Goal: Information Seeking & Learning: Learn about a topic

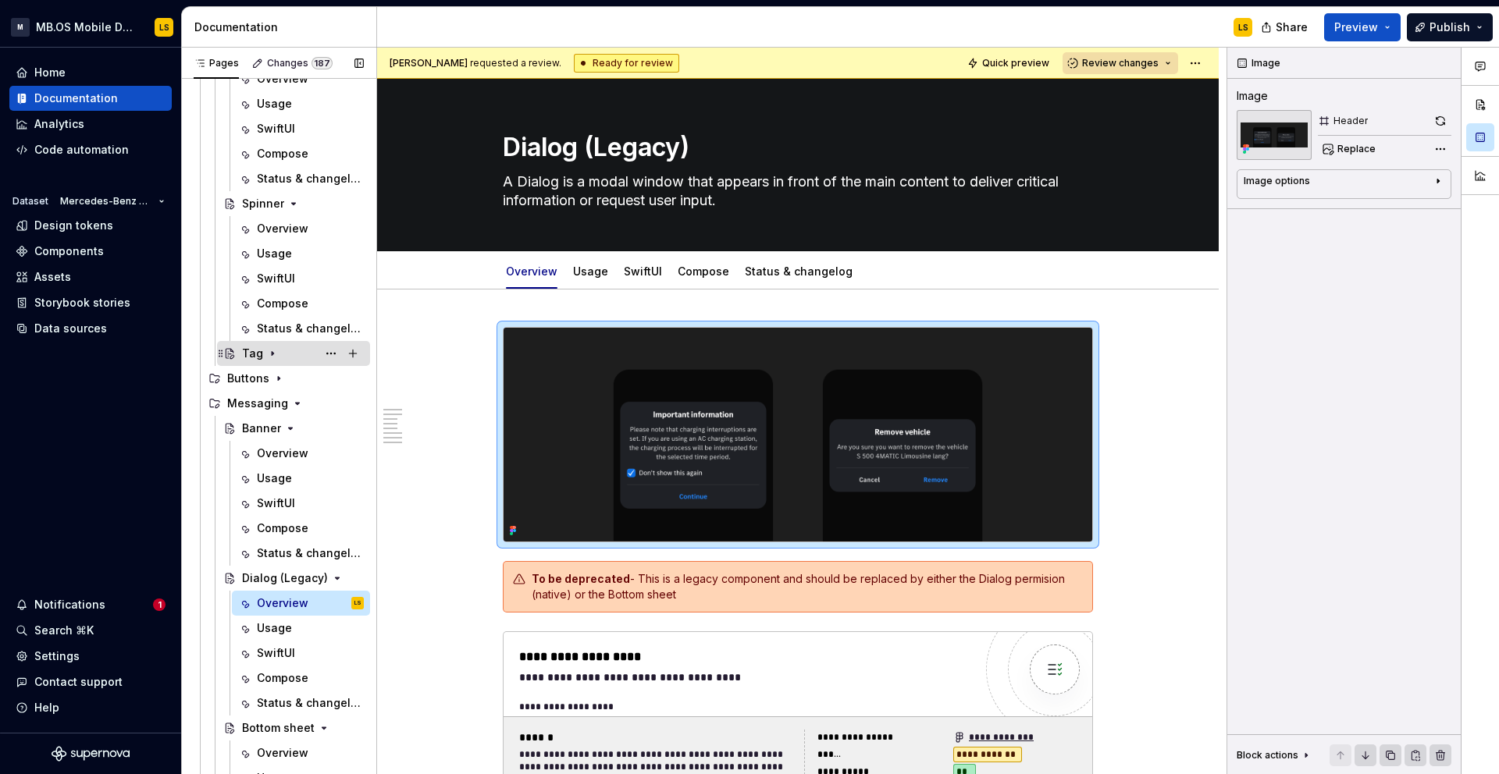
scroll to position [1048, 0]
click at [293, 404] on icon "Page tree" at bounding box center [297, 402] width 12 height 12
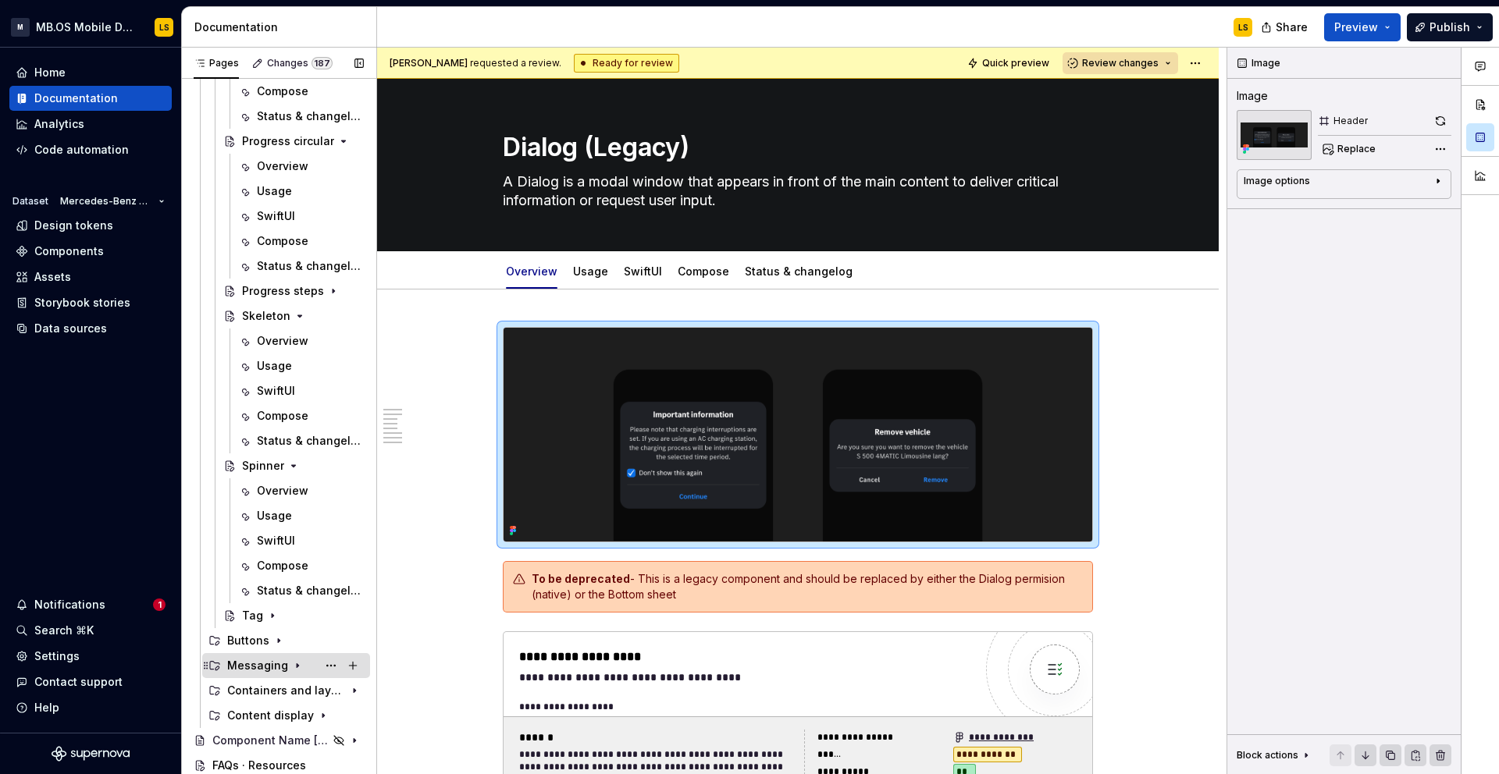
scroll to position [784, 0]
click at [279, 688] on div "Containers and layout" at bounding box center [264, 691] width 74 height 16
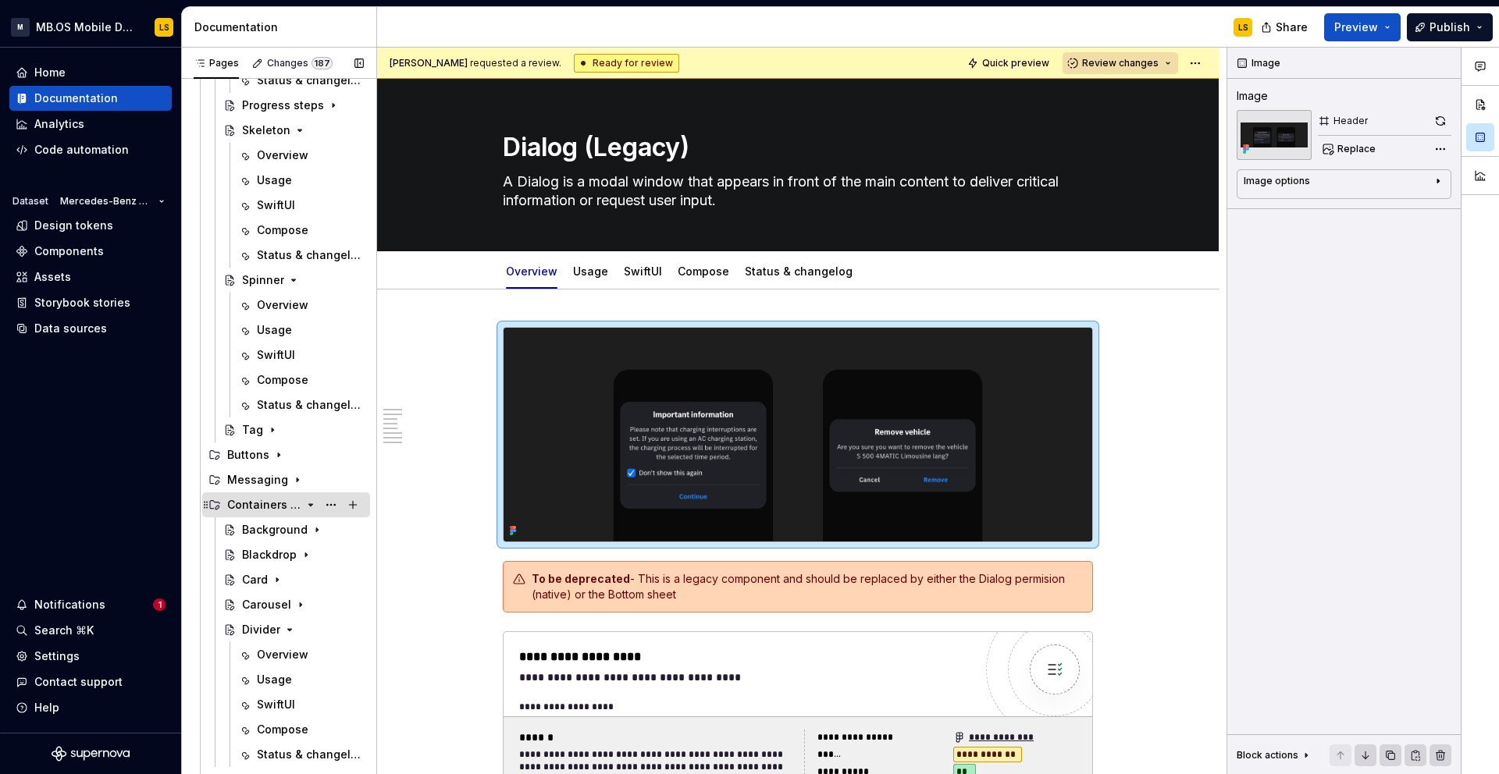
scroll to position [1034, 0]
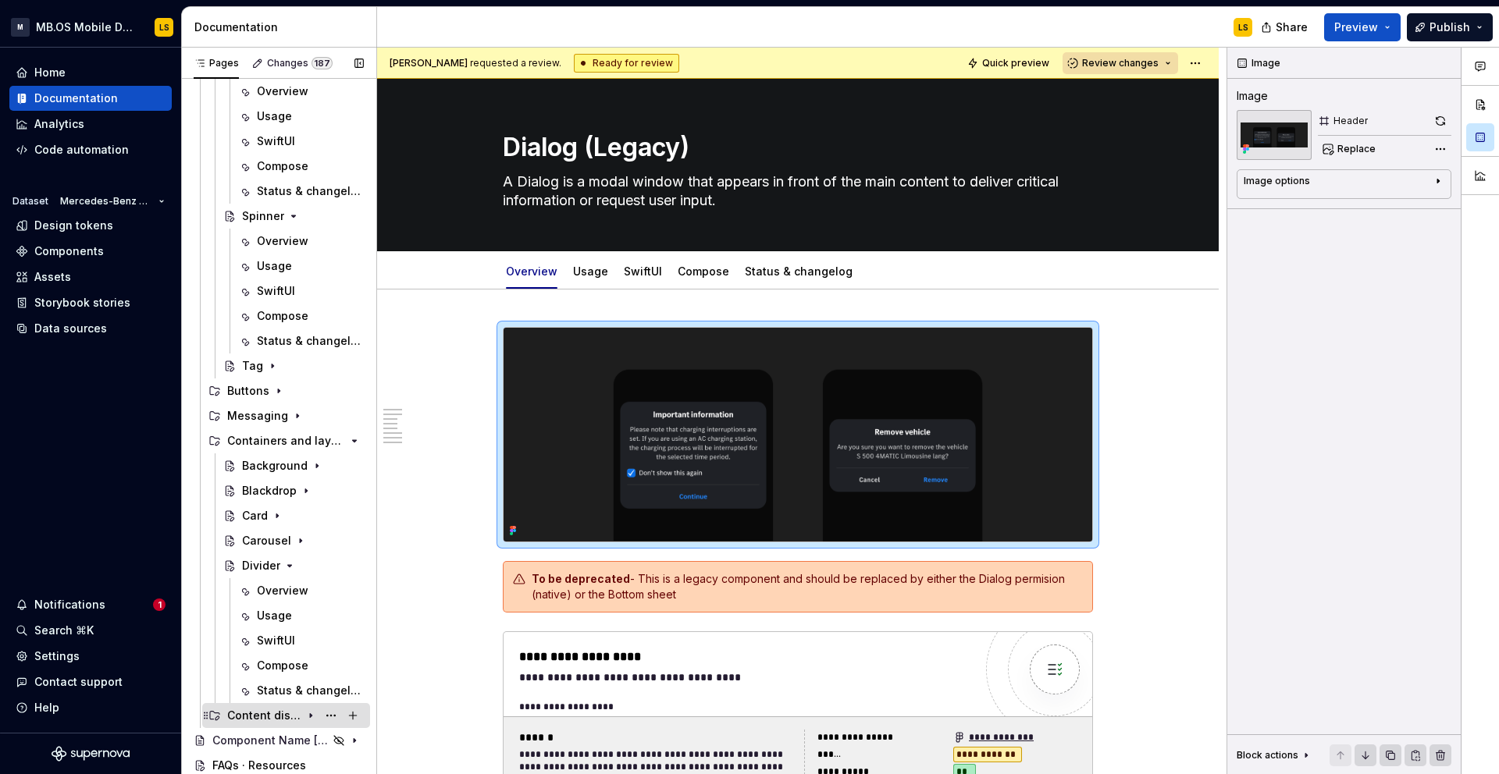
click at [275, 712] on div "Content display" at bounding box center [264, 716] width 74 height 16
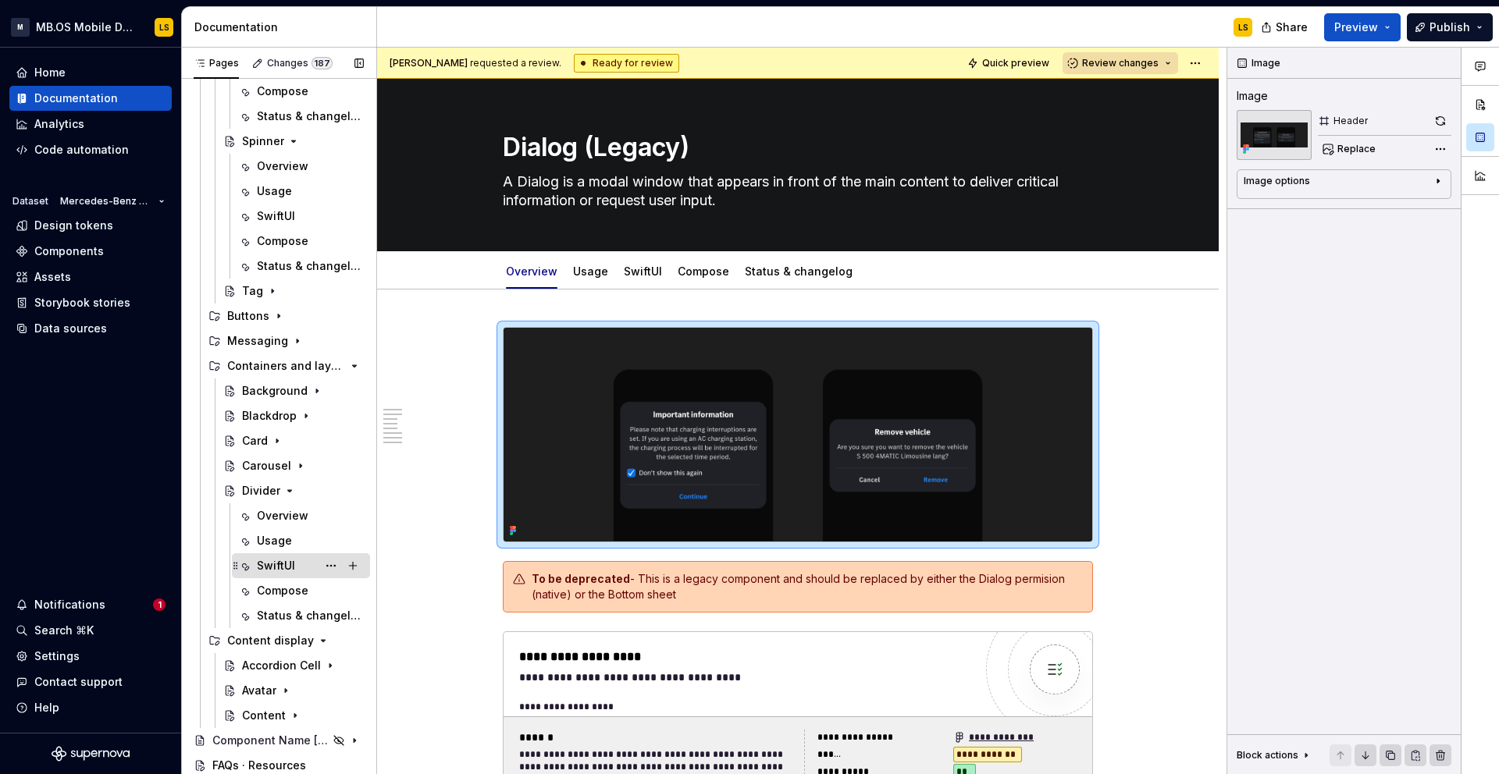
scroll to position [1105, 0]
click at [257, 703] on div "Avatar" at bounding box center [303, 694] width 122 height 22
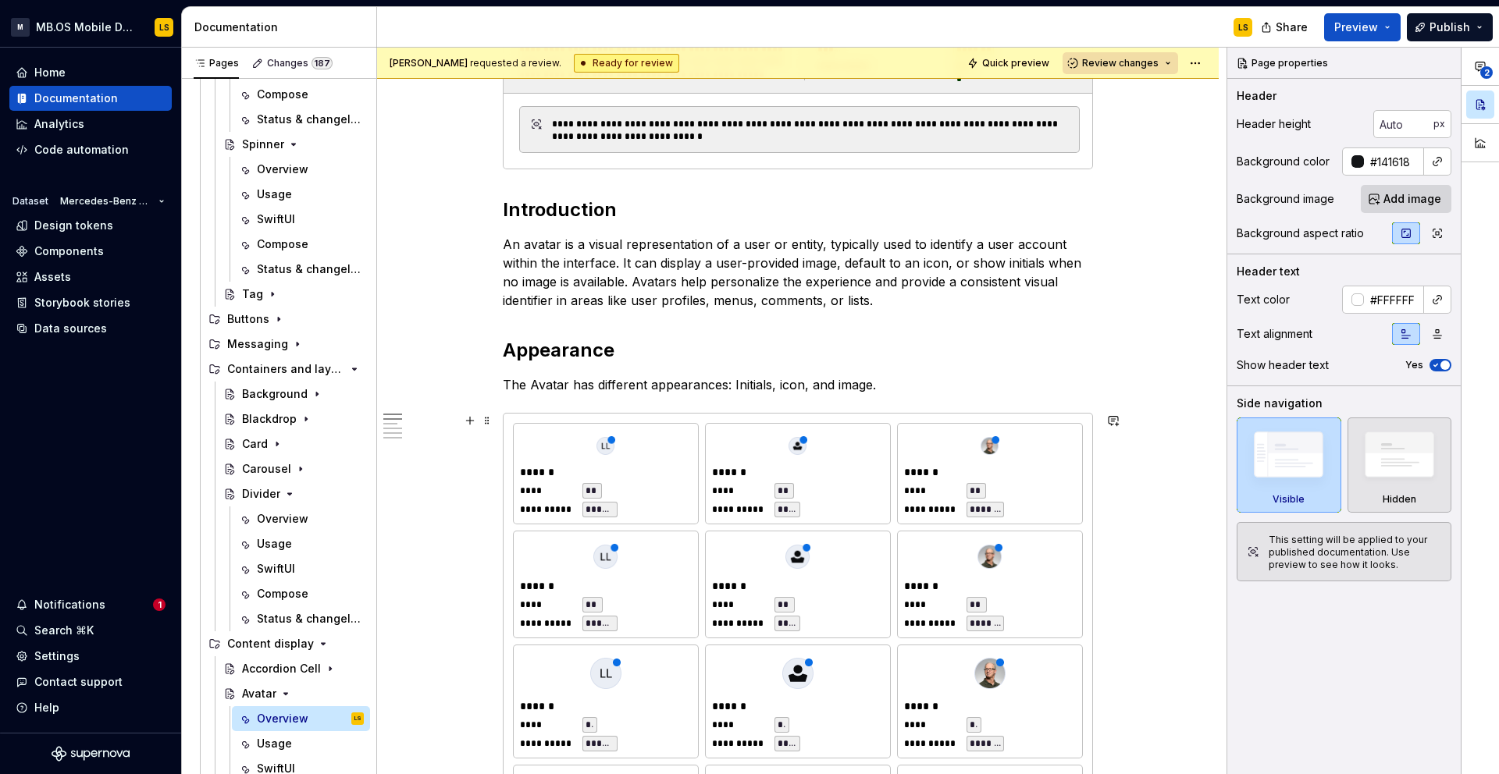
scroll to position [718, 0]
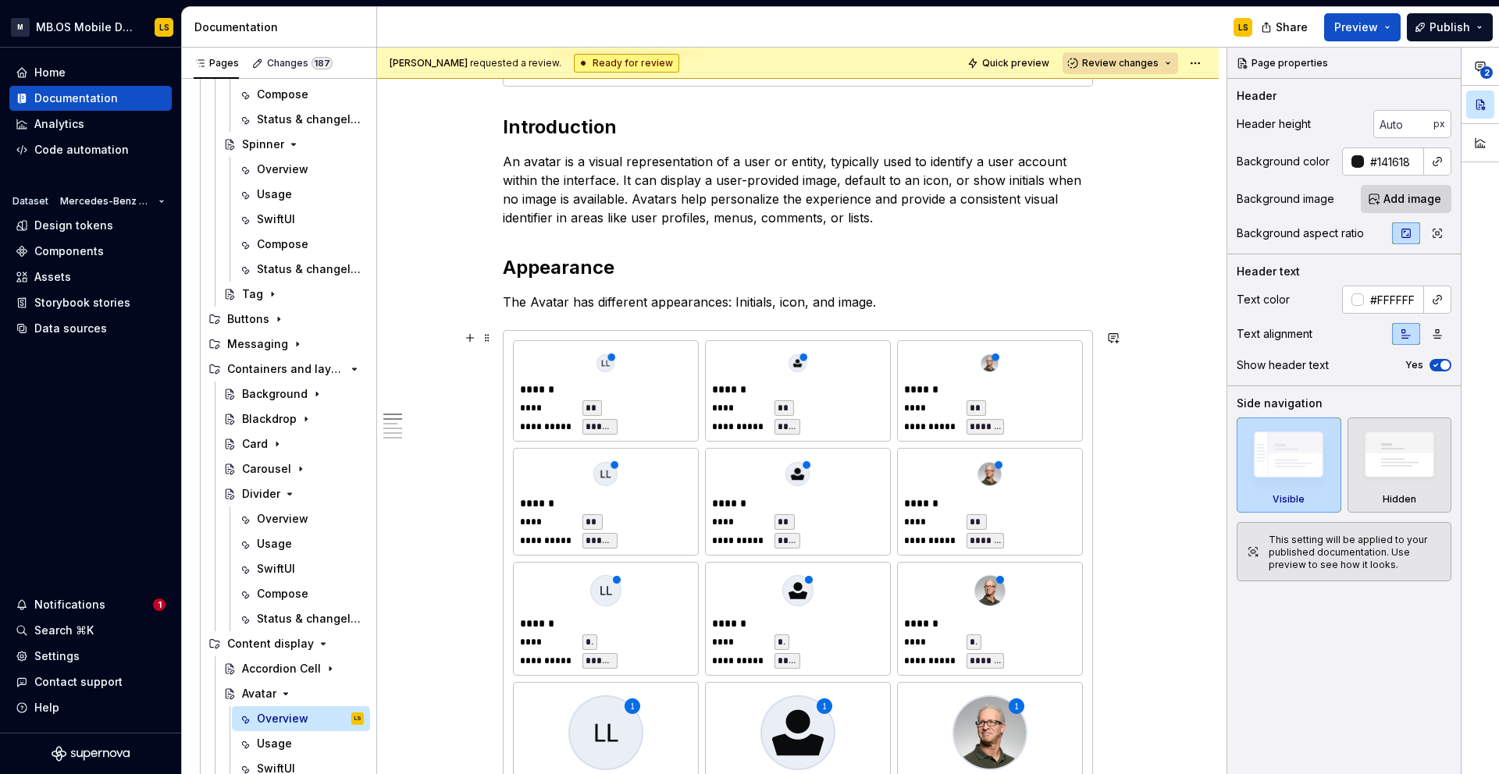
click at [753, 411] on span "****" at bounding box center [738, 408] width 53 height 12
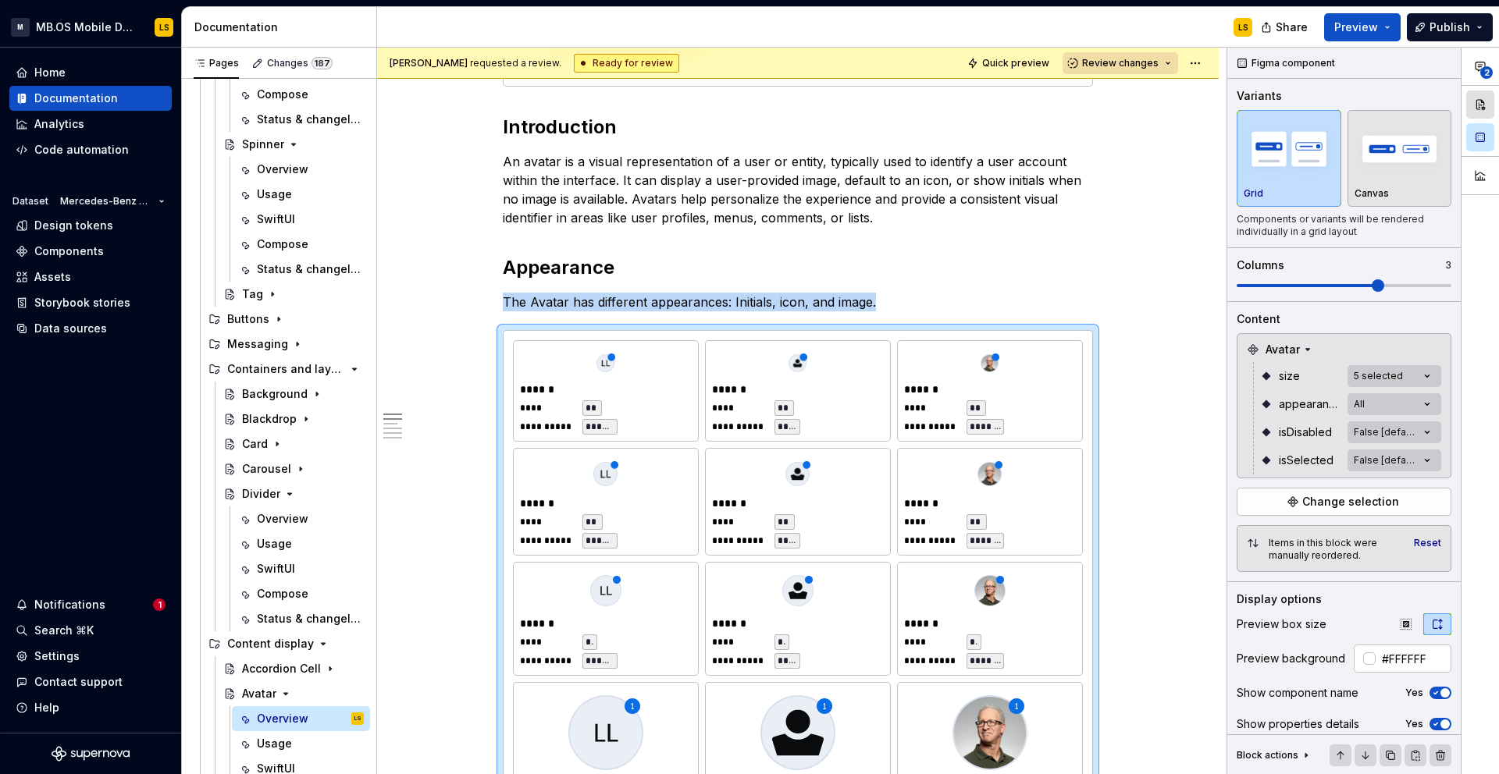
click at [1484, 106] on button "button" at bounding box center [1480, 105] width 28 height 28
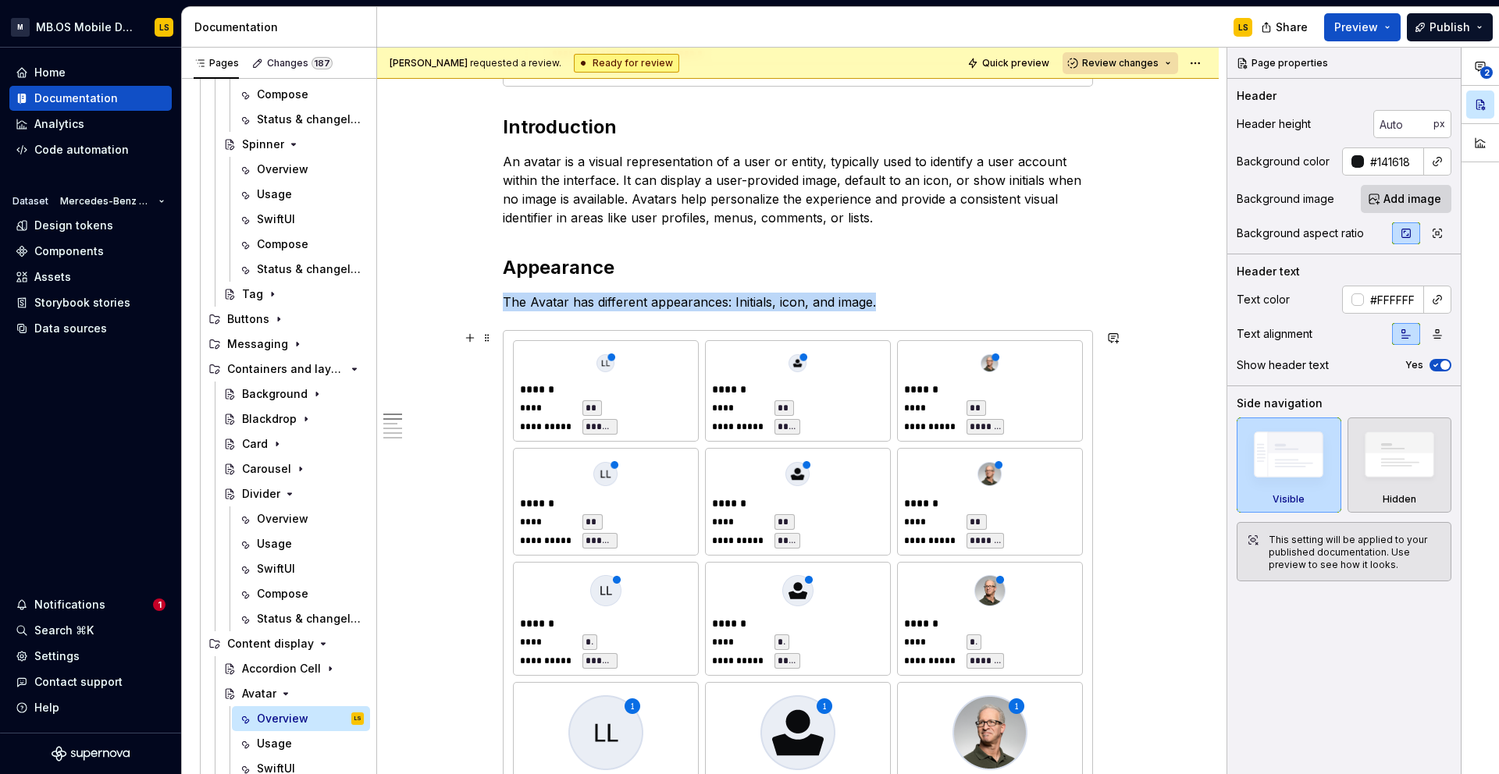
click at [890, 518] on div "**********" at bounding box center [798, 502] width 184 height 106
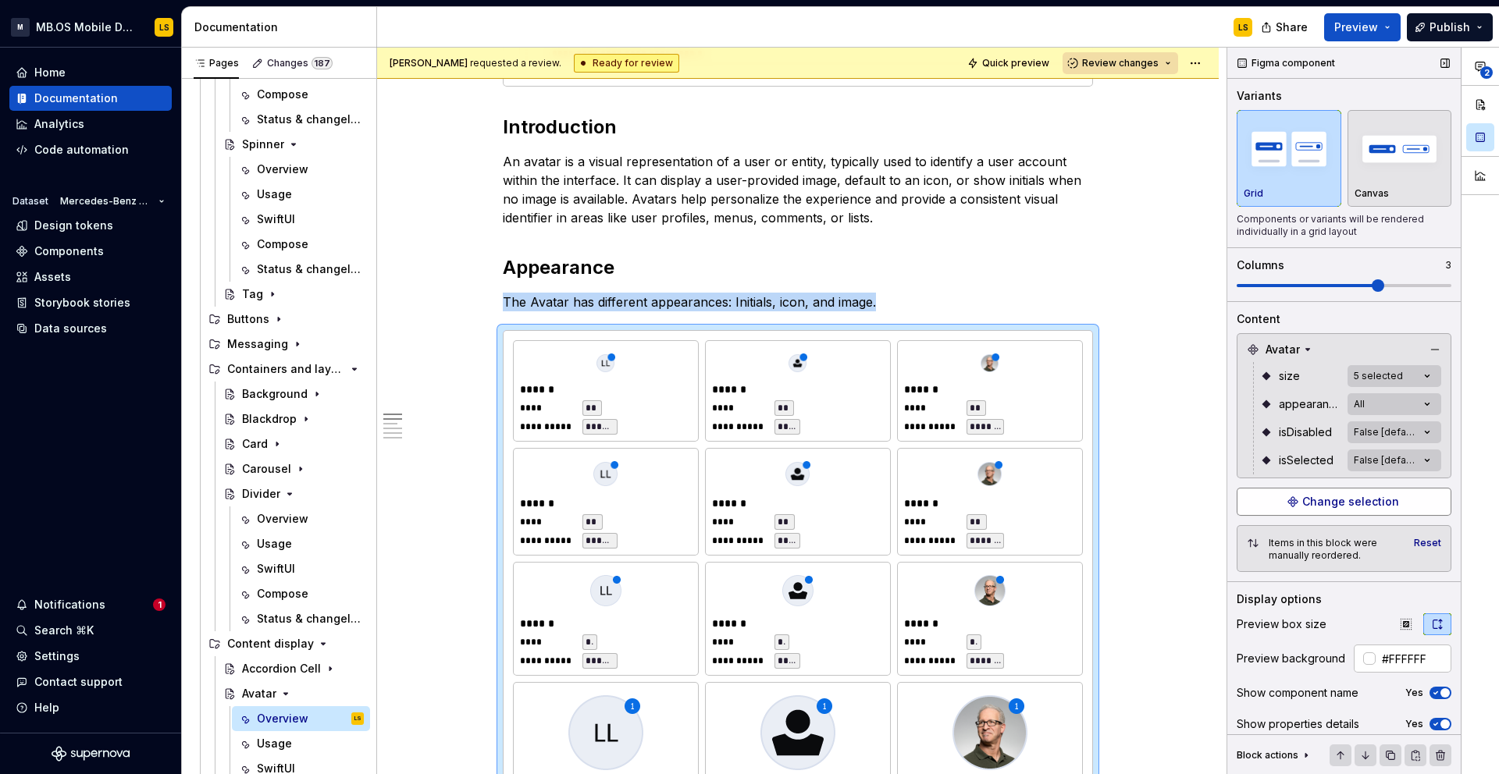
click at [1323, 499] on span "Change selection" at bounding box center [1350, 502] width 97 height 16
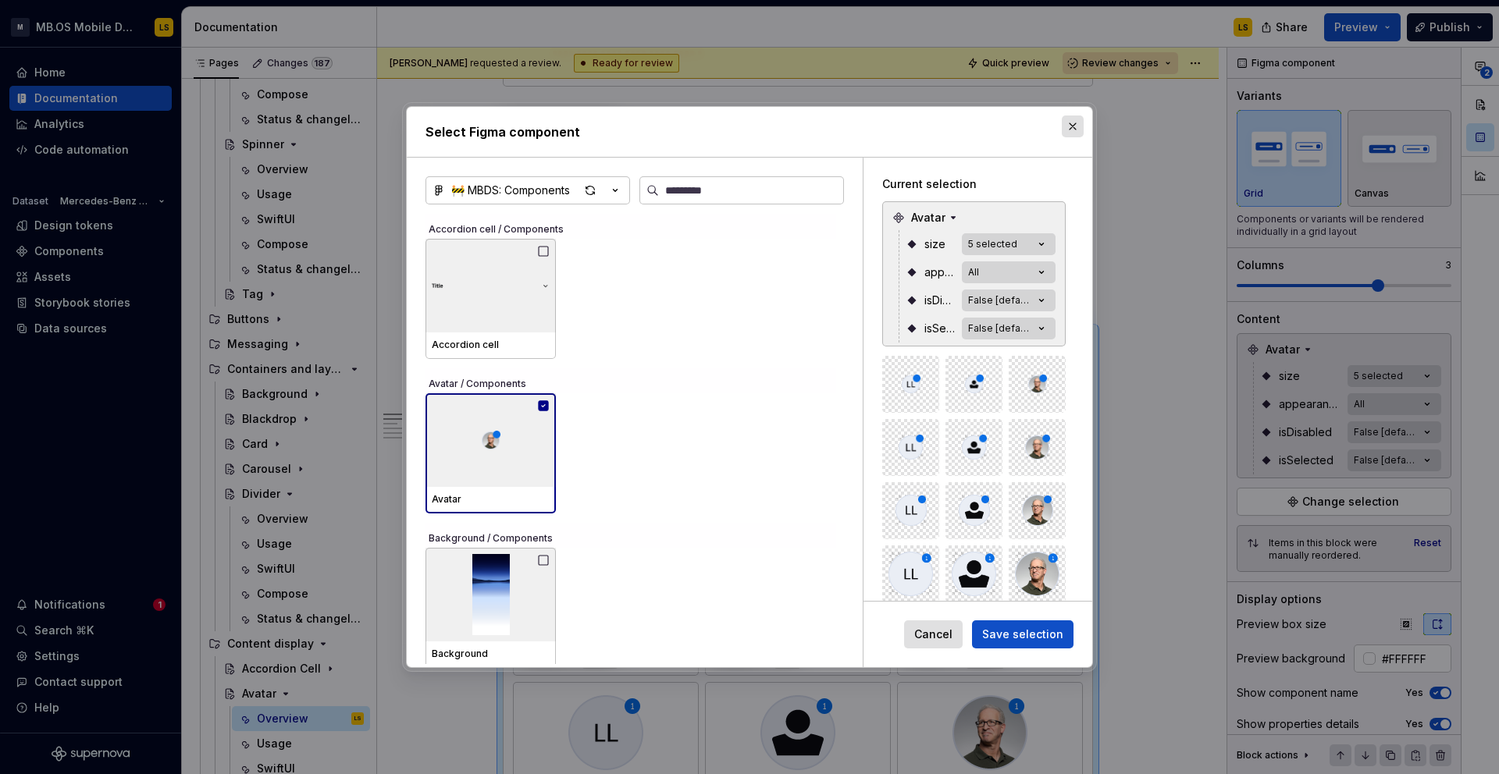
click at [1073, 124] on button "button" at bounding box center [1073, 127] width 22 height 22
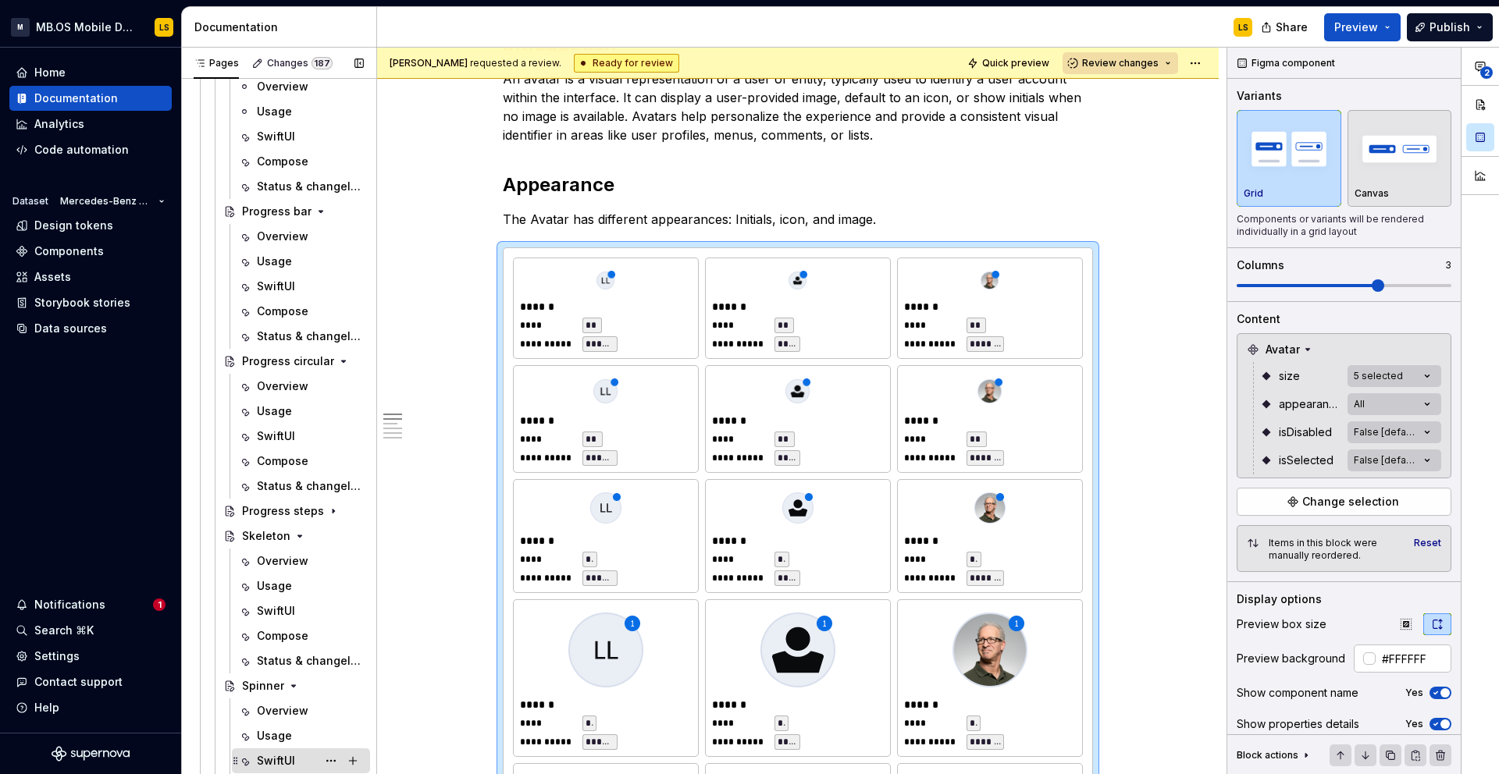
scroll to position [0, 0]
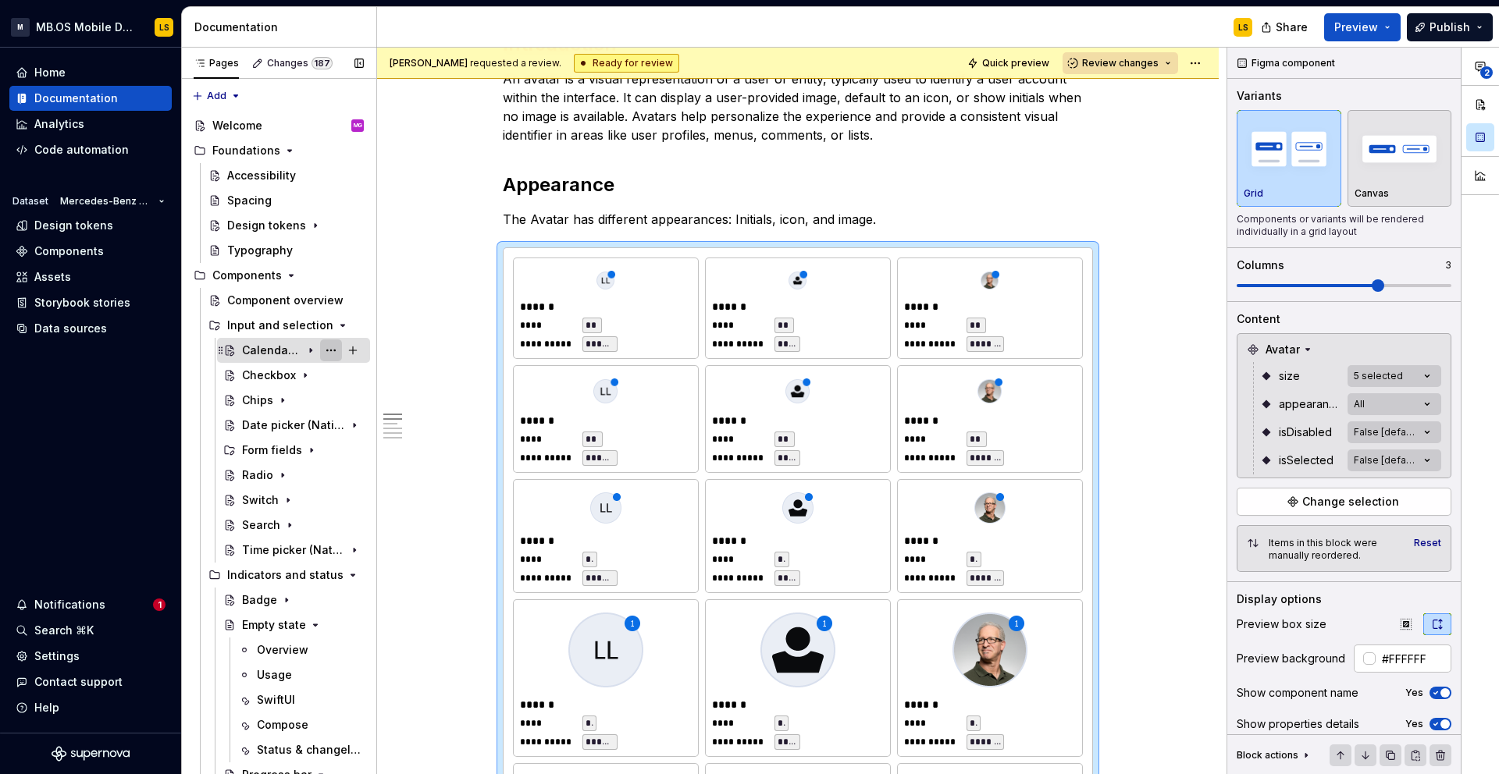
click at [332, 351] on button "Page tree" at bounding box center [331, 351] width 22 height 22
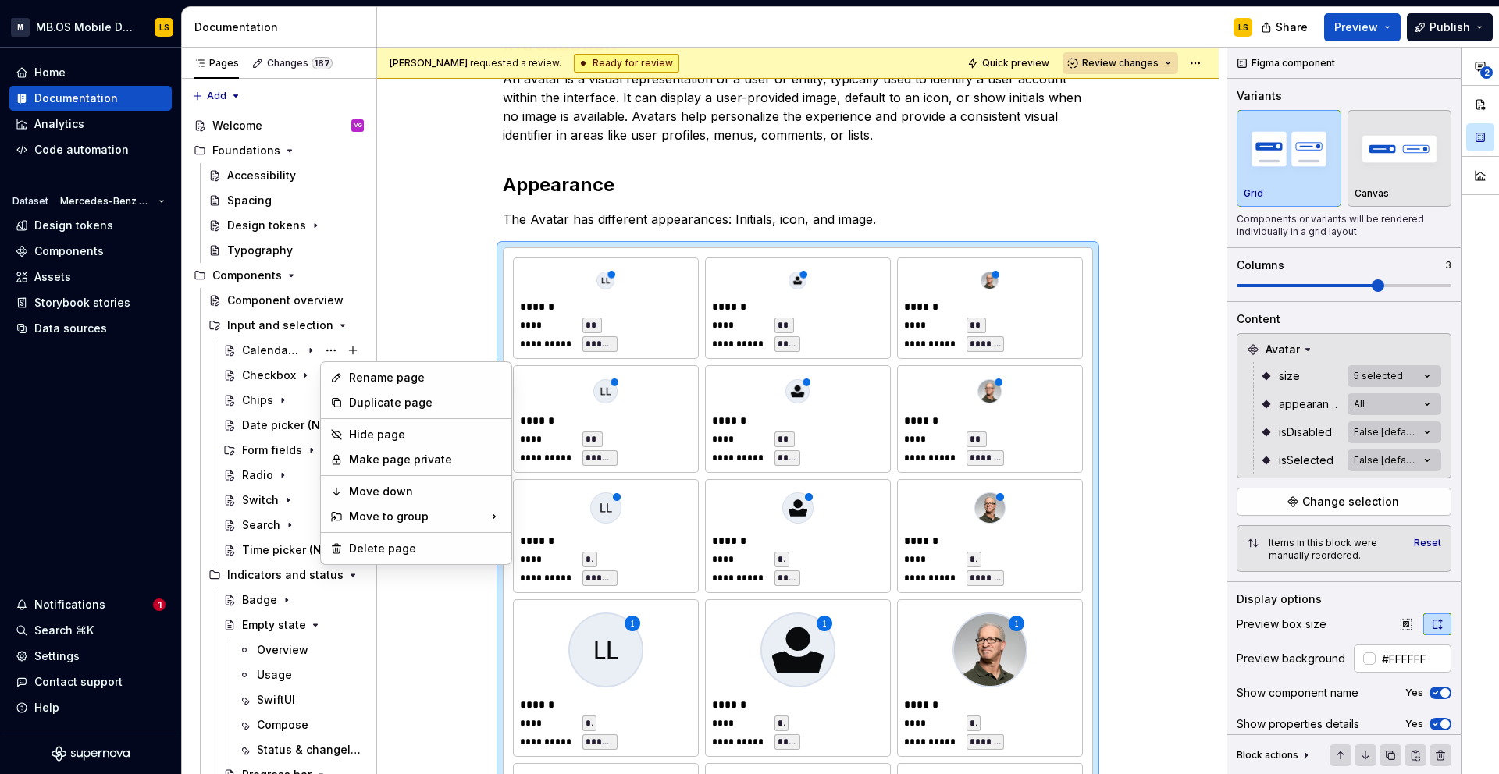
click at [469, 245] on html "M MB.OS Mobile Design System LS Home Documentation Analytics Code automation Da…" at bounding box center [749, 387] width 1499 height 774
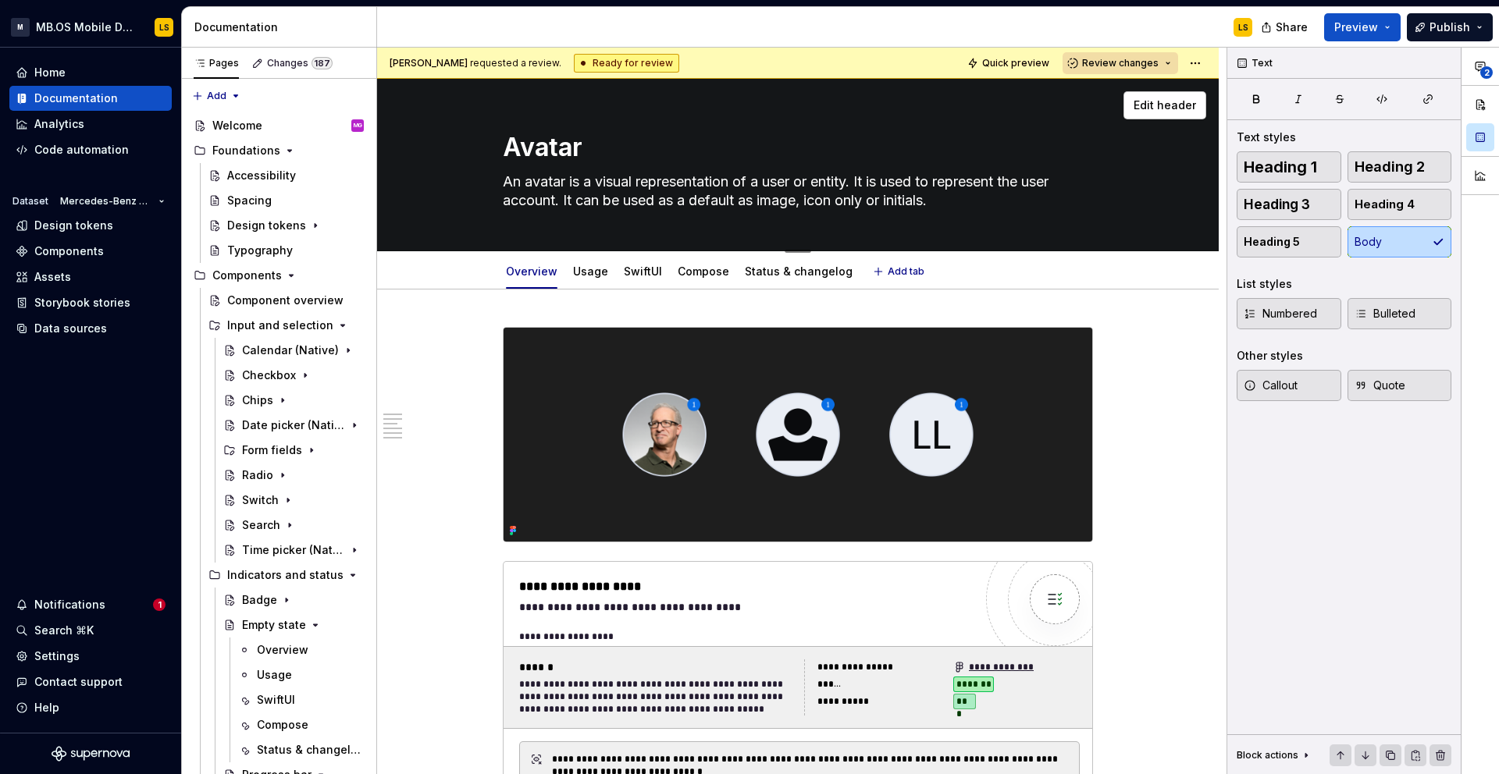
click at [663, 110] on div "Edit header" at bounding box center [791, 105] width 829 height 28
click at [1197, 235] on div "Avatar An avatar is a visual representation of a user or entity. It is used to …" at bounding box center [798, 165] width 842 height 173
click at [539, 192] on textarea "An avatar is a visual representation of a user or entity. It is used to represe…" at bounding box center [795, 191] width 590 height 44
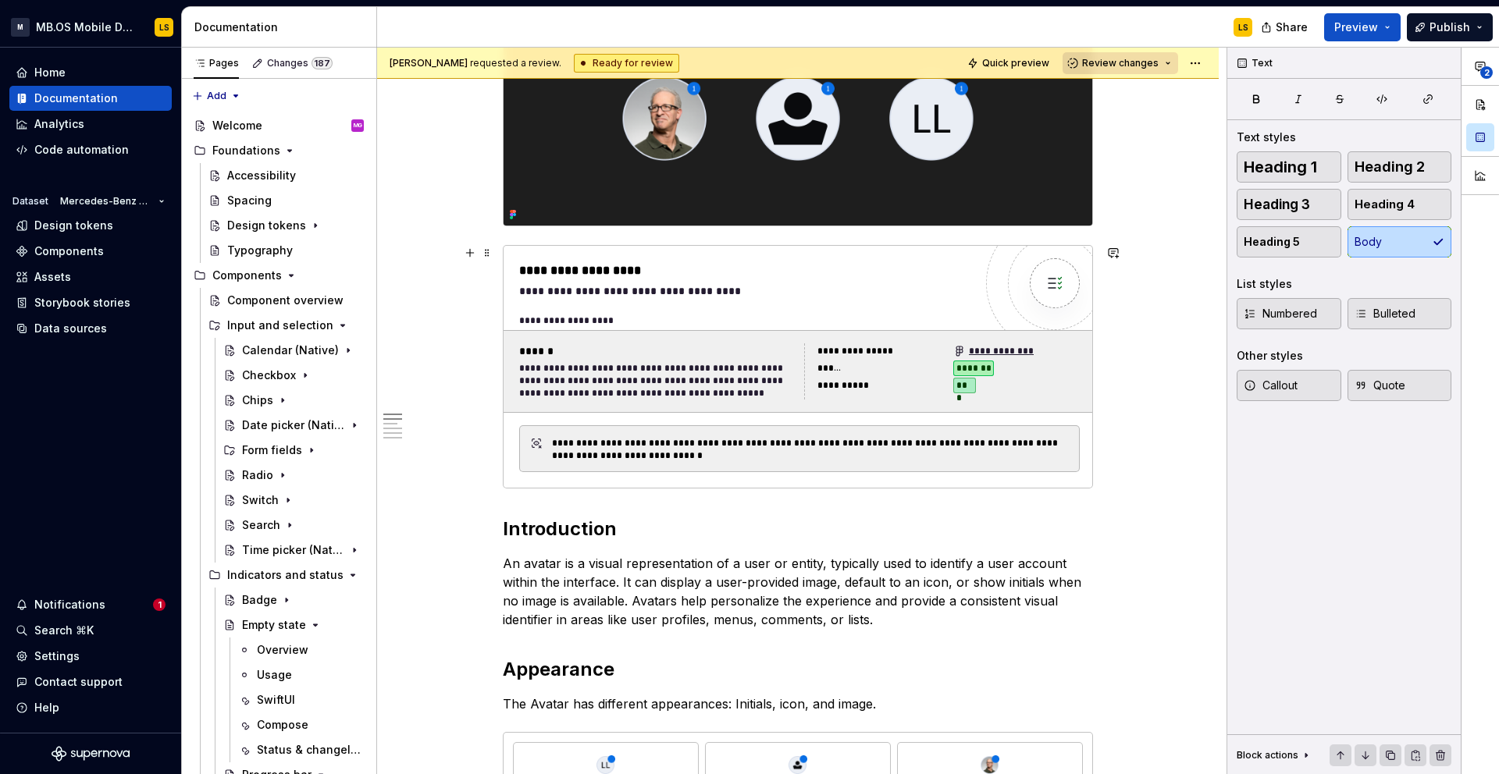
scroll to position [342, 0]
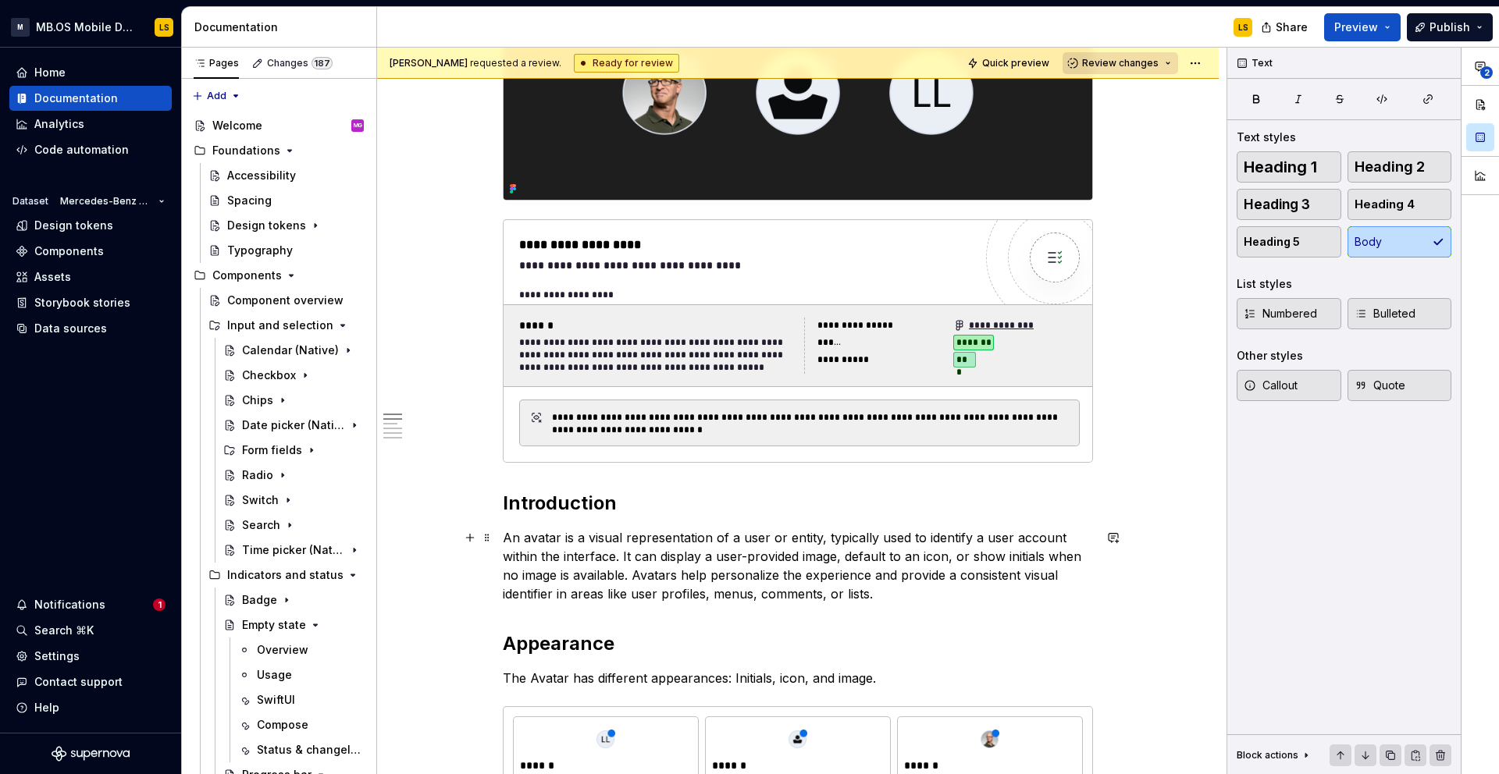
click at [635, 581] on p "An avatar is a visual representation of a user or entity, typically used to ide…" at bounding box center [798, 566] width 590 height 75
click at [889, 594] on p "An avatar is a visual representation of a user or entity, typically used to ide…" at bounding box center [798, 566] width 590 height 75
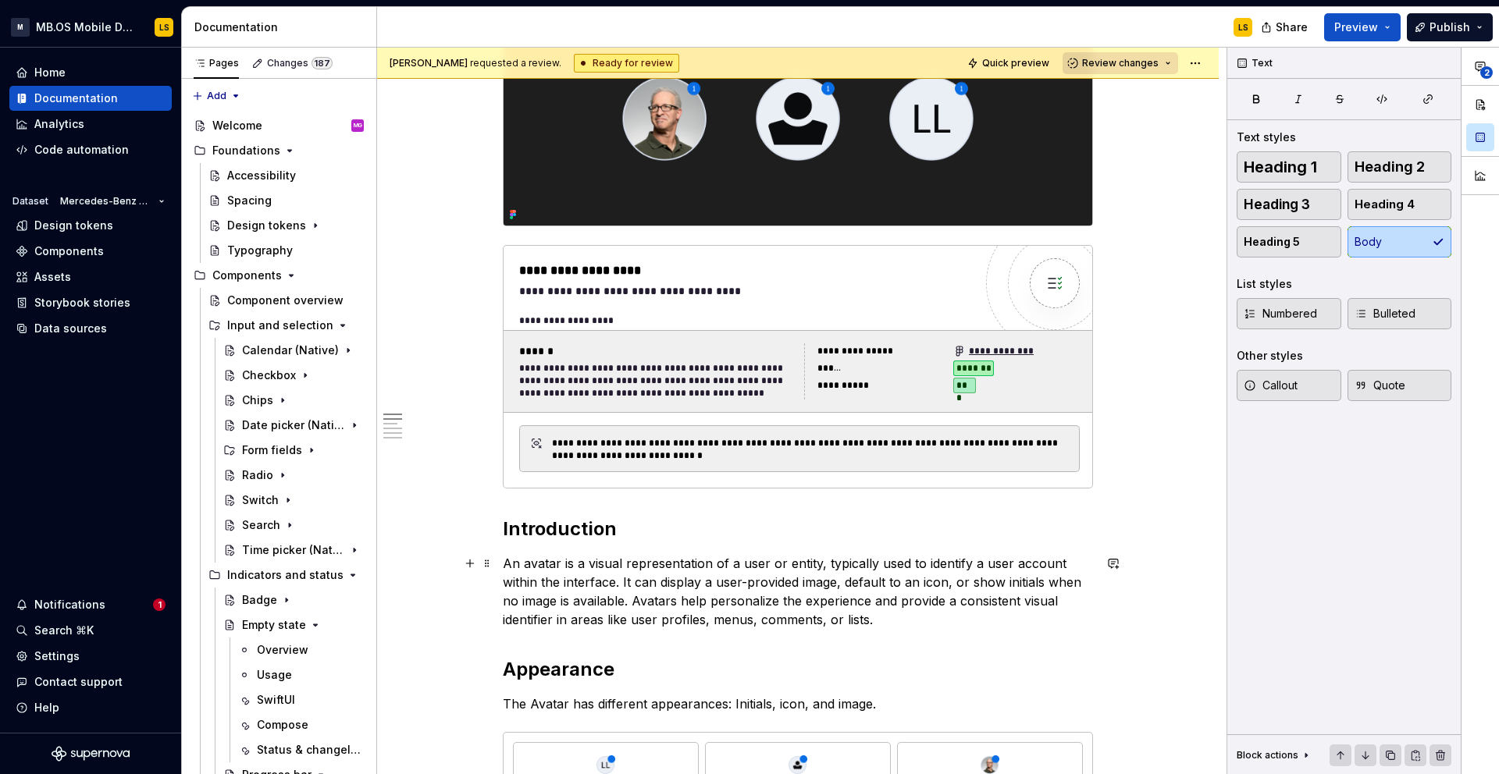
scroll to position [318, 0]
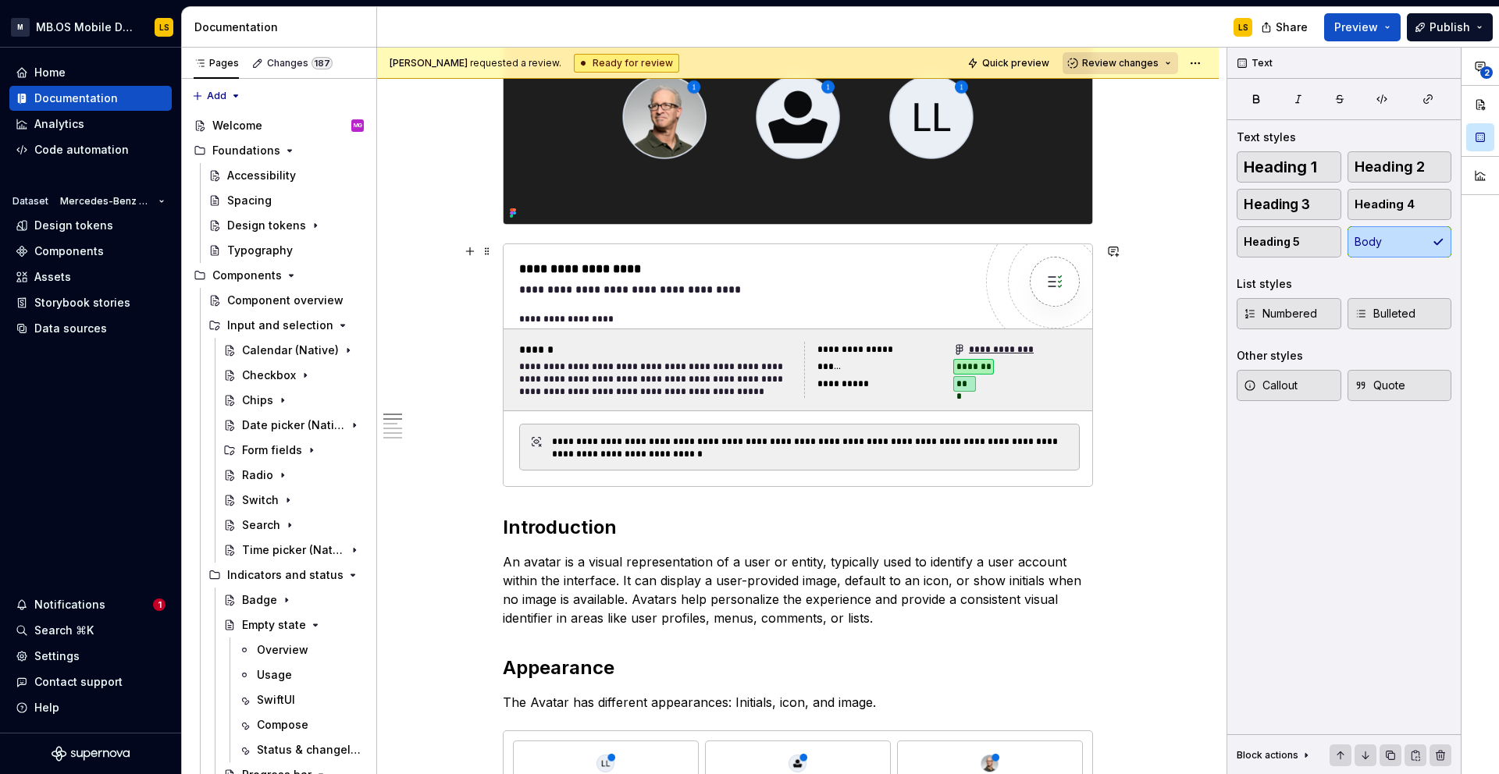
click at [735, 278] on div "**********" at bounding box center [746, 269] width 454 height 19
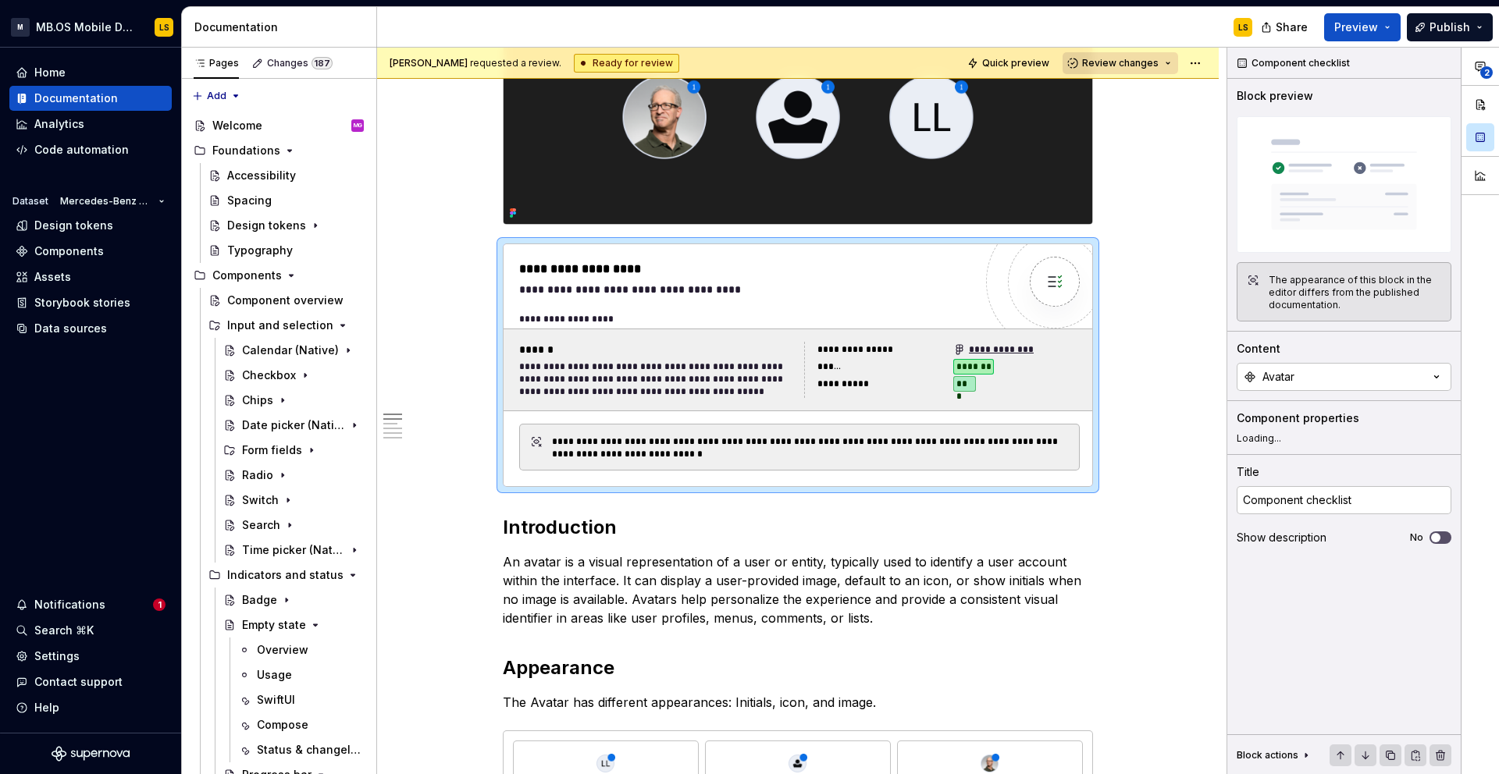
scroll to position [208, 0]
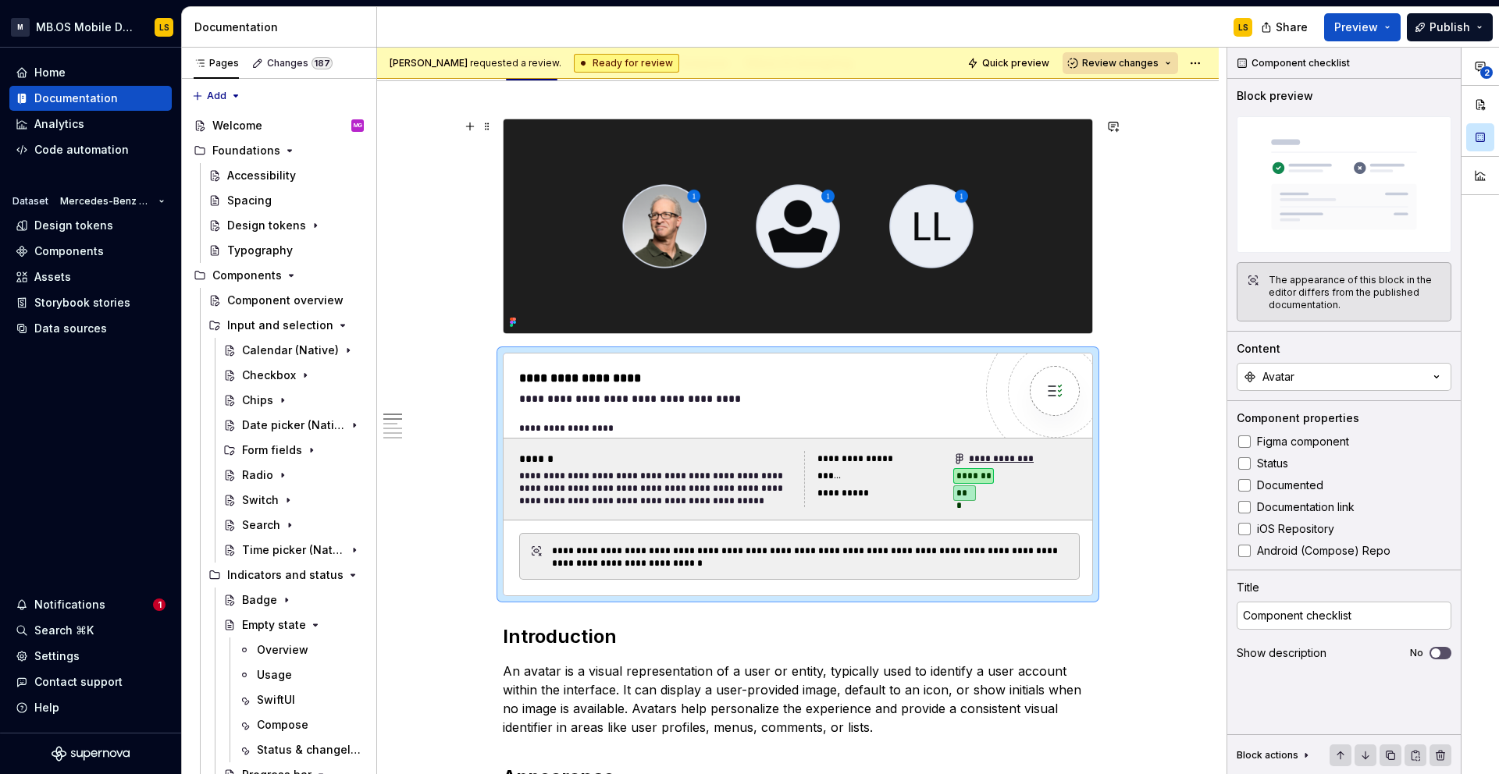
click at [644, 155] on img at bounding box center [798, 226] width 589 height 214
click at [757, 404] on div "**********" at bounding box center [746, 399] width 454 height 16
click at [1294, 383] on div "Avatar" at bounding box center [1278, 377] width 32 height 16
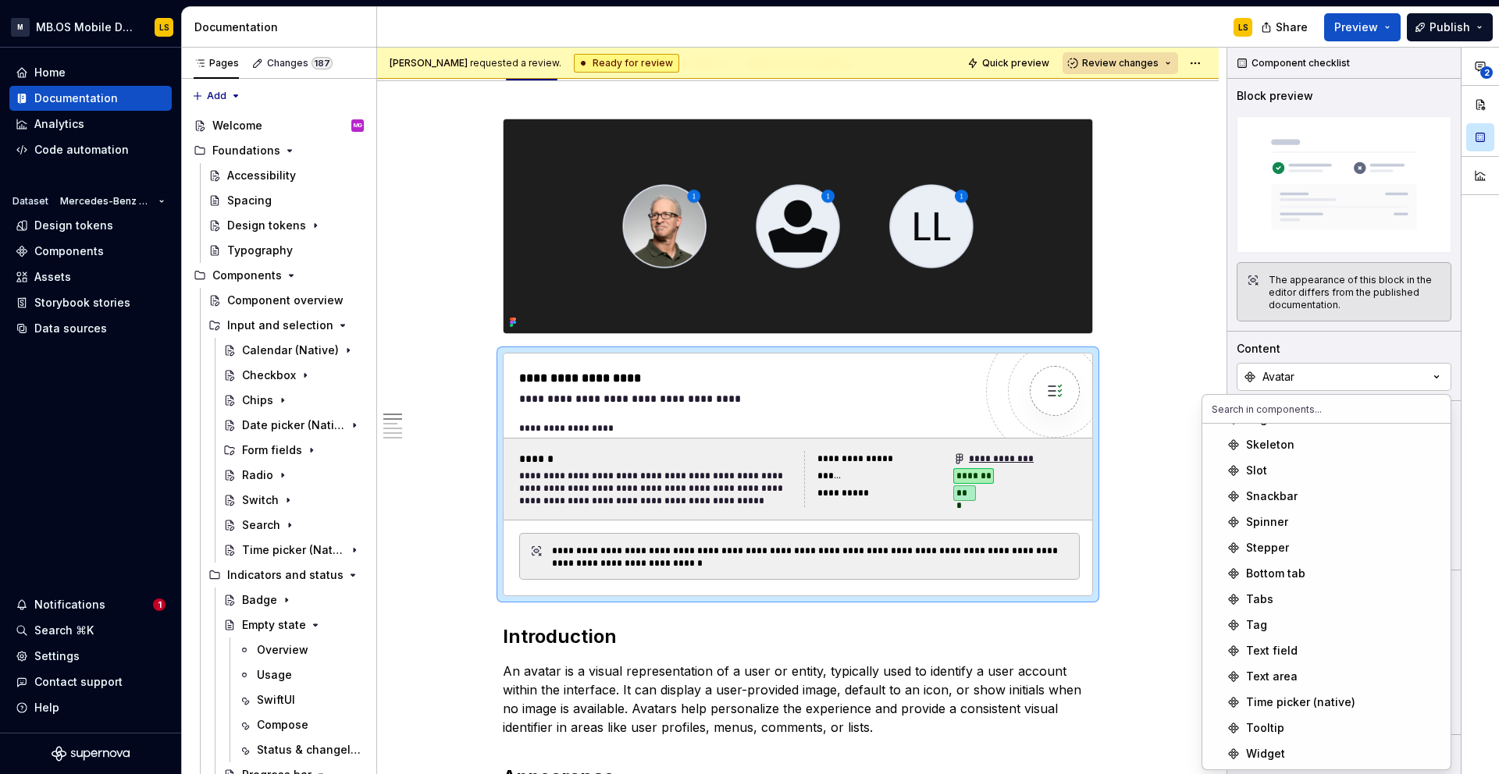
scroll to position [0, 0]
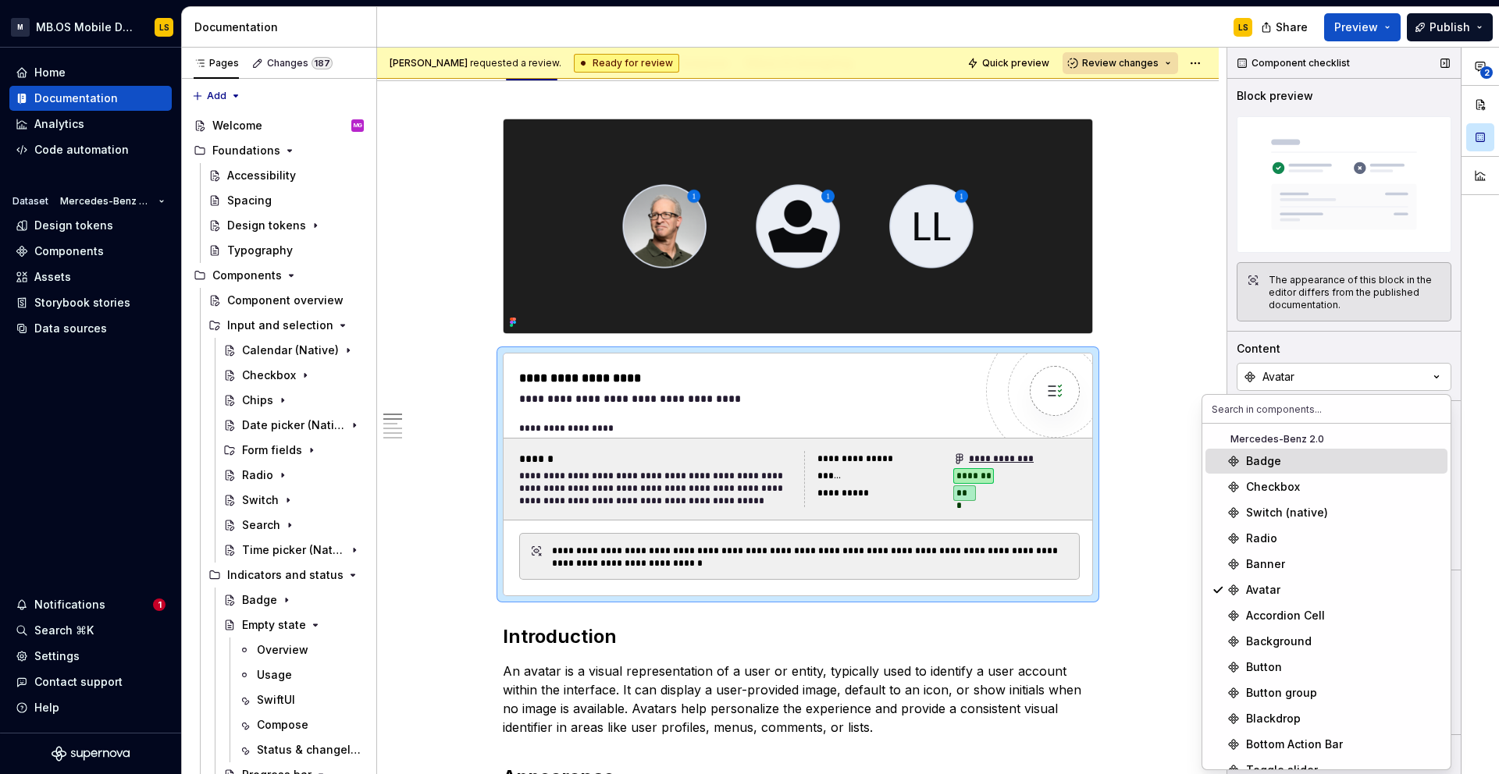
click at [1307, 348] on div "Content" at bounding box center [1344, 349] width 215 height 16
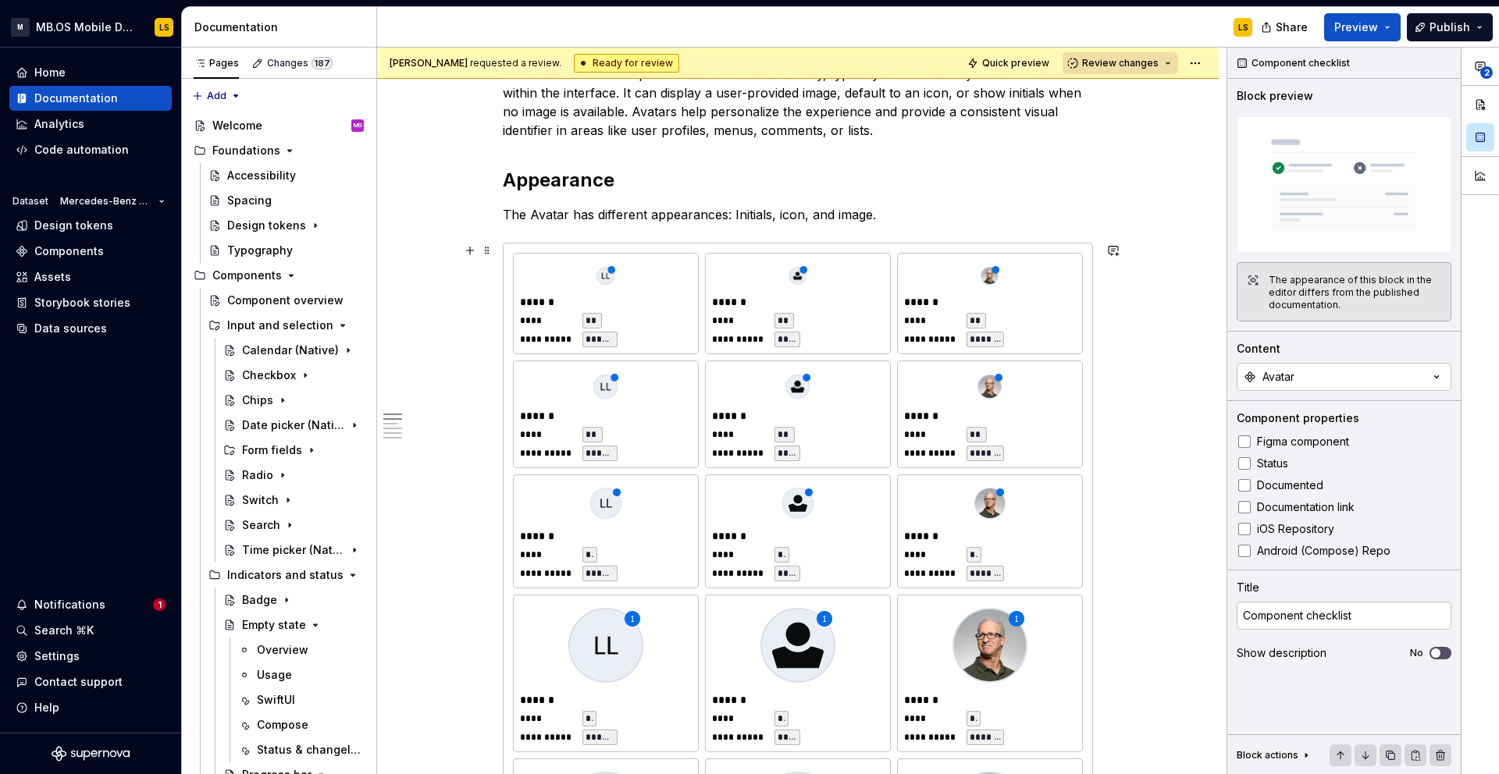
scroll to position [806, 0]
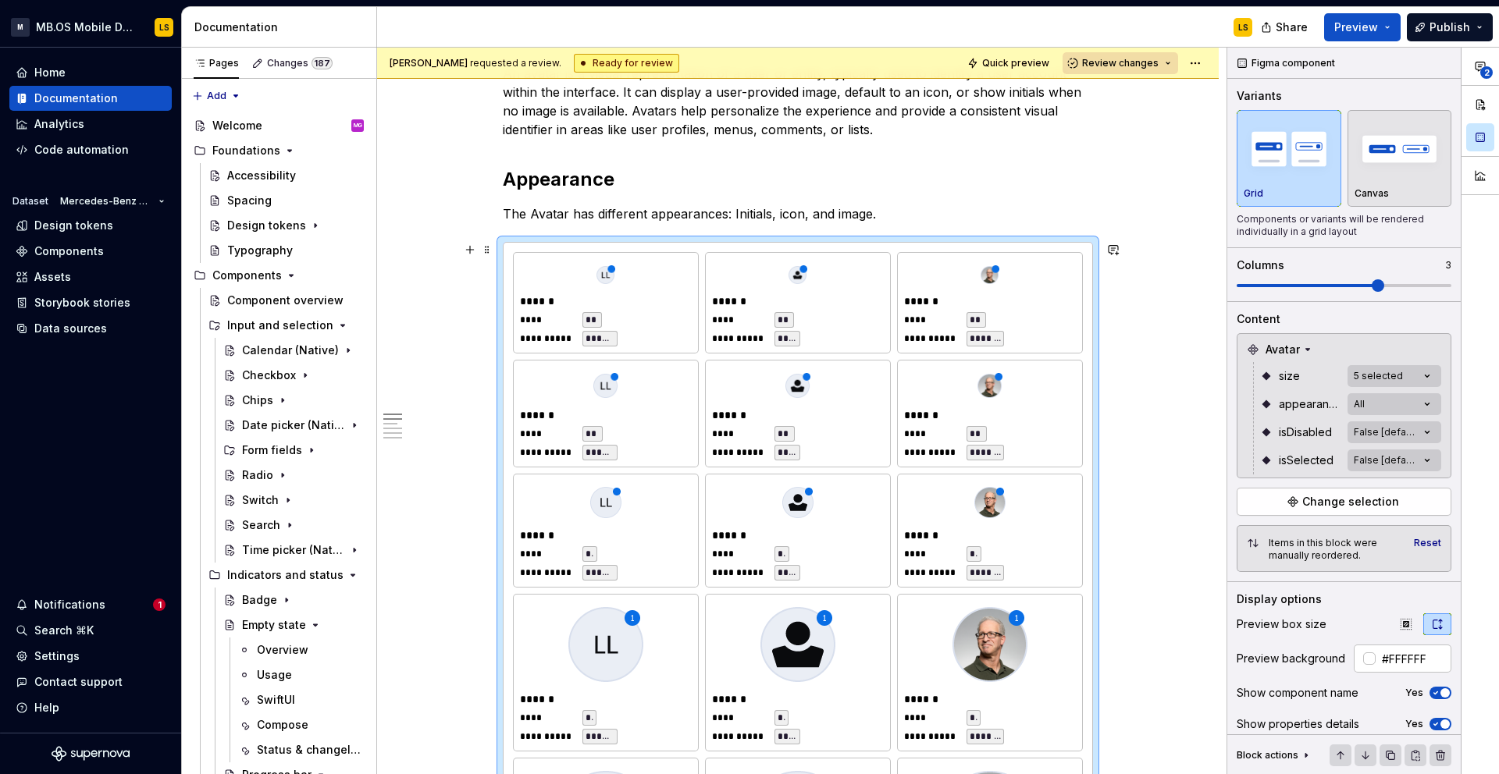
click at [716, 354] on div "**********" at bounding box center [798, 596] width 570 height 689
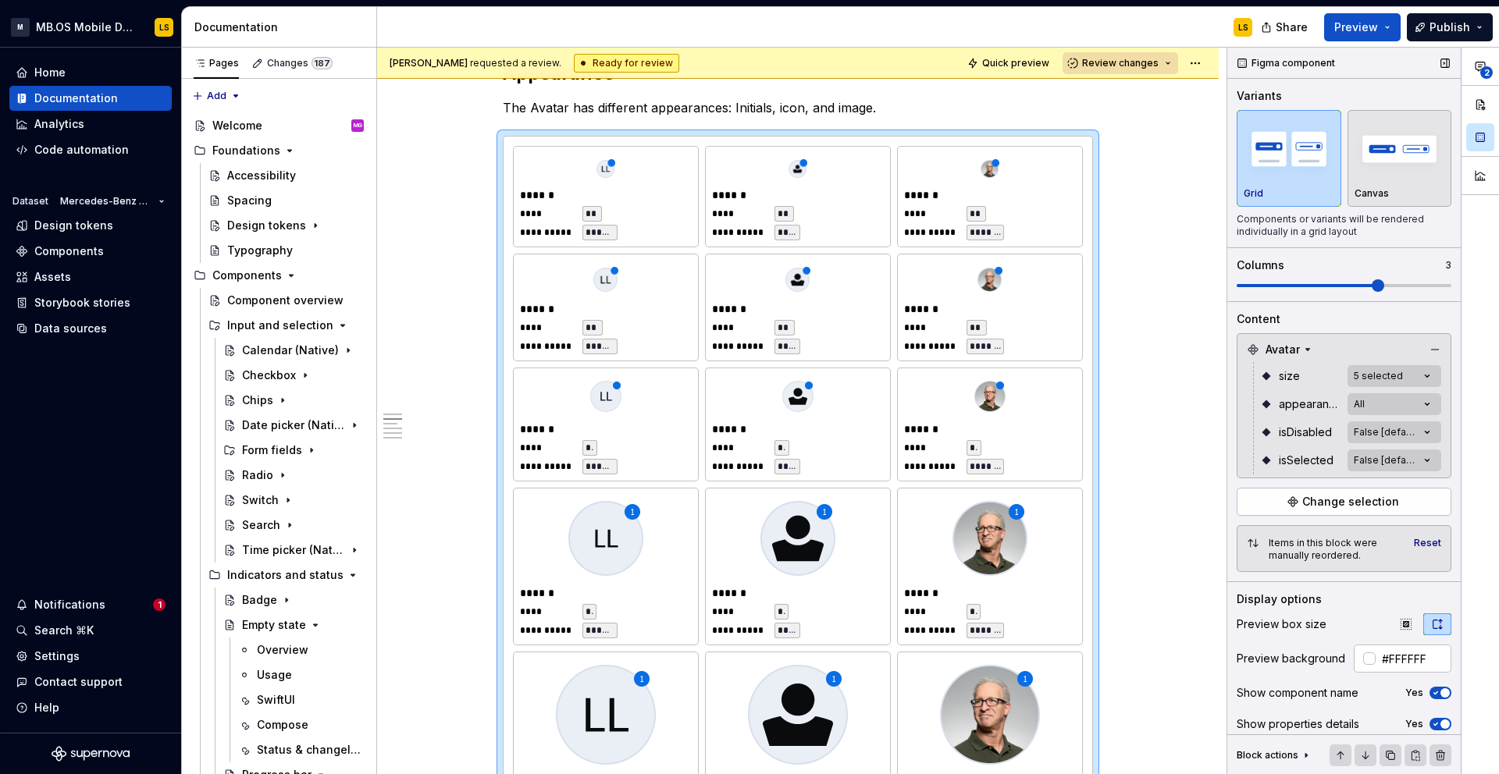
scroll to position [41, 0]
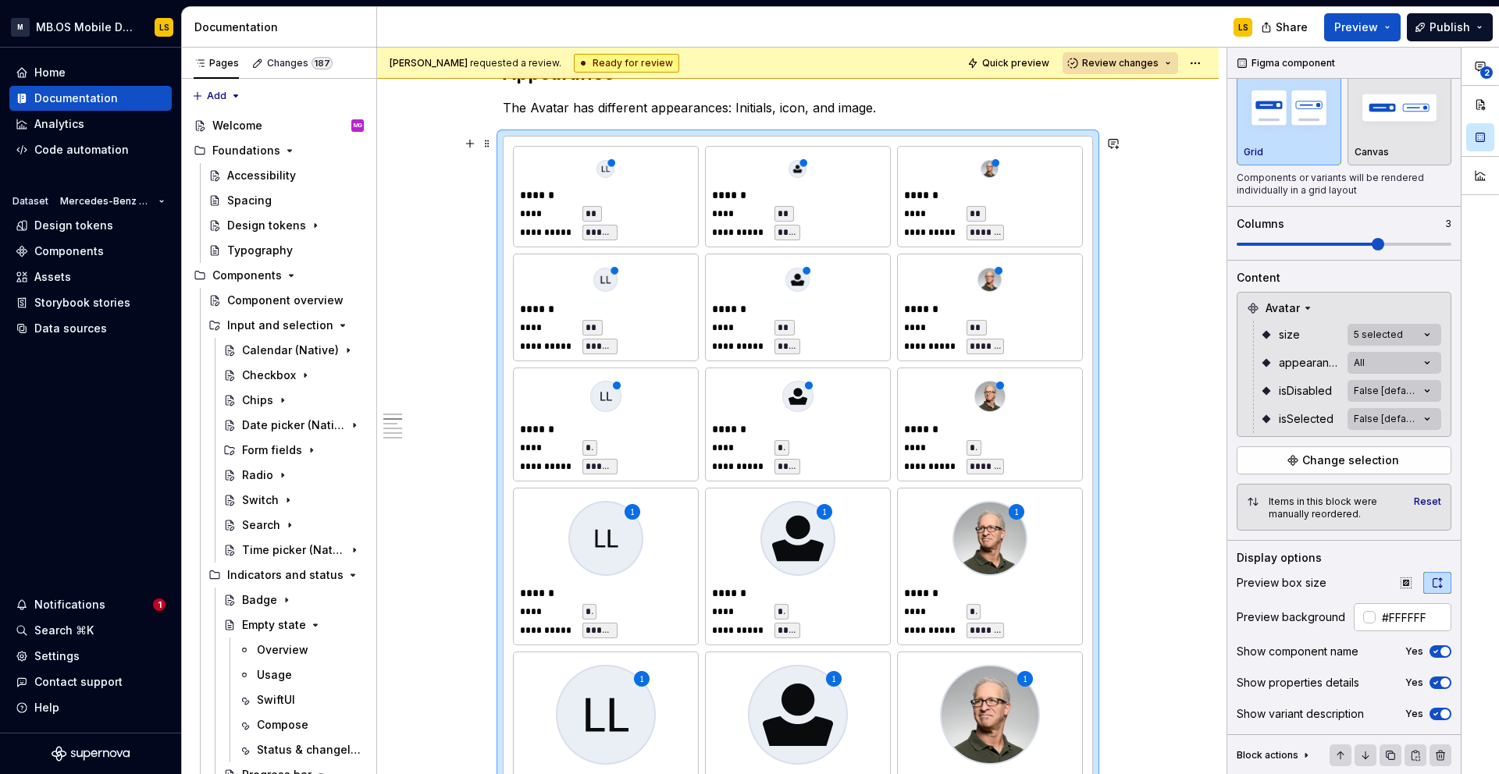
type textarea "*"
click at [1369, 617] on div at bounding box center [1369, 617] width 12 height 12
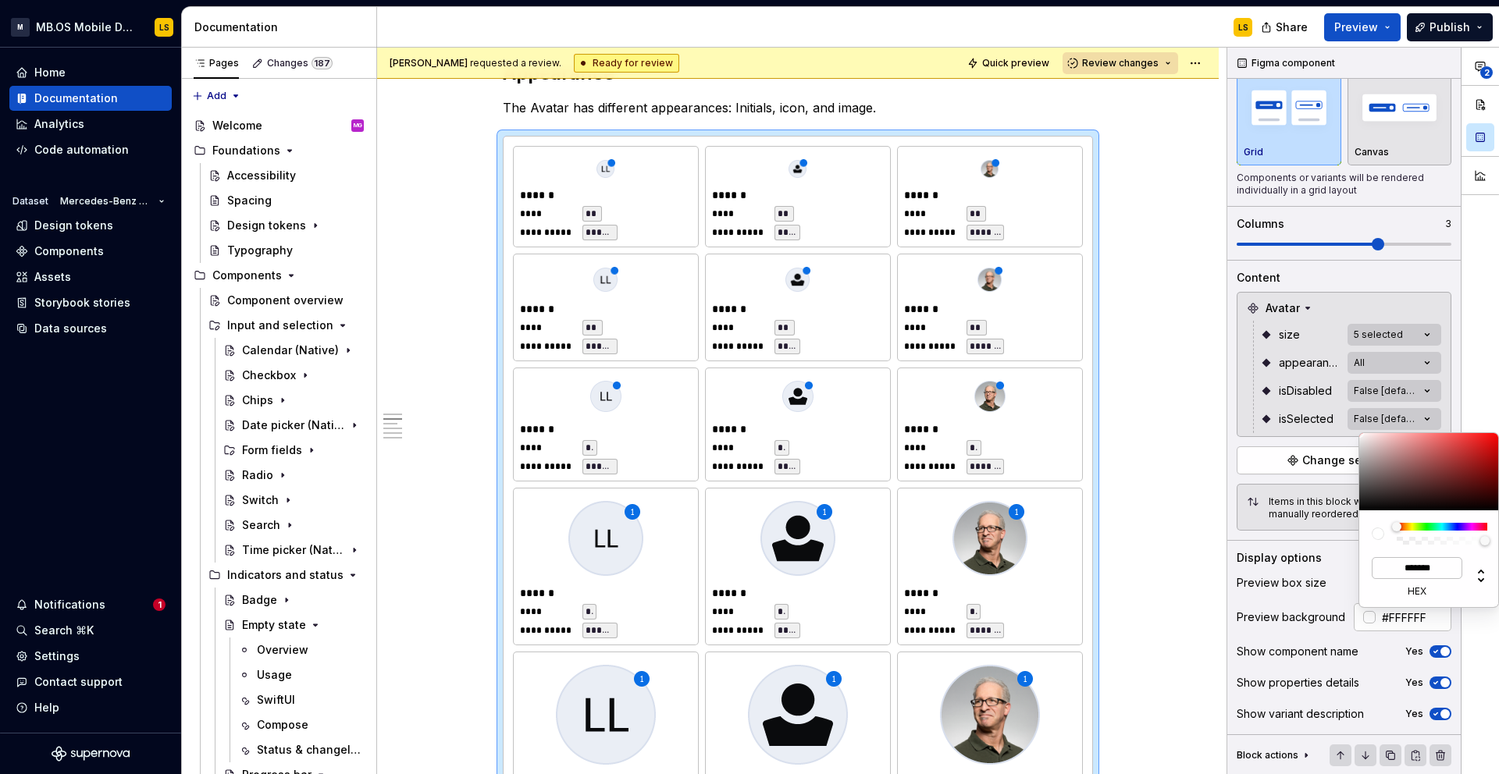
type input "#553E3E"
type input "*******"
click at [1397, 485] on div at bounding box center [1429, 471] width 141 height 77
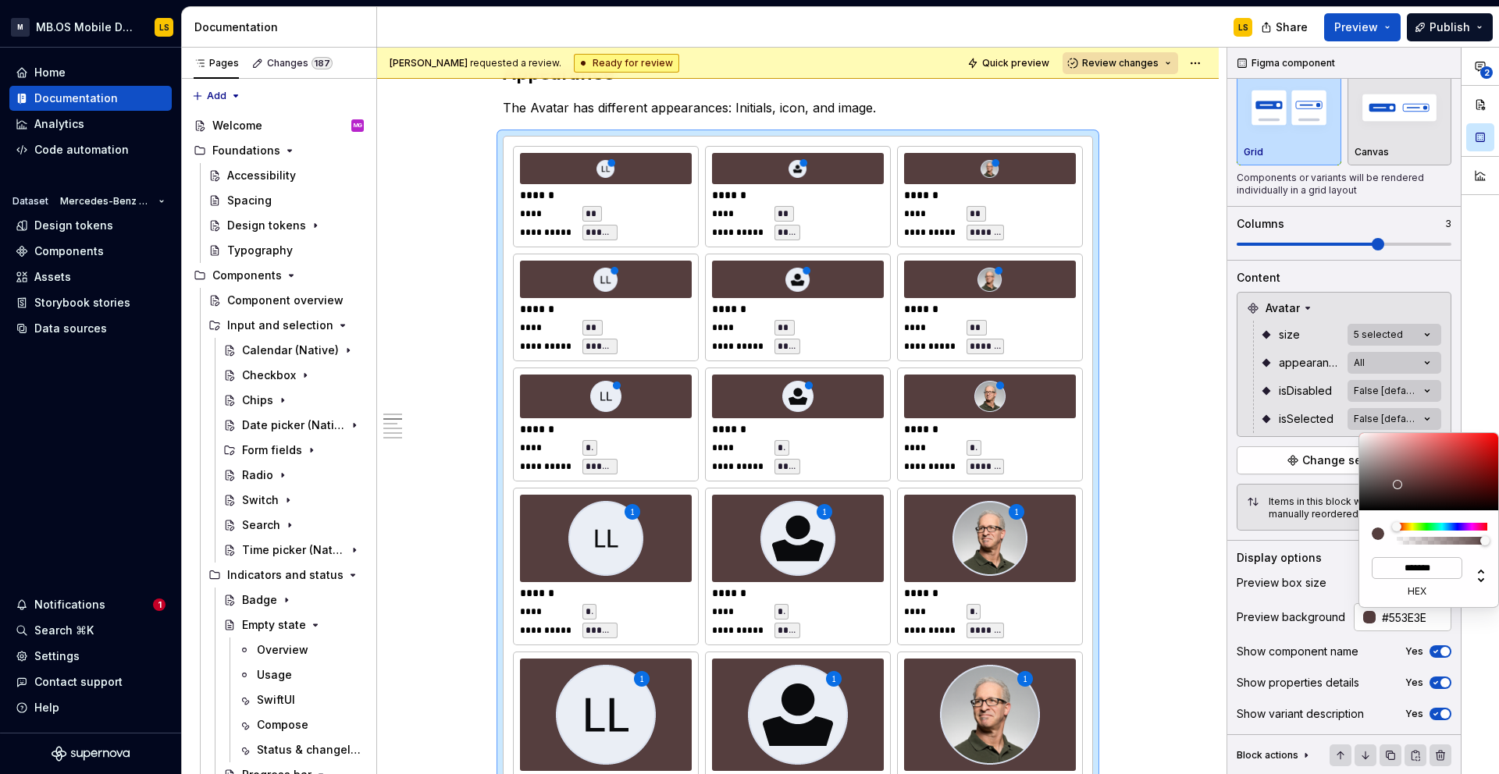
type input "#4B3939"
type input "*******"
type input "#524141"
type input "*******"
type input "#746464"
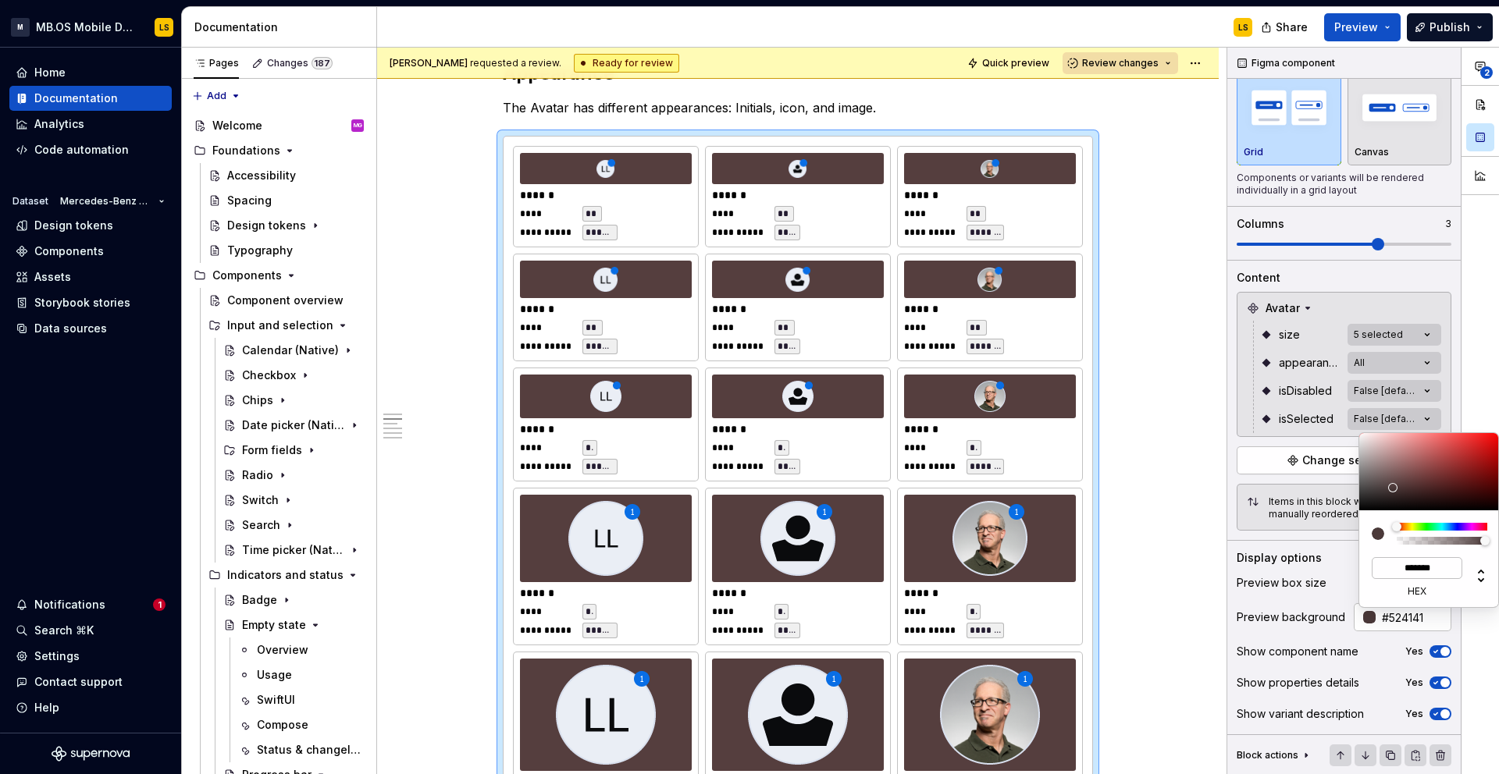
type input "*******"
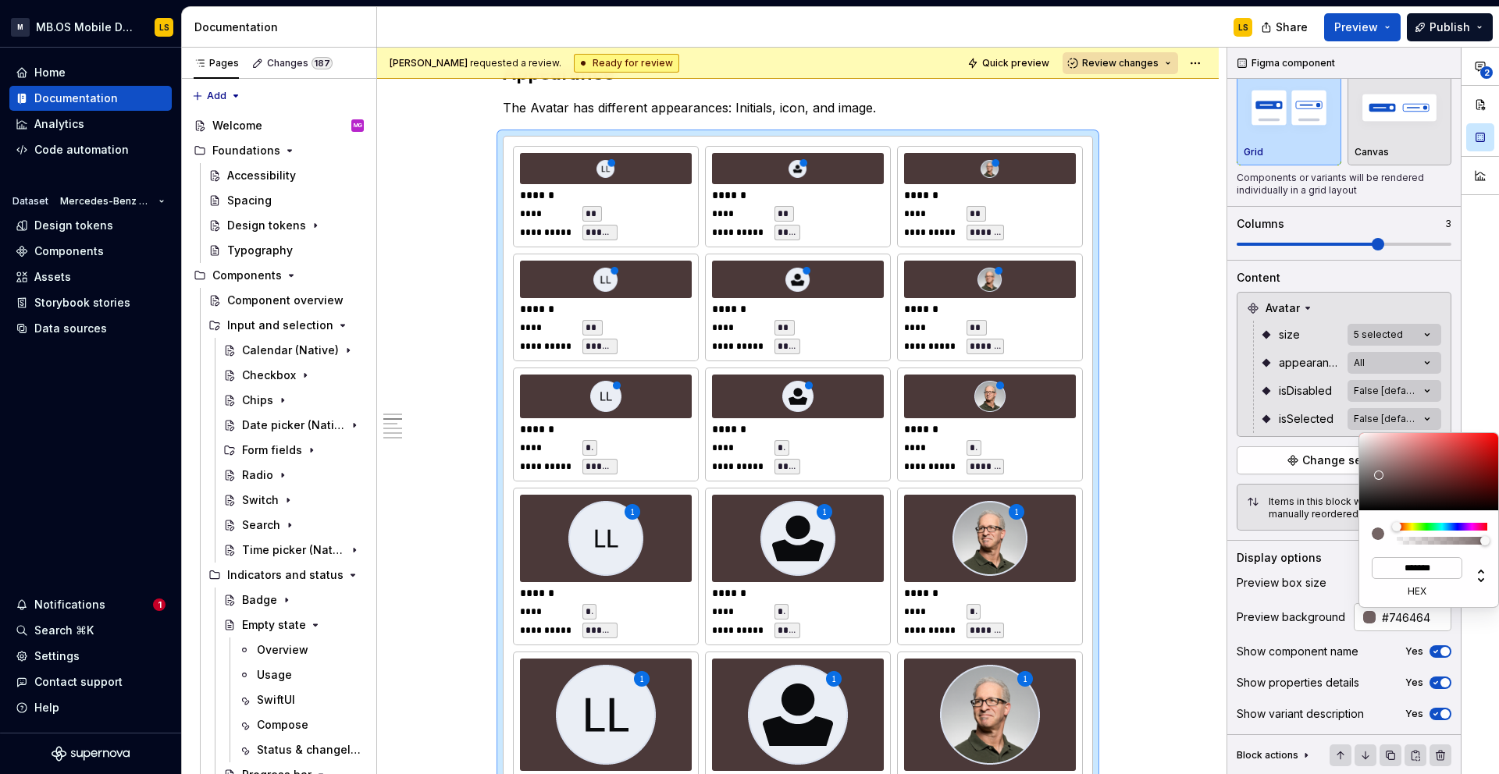
type input "#B7B0B0"
type input "*******"
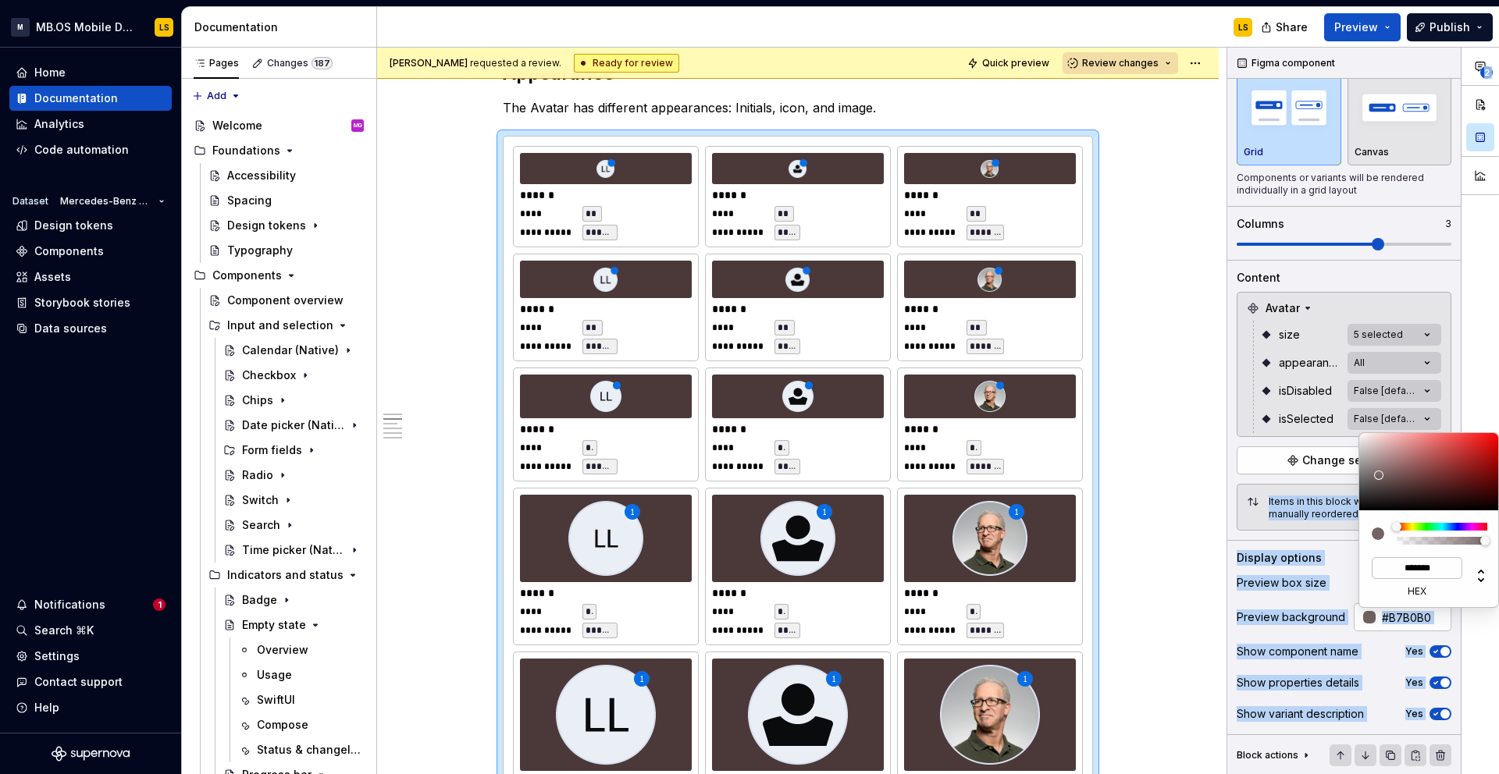
type input "#EDEDED"
type input "*******"
type input "#FFFFFF"
type input "*******"
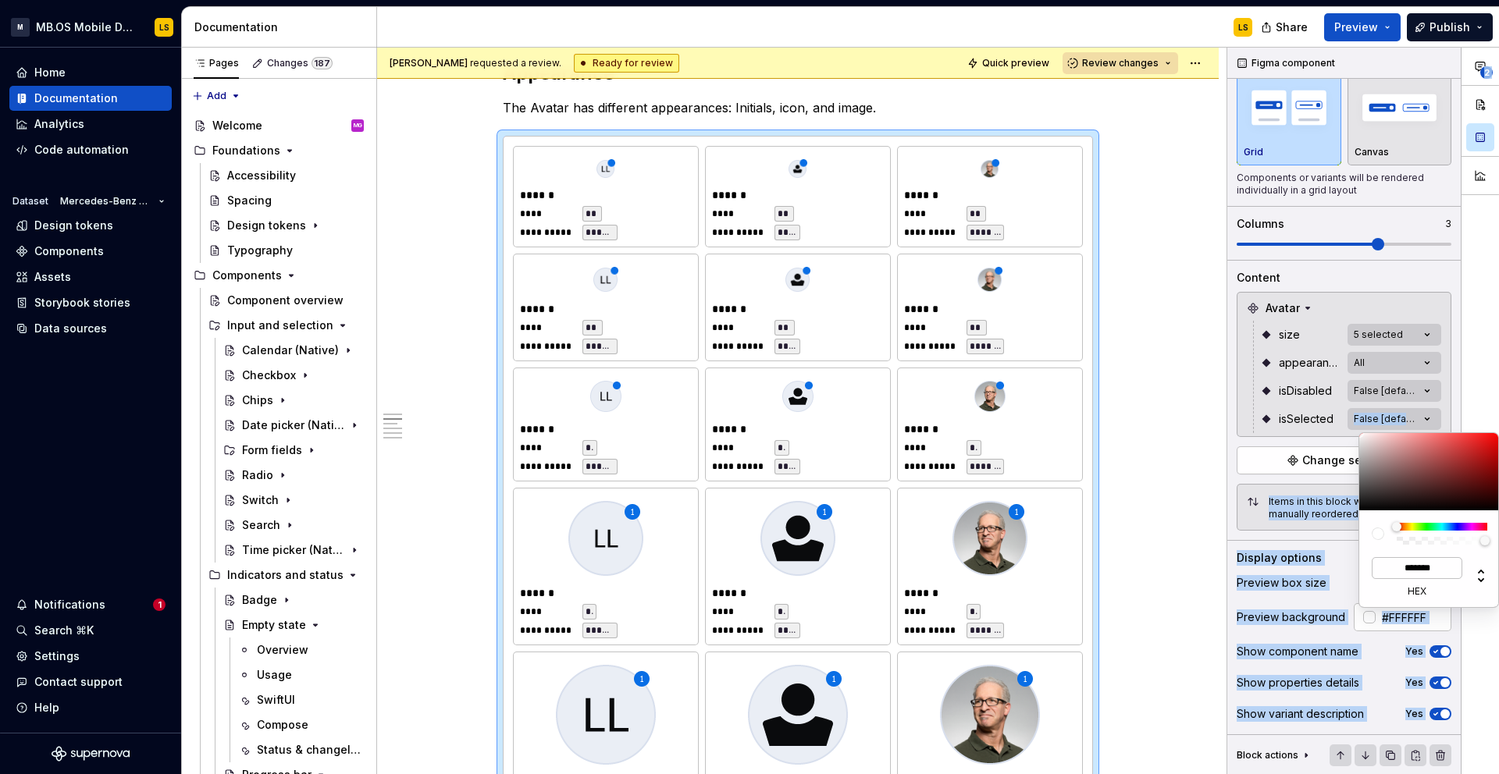
drag, startPoint x: 1393, startPoint y: 488, endPoint x: 1344, endPoint y: 422, distance: 81.5
click at [1344, 422] on body "M MB.OS Mobile Design System LS Home Documentation Analytics Code automation Da…" at bounding box center [749, 387] width 1499 height 774
click at [1301, 636] on div "**********" at bounding box center [1363, 412] width 272 height 728
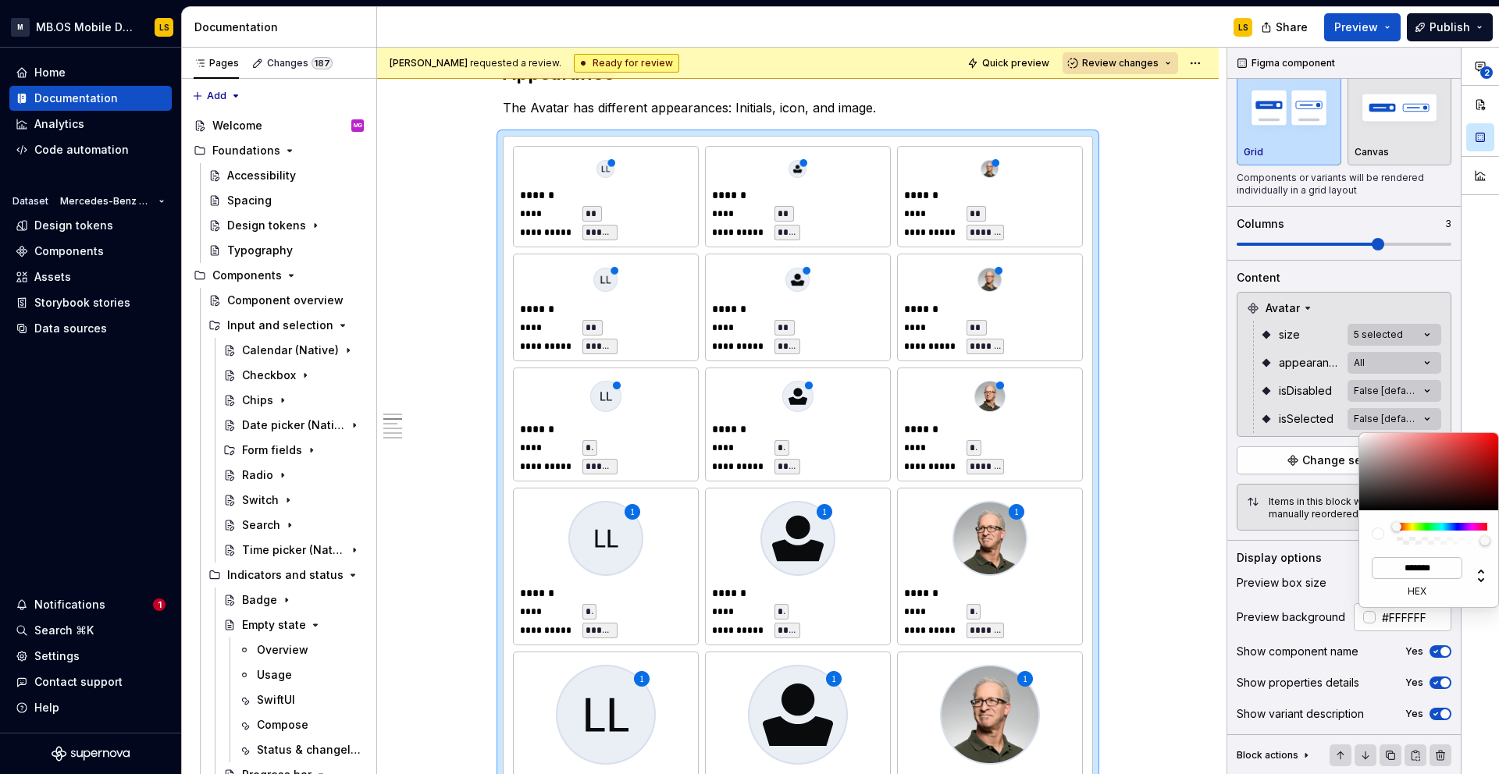
click at [1298, 621] on div "**********" at bounding box center [1363, 412] width 272 height 728
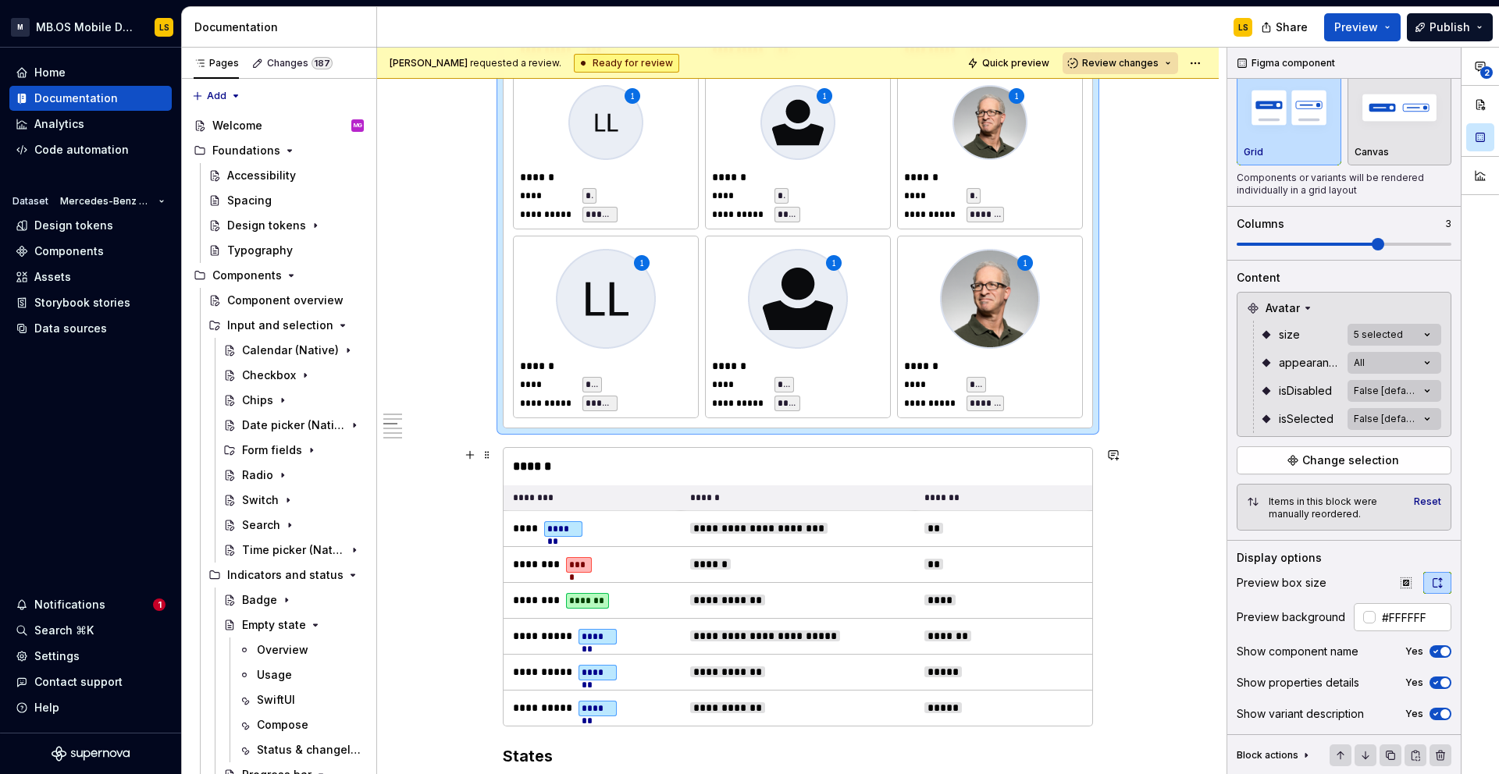
scroll to position [1341, 0]
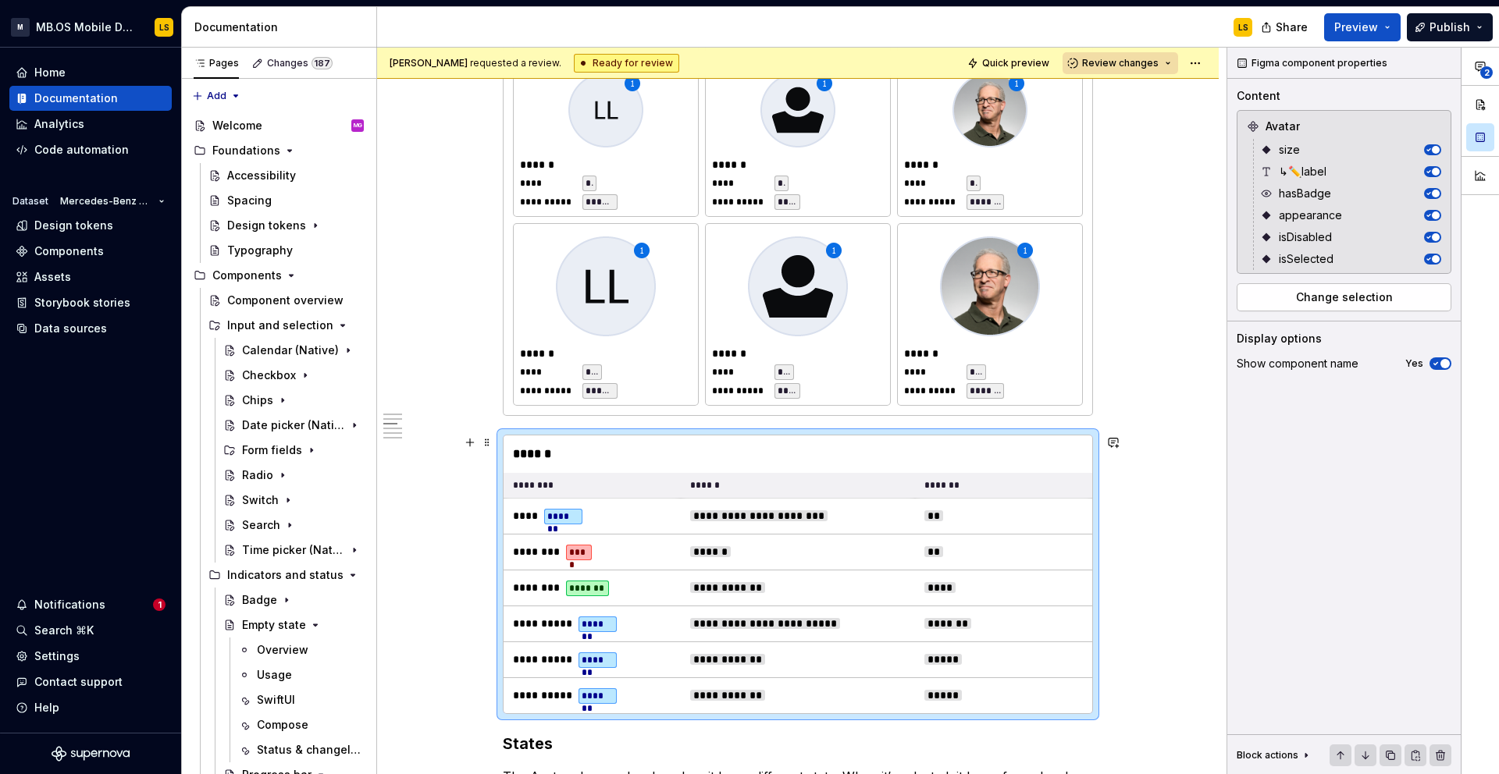
click at [675, 446] on div "******" at bounding box center [798, 454] width 589 height 37
click at [1344, 300] on span "Change selection" at bounding box center [1344, 298] width 97 height 16
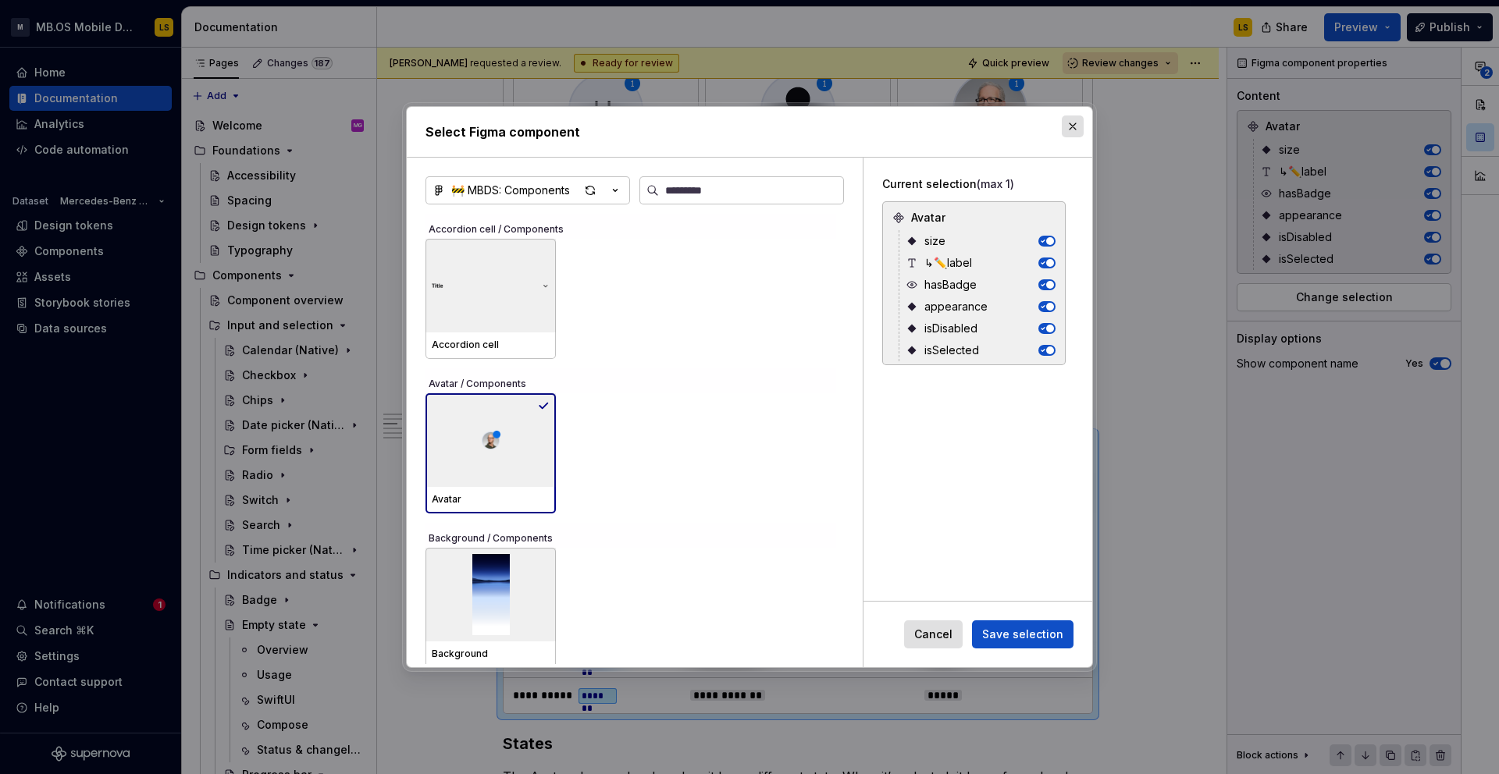
click at [1073, 125] on button "button" at bounding box center [1073, 127] width 22 height 22
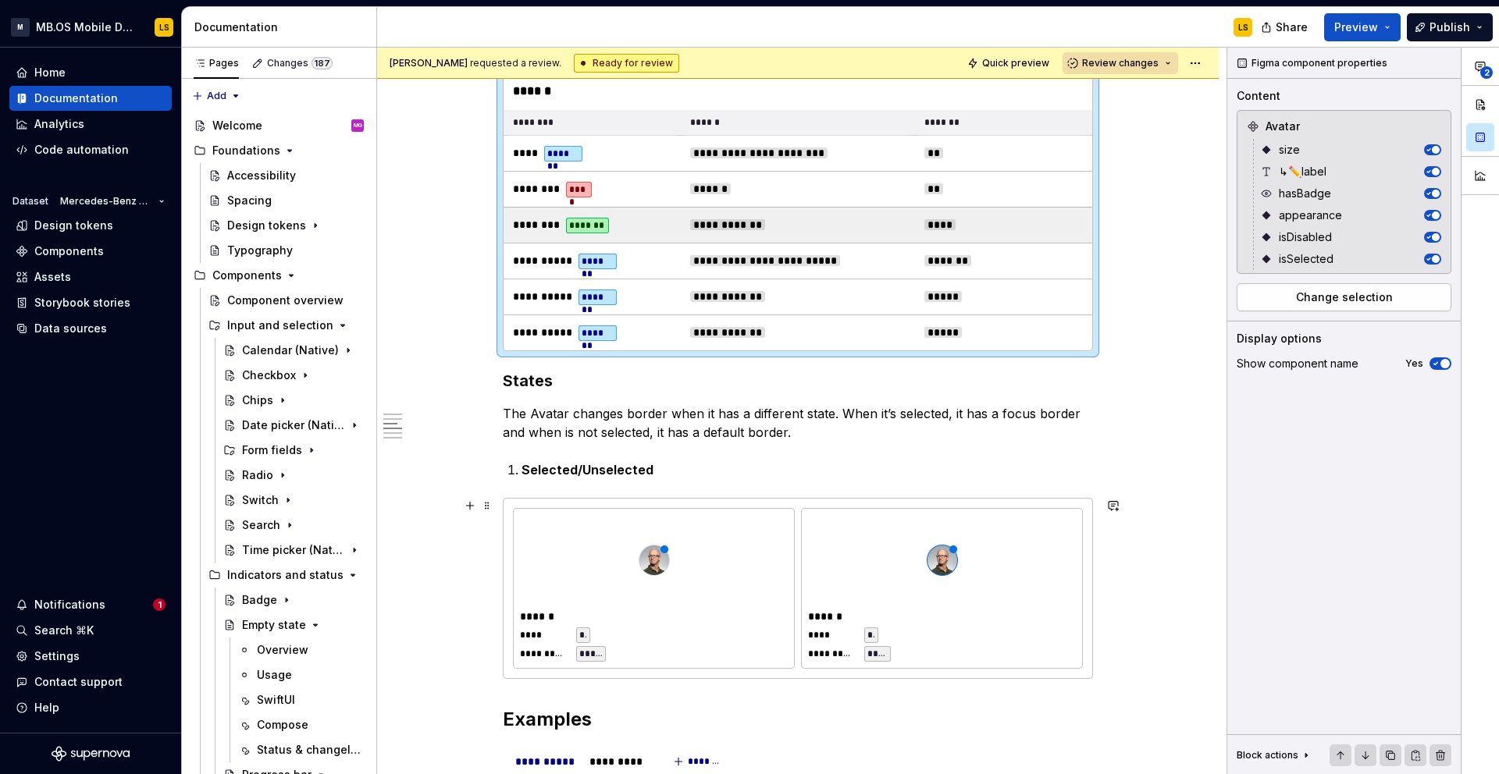
scroll to position [1843, 0]
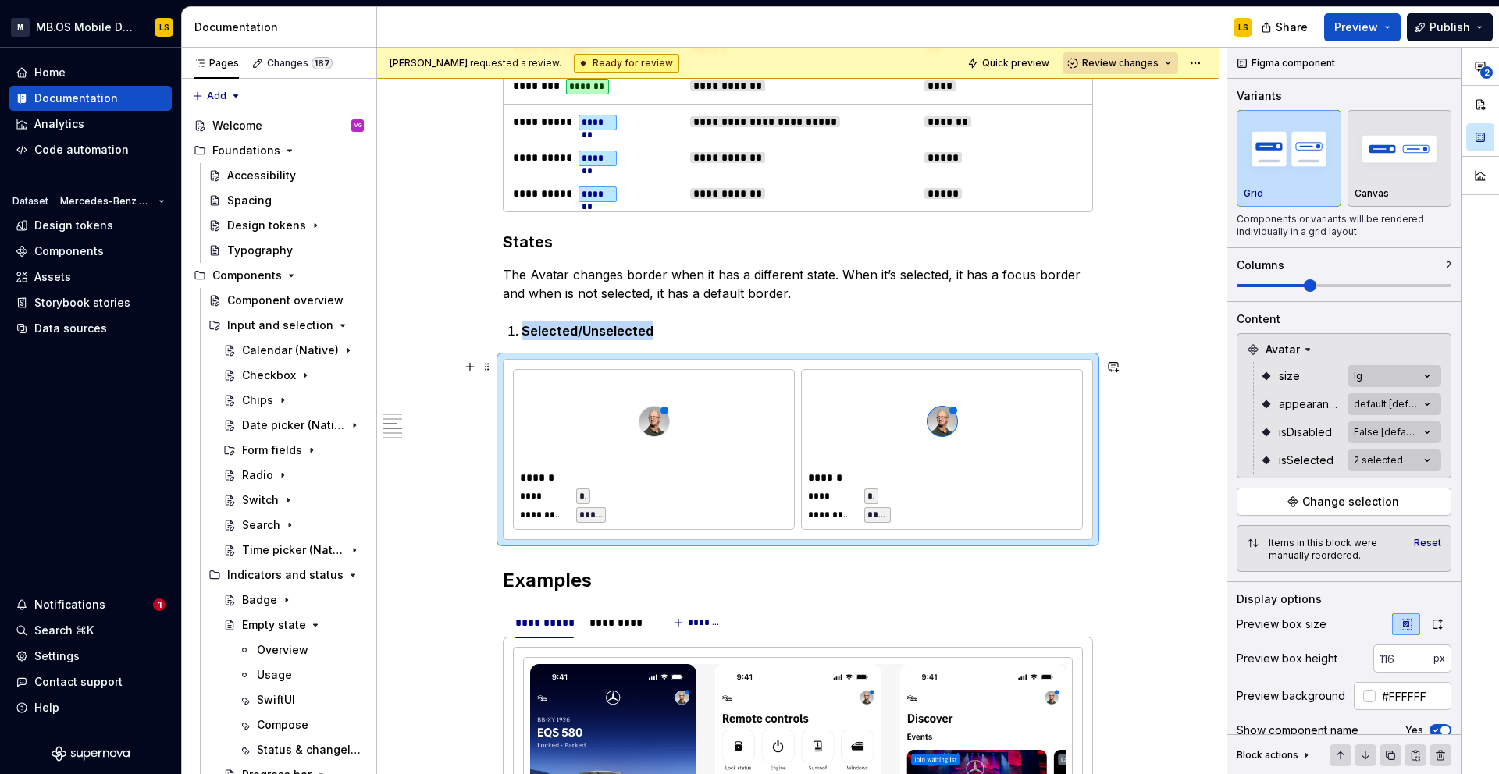
click at [682, 425] on div at bounding box center [654, 421] width 268 height 91
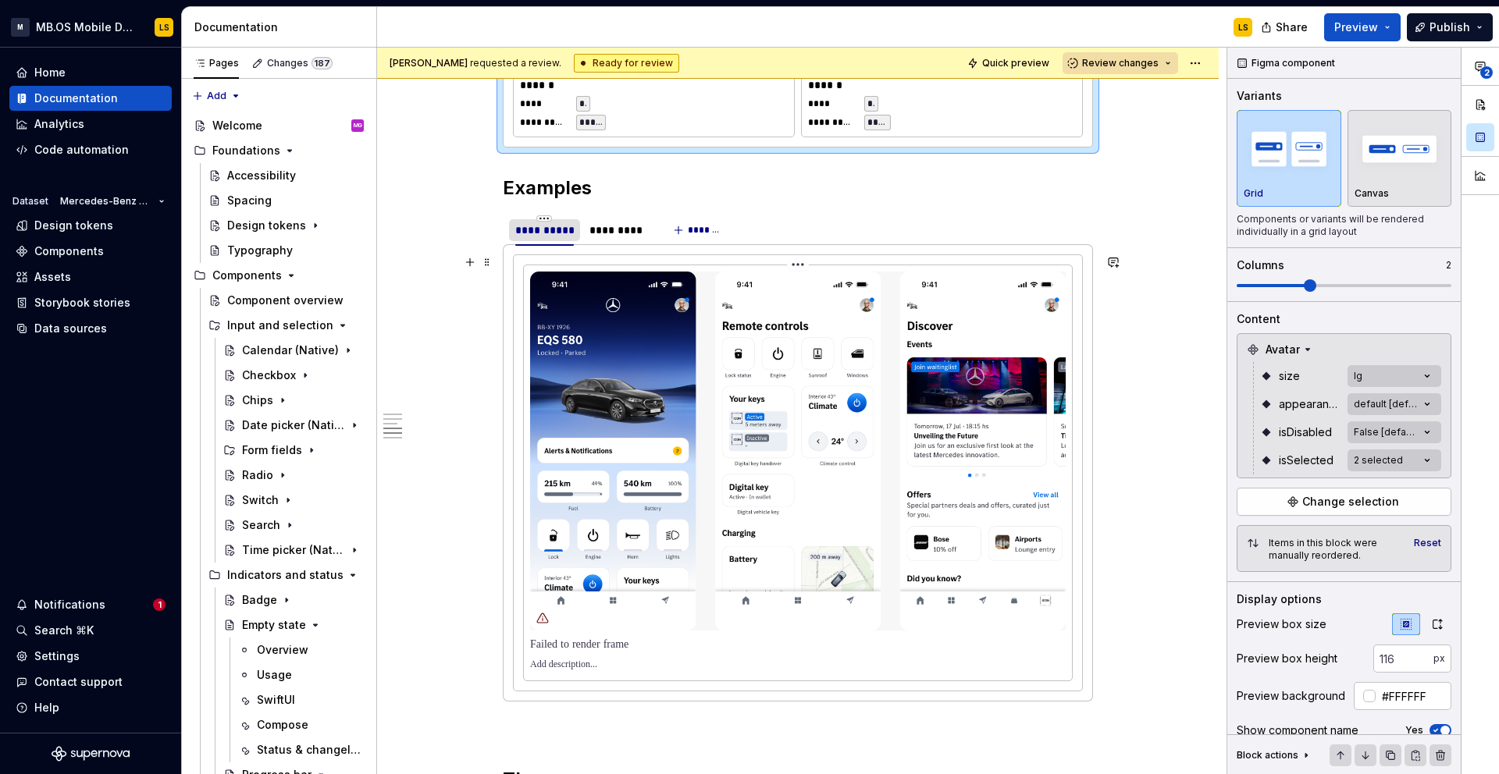
scroll to position [2263, 0]
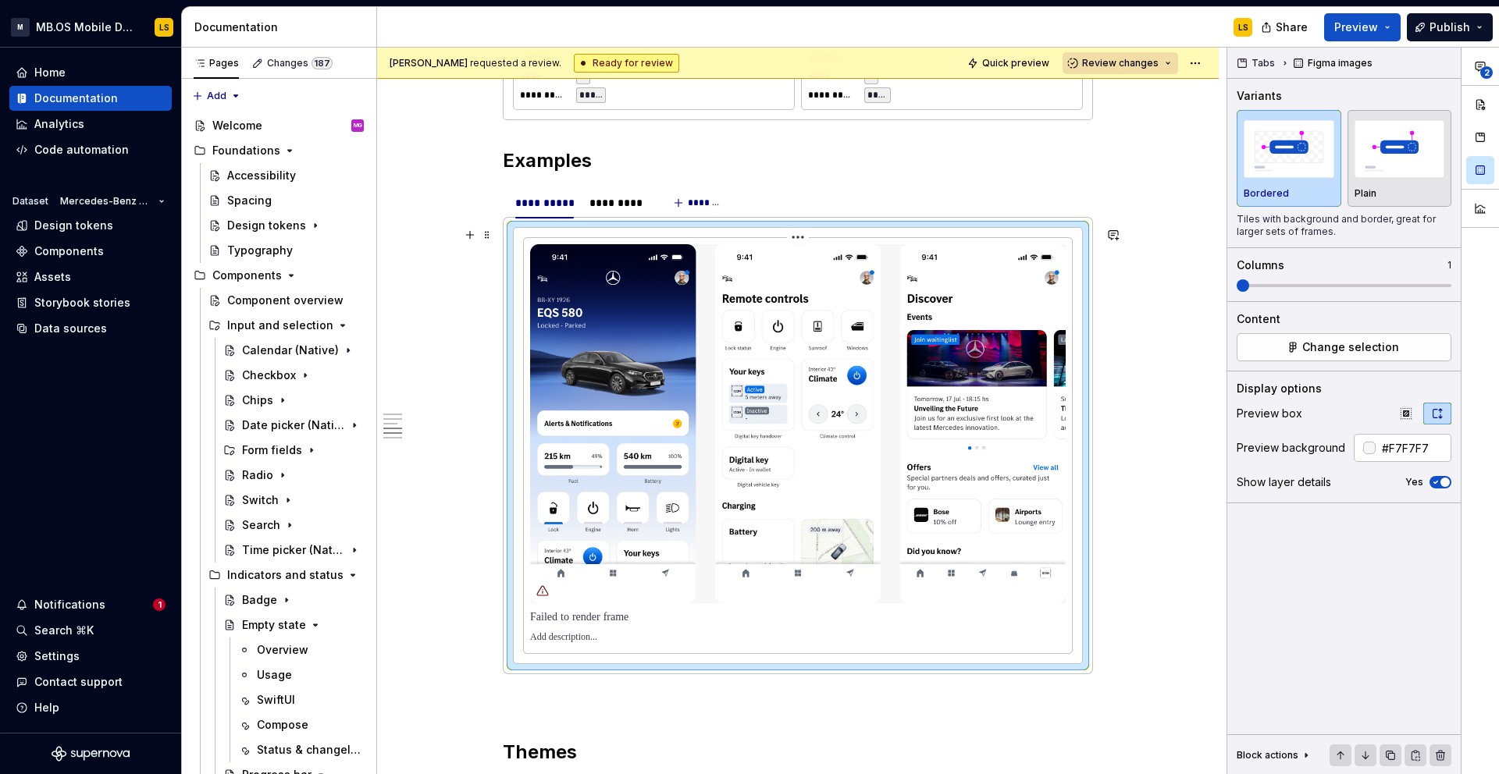
click at [740, 362] on img at bounding box center [798, 423] width 536 height 359
click at [618, 213] on div "*********" at bounding box center [617, 203] width 69 height 22
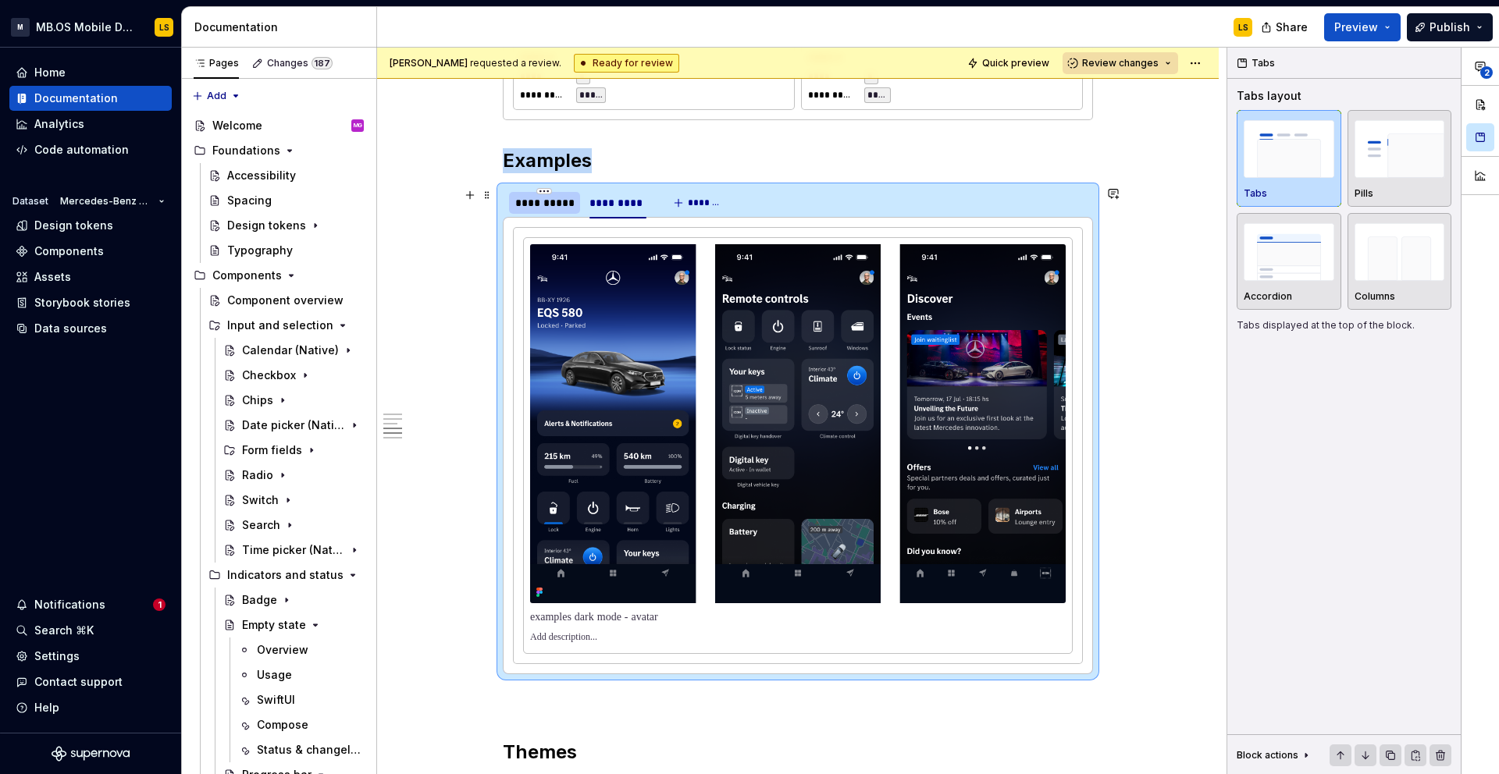
click at [549, 214] on div "**********" at bounding box center [544, 202] width 71 height 25
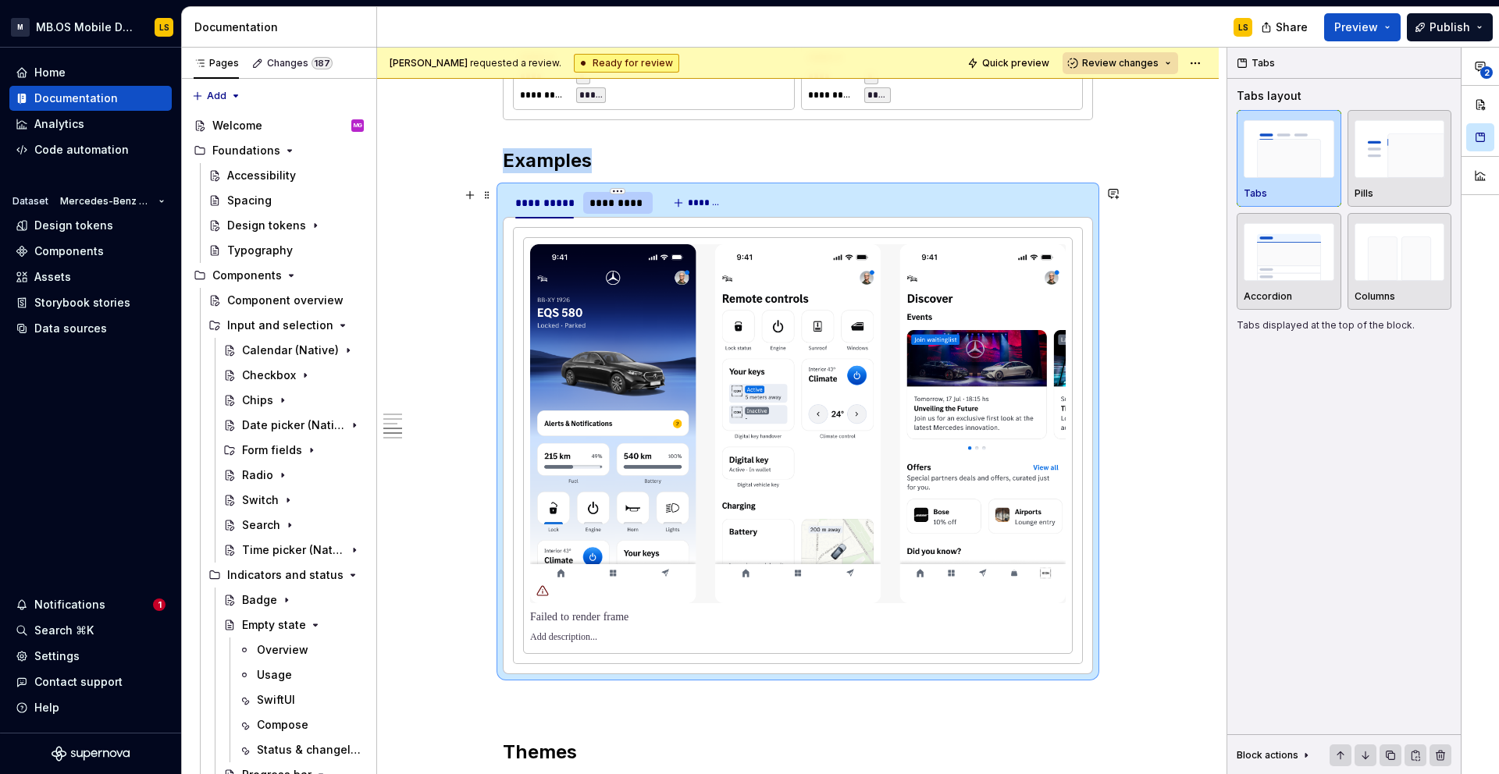
click at [621, 201] on div "*********" at bounding box center [617, 203] width 57 height 16
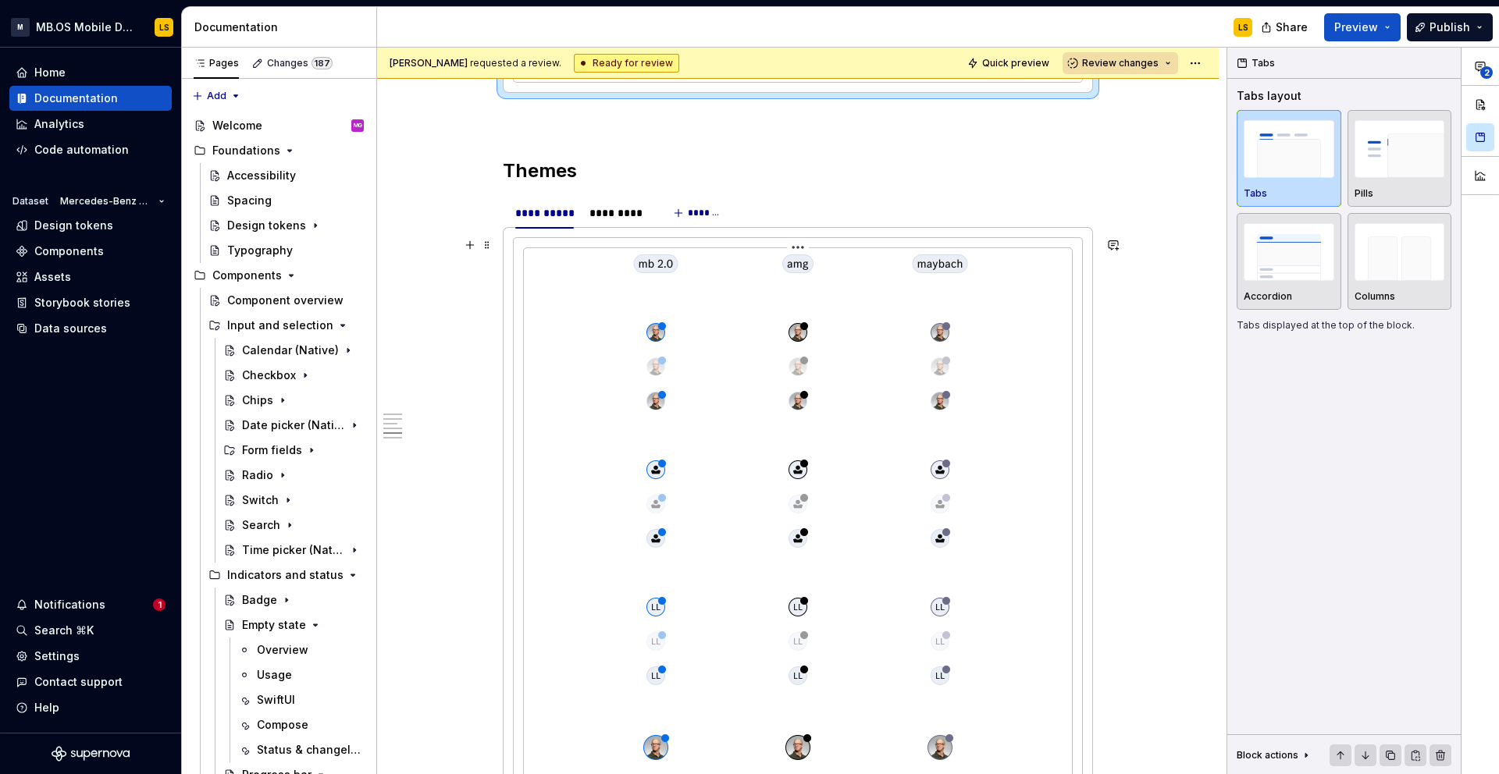
scroll to position [2854, 0]
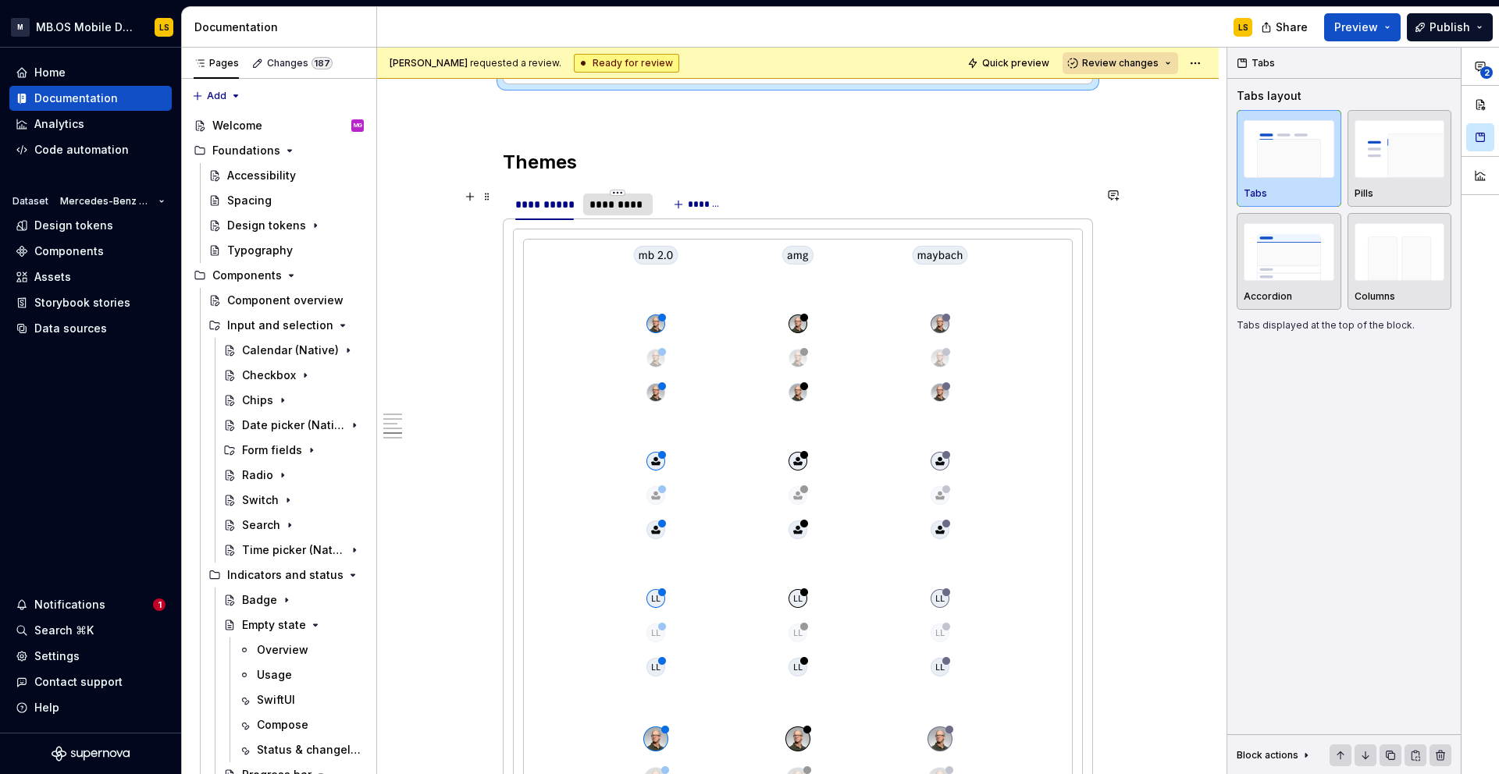
click at [613, 198] on div "*********" at bounding box center [617, 205] width 57 height 16
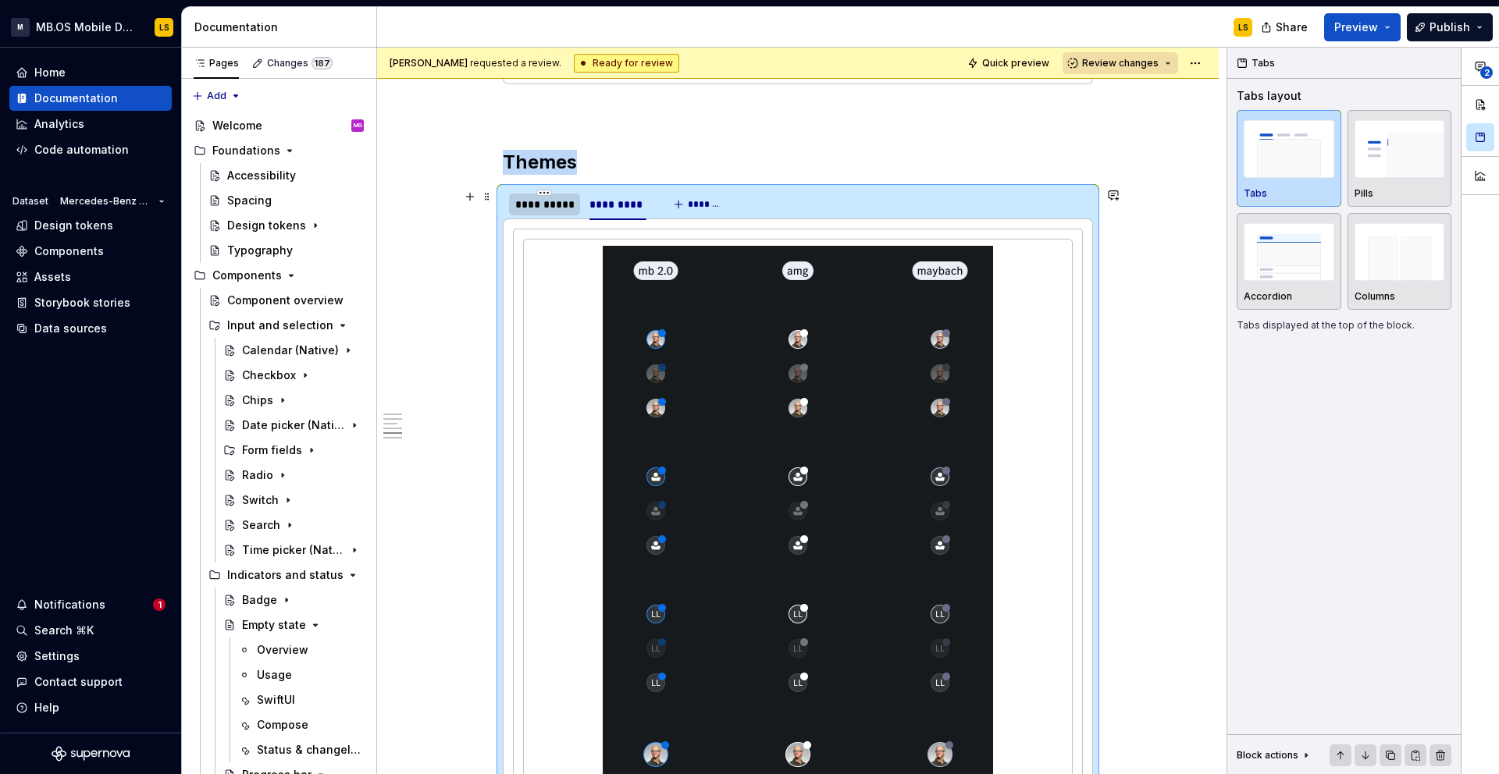
click at [541, 201] on div "**********" at bounding box center [544, 205] width 59 height 16
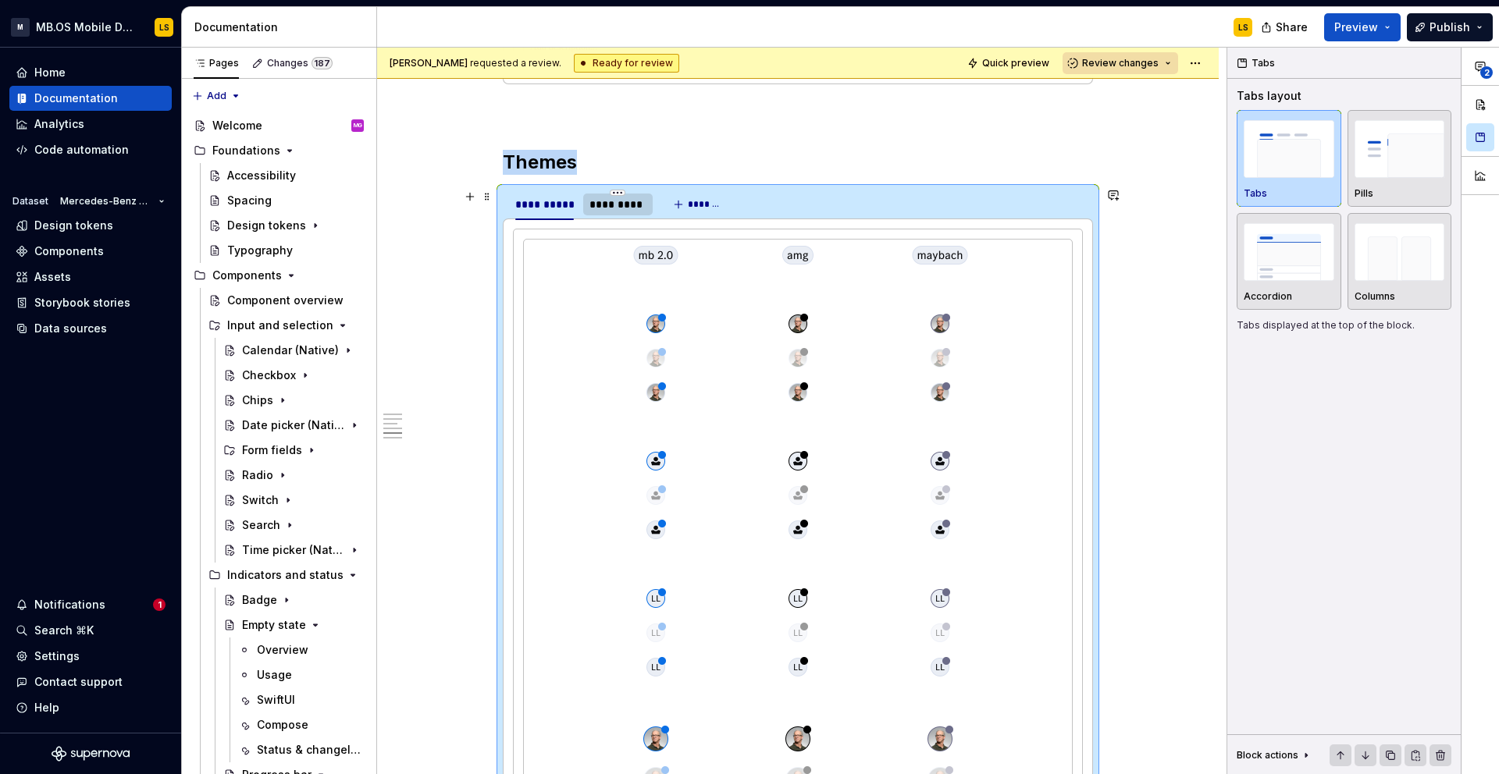
click at [615, 212] on div "*********" at bounding box center [617, 205] width 69 height 22
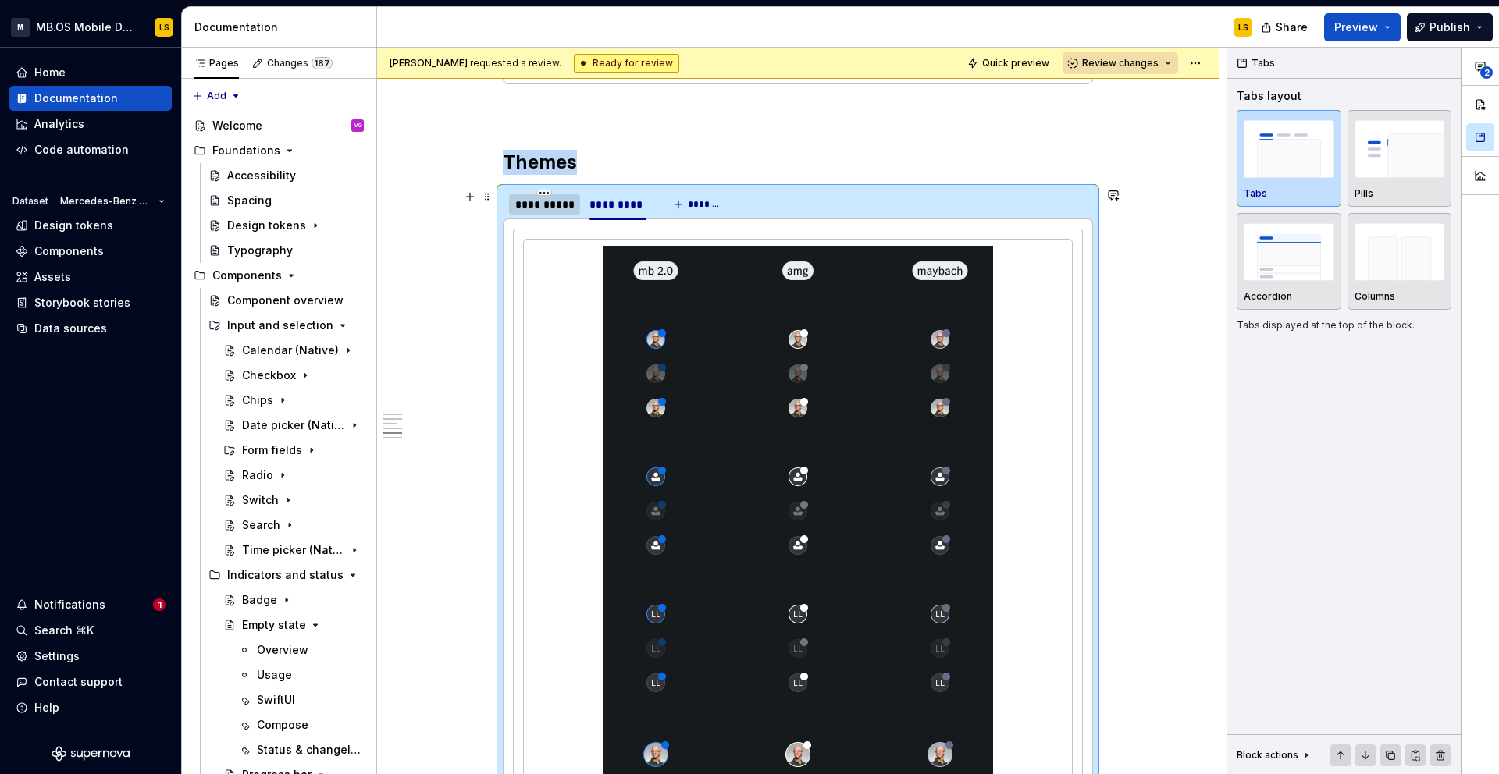
click at [567, 217] on div at bounding box center [544, 218] width 71 height 2
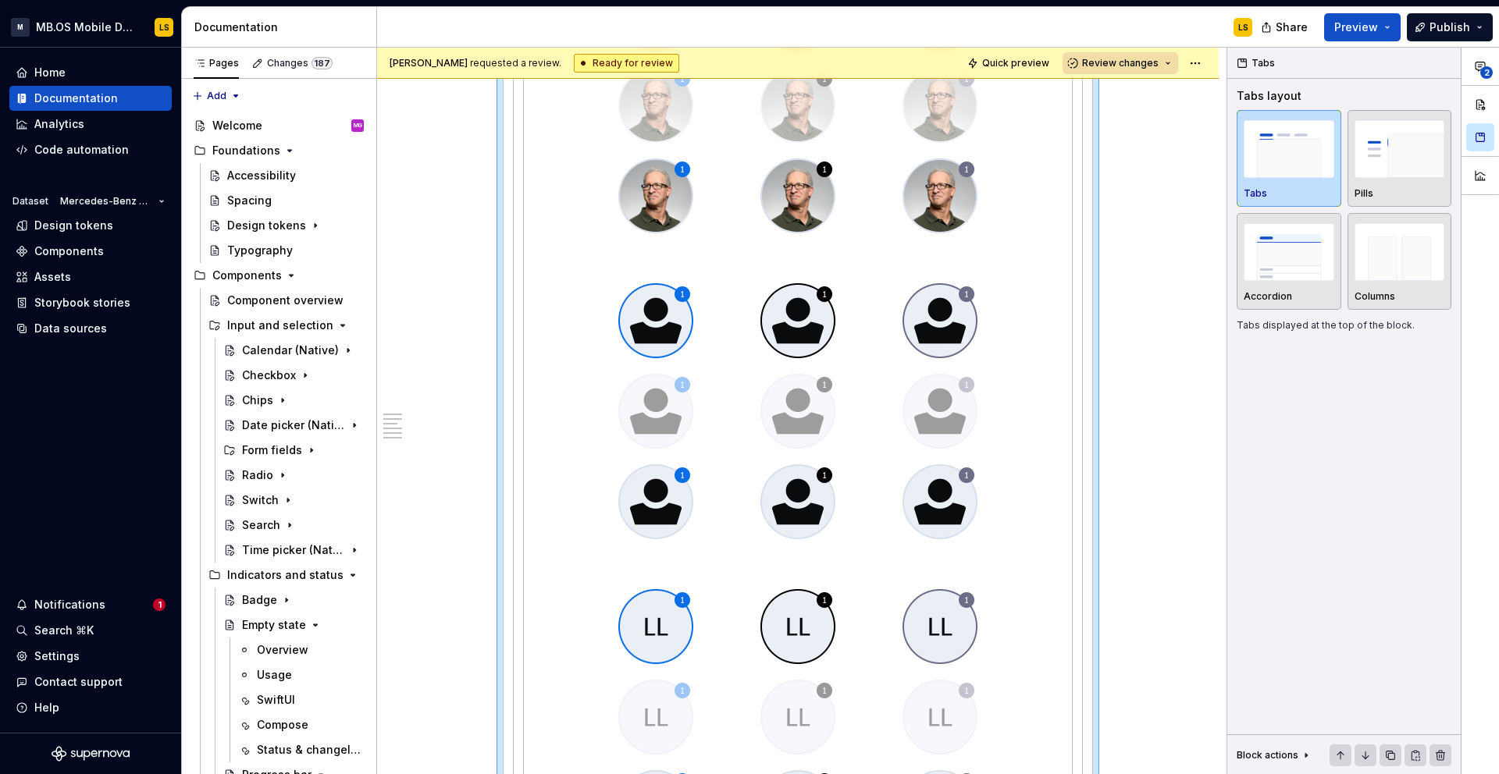
scroll to position [4398, 0]
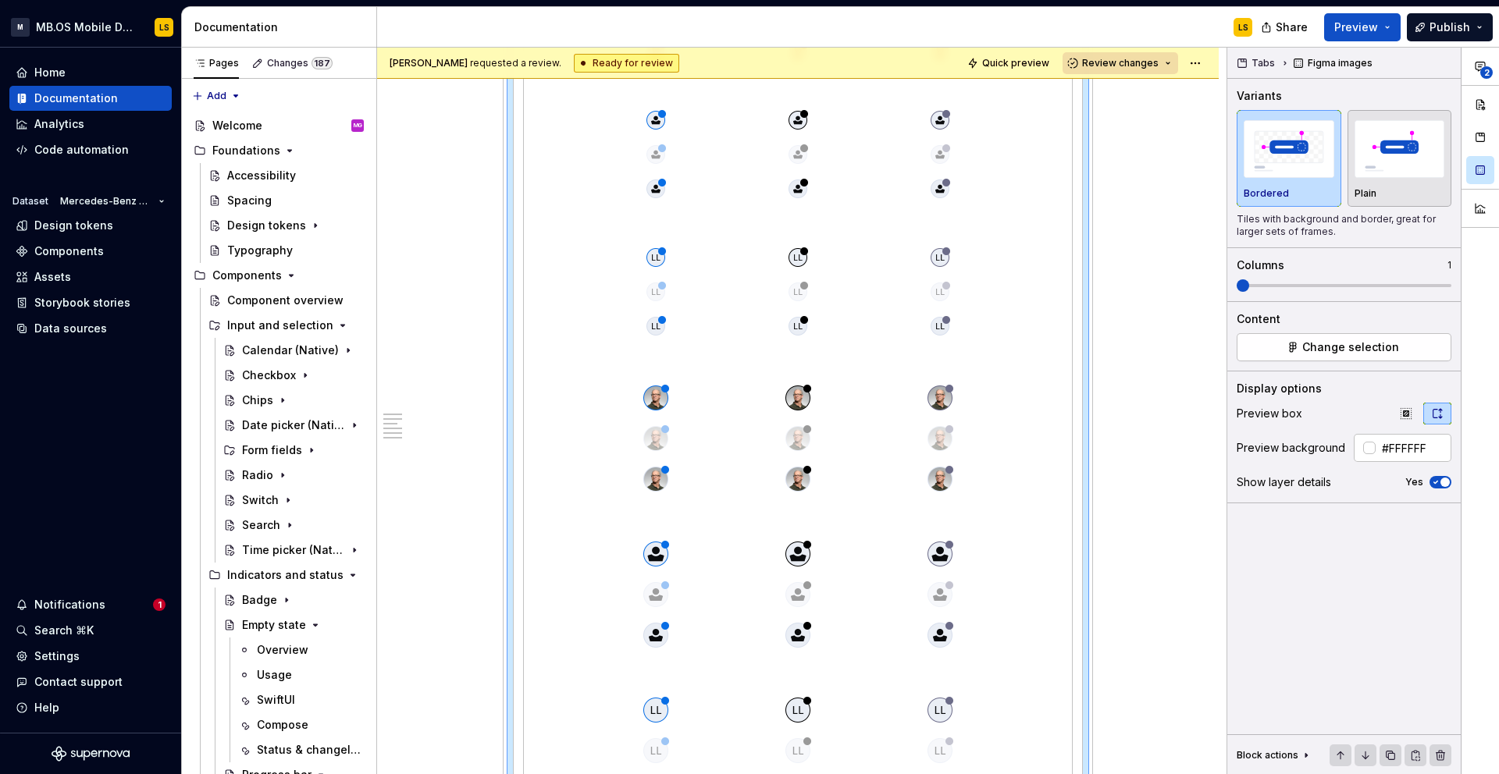
scroll to position [3219, 0]
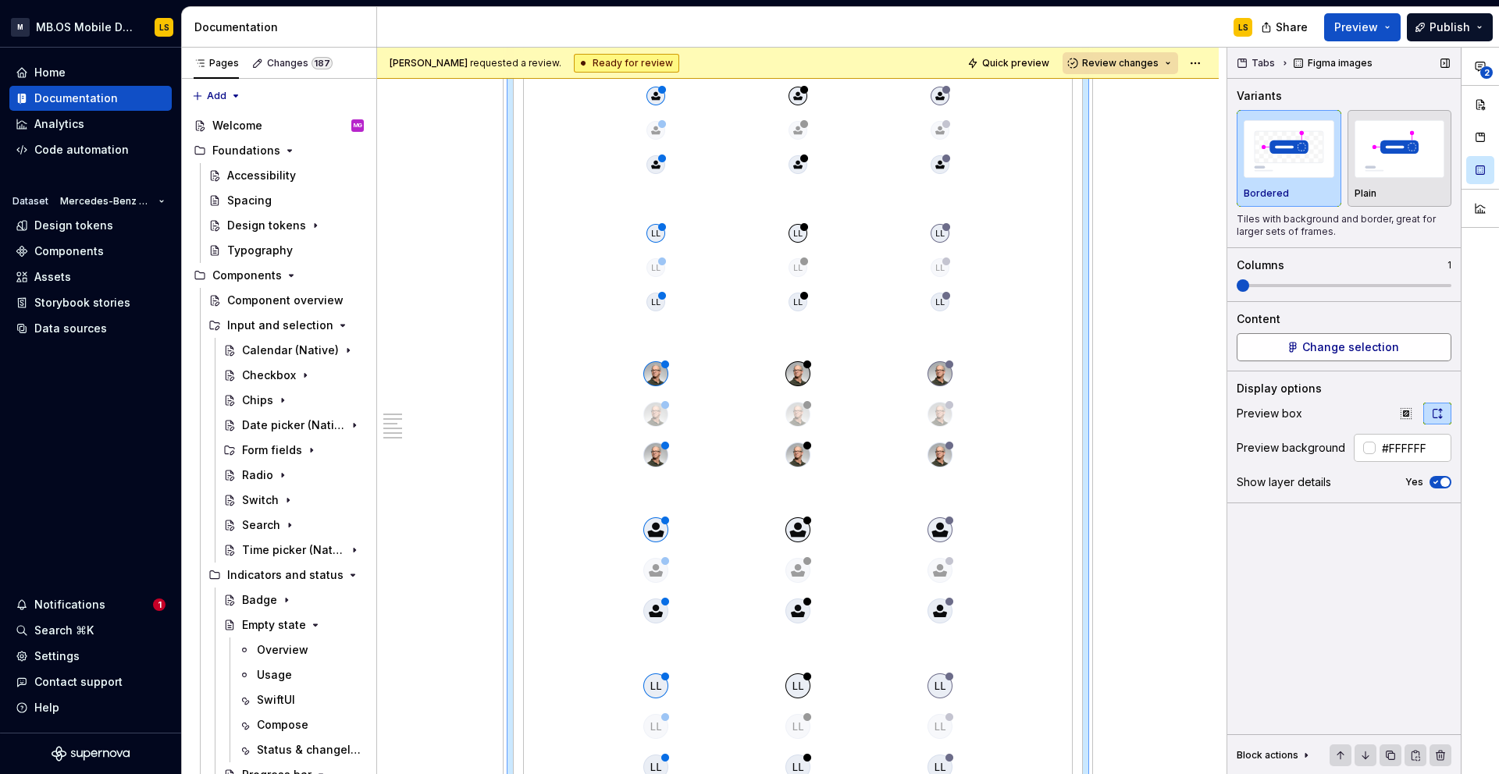
click at [1340, 351] on span "Change selection" at bounding box center [1350, 348] width 97 height 16
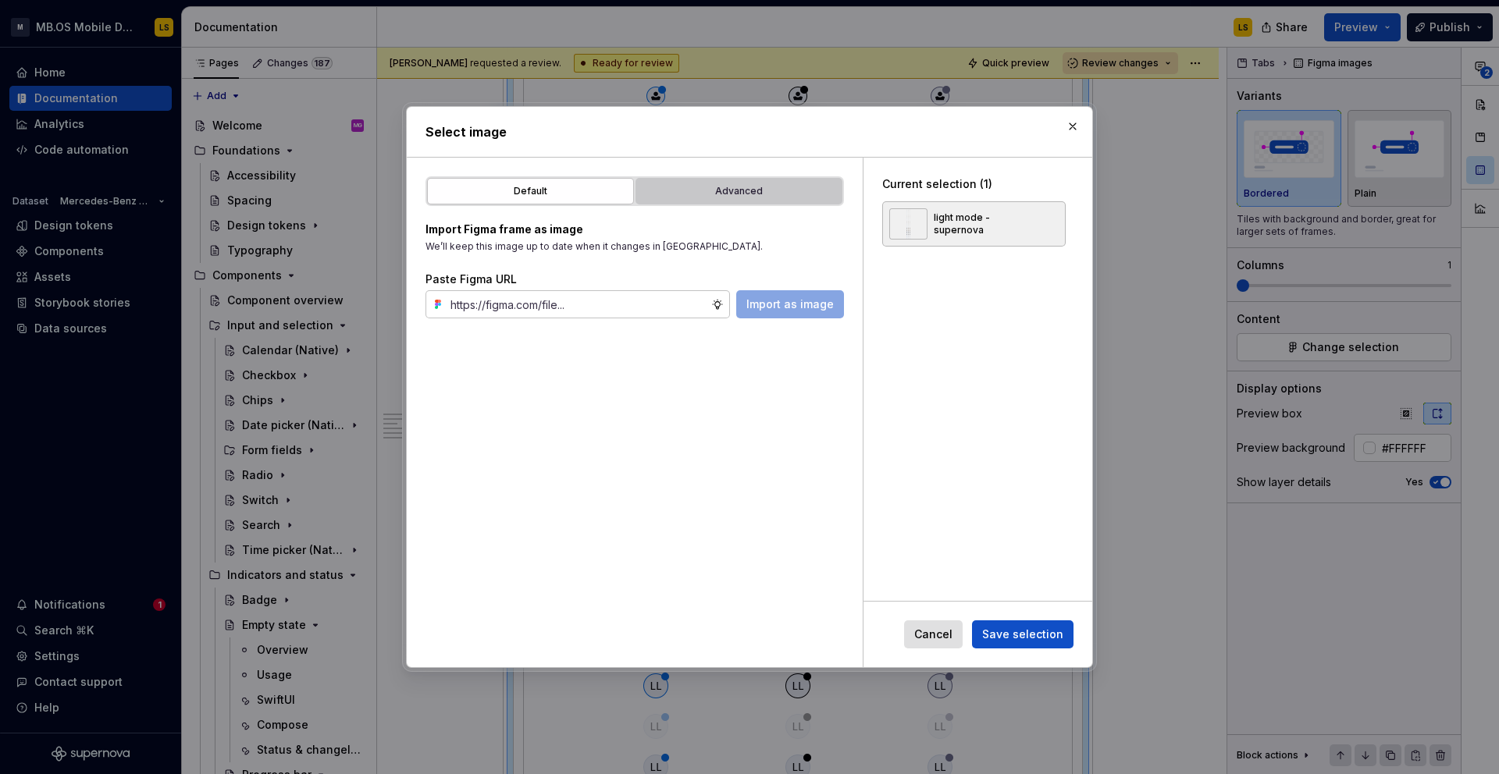
click at [746, 189] on div "Advanced" at bounding box center [739, 191] width 196 height 16
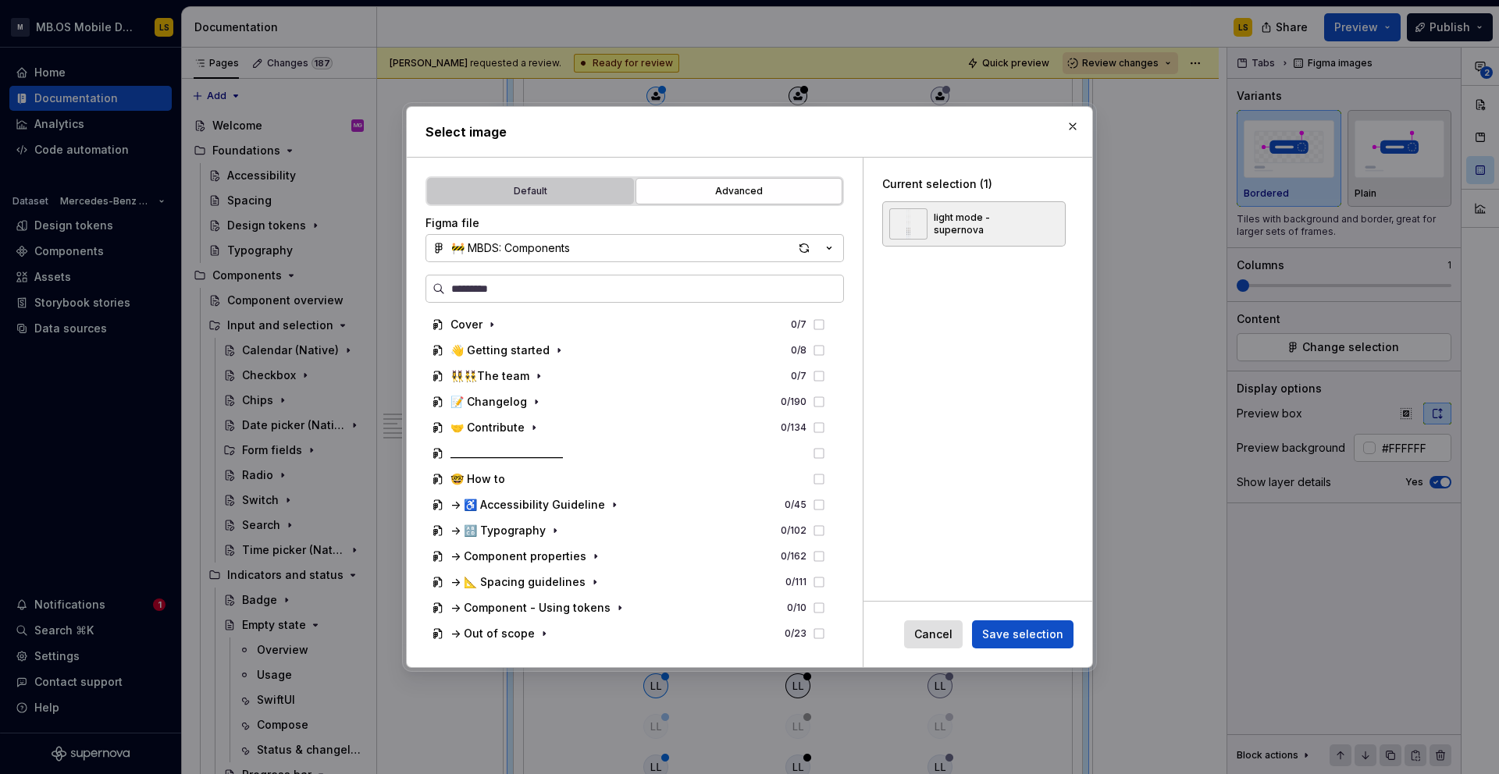
click at [571, 199] on button "Default" at bounding box center [530, 191] width 207 height 27
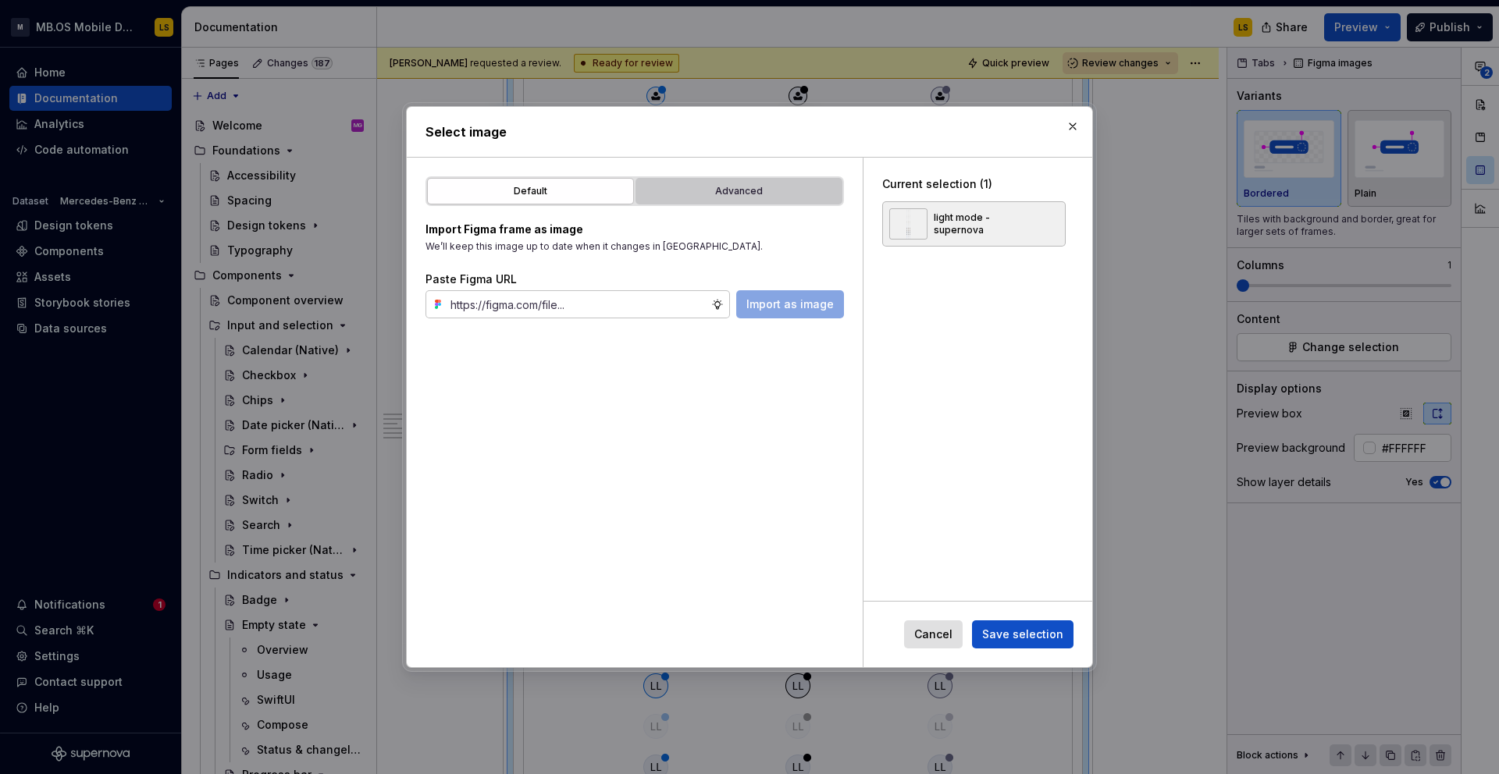
click at [734, 193] on div "Advanced" at bounding box center [739, 191] width 196 height 16
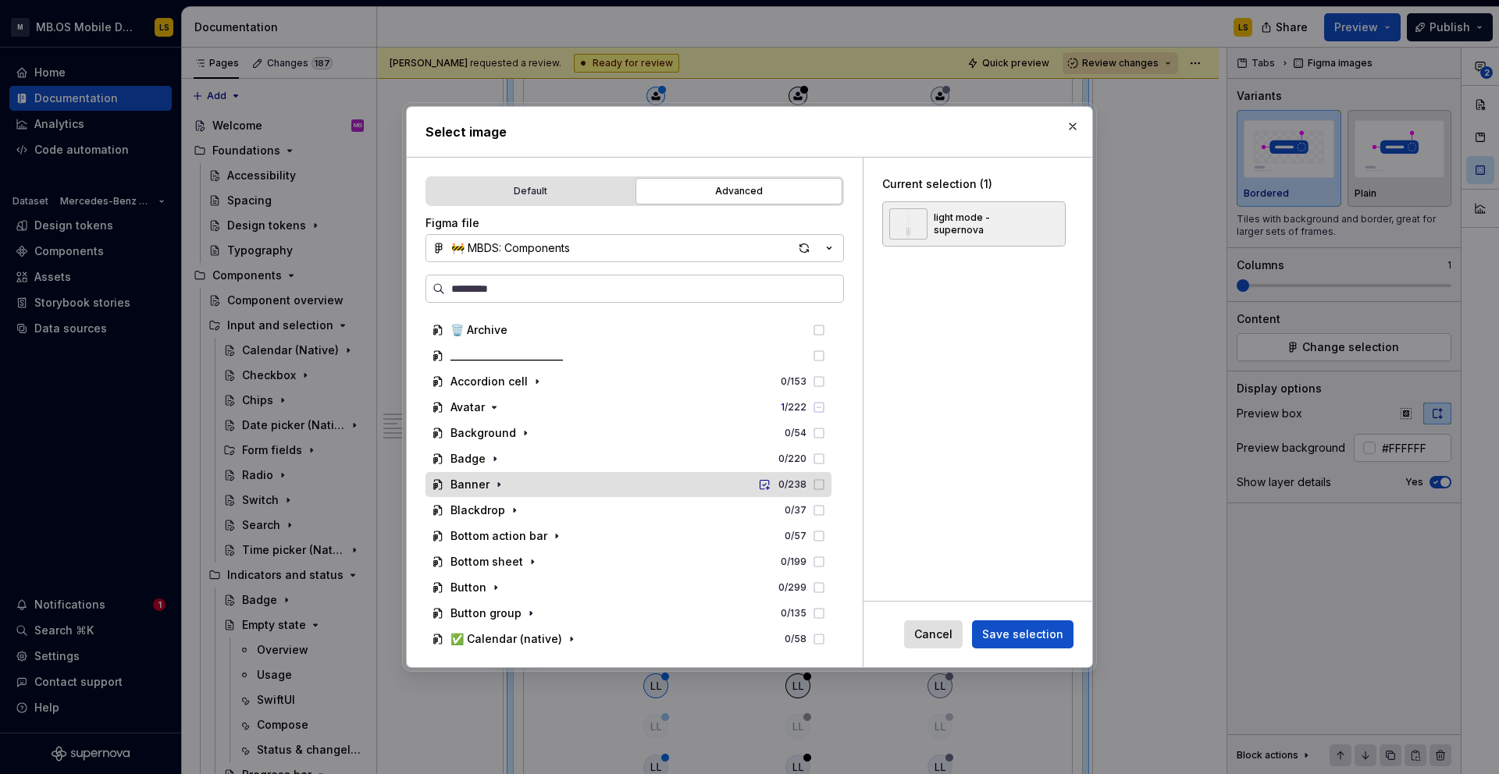
scroll to position [442, 0]
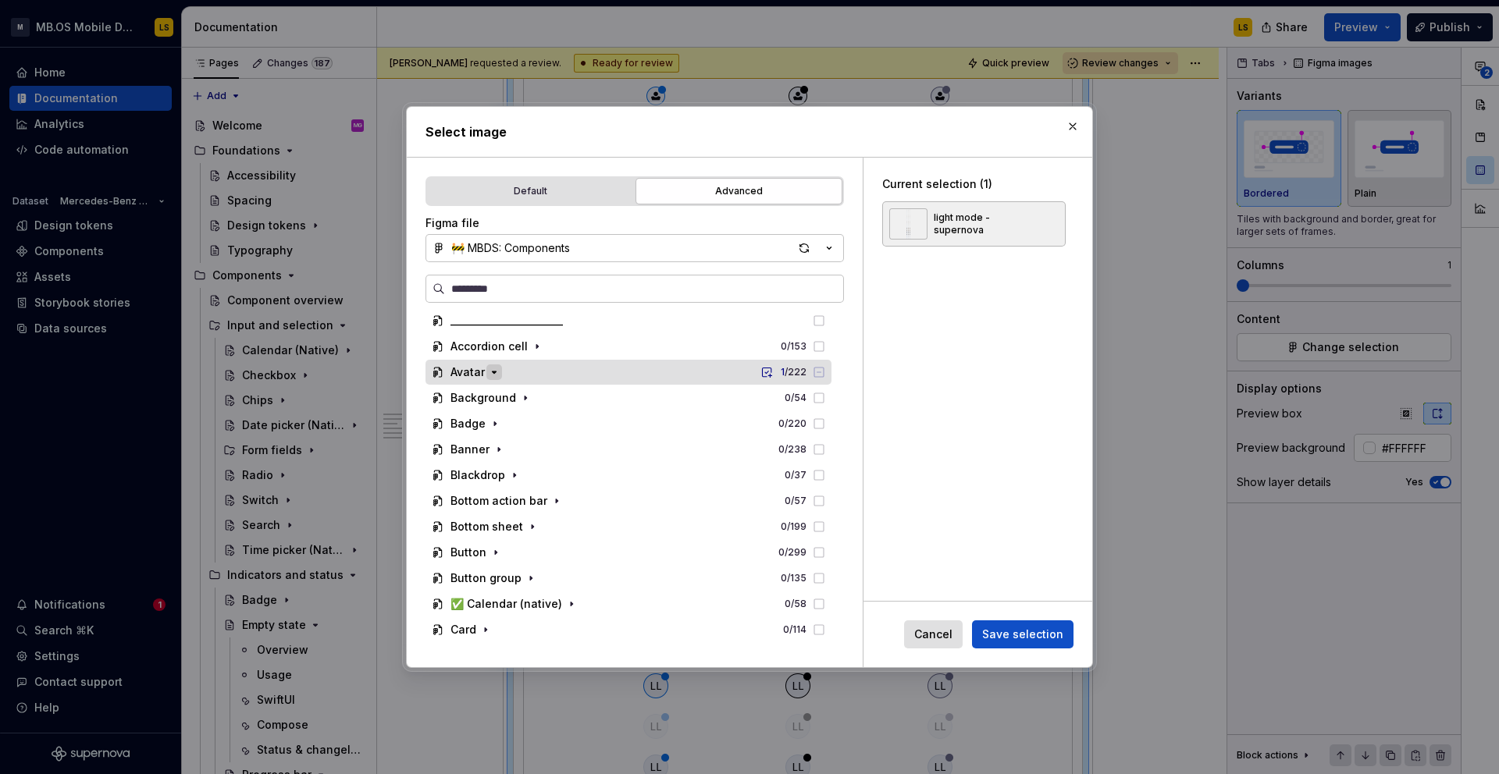
click at [494, 374] on icon "button" at bounding box center [494, 372] width 12 height 12
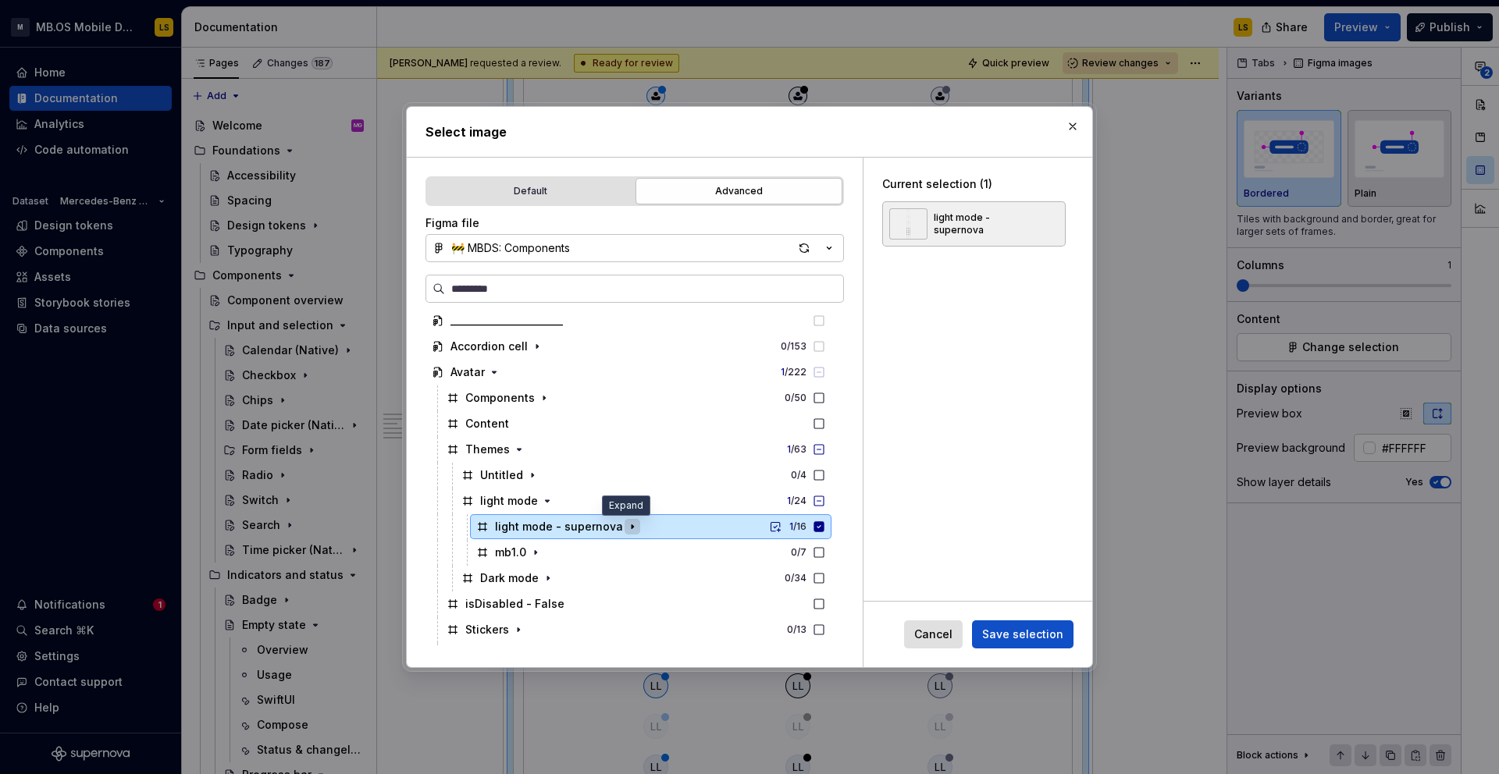
click at [629, 525] on icon "button" at bounding box center [632, 527] width 12 height 12
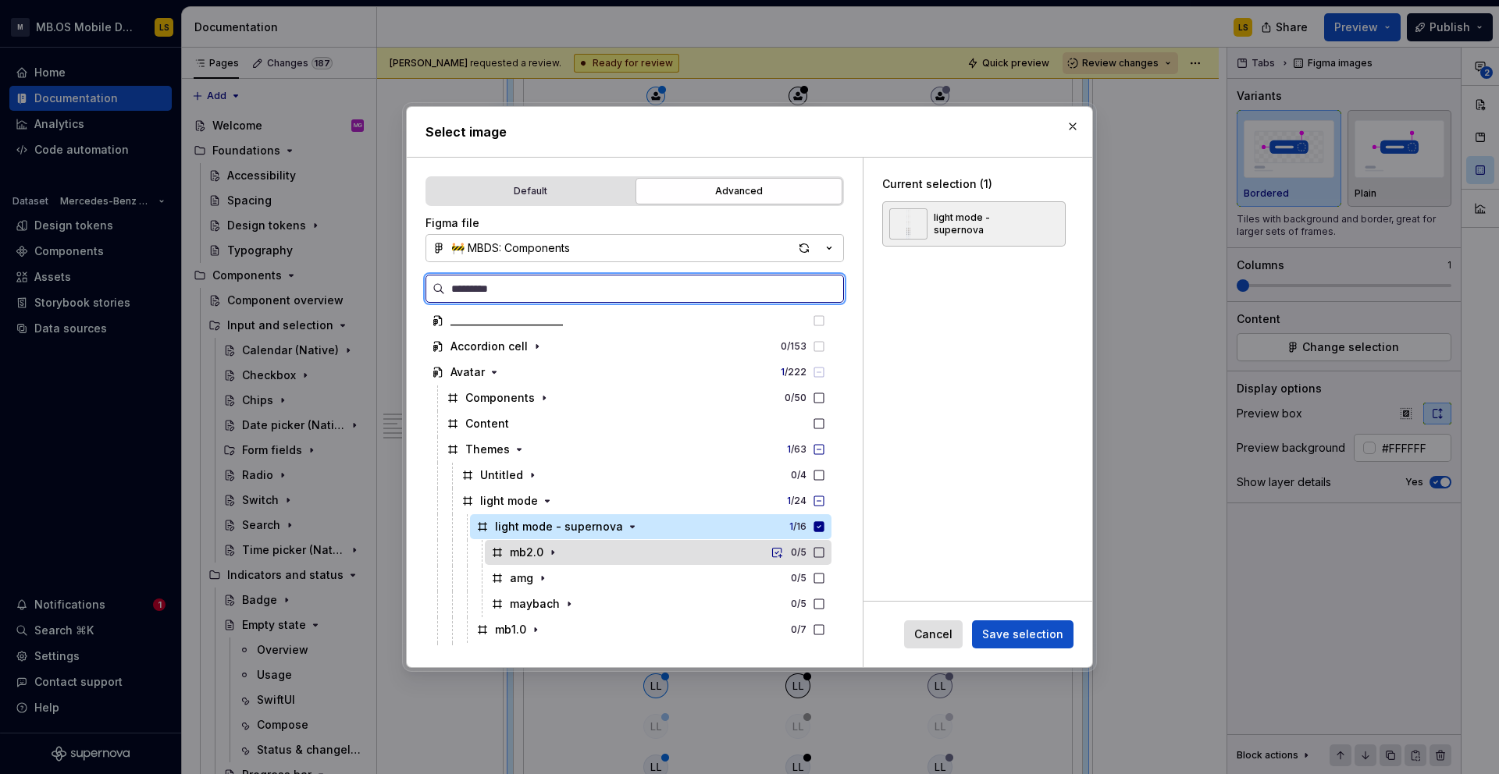
scroll to position [529, 0]
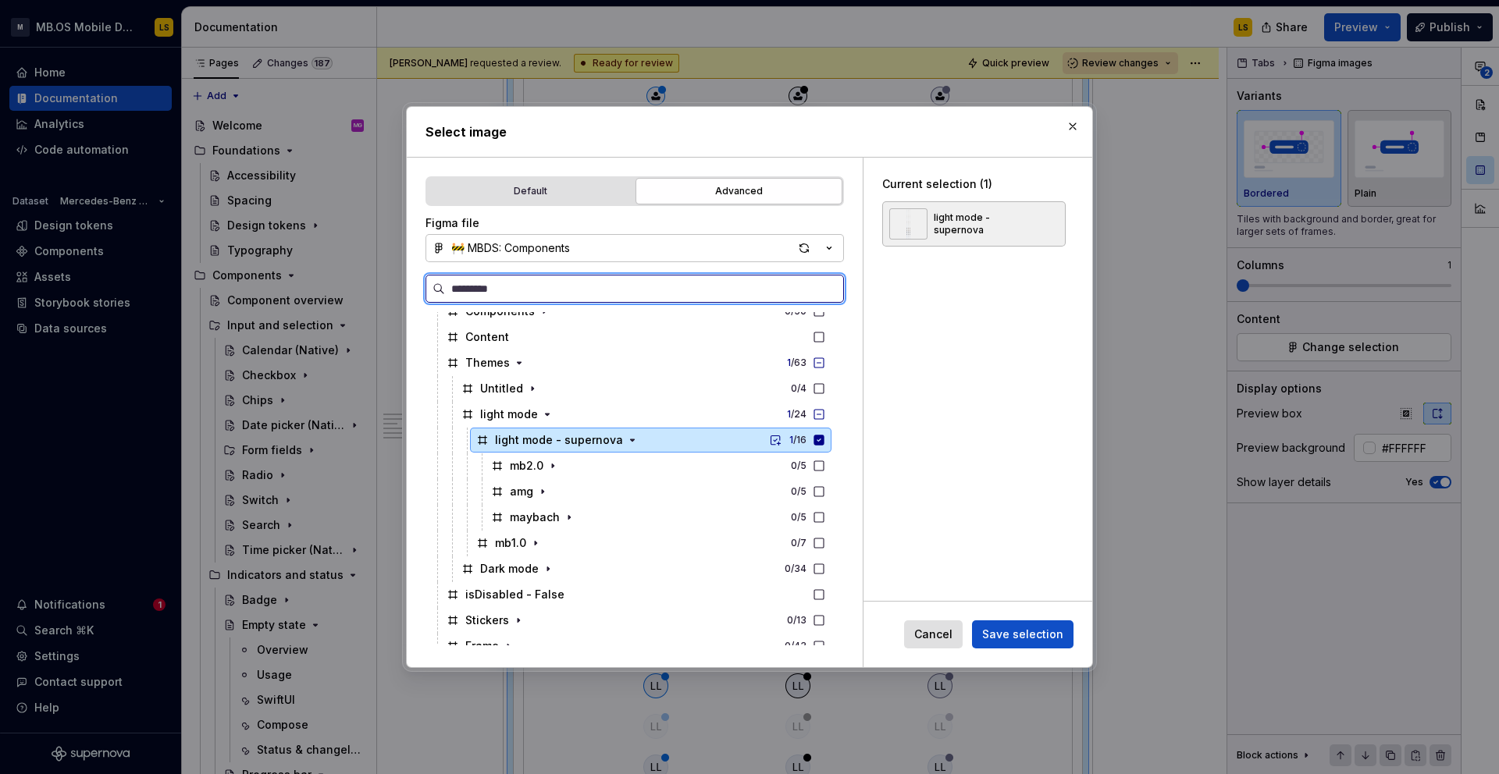
click at [824, 441] on icon at bounding box center [819, 440] width 10 height 10
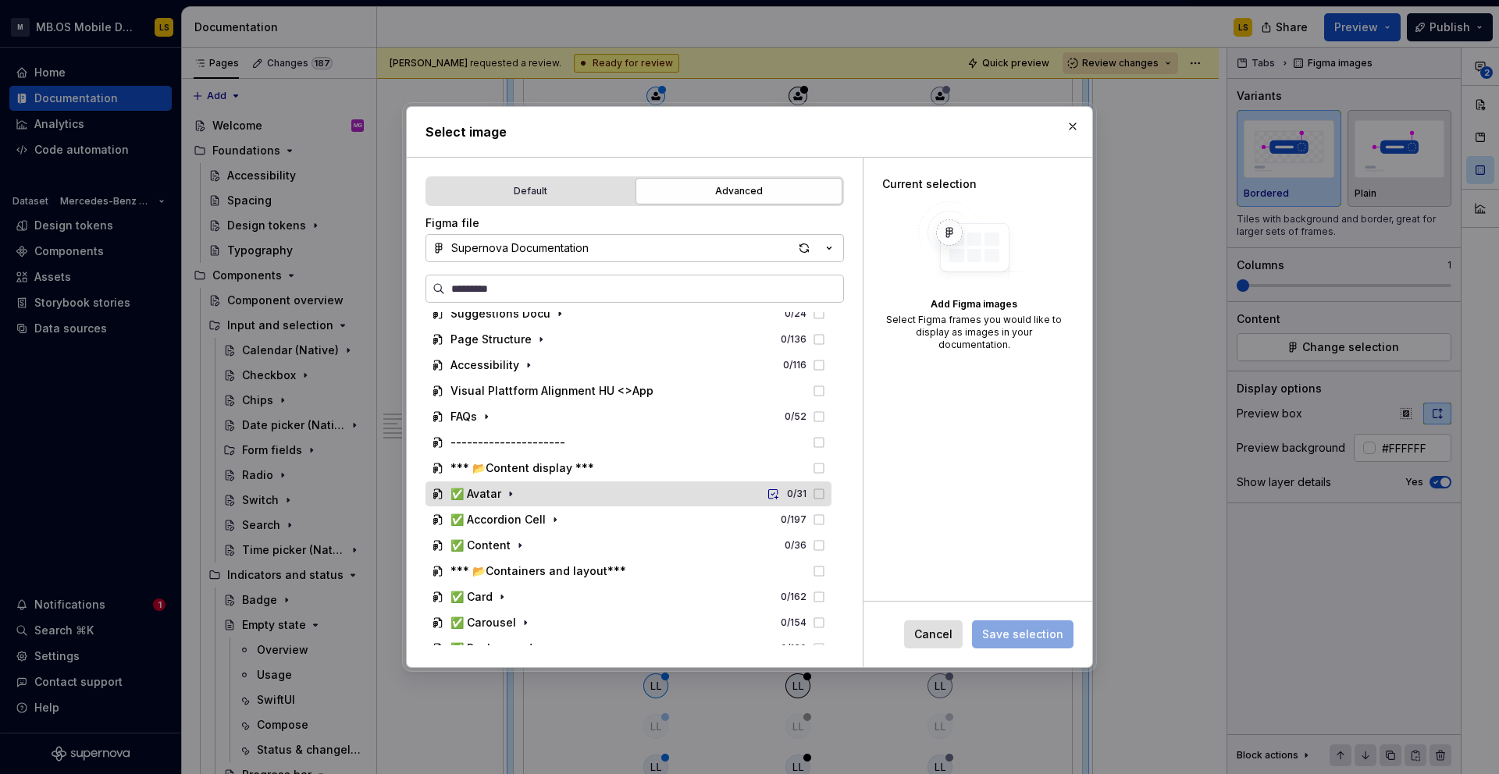
scroll to position [38, 0]
click at [831, 246] on icon "button" at bounding box center [829, 248] width 16 height 16
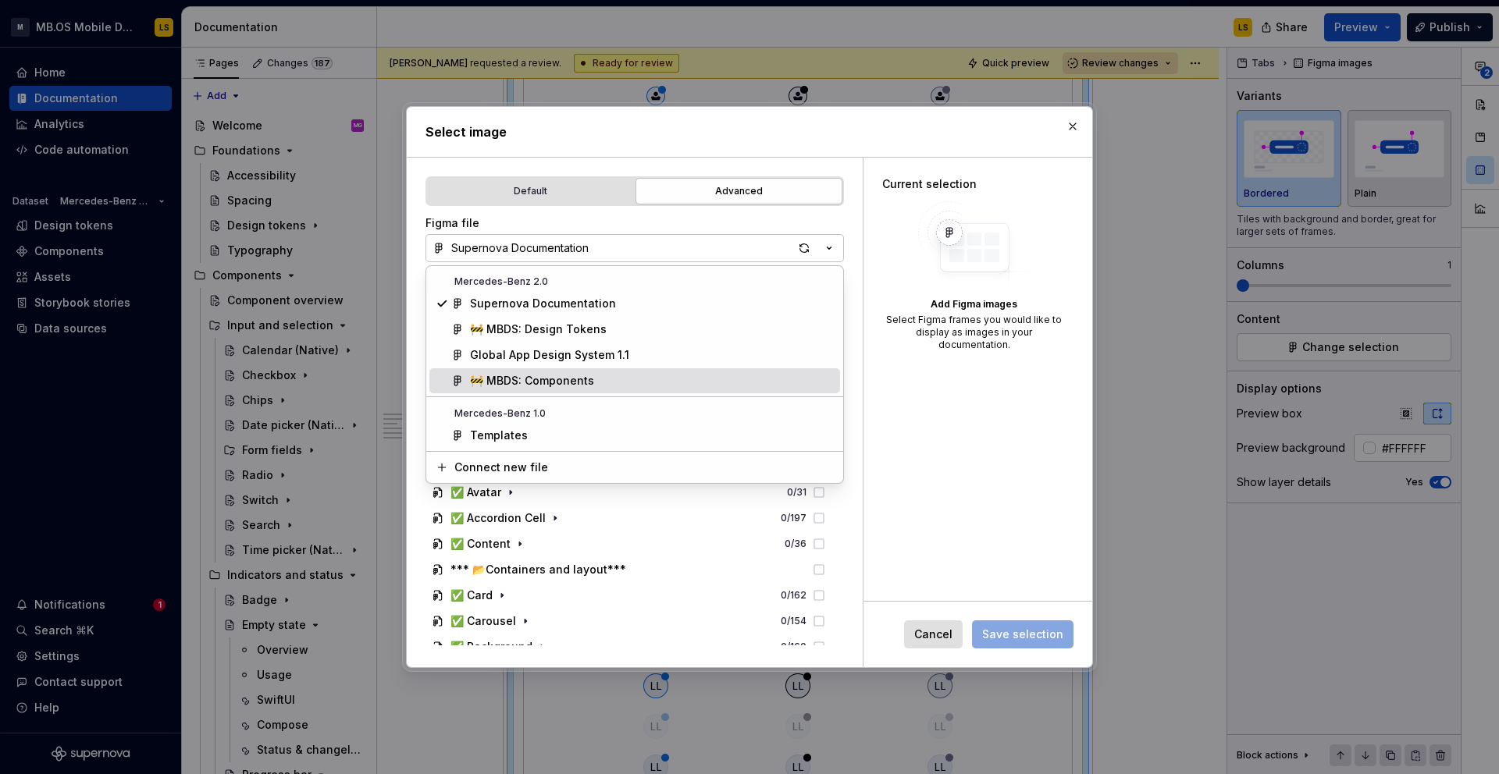
click at [611, 385] on div "🚧 MBDS: Components" at bounding box center [652, 381] width 364 height 16
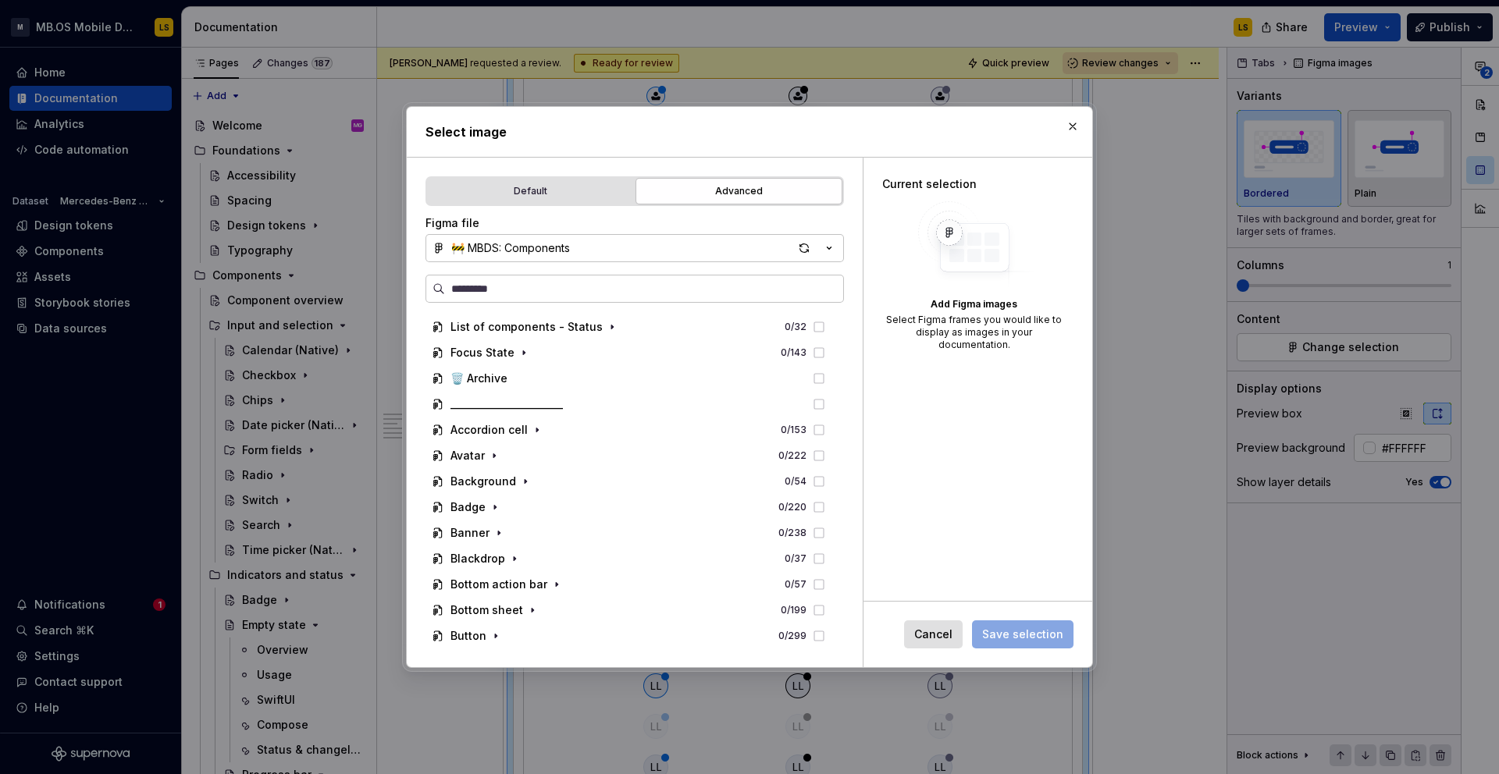
scroll to position [362, 0]
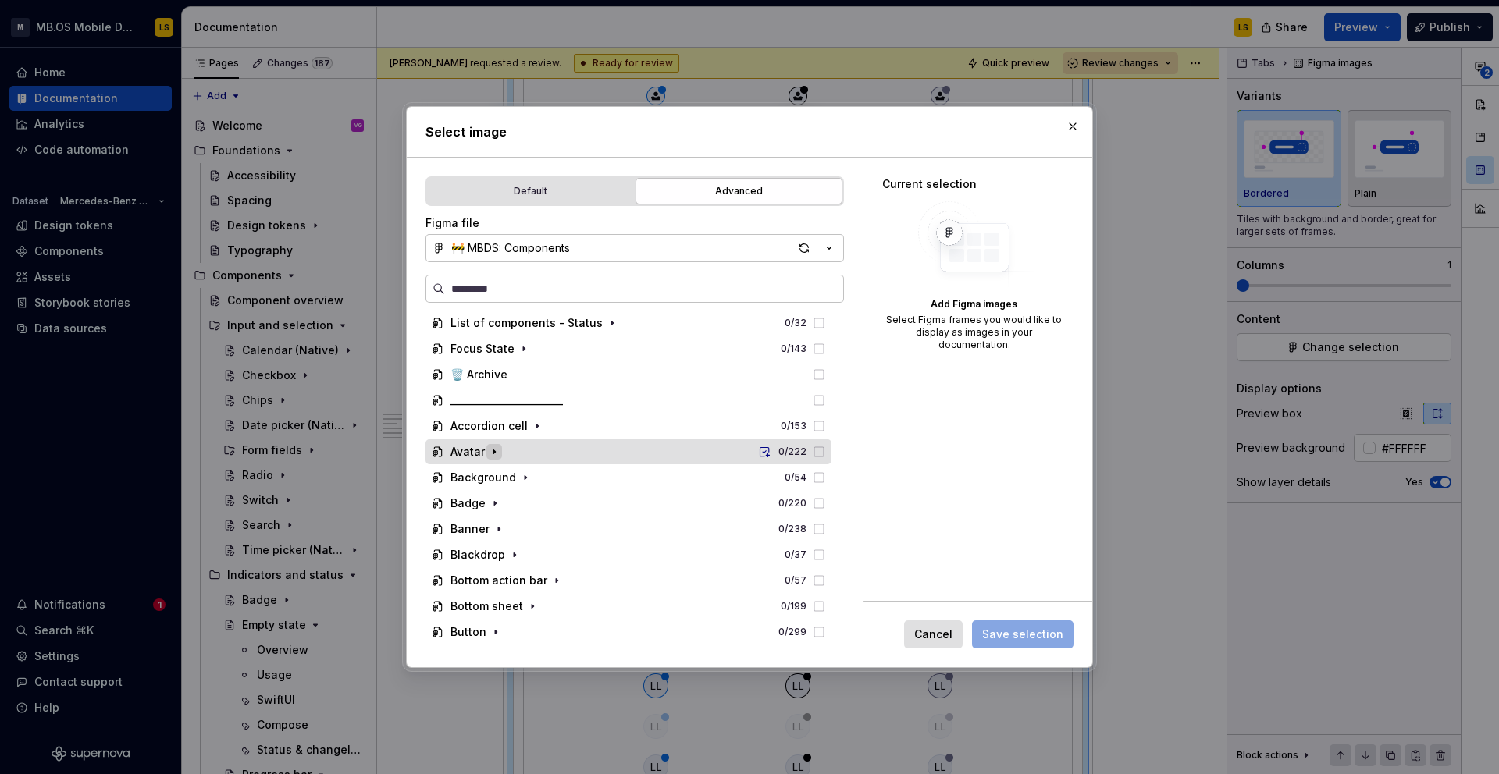
click at [491, 455] on icon "button" at bounding box center [494, 452] width 12 height 12
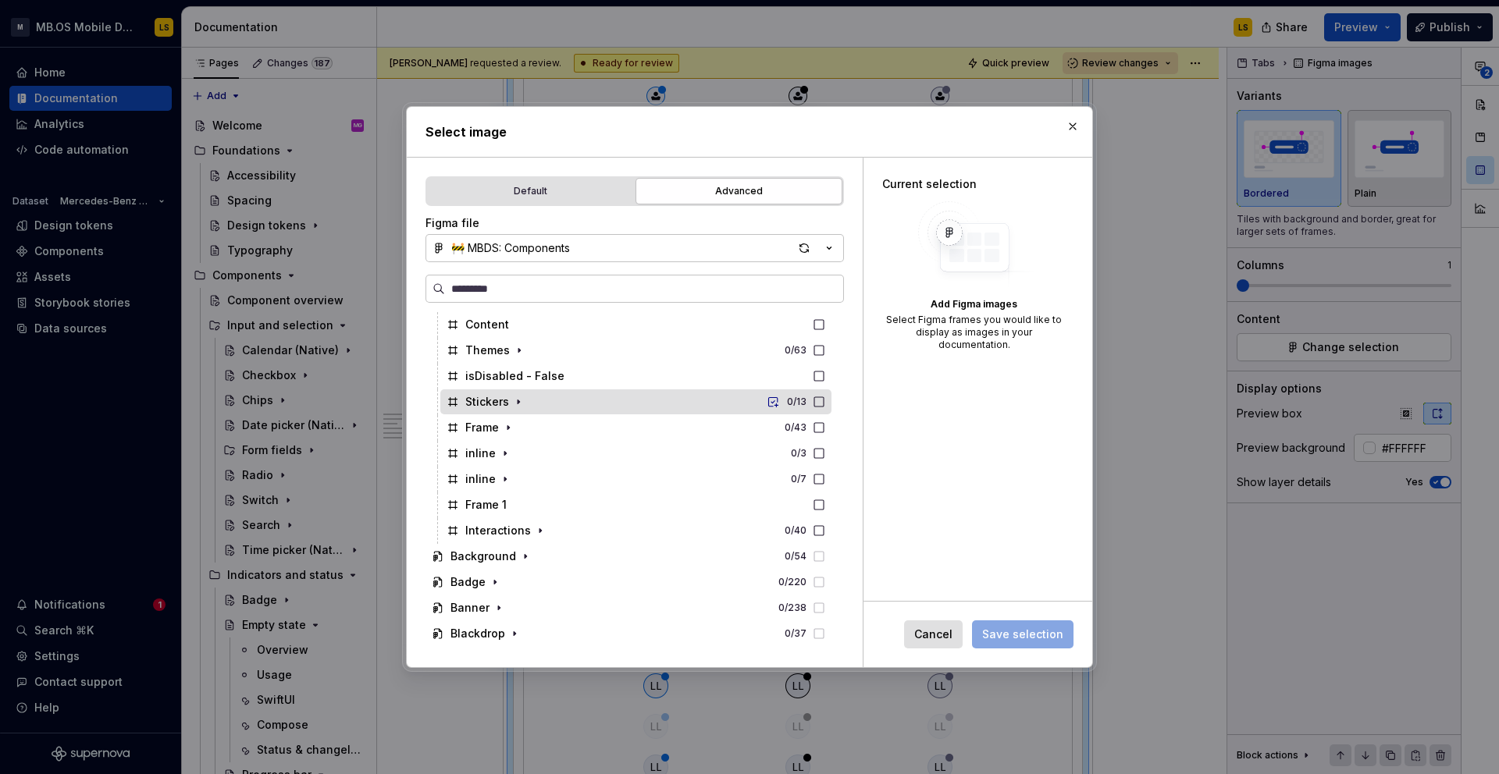
scroll to position [482, 0]
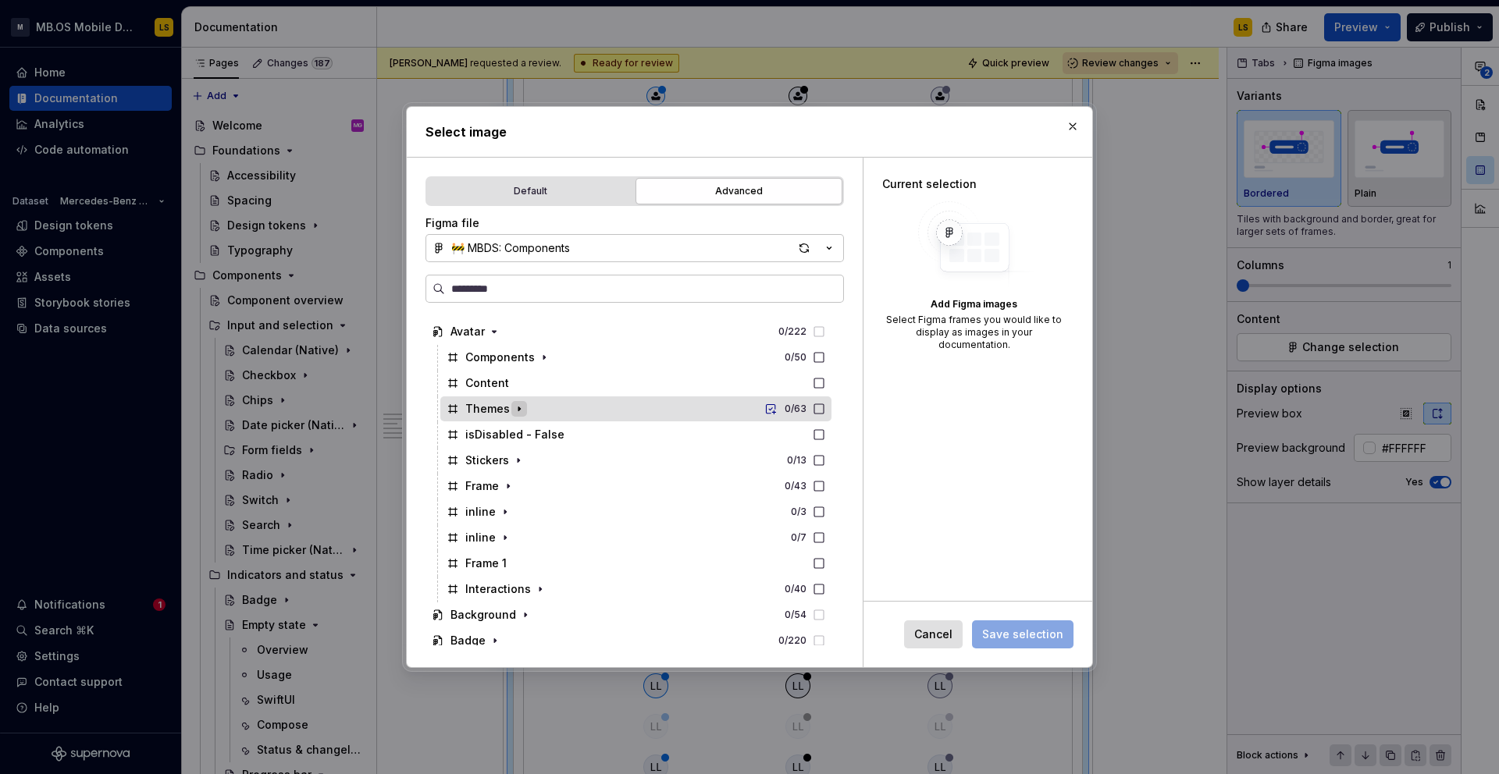
click at [517, 411] on icon "button" at bounding box center [519, 409] width 12 height 12
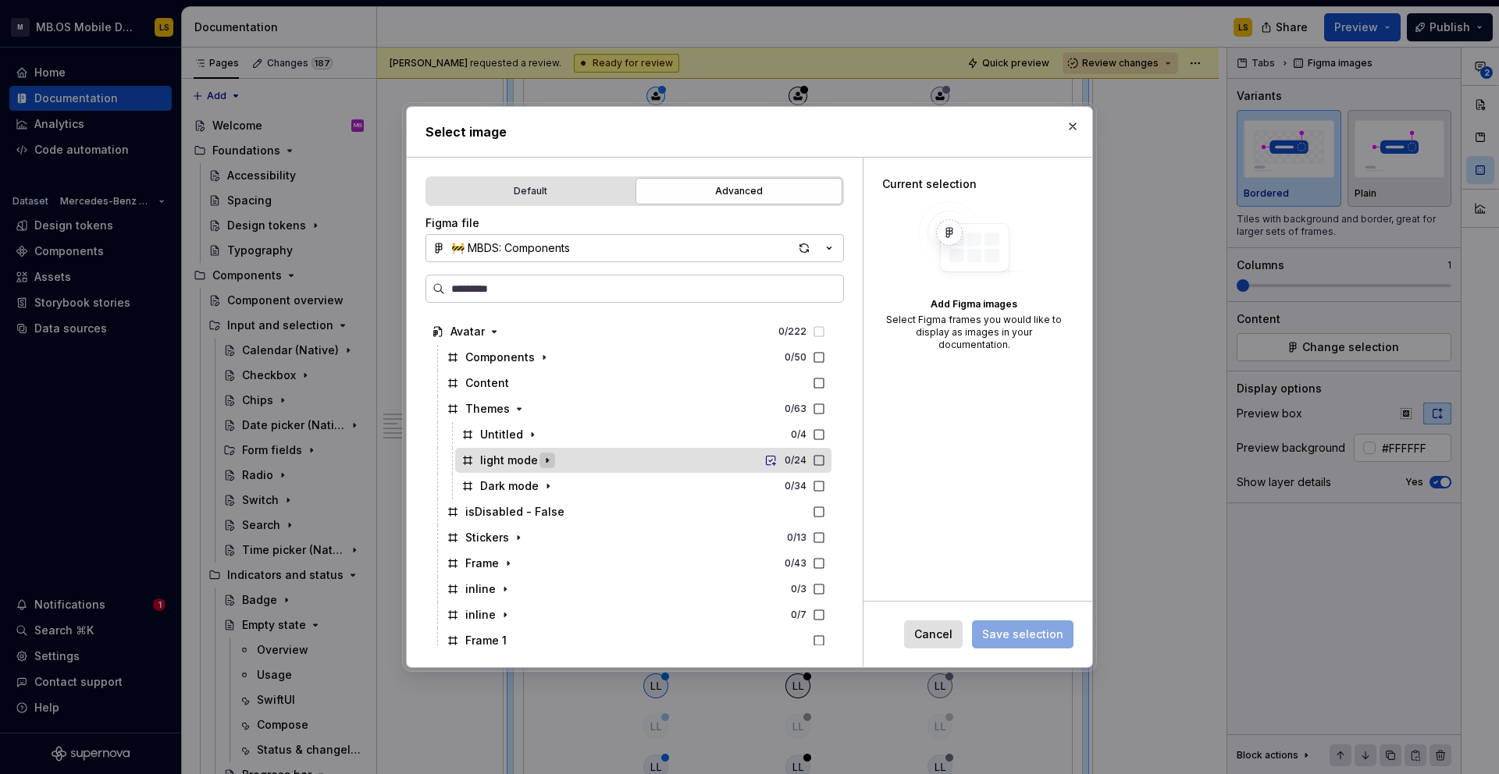
click at [543, 458] on icon "button" at bounding box center [547, 460] width 12 height 12
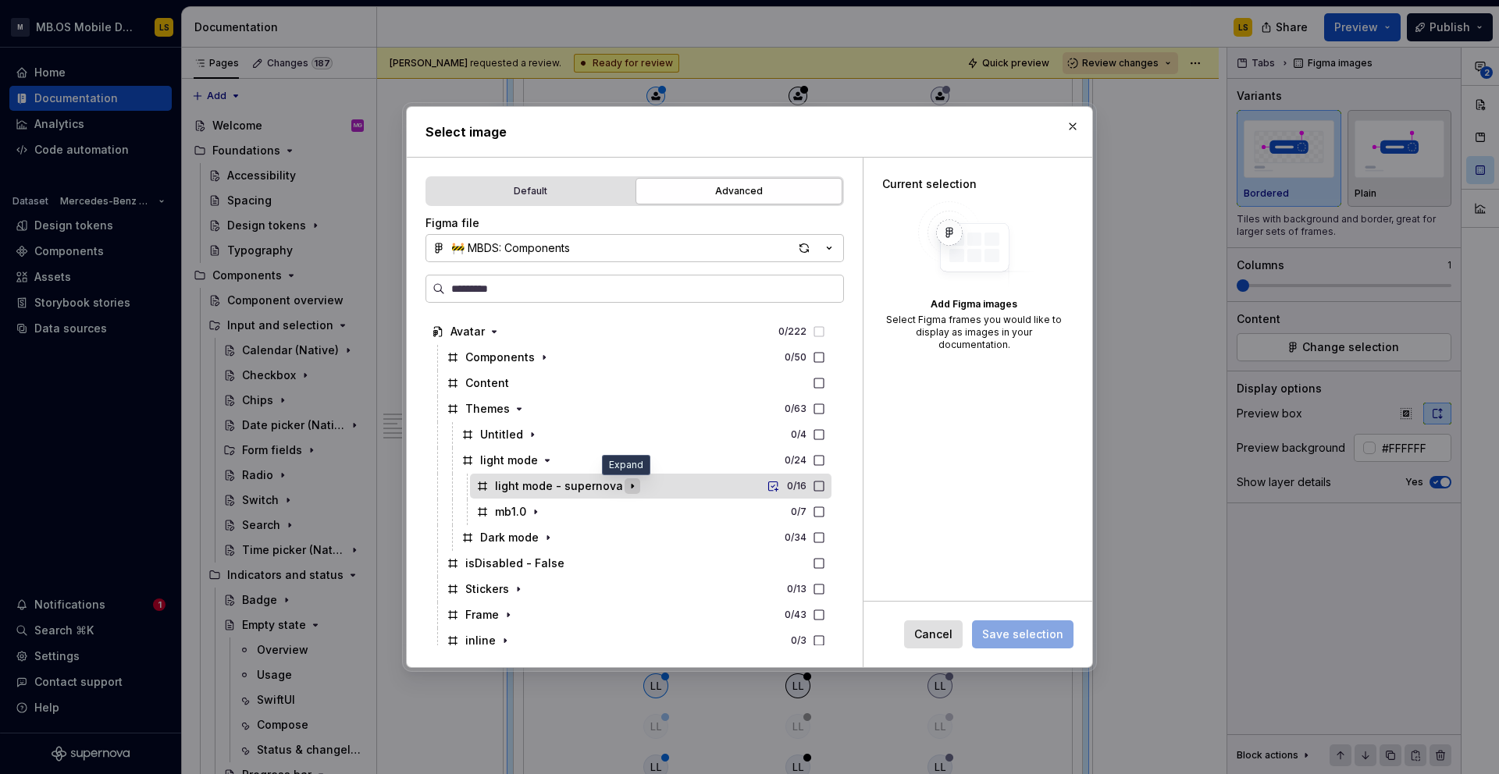
click at [626, 488] on icon "button" at bounding box center [632, 486] width 12 height 12
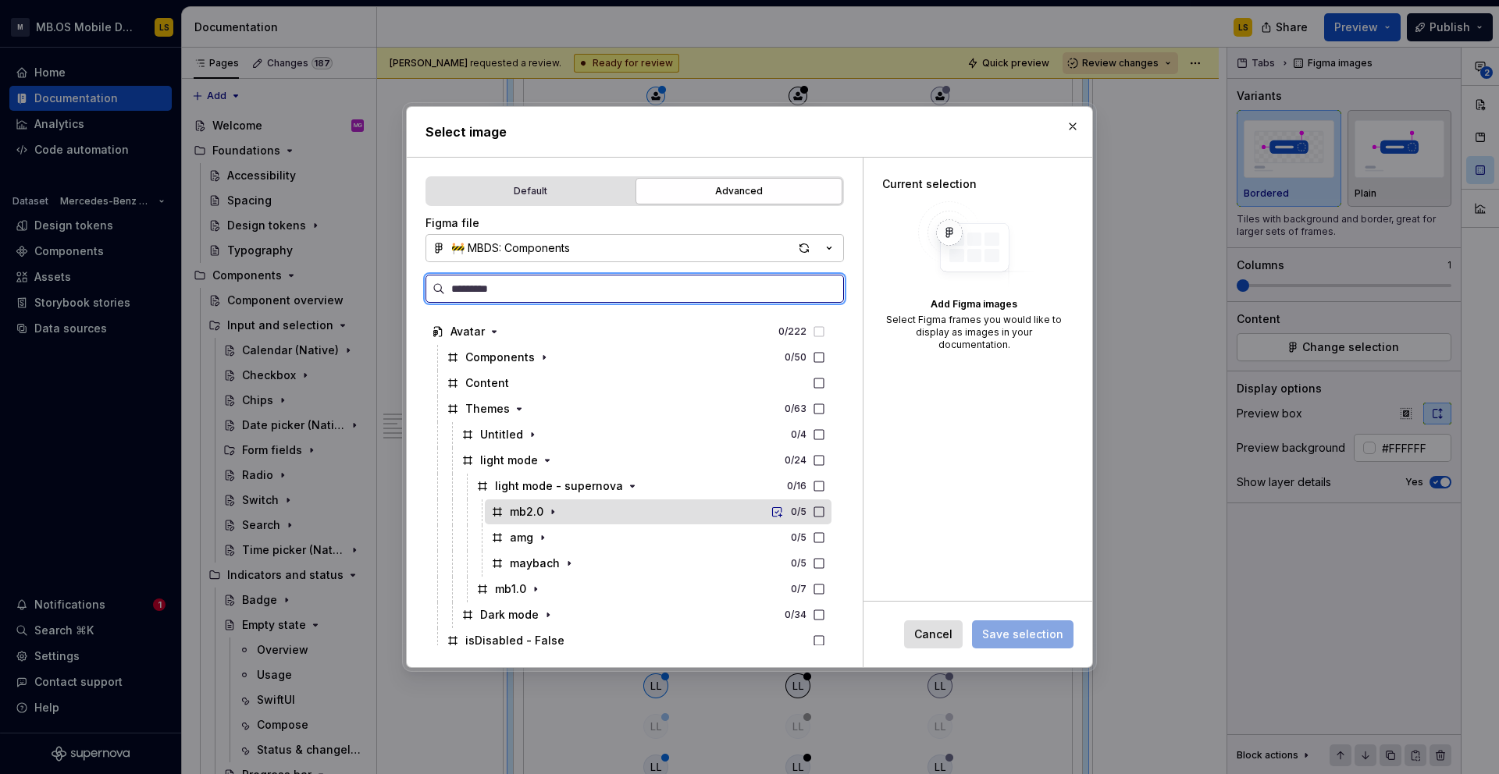
click at [825, 509] on icon at bounding box center [819, 512] width 12 height 12
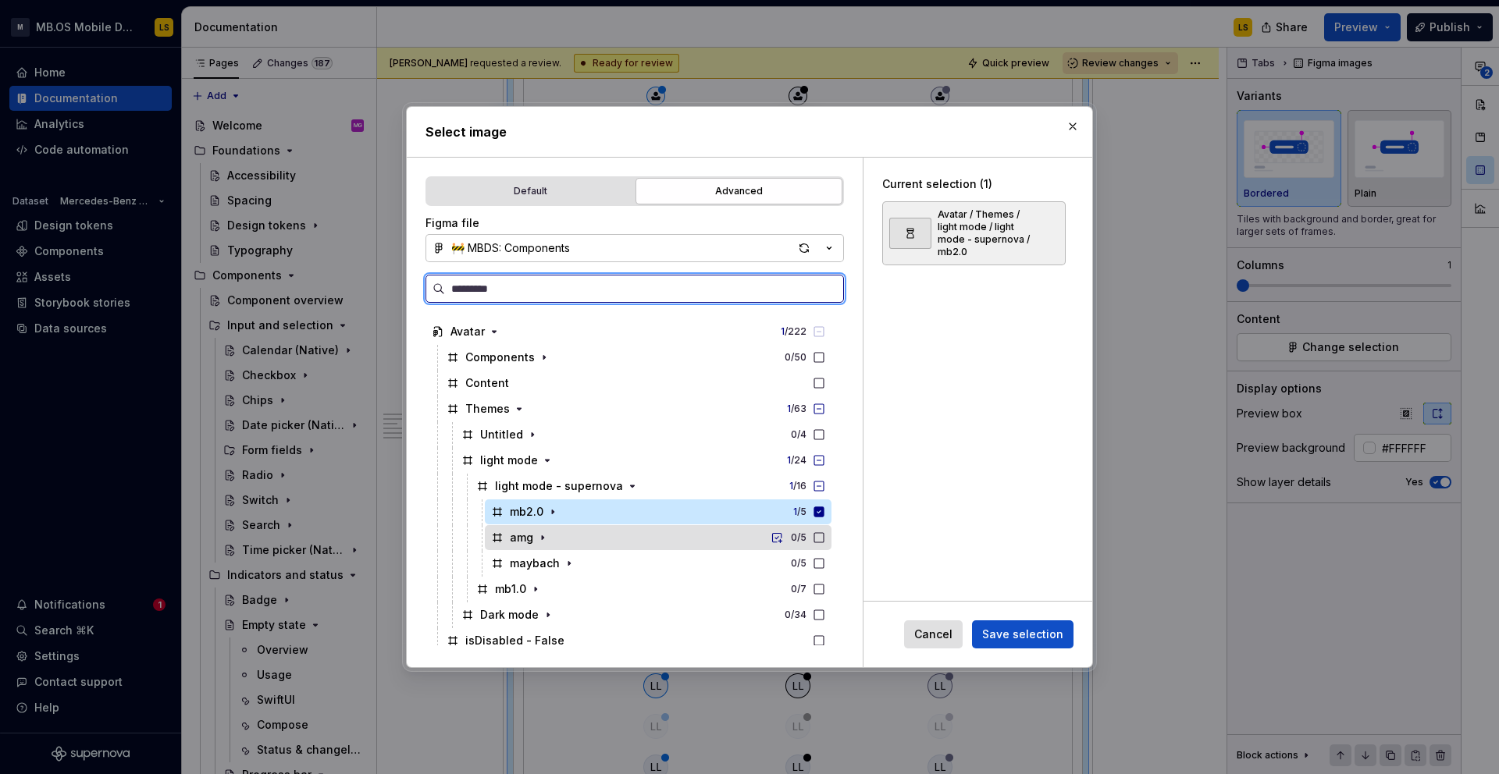
click at [825, 540] on icon at bounding box center [819, 538] width 12 height 12
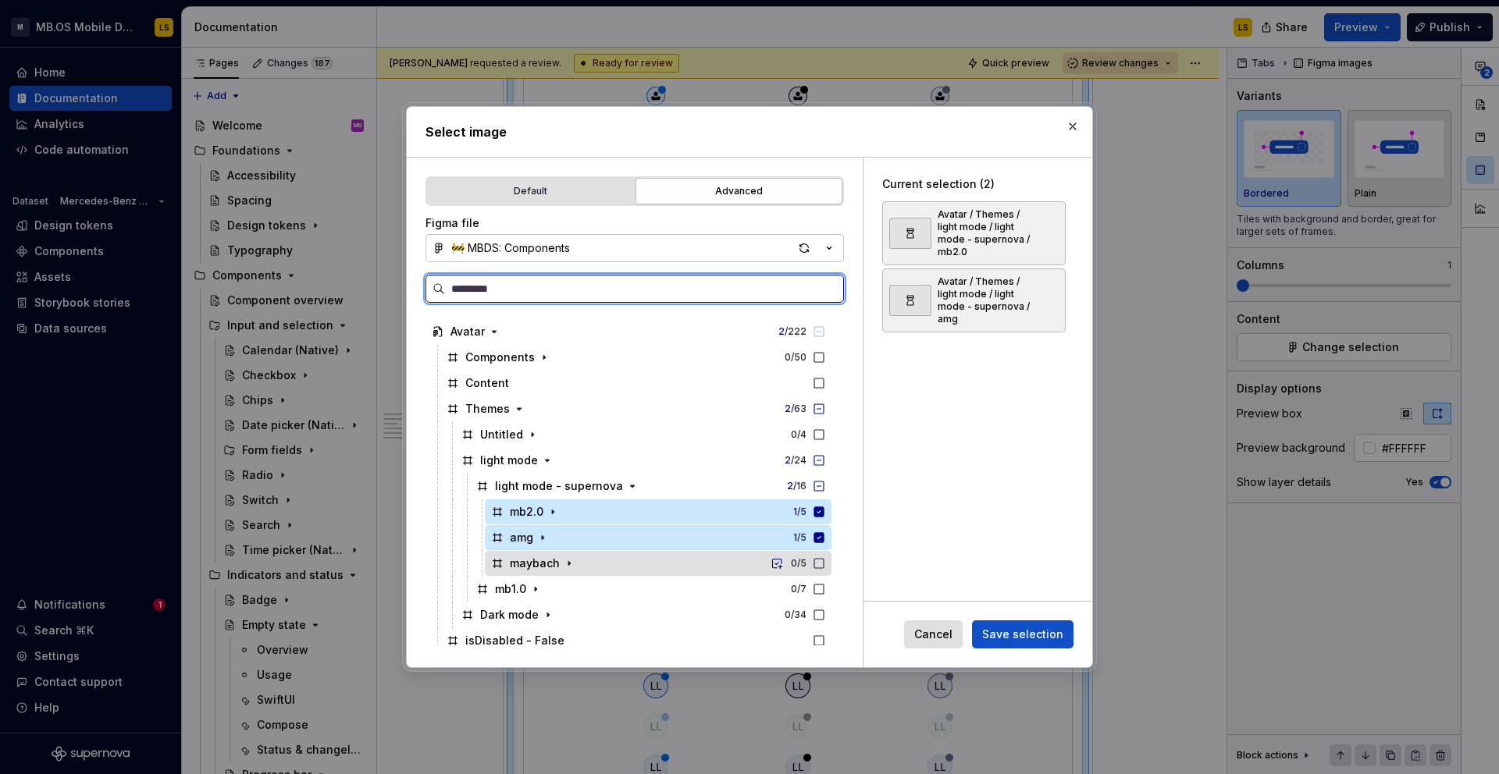
click at [825, 564] on icon at bounding box center [819, 563] width 12 height 12
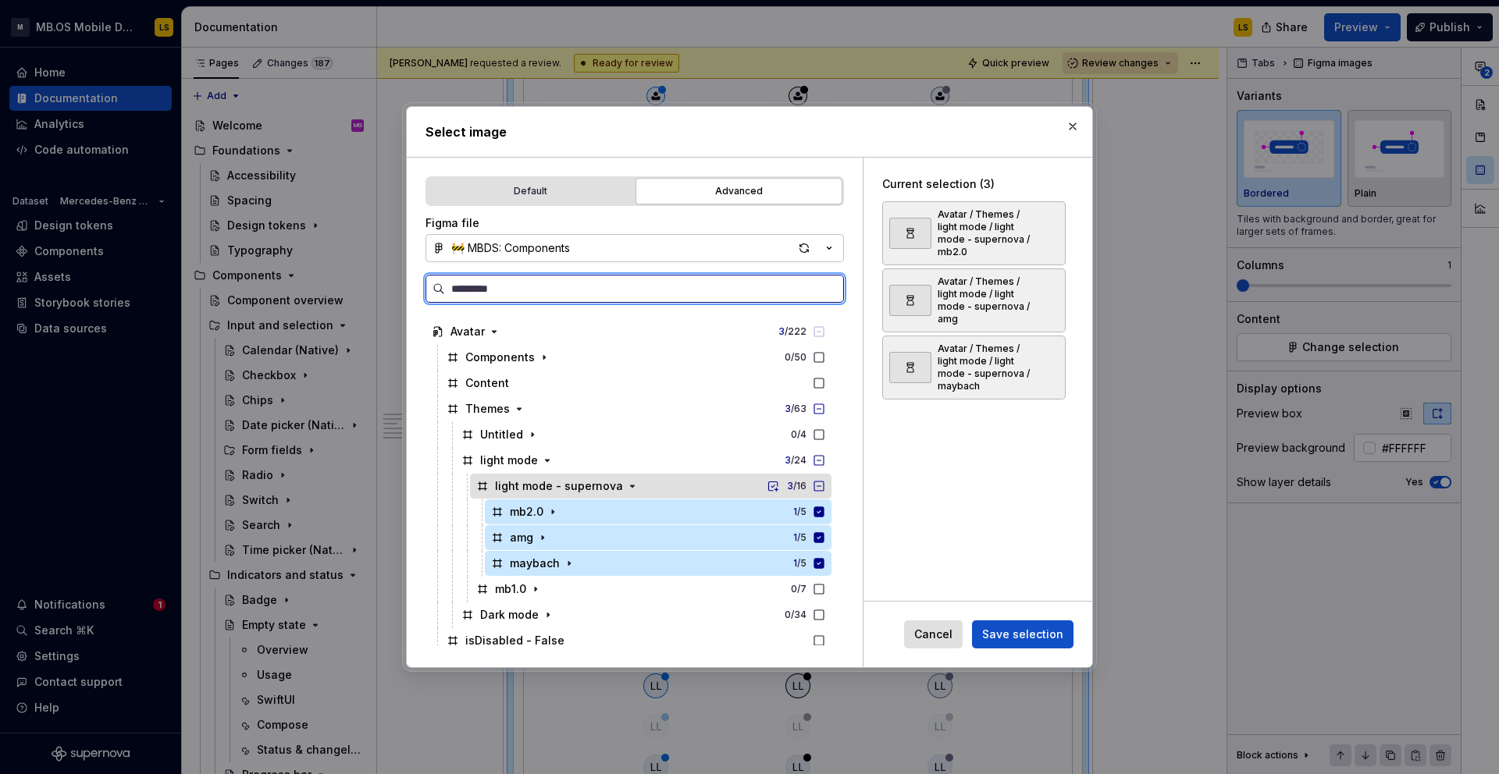
click at [825, 486] on icon at bounding box center [819, 486] width 12 height 12
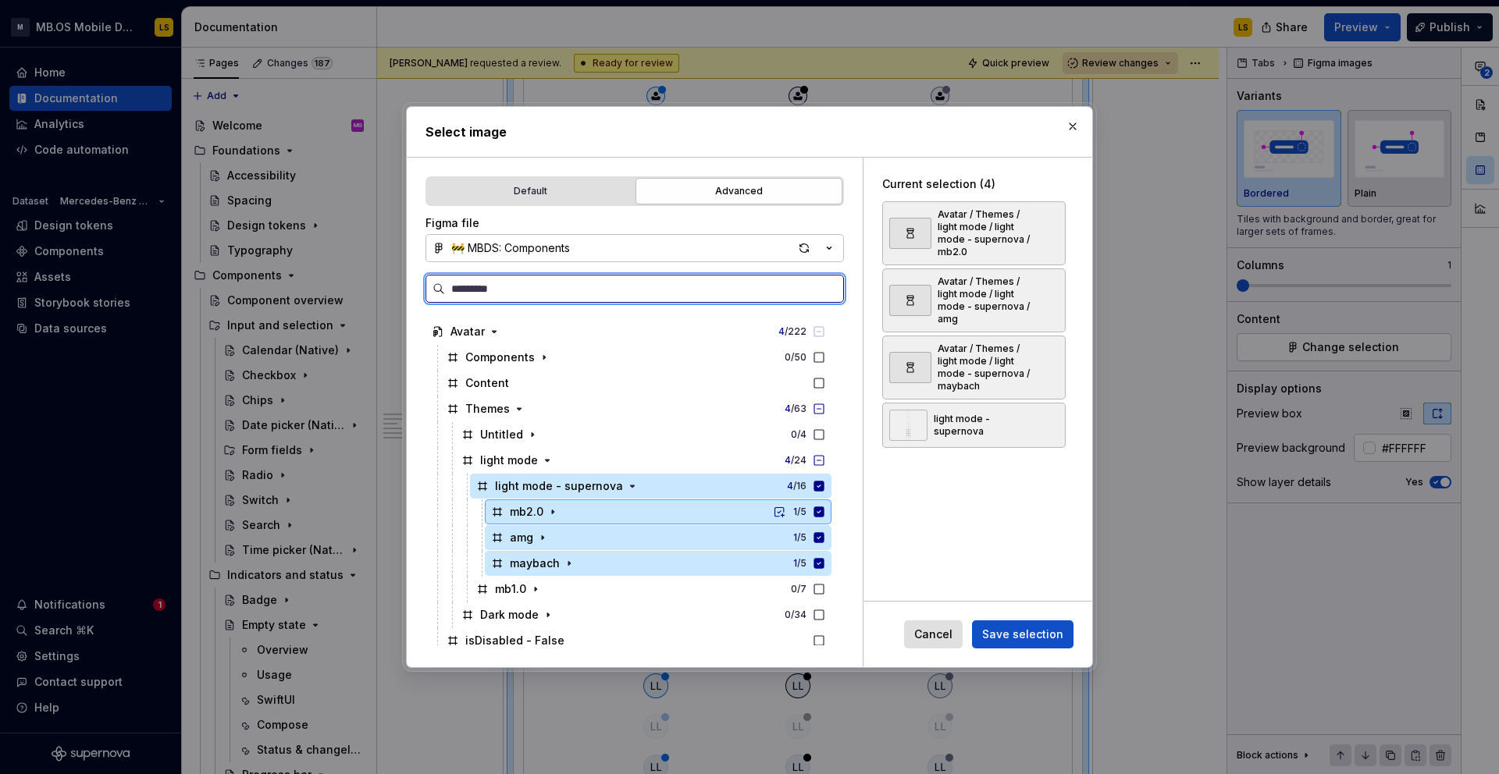
click at [824, 515] on icon at bounding box center [819, 512] width 10 height 10
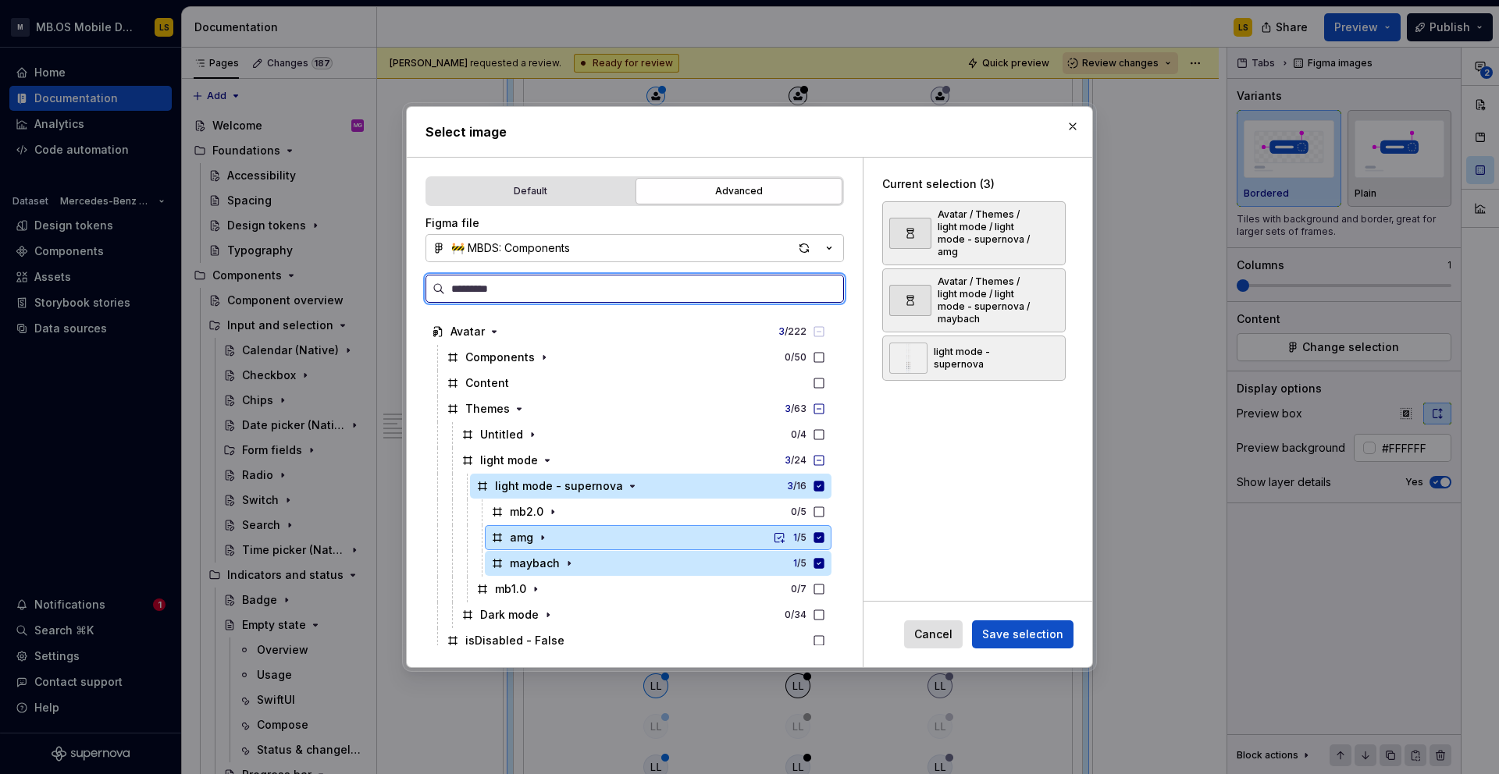
click at [824, 540] on icon at bounding box center [819, 537] width 10 height 10
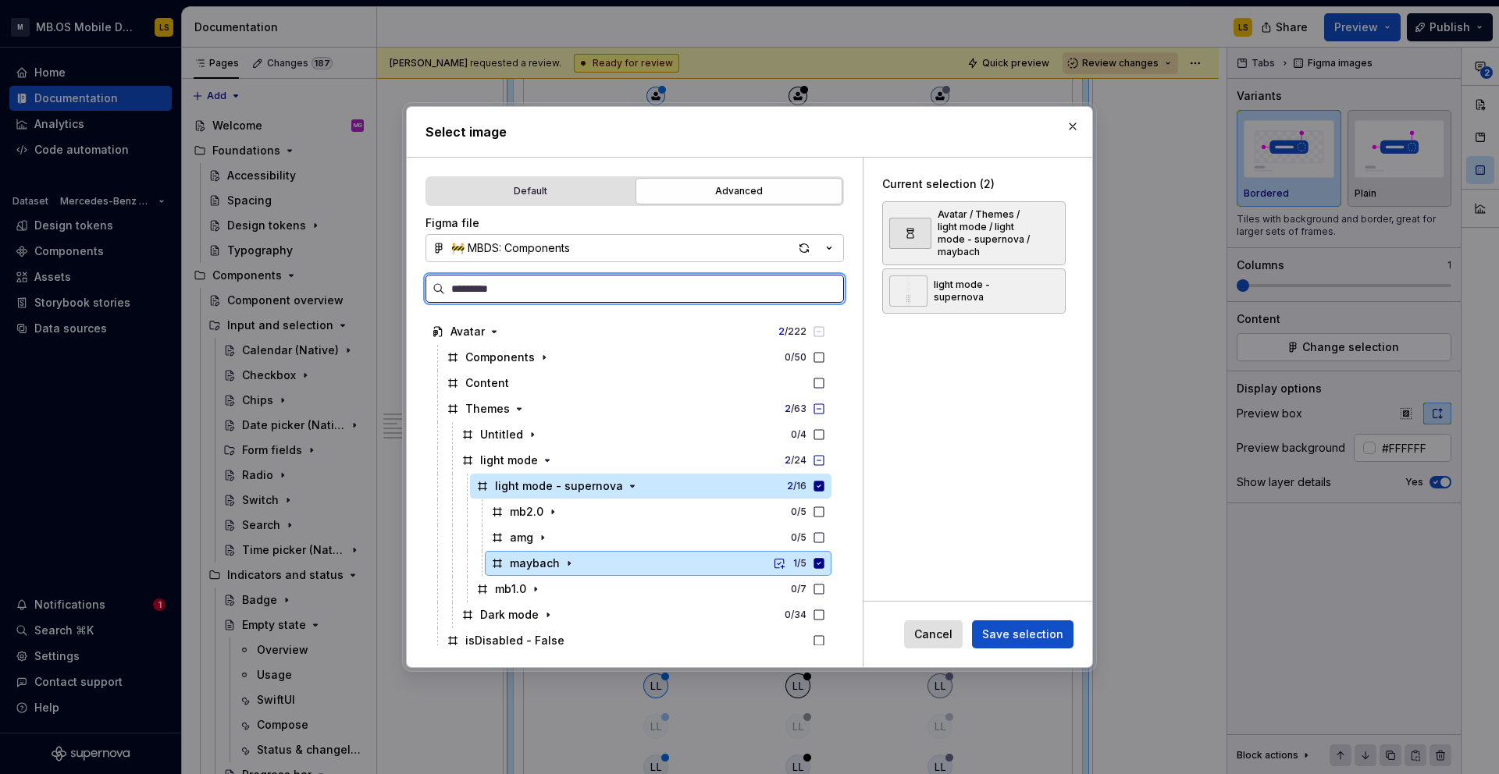
click at [824, 561] on icon at bounding box center [819, 563] width 10 height 10
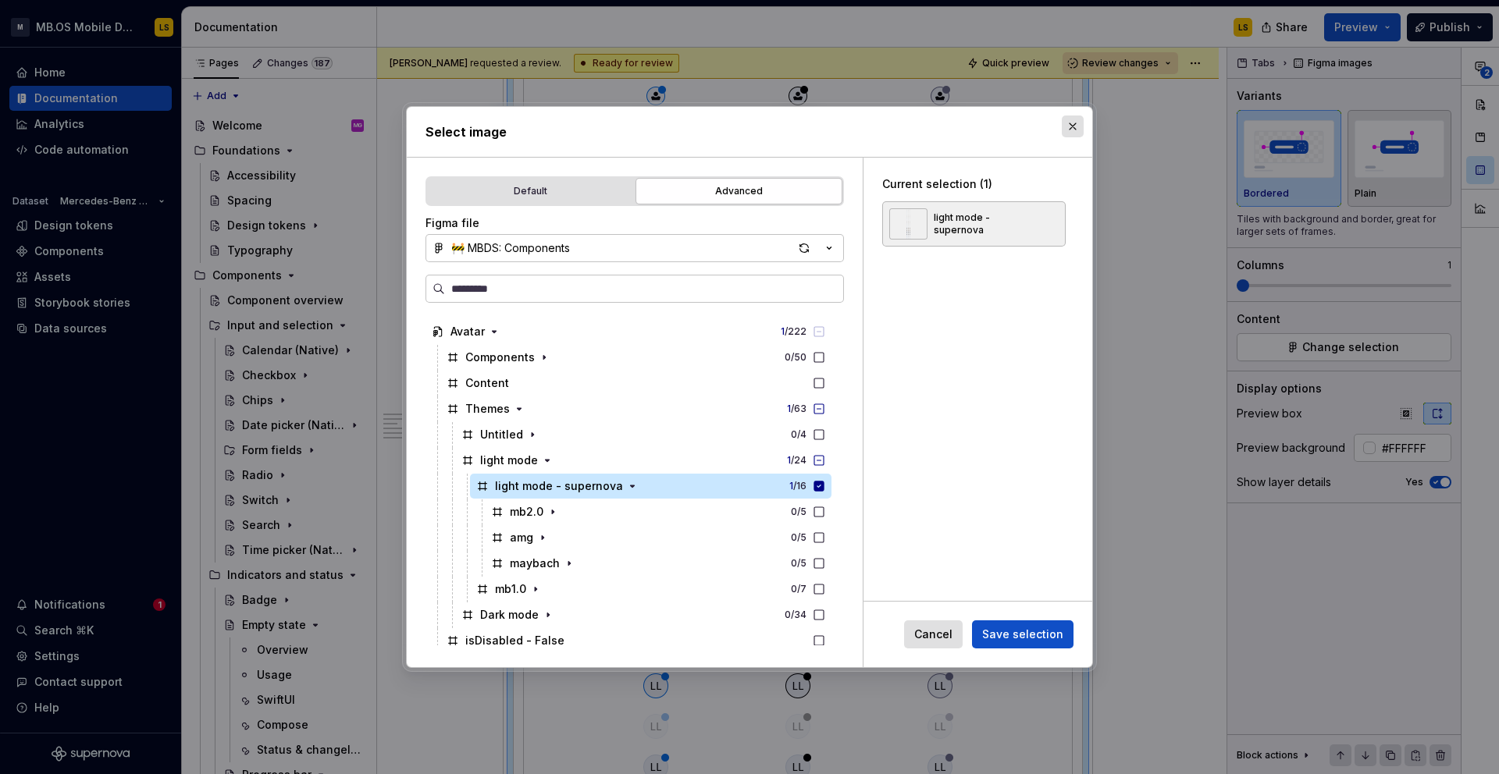
click at [1075, 127] on button "button" at bounding box center [1073, 127] width 22 height 22
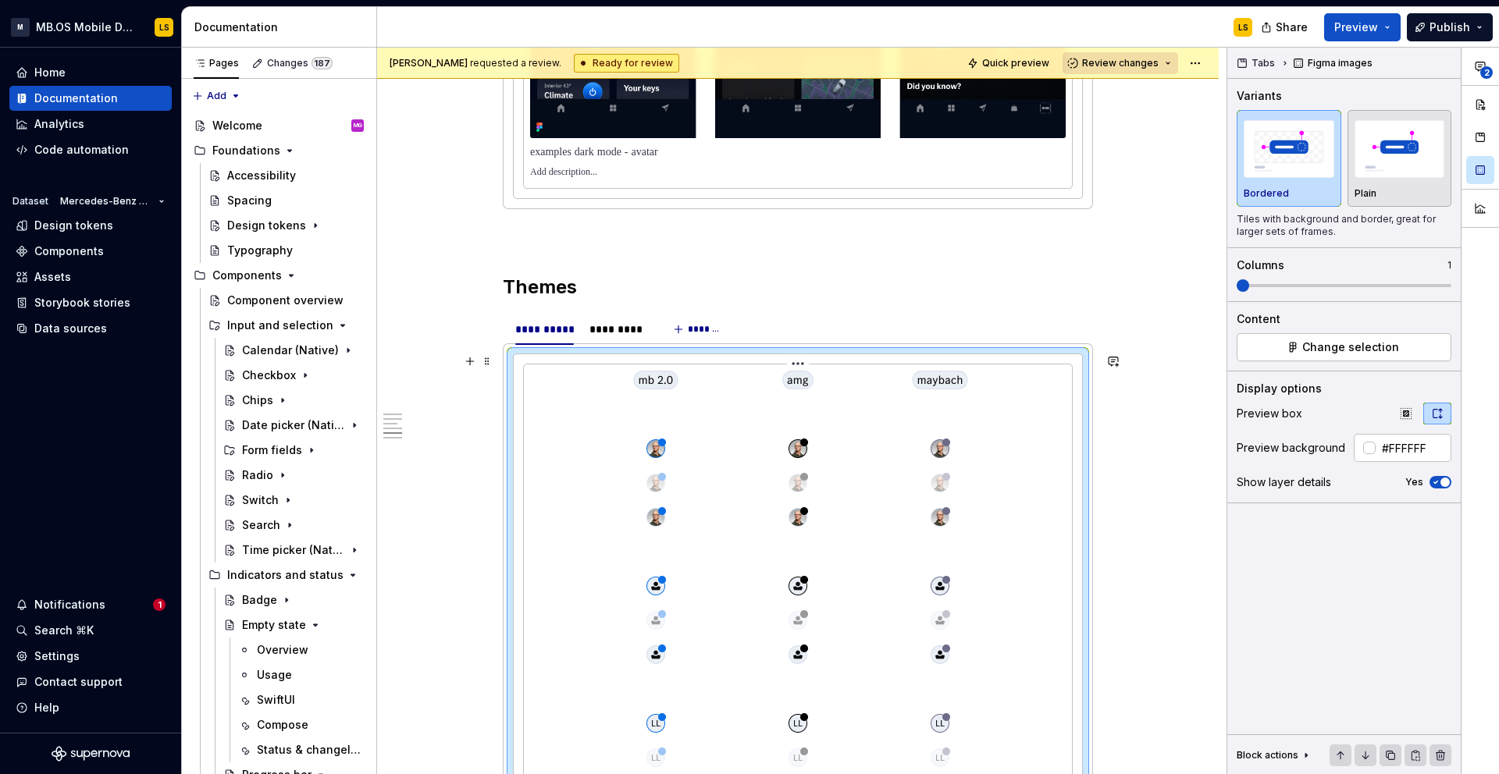
scroll to position [2791, 0]
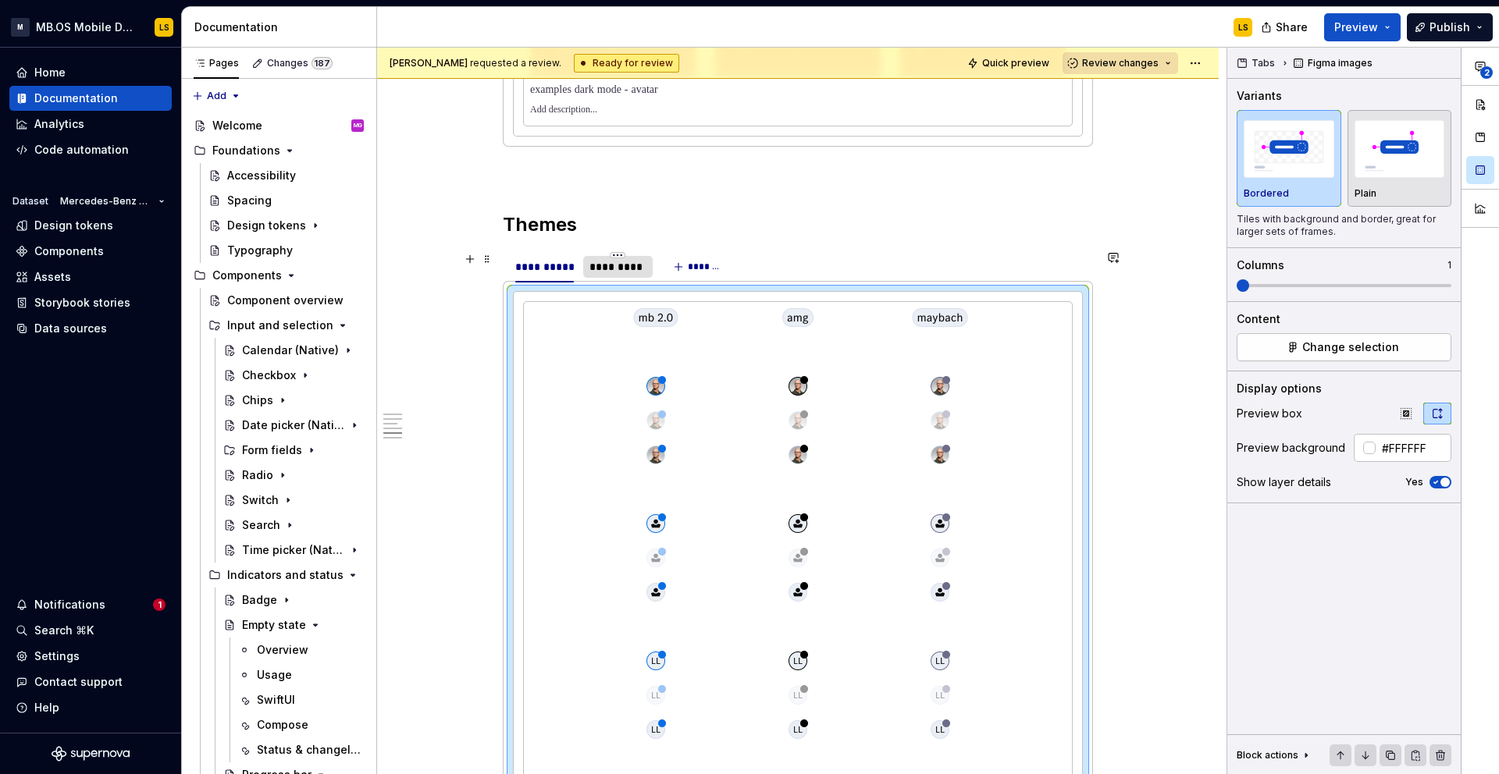
click at [633, 276] on div "*********" at bounding box center [617, 267] width 69 height 22
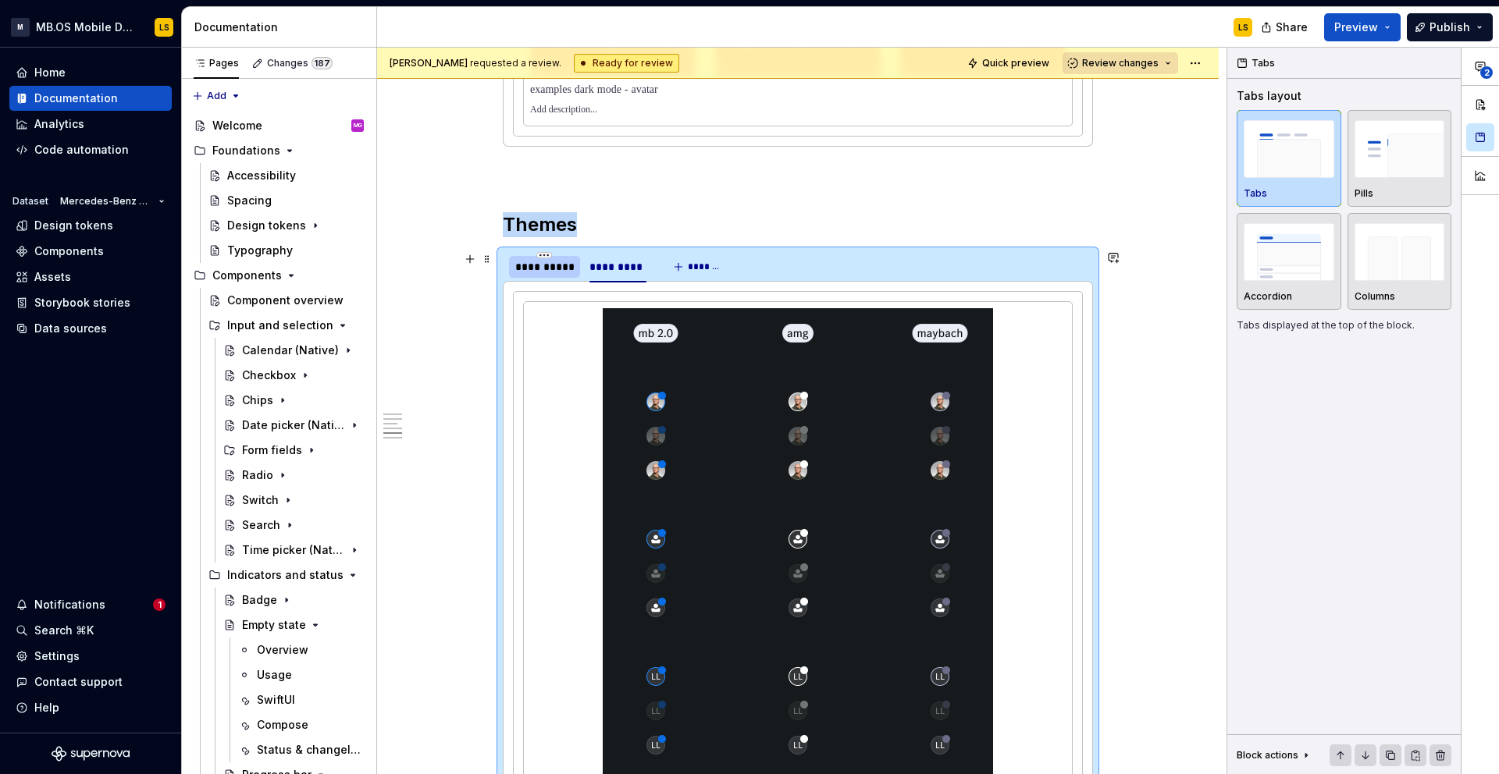
click at [552, 270] on div "**********" at bounding box center [544, 267] width 59 height 16
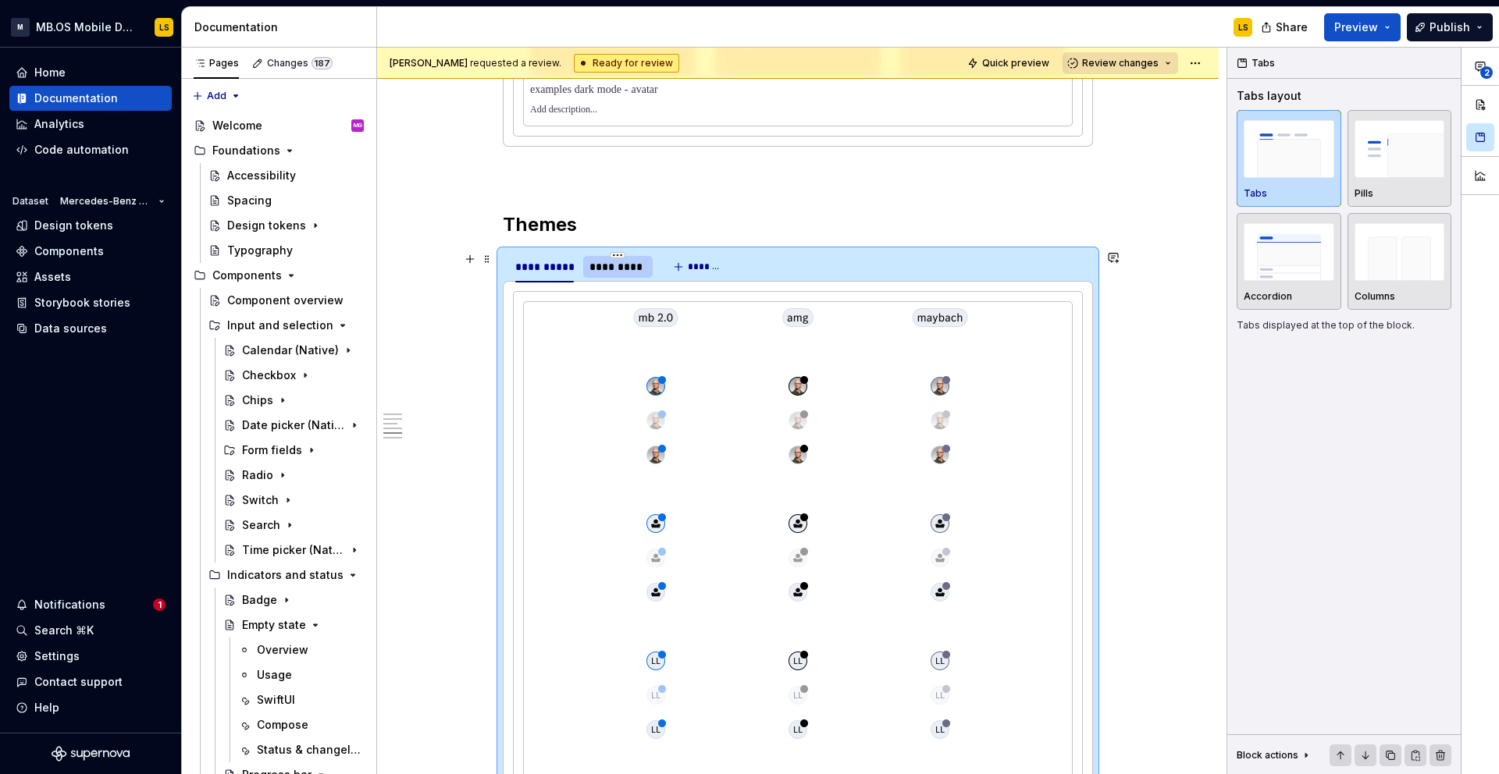
click at [620, 267] on div "*********" at bounding box center [617, 267] width 57 height 16
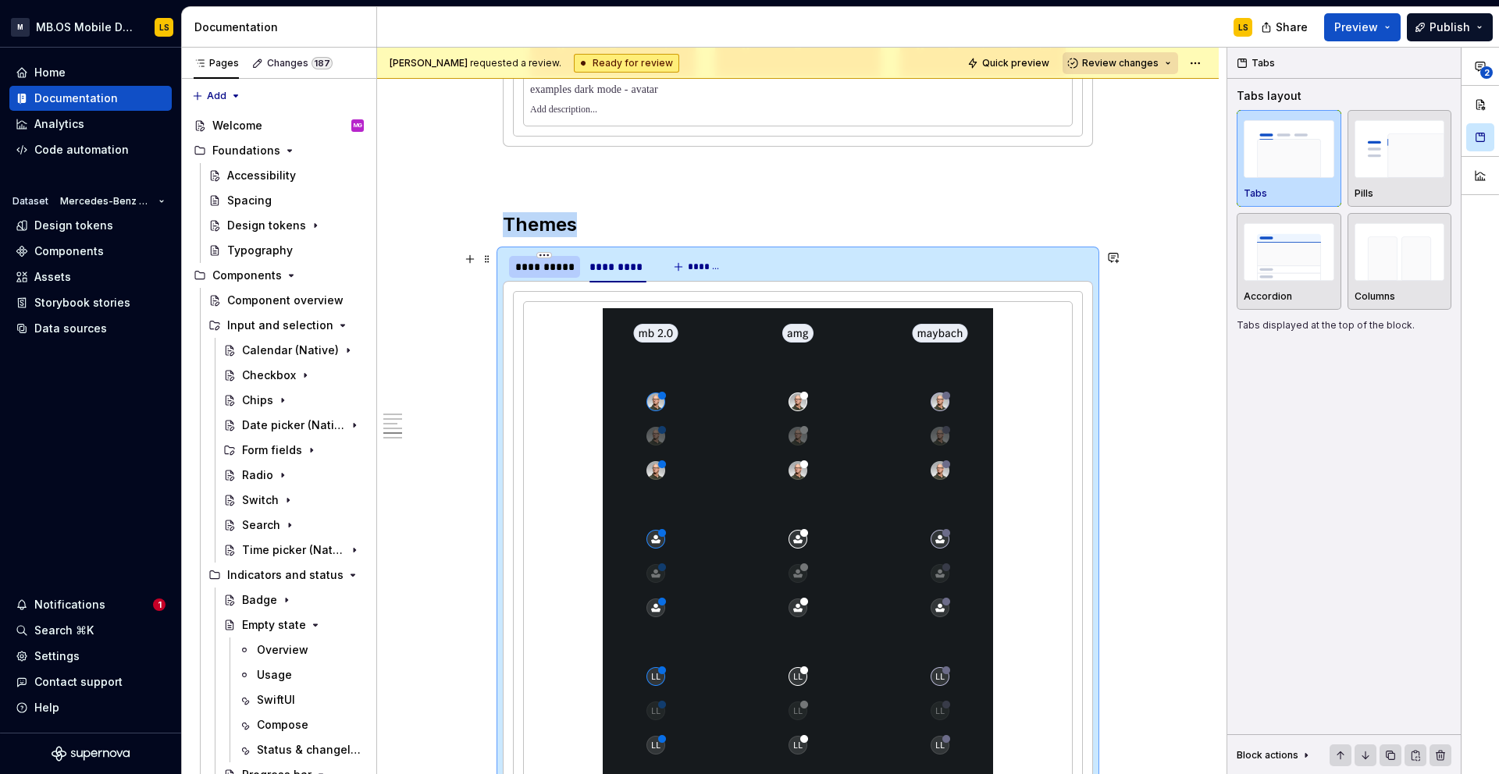
click at [554, 270] on div "**********" at bounding box center [544, 267] width 59 height 16
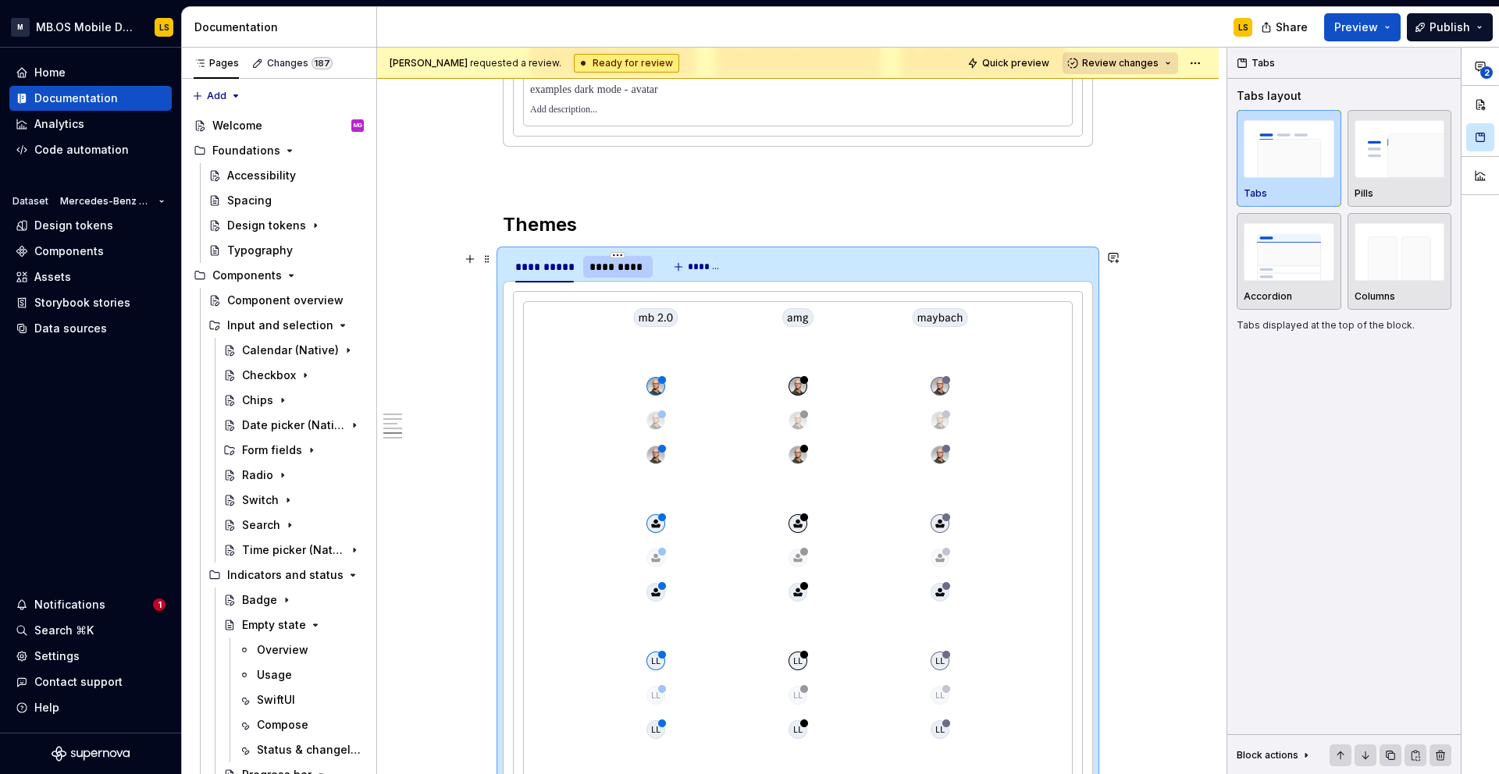
click at [608, 270] on div "*********" at bounding box center [617, 267] width 57 height 16
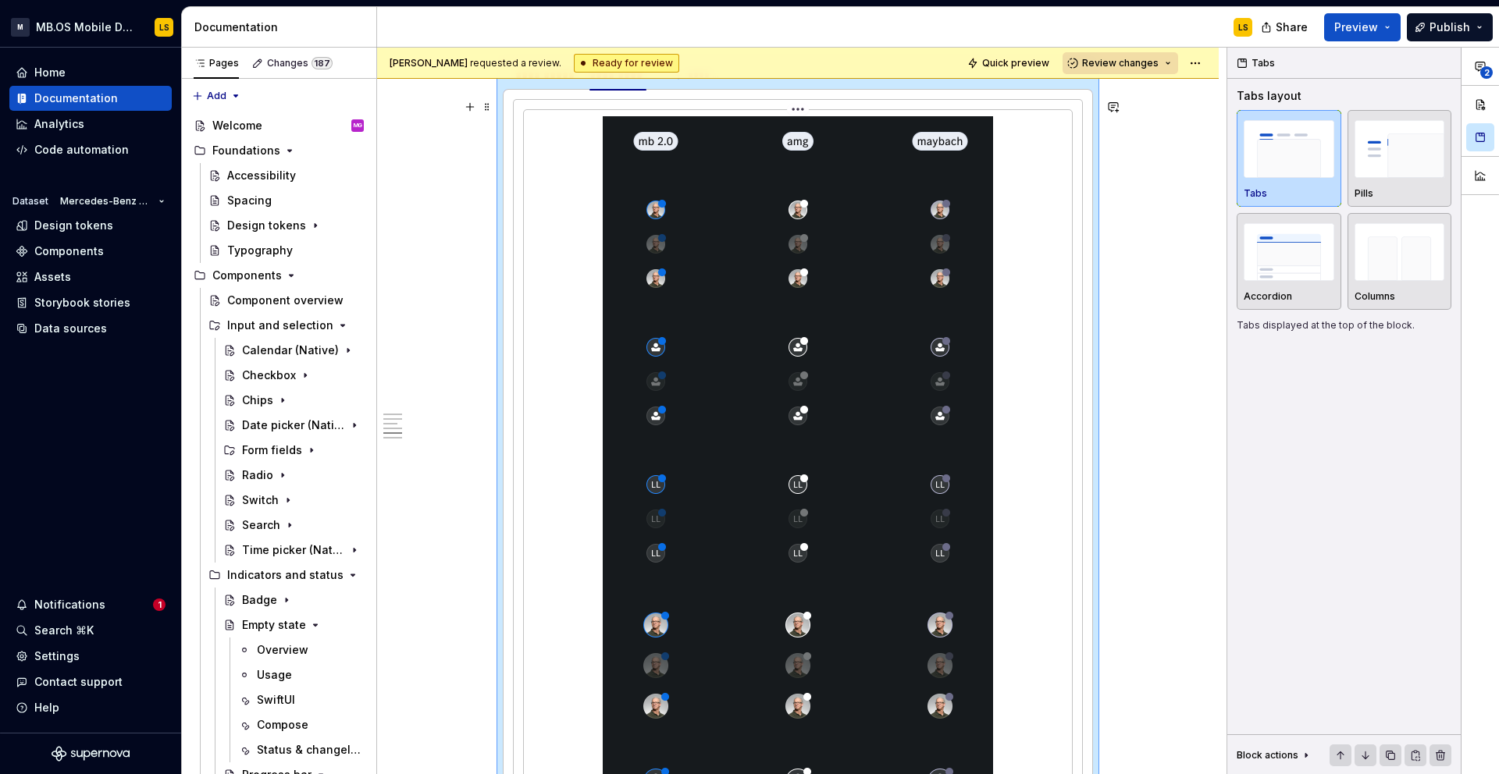
scroll to position [2862, 0]
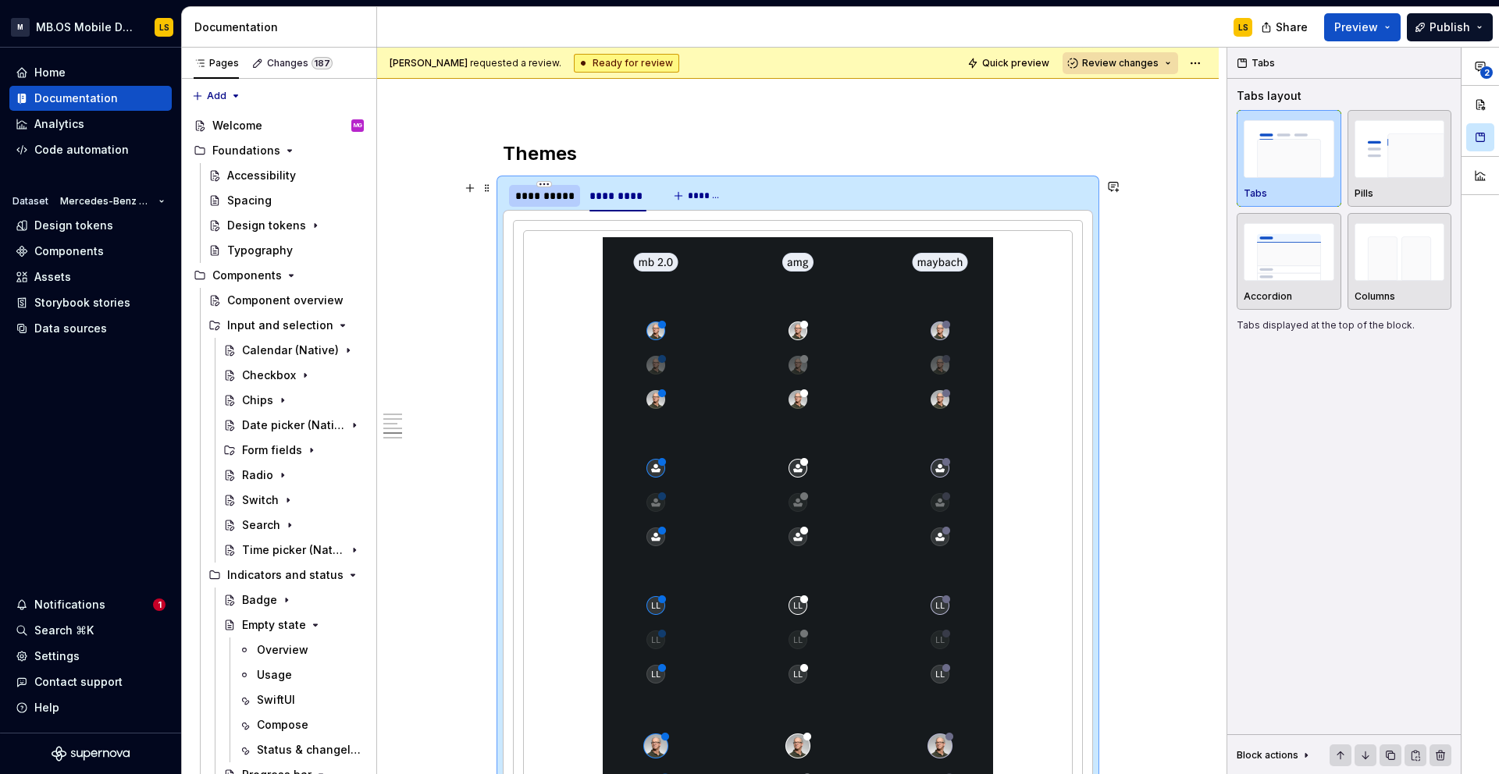
click at [549, 202] on div "**********" at bounding box center [544, 196] width 59 height 16
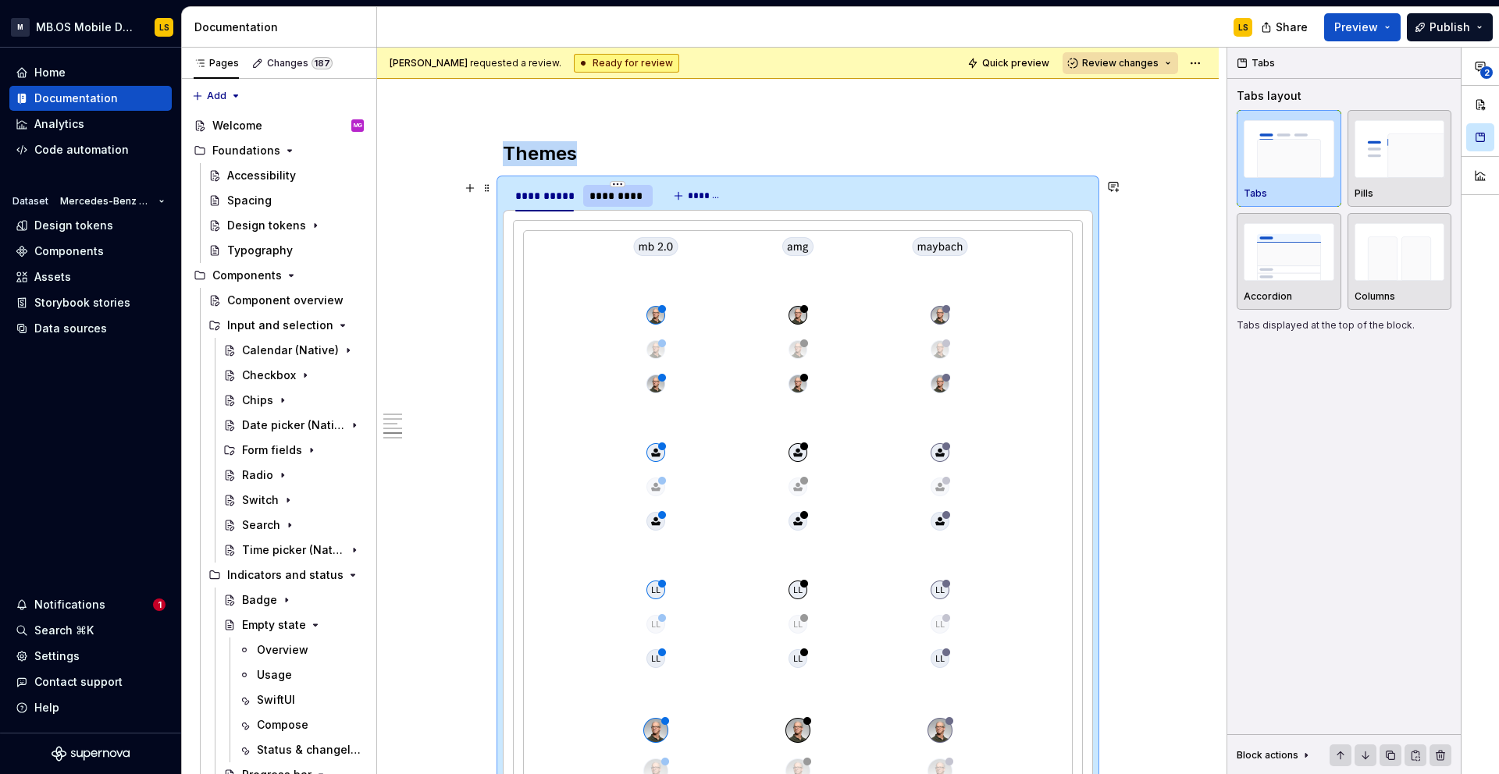
click at [626, 198] on div "*********" at bounding box center [617, 196] width 57 height 16
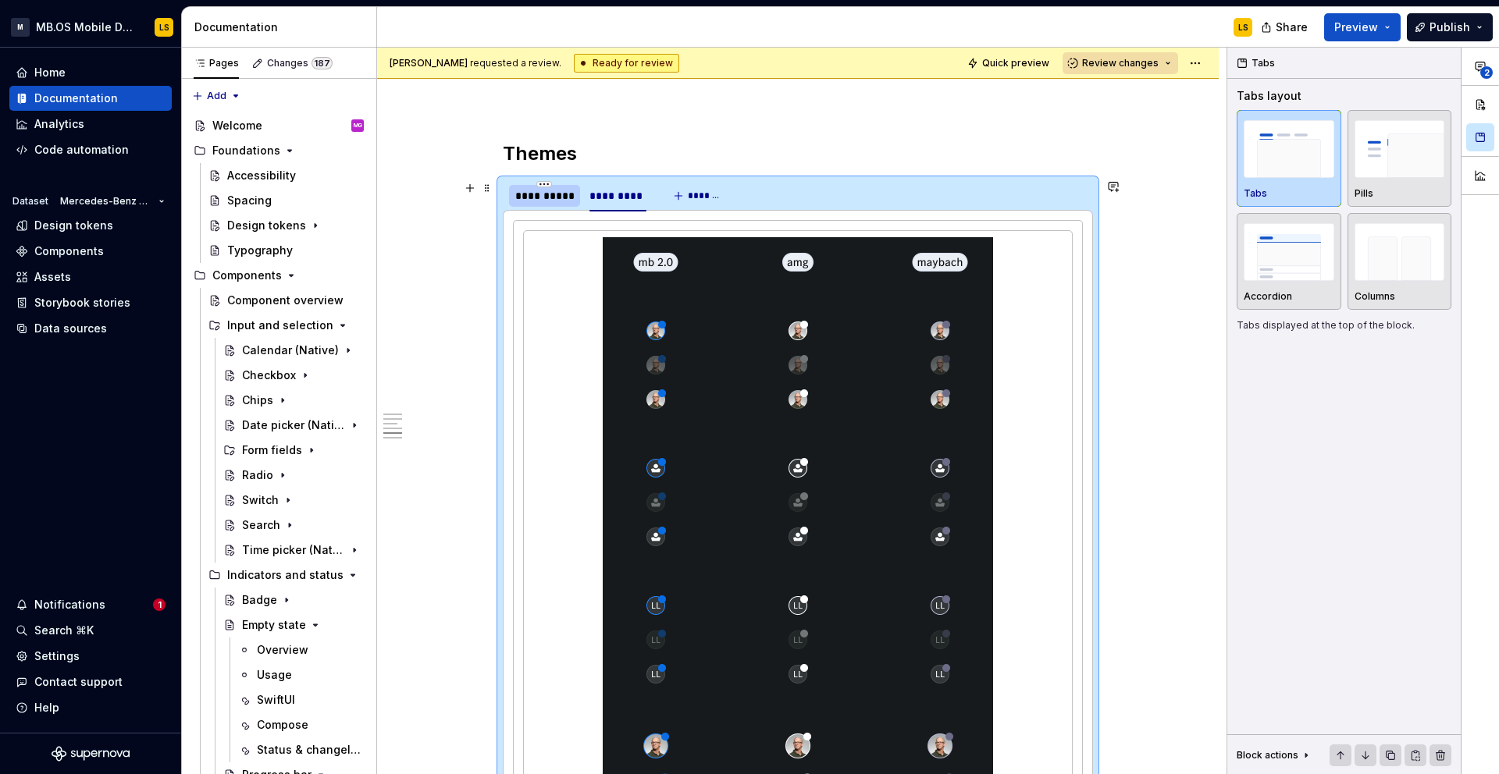
click at [554, 194] on div "**********" at bounding box center [544, 196] width 59 height 16
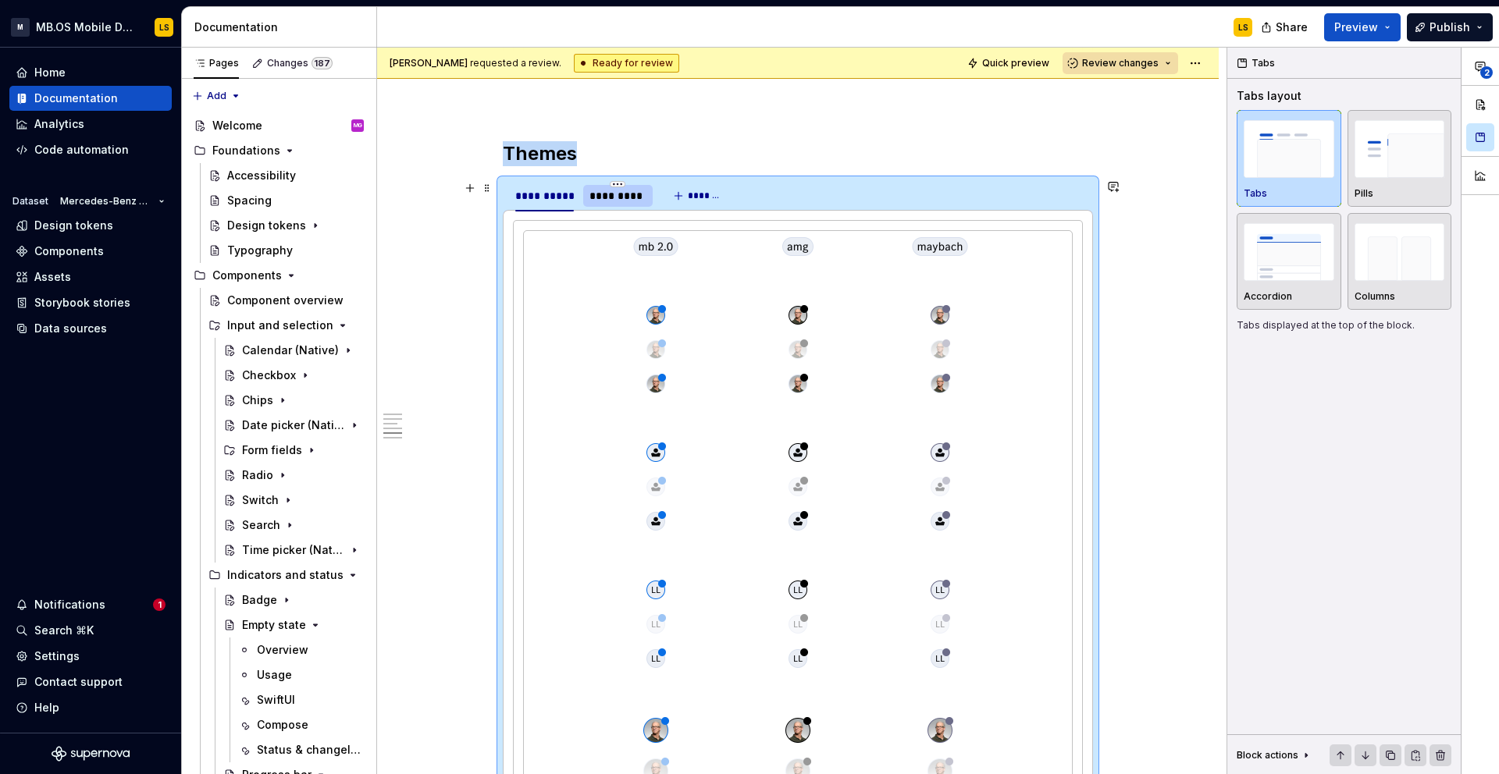
click at [628, 194] on div "*********" at bounding box center [617, 196] width 57 height 16
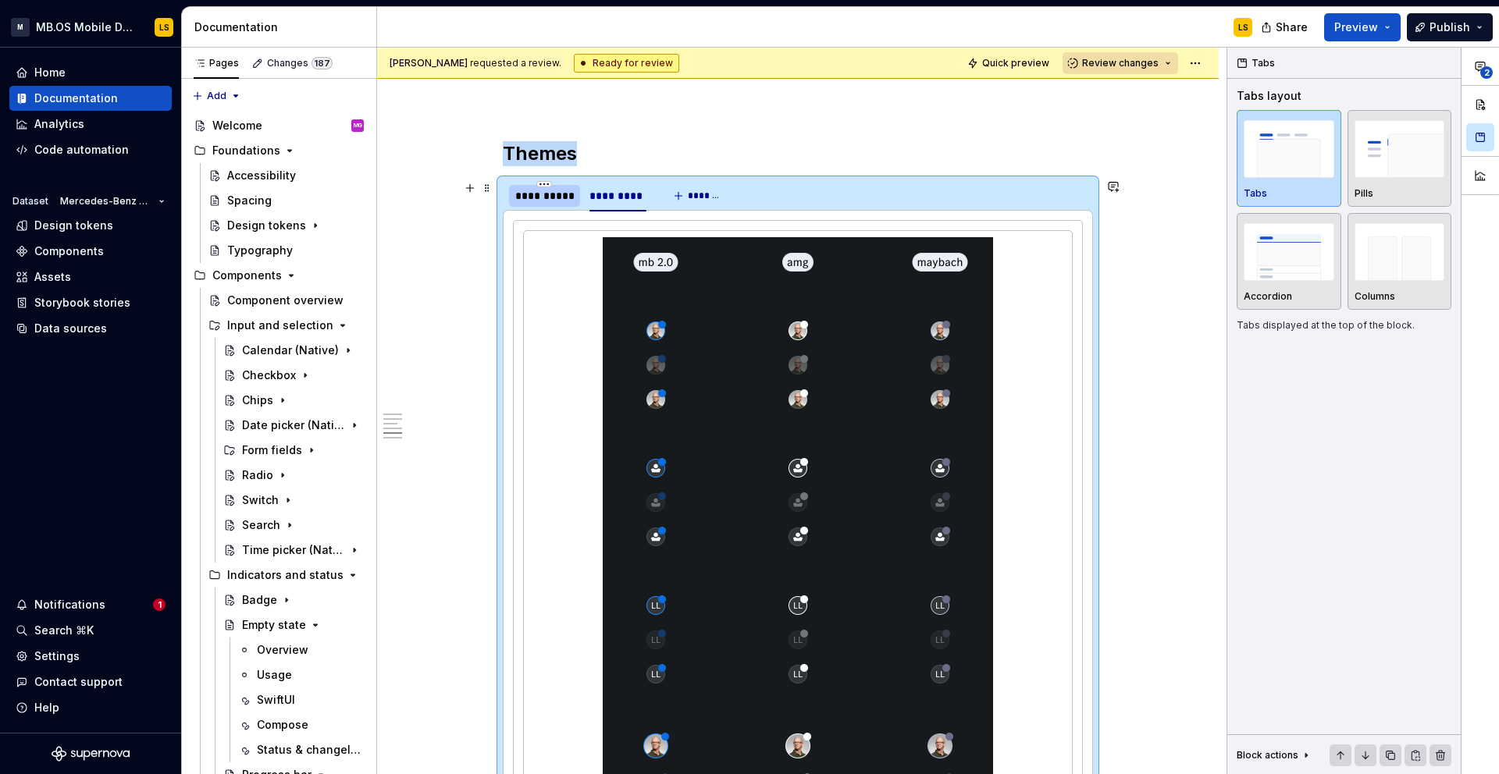
click at [539, 208] on div at bounding box center [544, 209] width 71 height 2
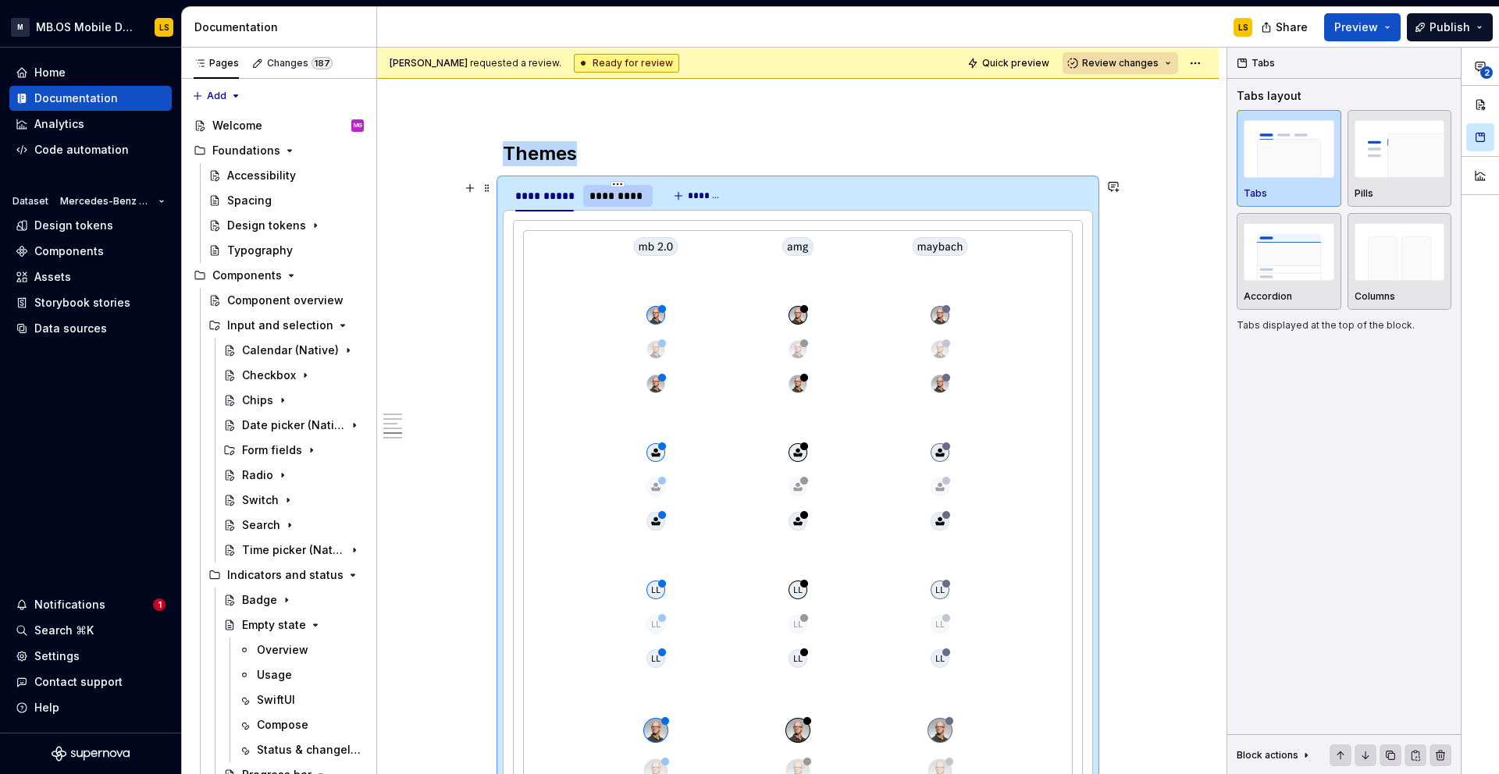
click at [609, 206] on div "*********" at bounding box center [617, 196] width 69 height 22
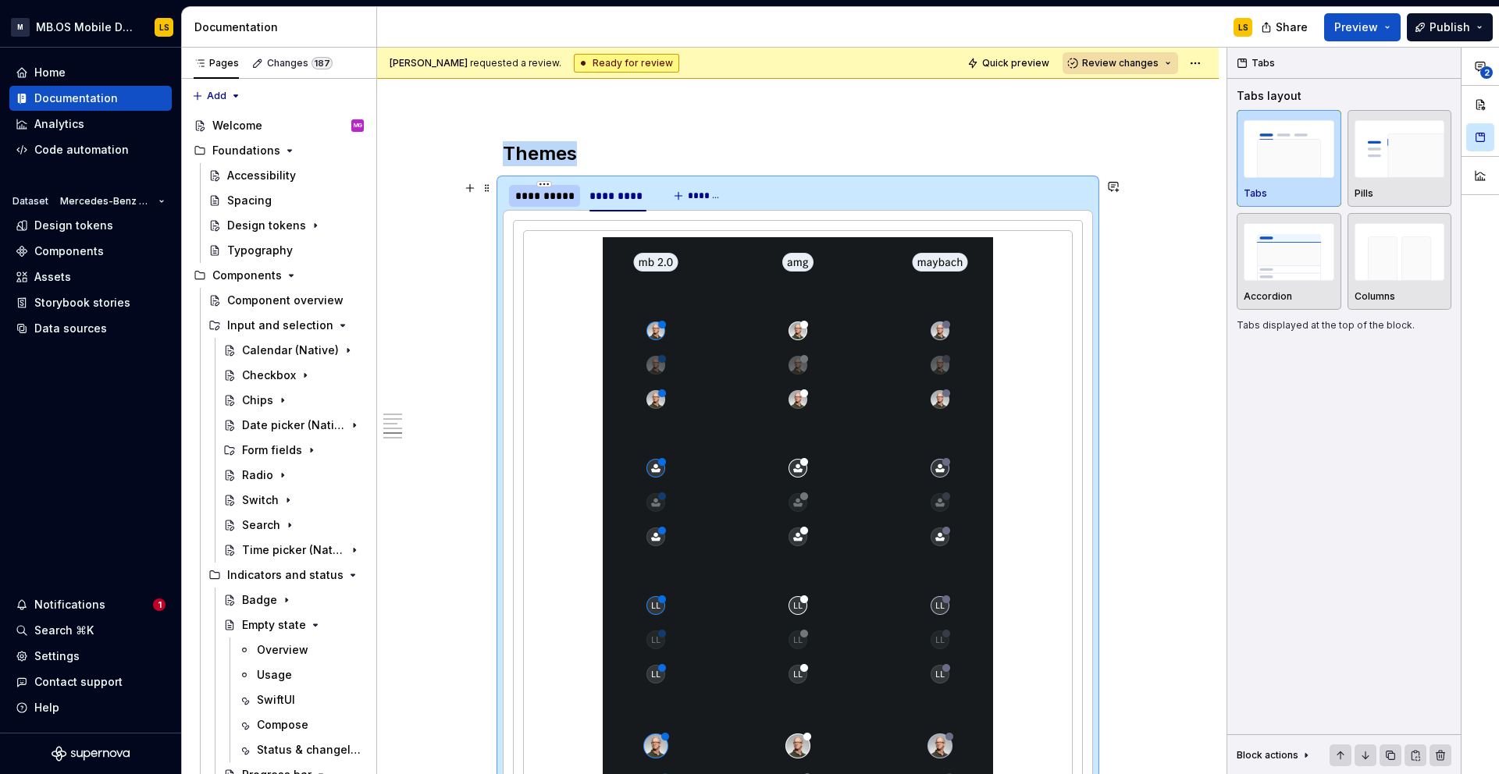
click at [553, 206] on div "**********" at bounding box center [544, 196] width 71 height 22
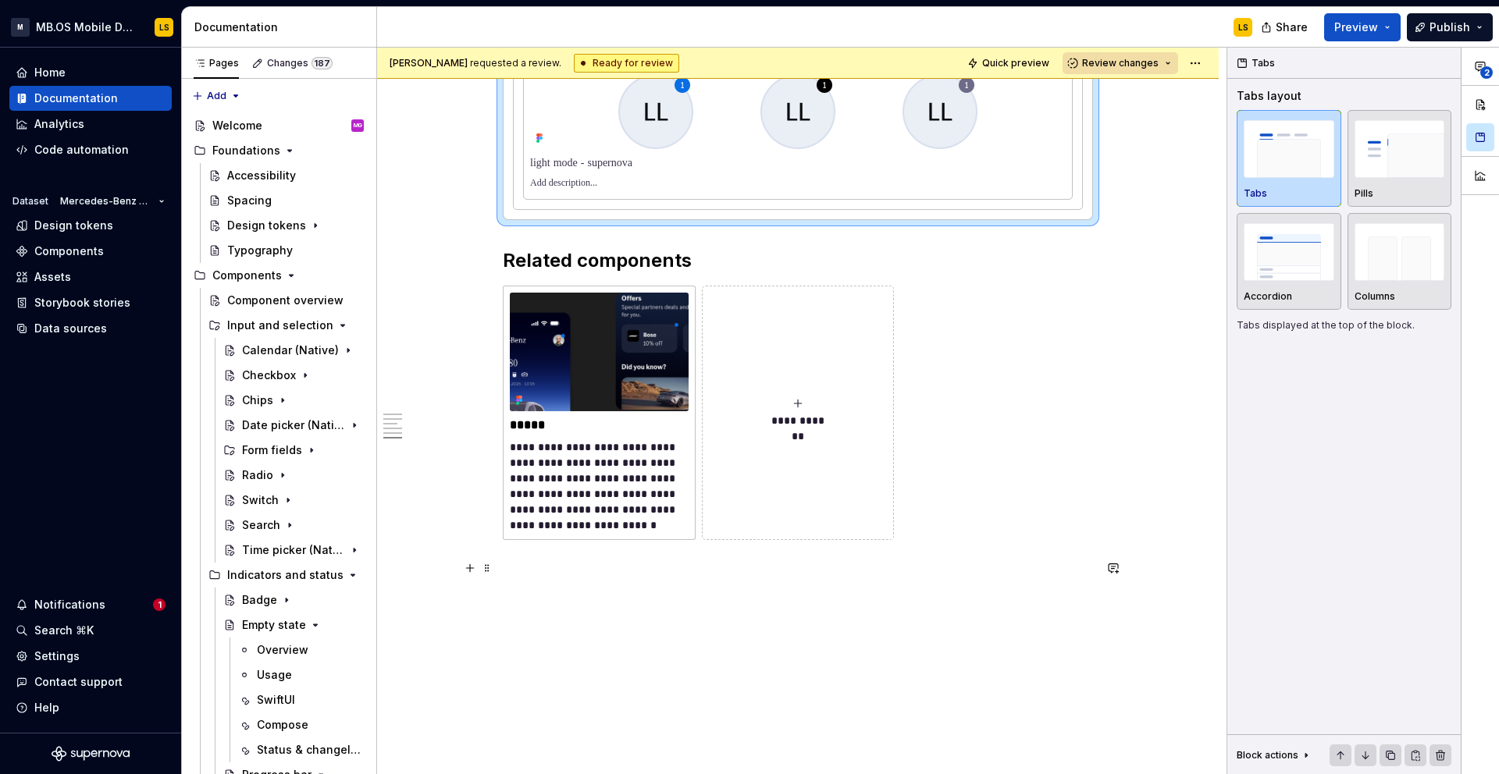
scroll to position [5293, 0]
click at [785, 425] on span "**********" at bounding box center [798, 420] width 68 height 16
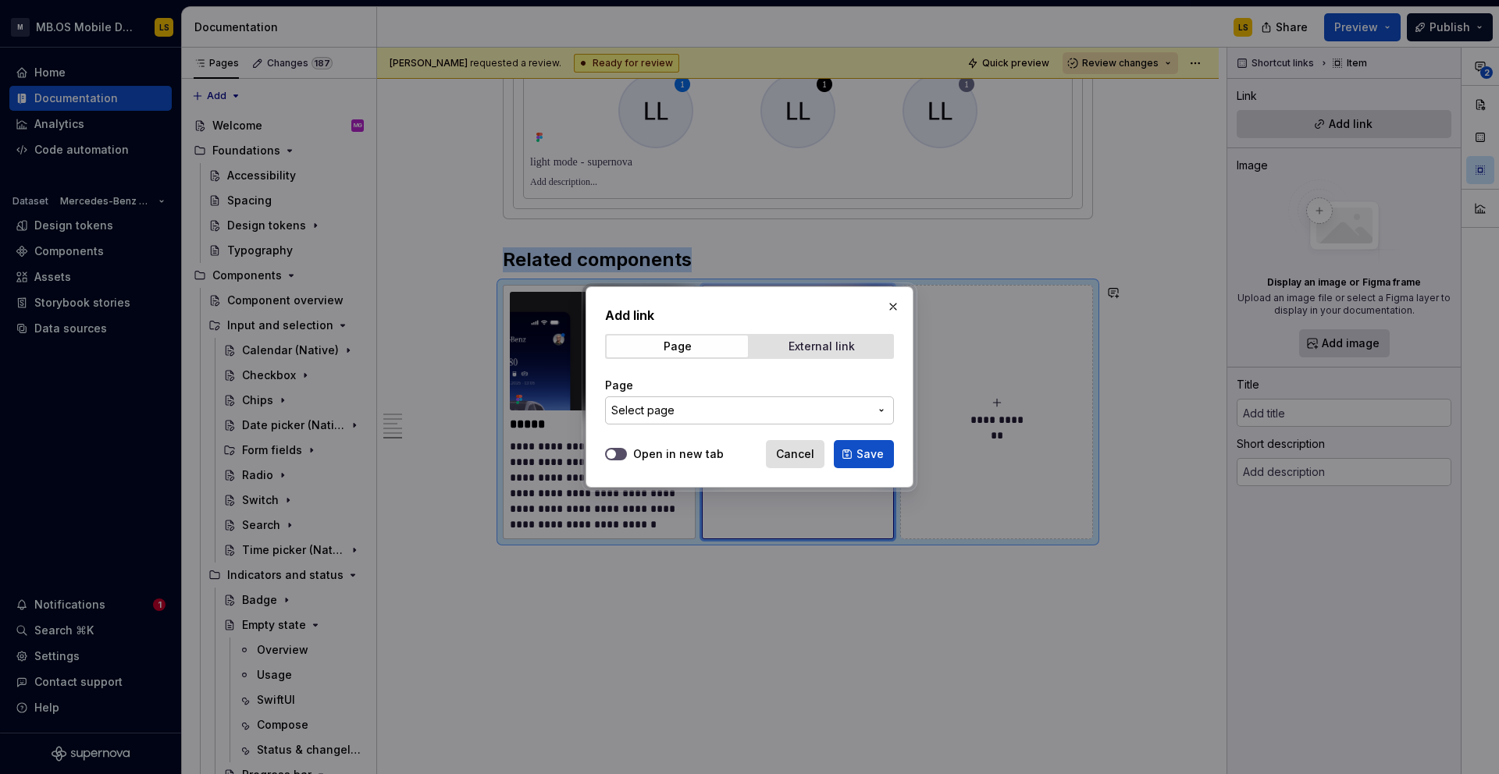
click at [835, 340] on div "External link" at bounding box center [822, 346] width 66 height 12
click at [702, 353] on span "Page" at bounding box center [677, 347] width 141 height 22
click at [895, 301] on button "button" at bounding box center [893, 307] width 22 height 22
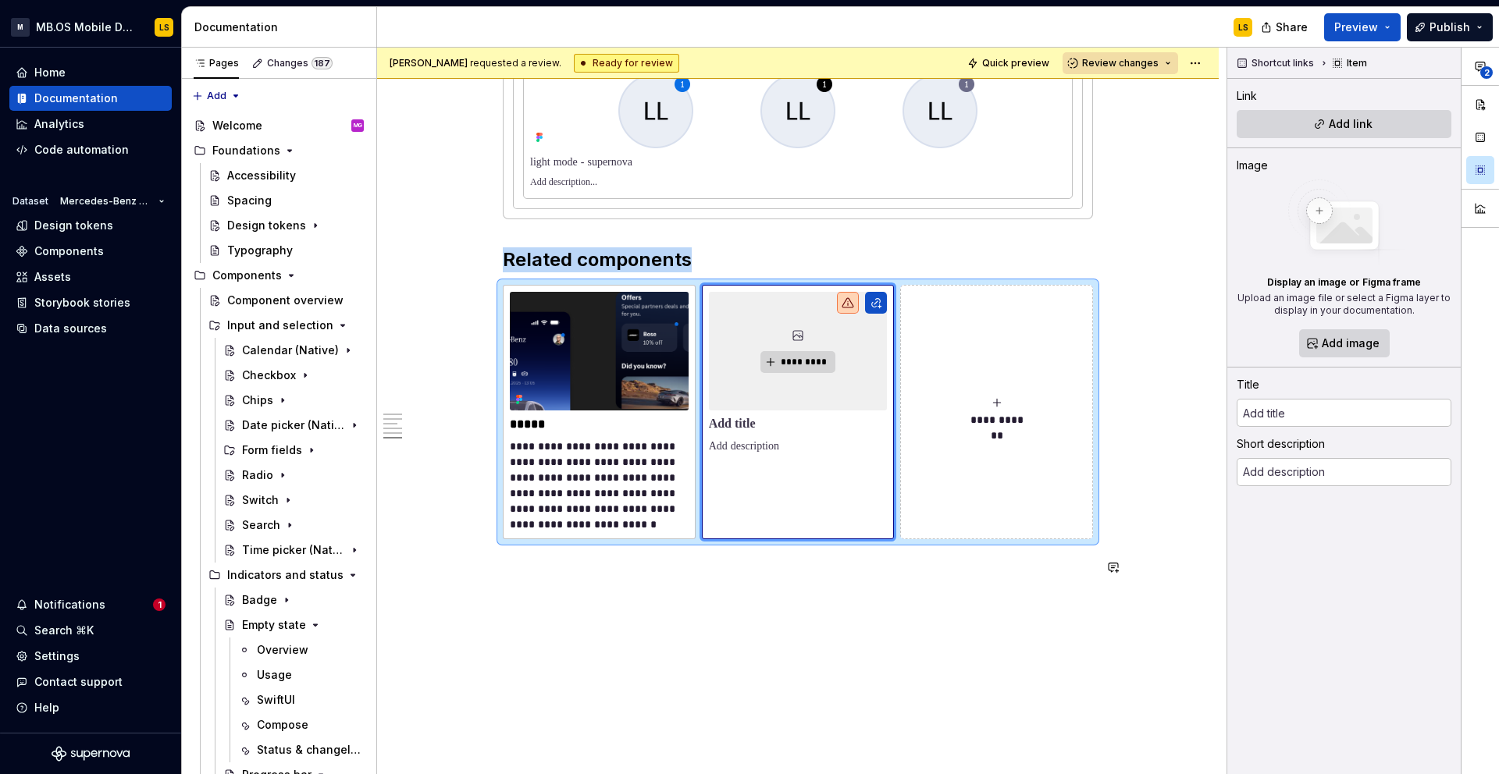
click at [554, 343] on img at bounding box center [599, 351] width 179 height 119
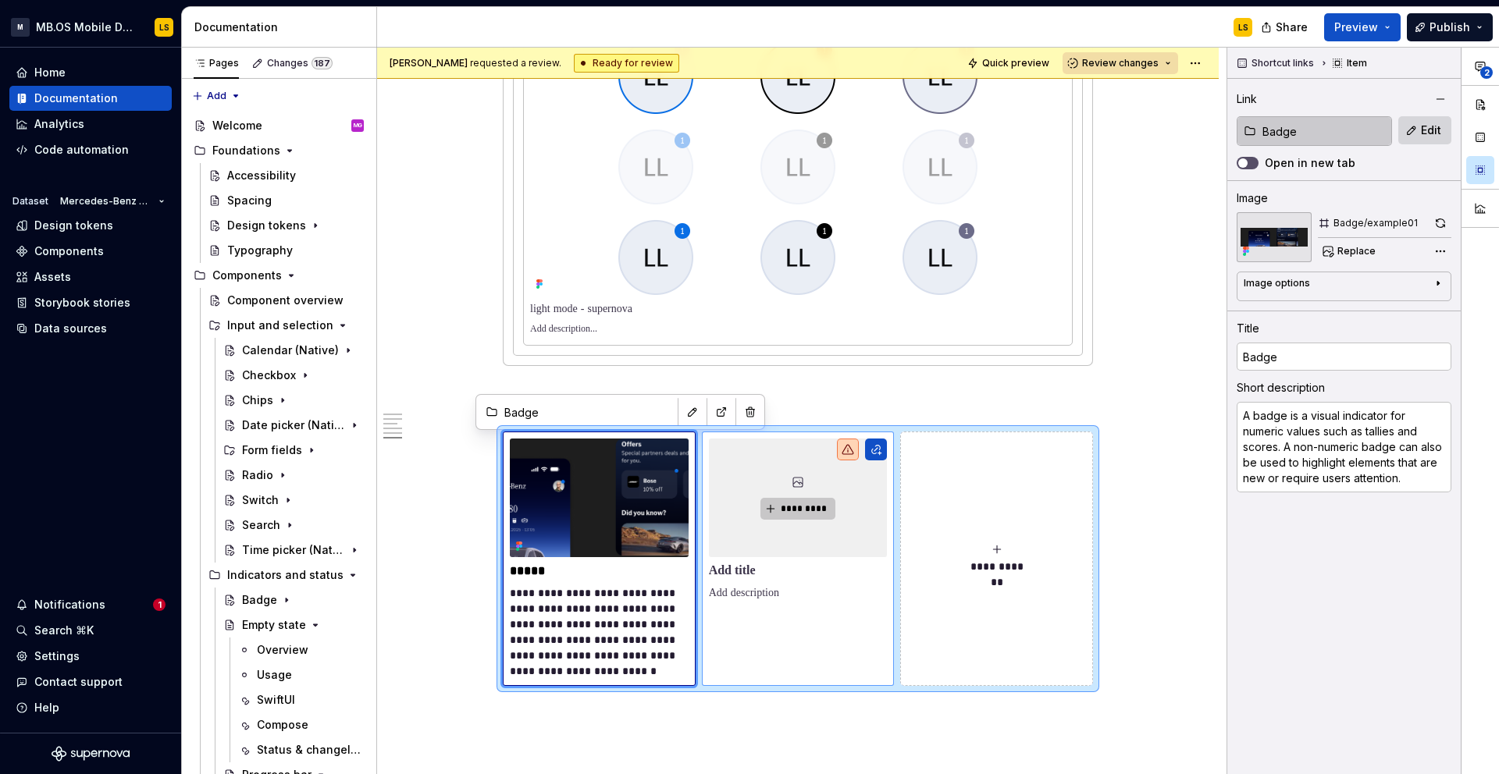
scroll to position [5143, 0]
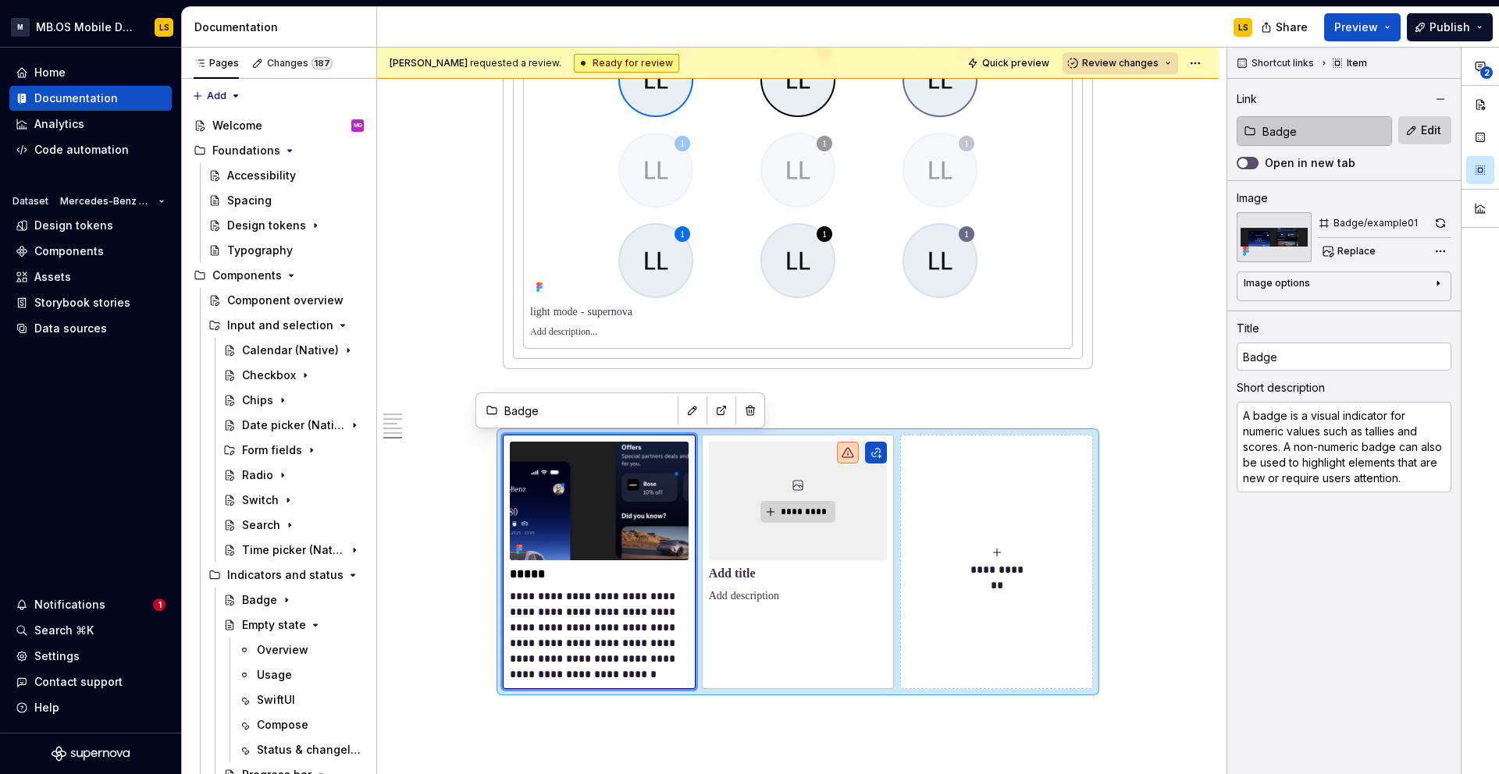
click at [589, 555] on img at bounding box center [599, 501] width 179 height 119
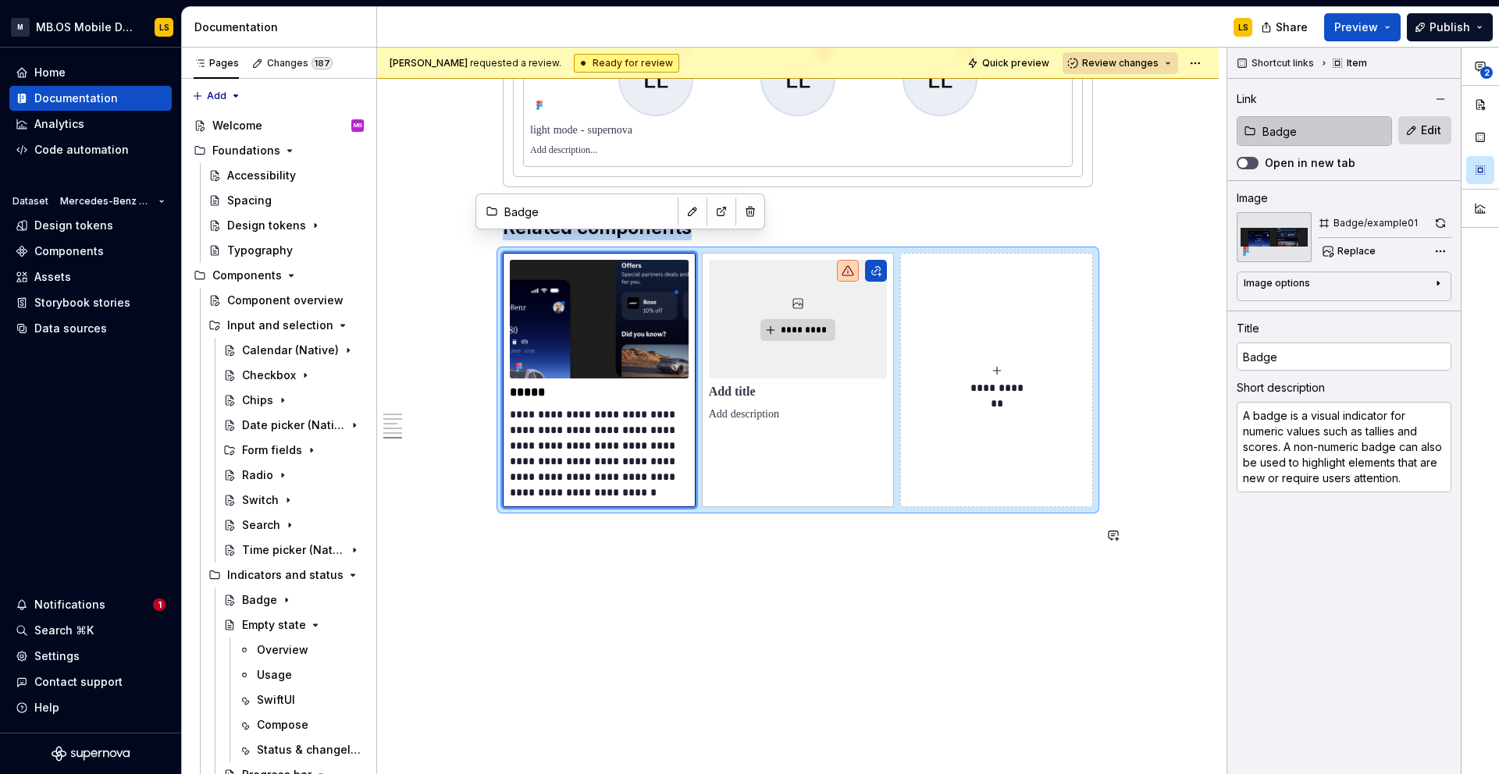
scroll to position [5343, 0]
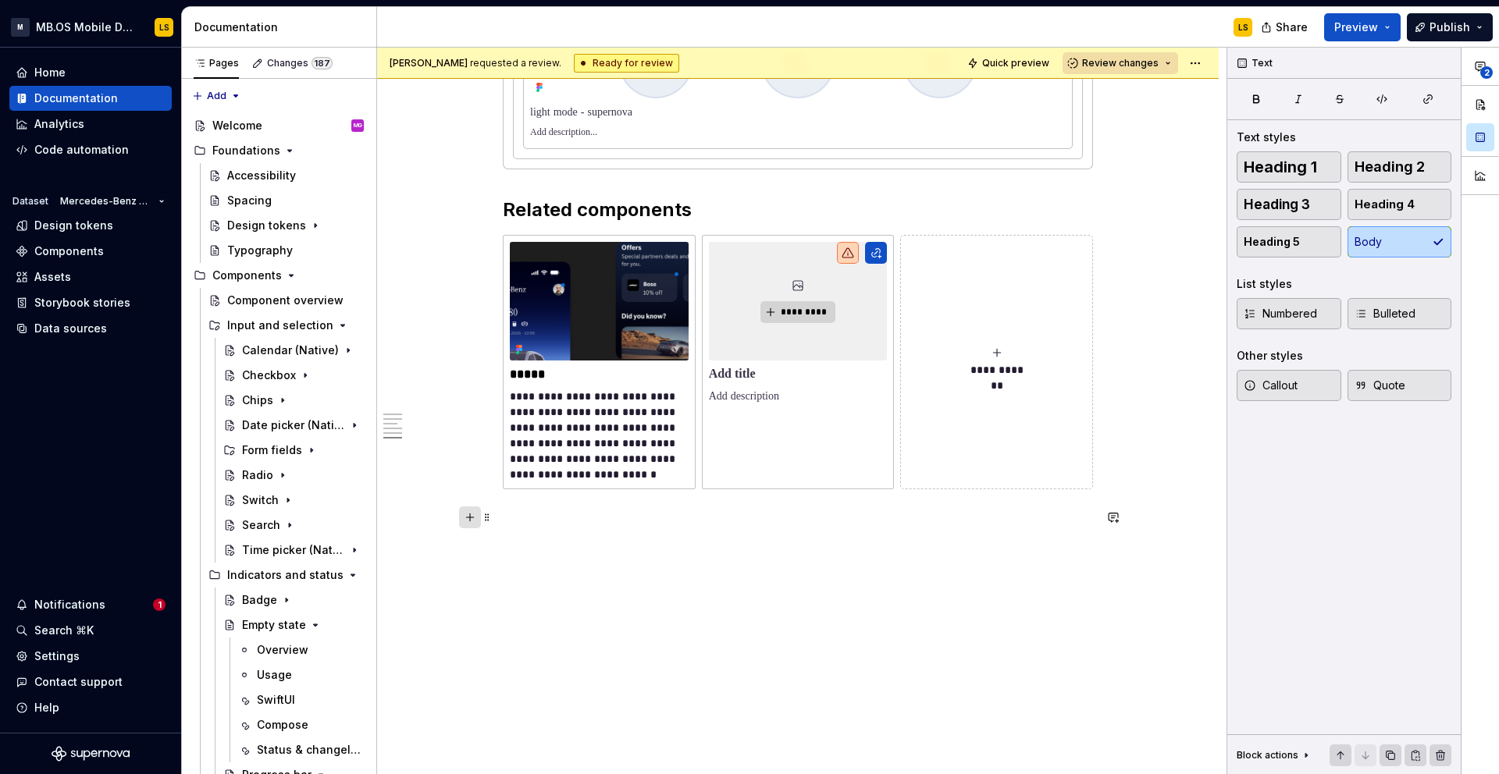
click at [475, 521] on button "button" at bounding box center [470, 518] width 22 height 22
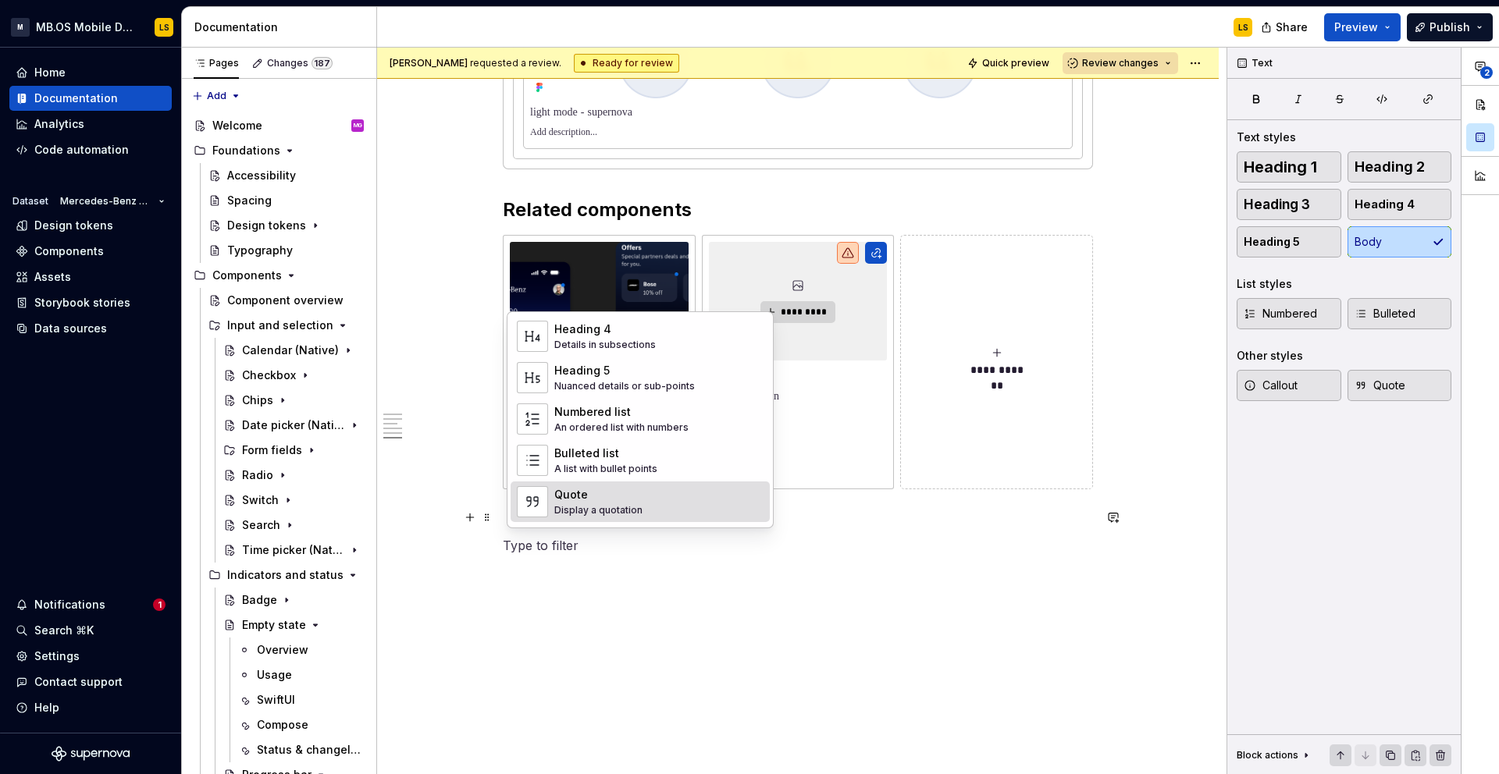
scroll to position [256, 0]
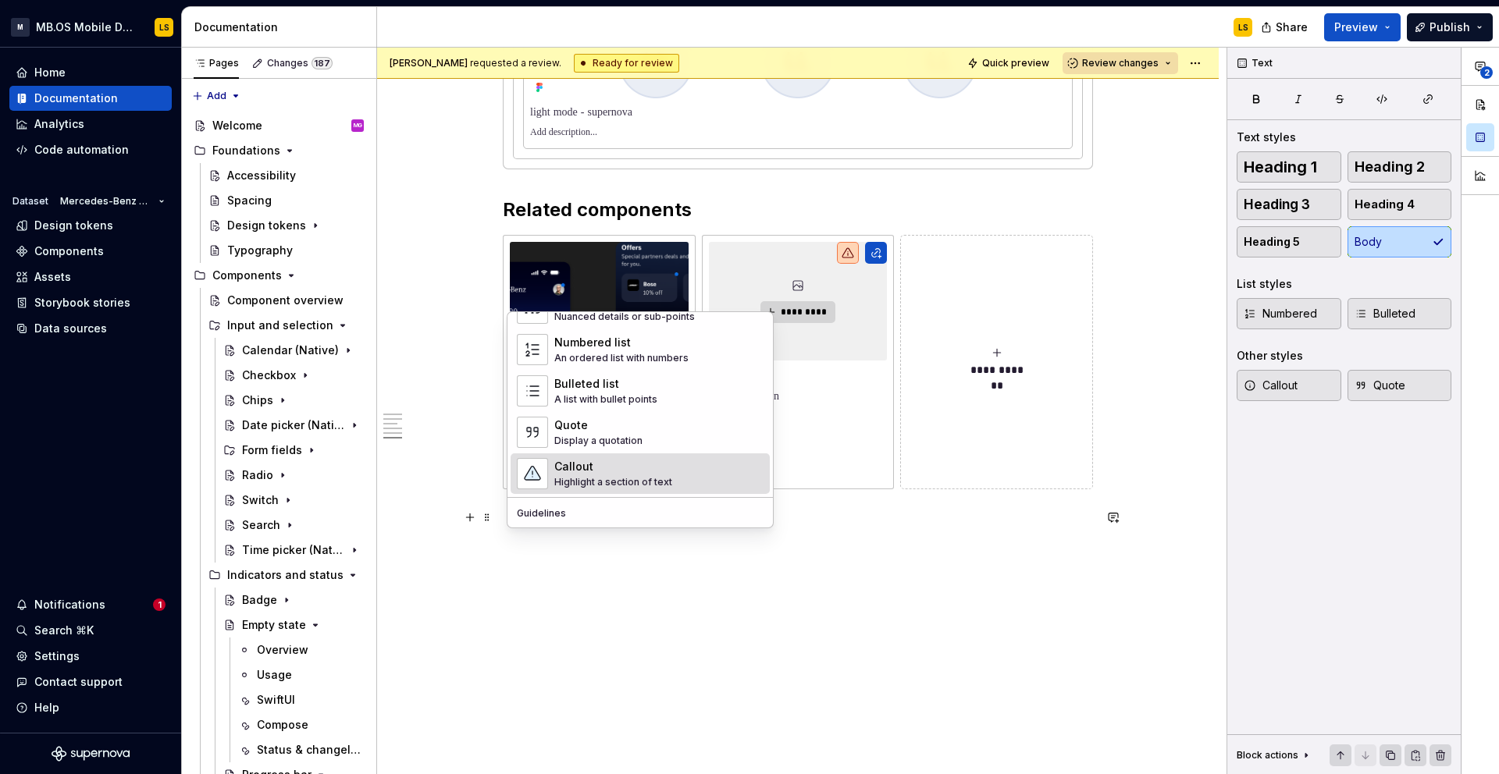
click at [608, 471] on div "Callout" at bounding box center [613, 467] width 118 height 16
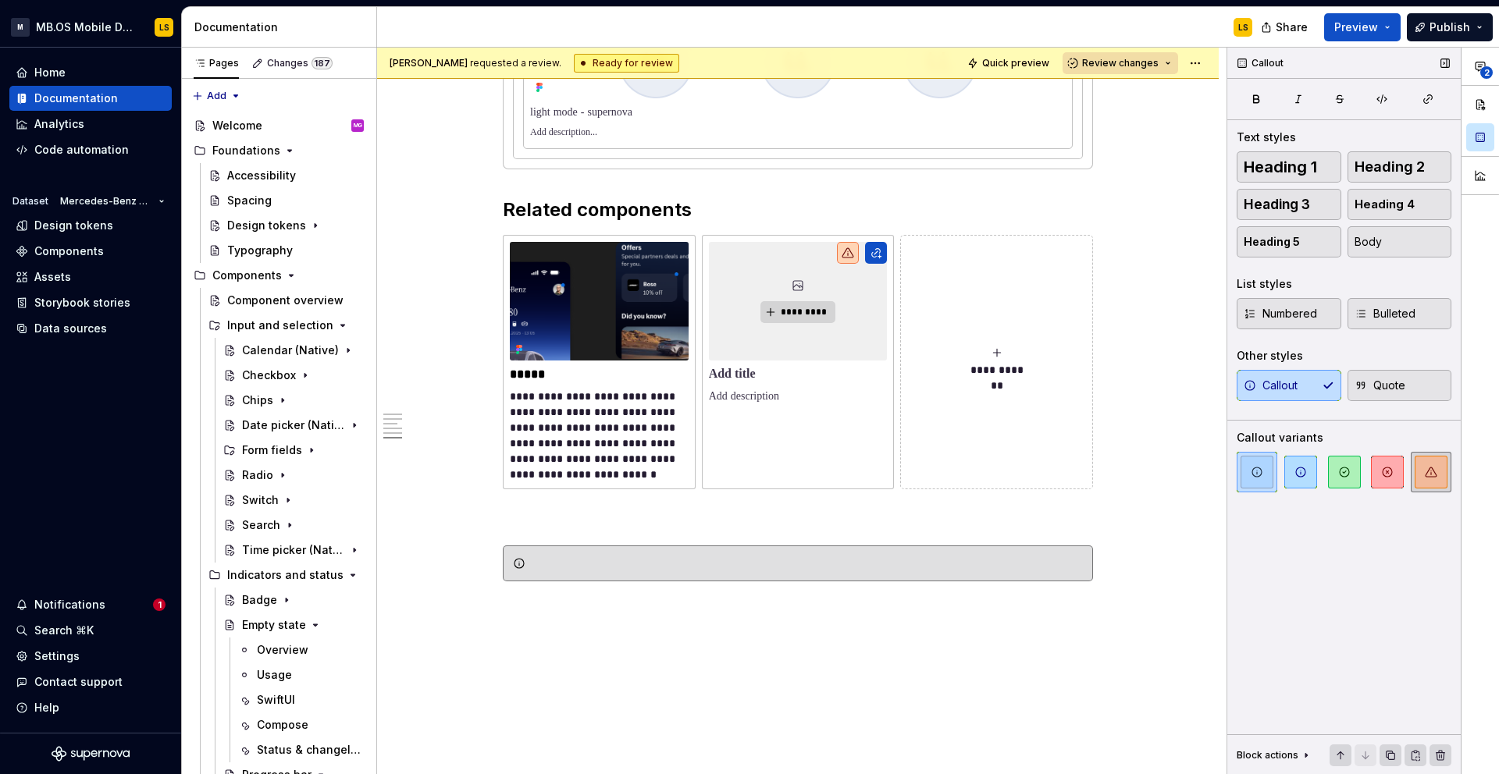
click at [1437, 469] on span "button" at bounding box center [1431, 472] width 33 height 33
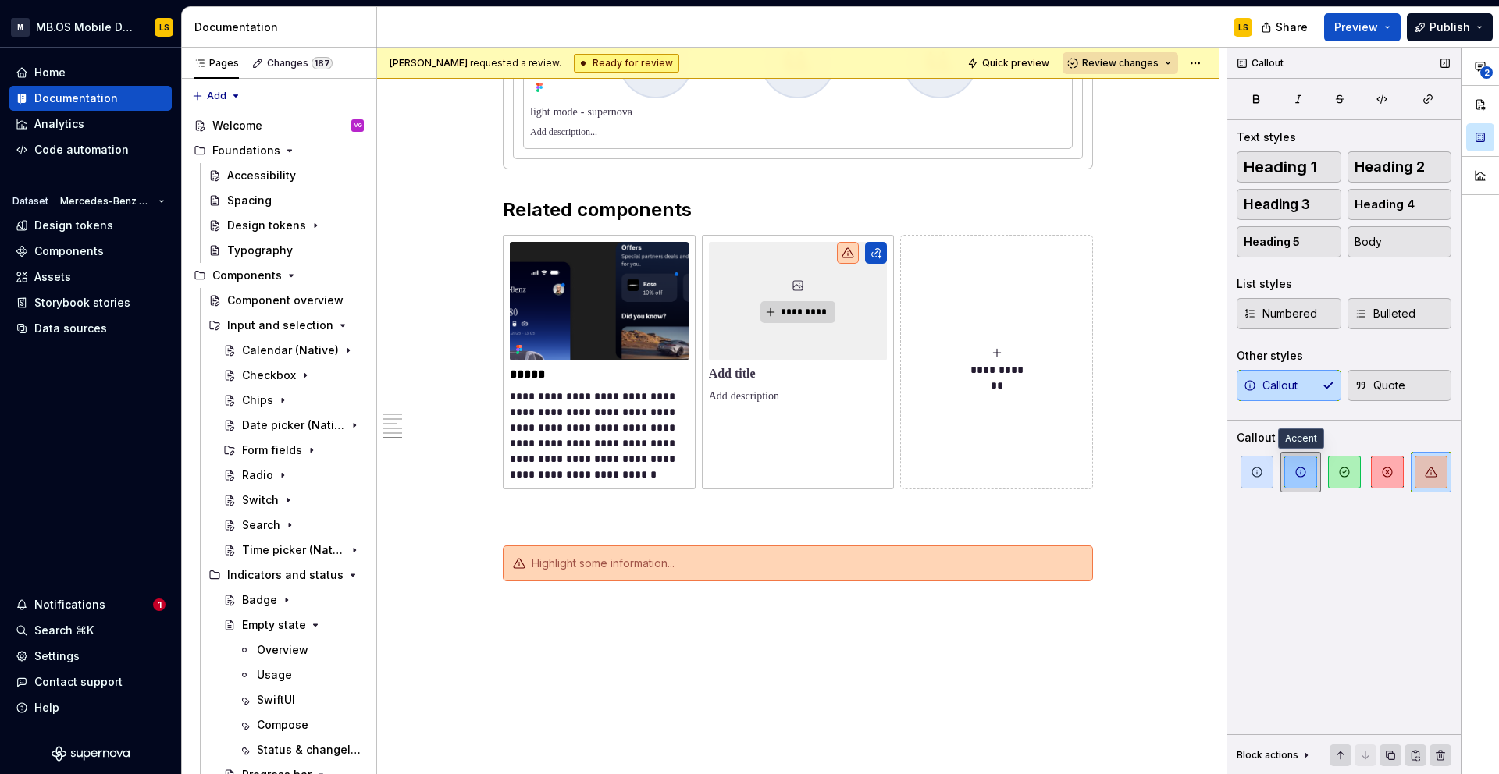
click at [1310, 474] on span "button" at bounding box center [1300, 472] width 33 height 33
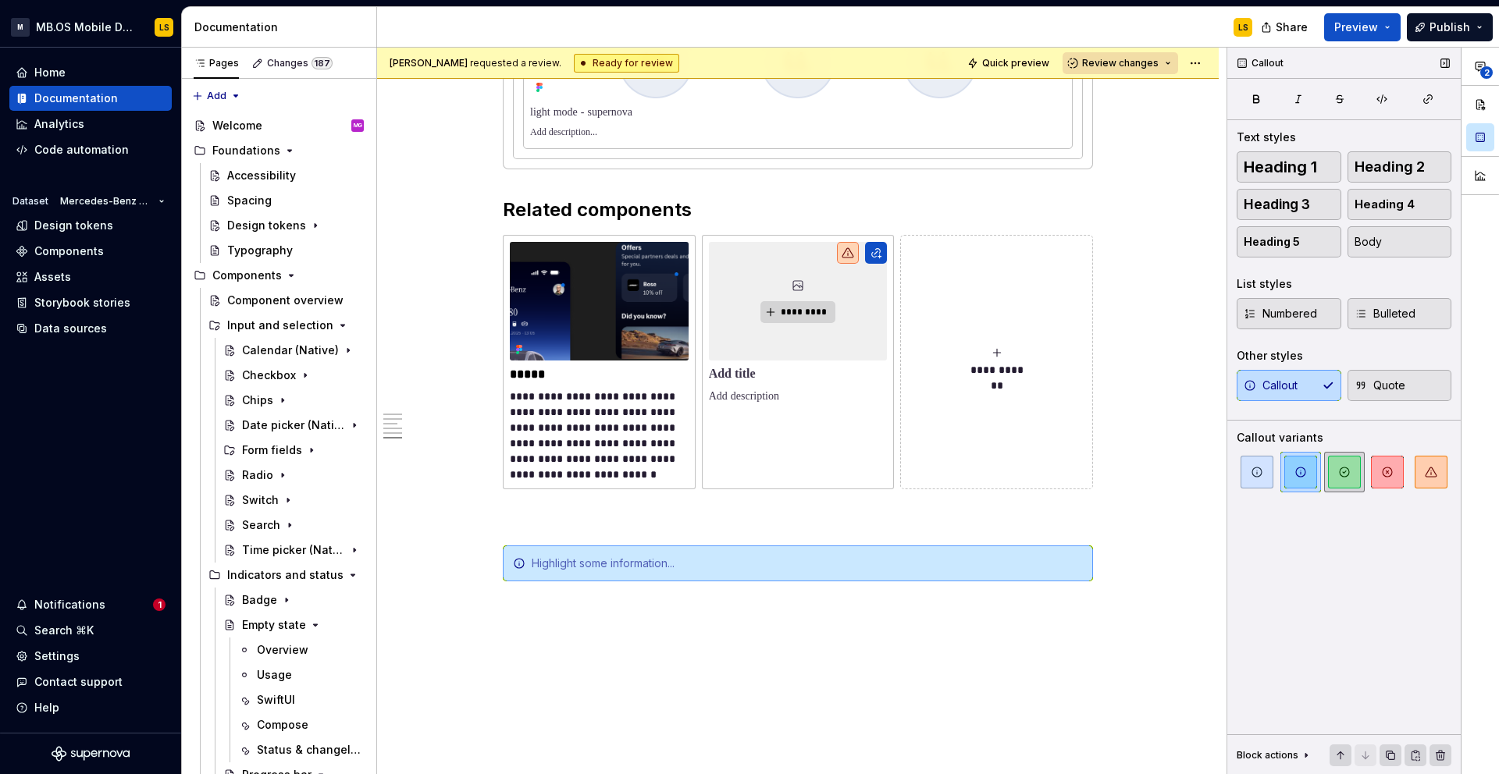
click at [1340, 474] on icon "button" at bounding box center [1344, 472] width 9 height 9
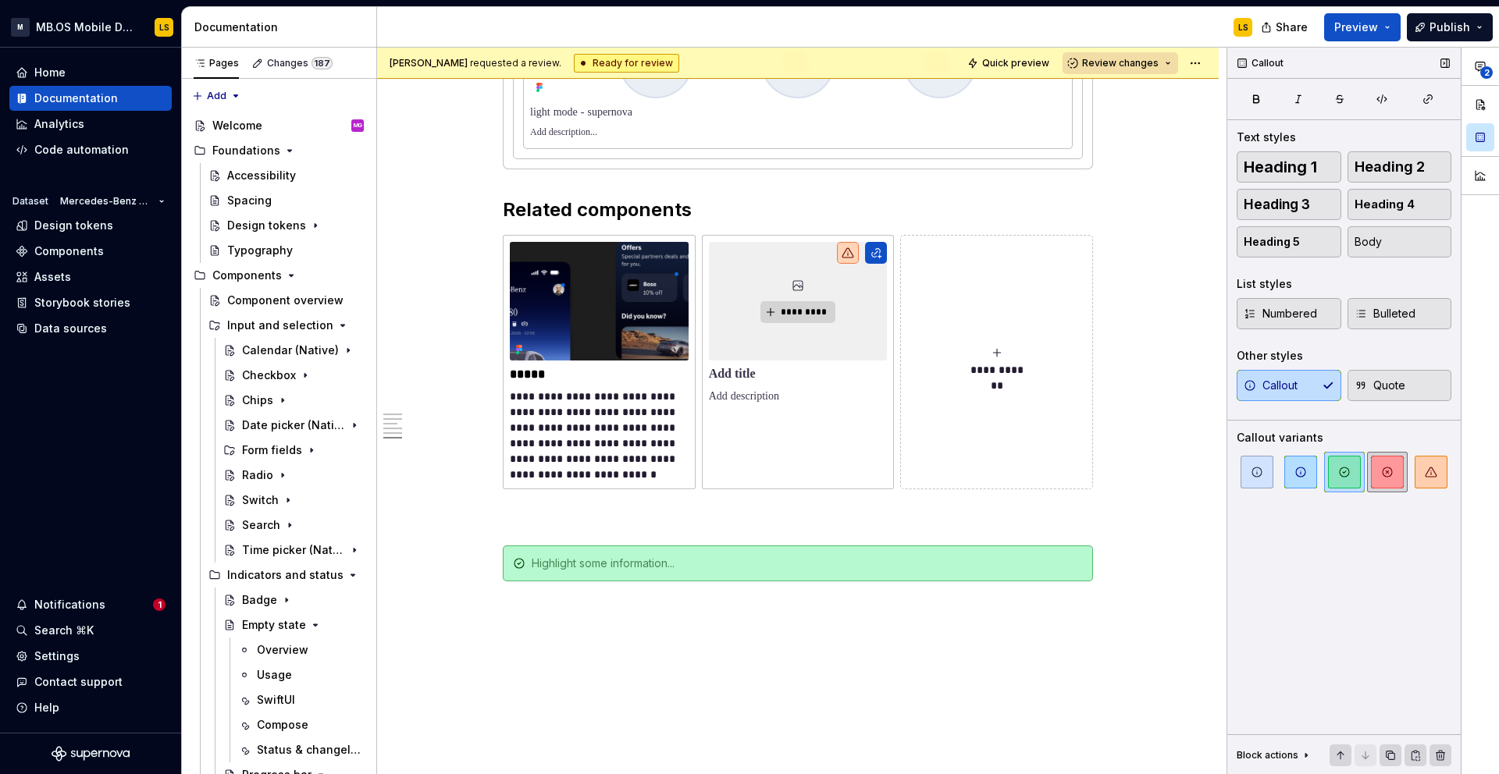
click at [1390, 475] on icon "button" at bounding box center [1387, 472] width 9 height 9
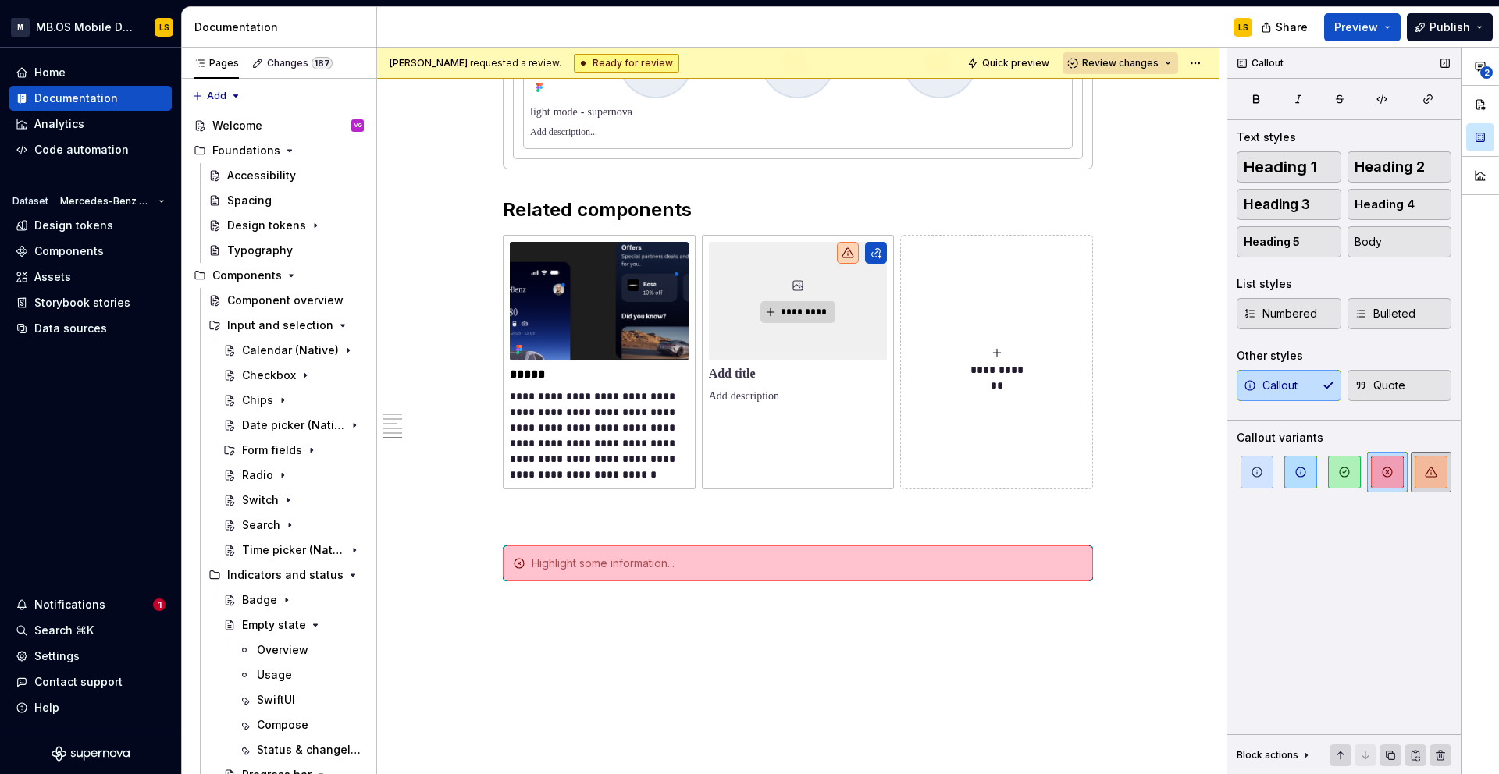
click at [1429, 475] on icon "button" at bounding box center [1431, 472] width 12 height 12
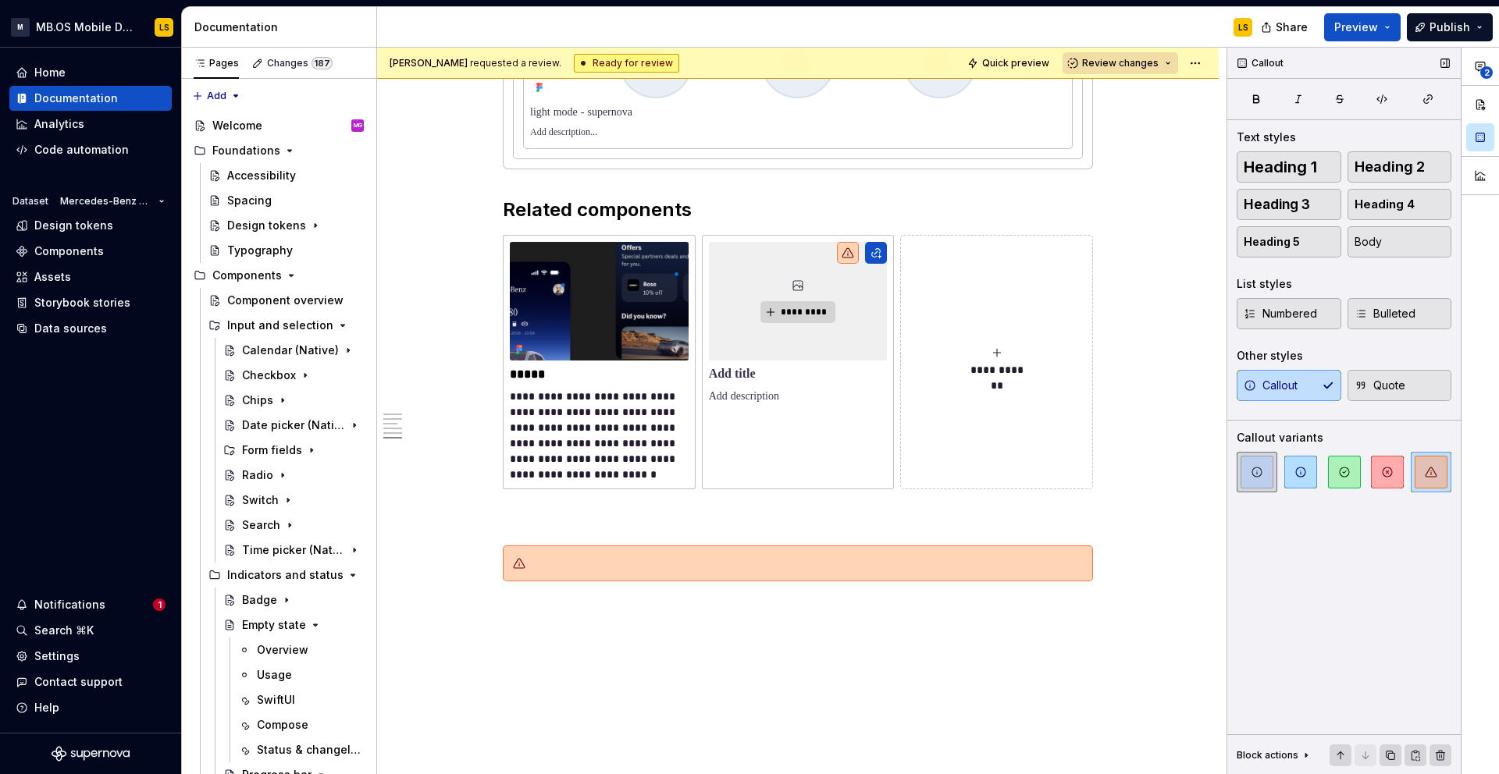
click at [1259, 475] on icon "button" at bounding box center [1257, 472] width 12 height 12
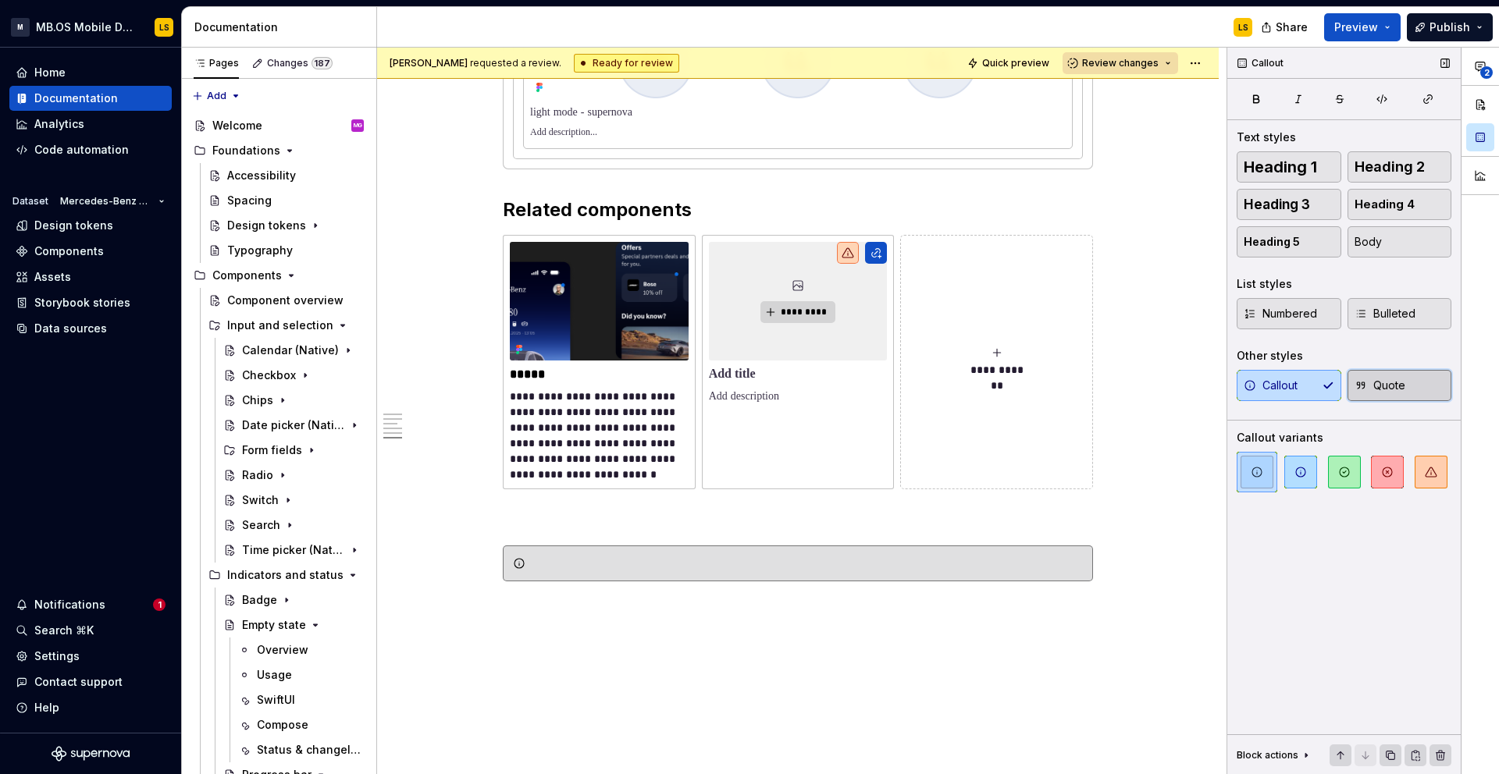
click at [1380, 389] on span "Quote" at bounding box center [1380, 386] width 51 height 16
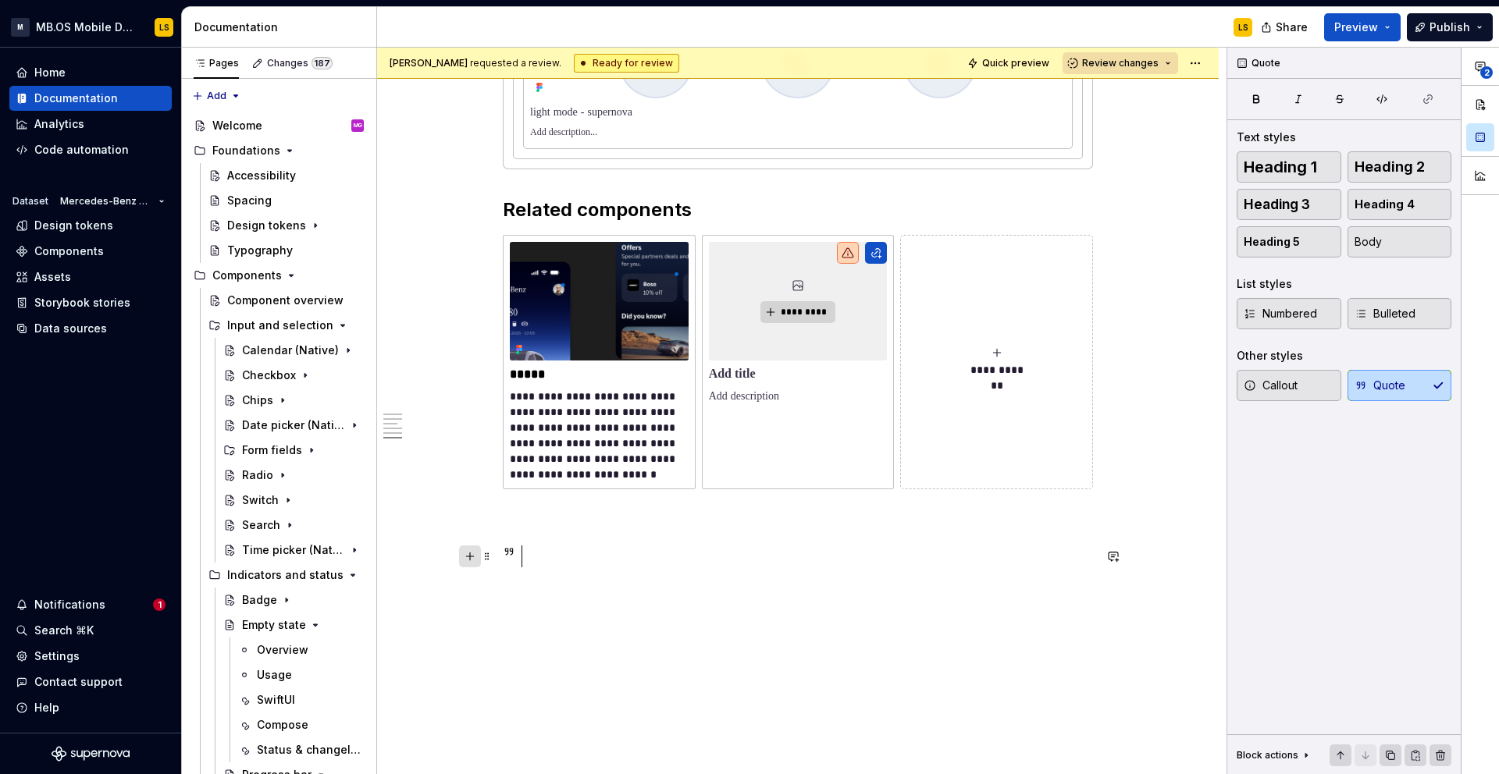
click at [473, 556] on button "button" at bounding box center [470, 557] width 22 height 22
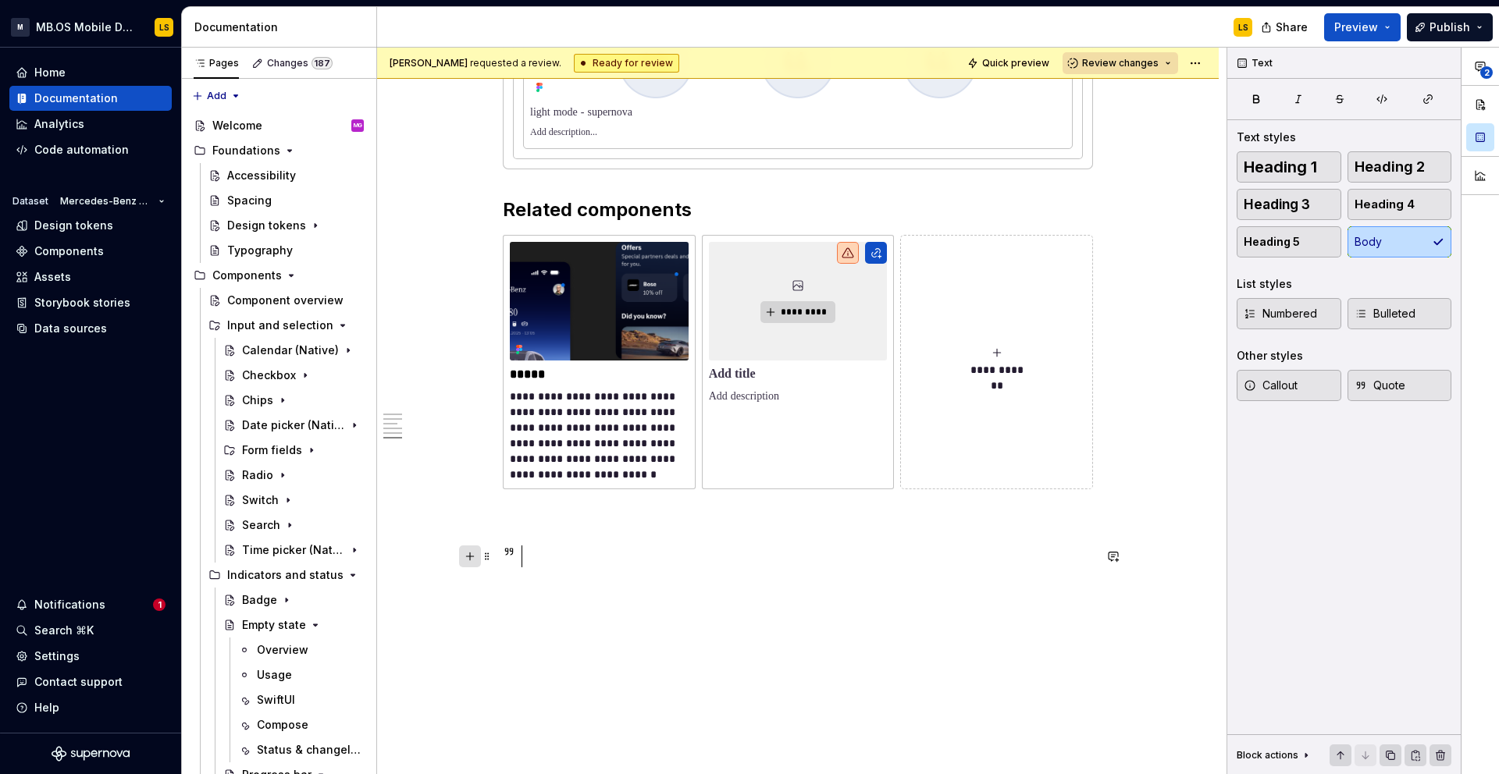
click at [476, 557] on button "button" at bounding box center [470, 557] width 22 height 22
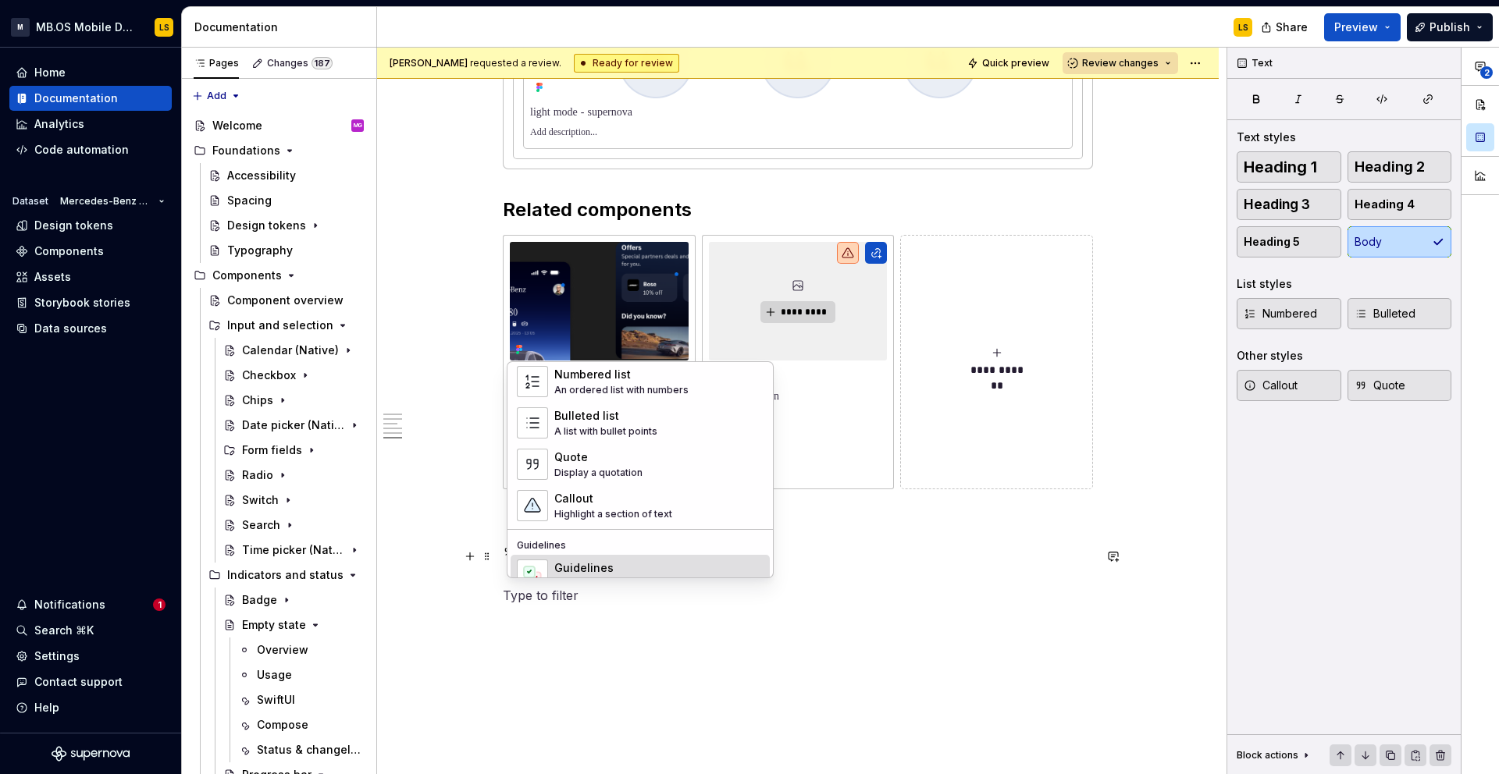
scroll to position [352, 0]
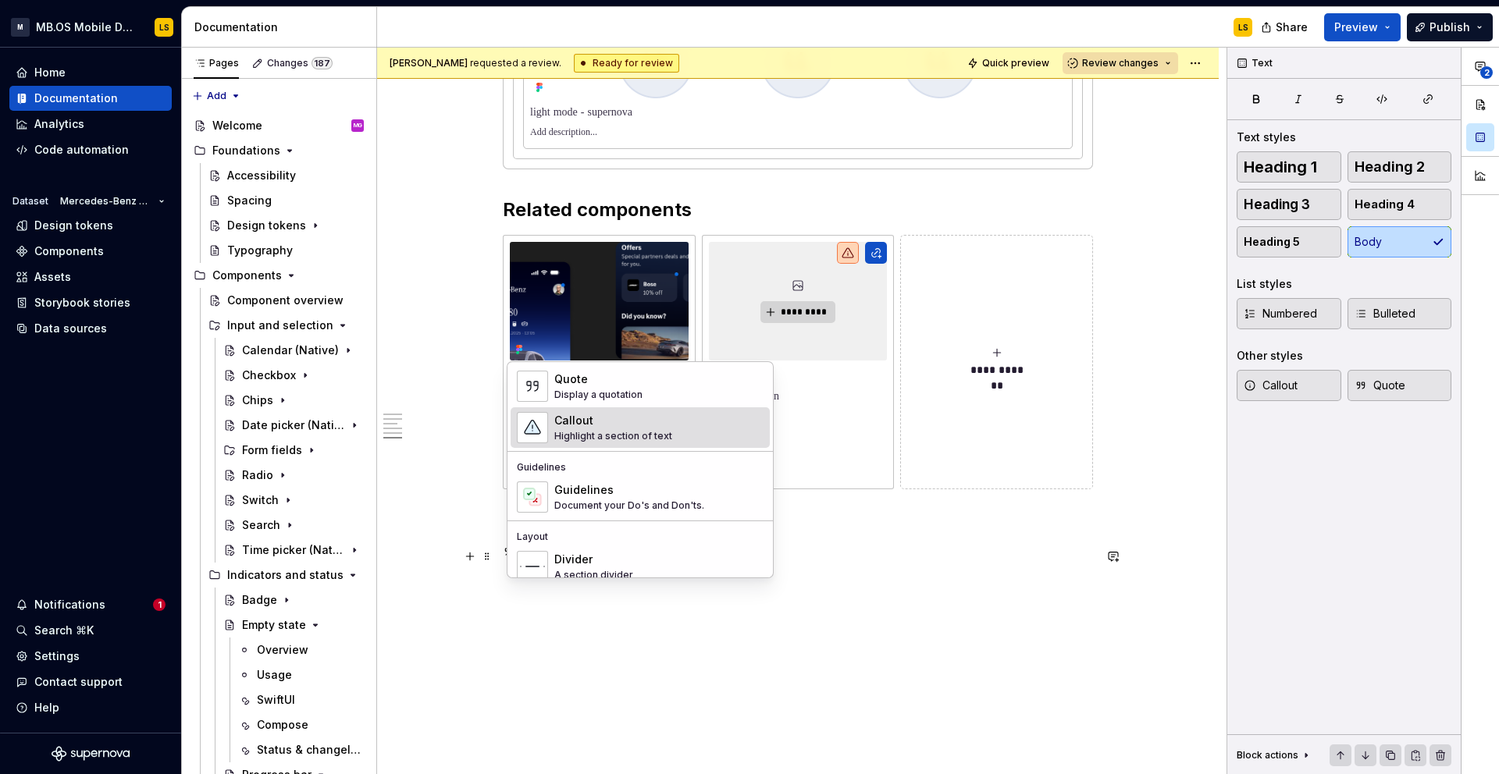
click at [590, 433] on div "Highlight a section of text" at bounding box center [613, 436] width 118 height 12
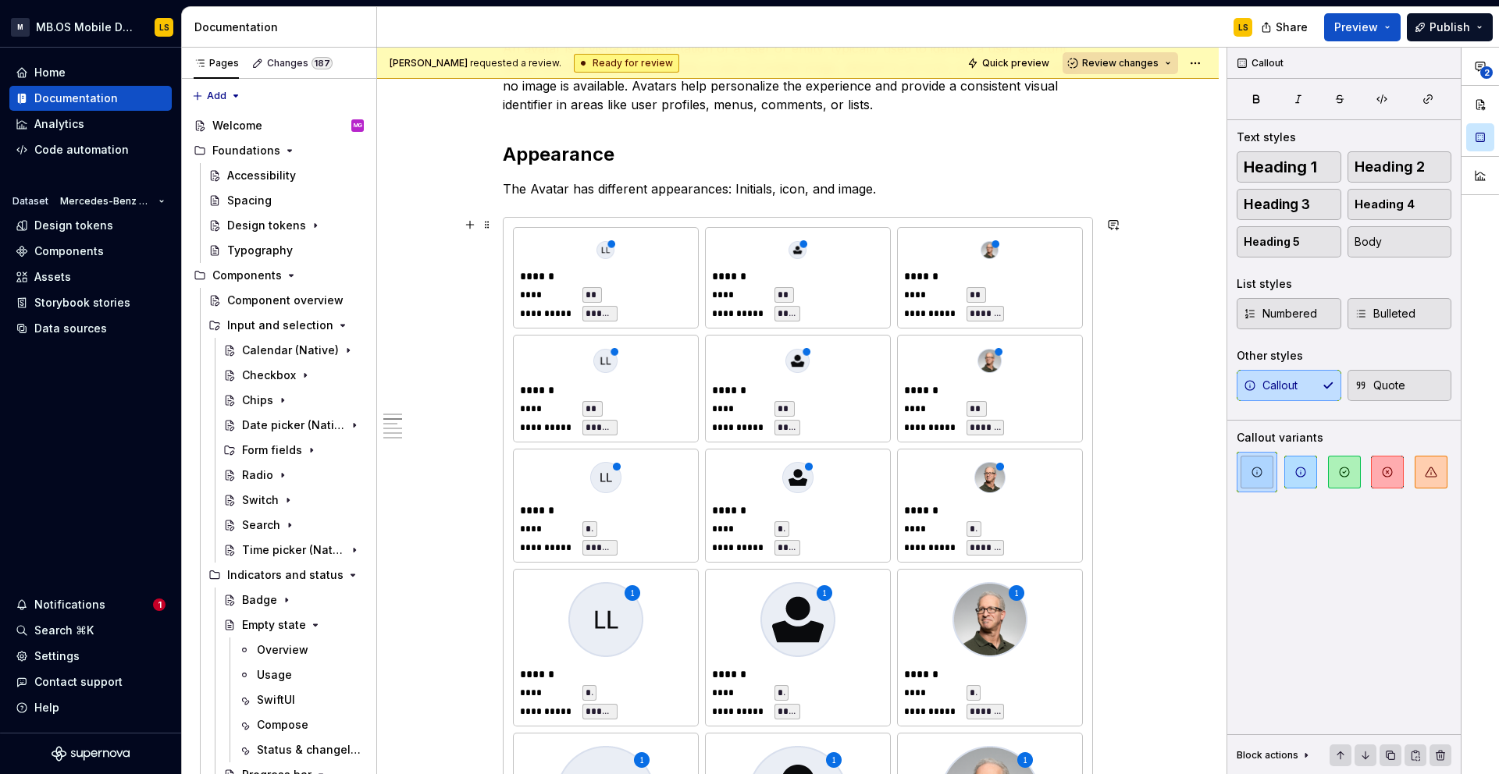
scroll to position [0, 0]
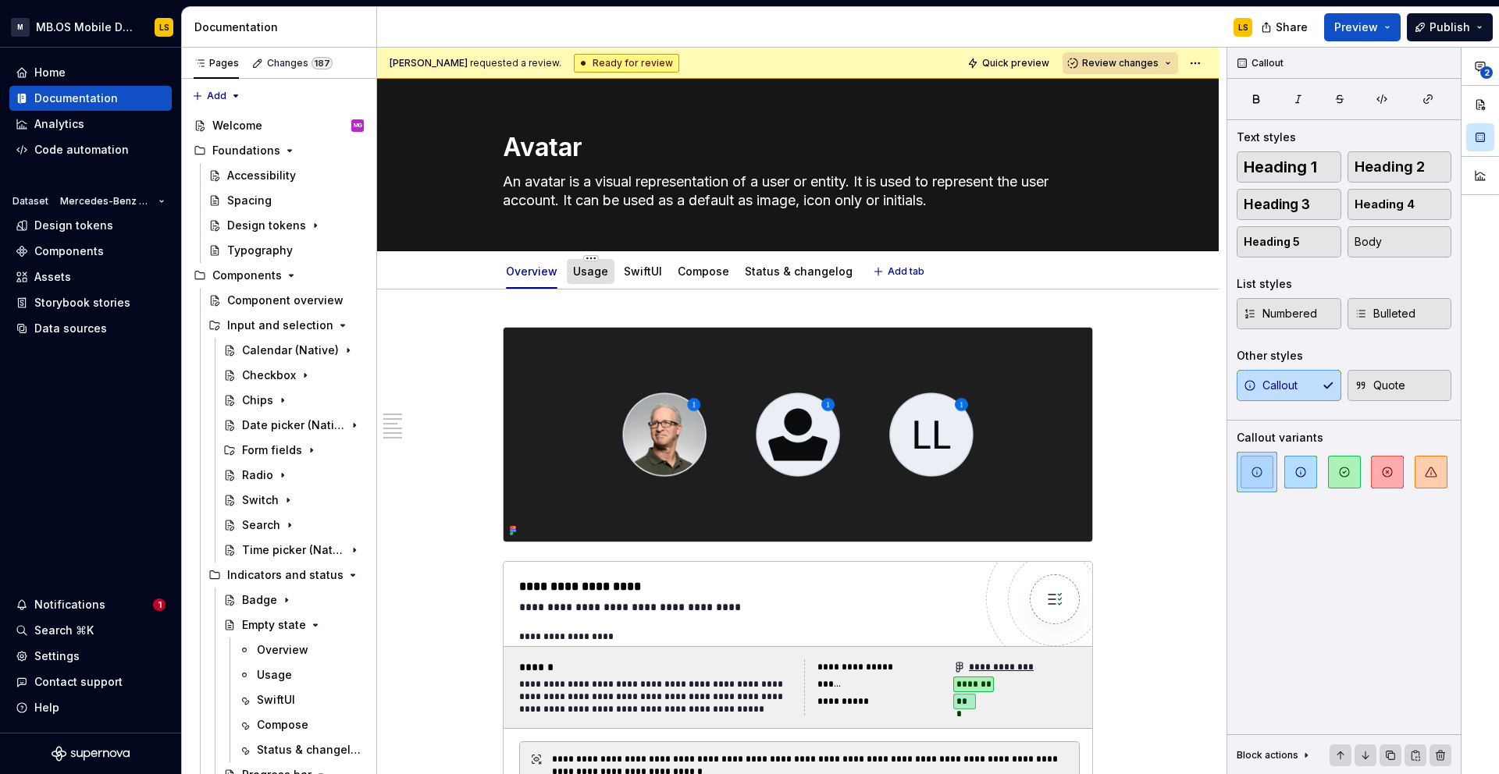
click at [594, 280] on div "Usage" at bounding box center [590, 271] width 35 height 19
click at [591, 283] on div "Usage" at bounding box center [591, 271] width 48 height 25
click at [586, 272] on link "Usage" at bounding box center [590, 271] width 35 height 13
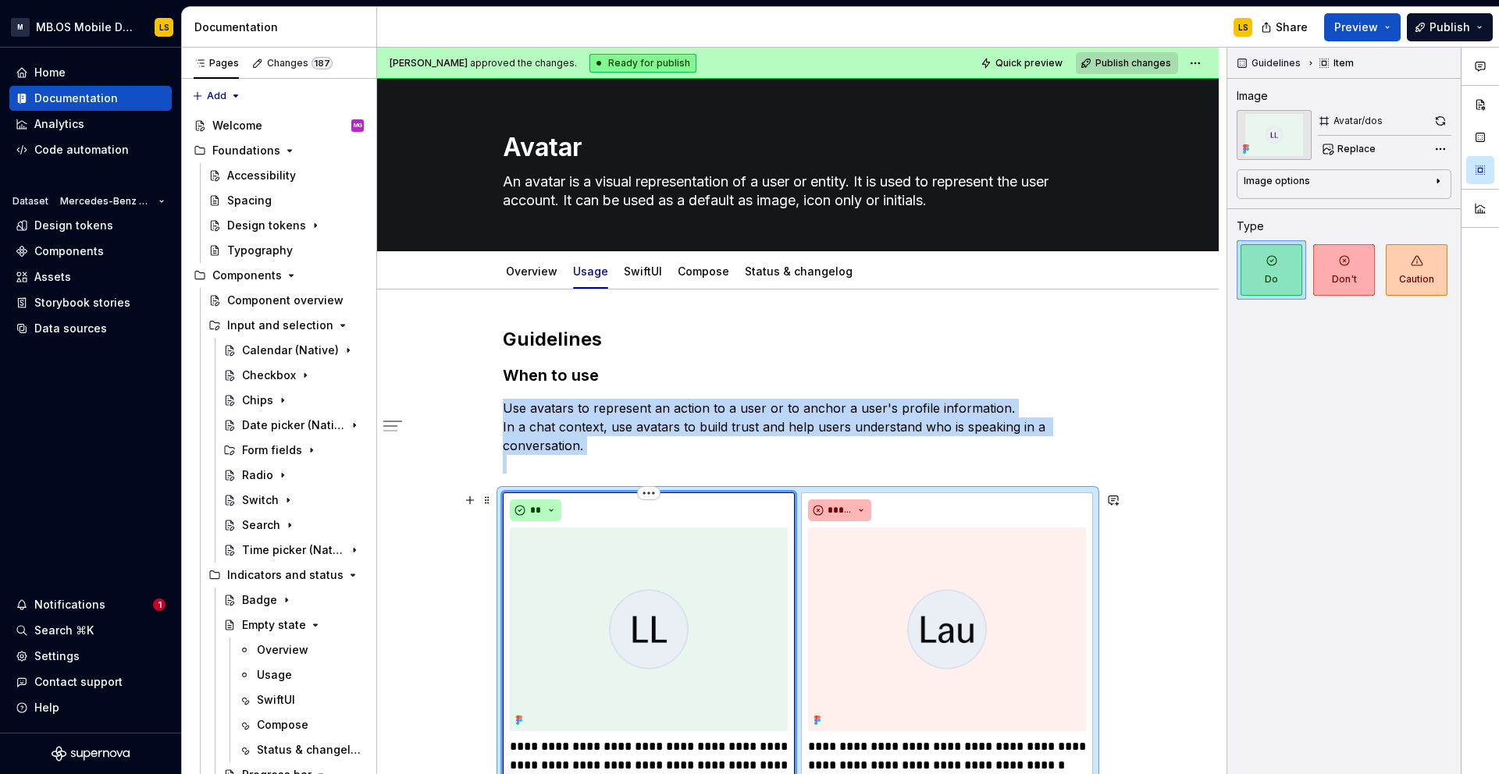
click at [636, 540] on img at bounding box center [649, 630] width 278 height 204
click at [532, 277] on link "Overview" at bounding box center [532, 271] width 52 height 13
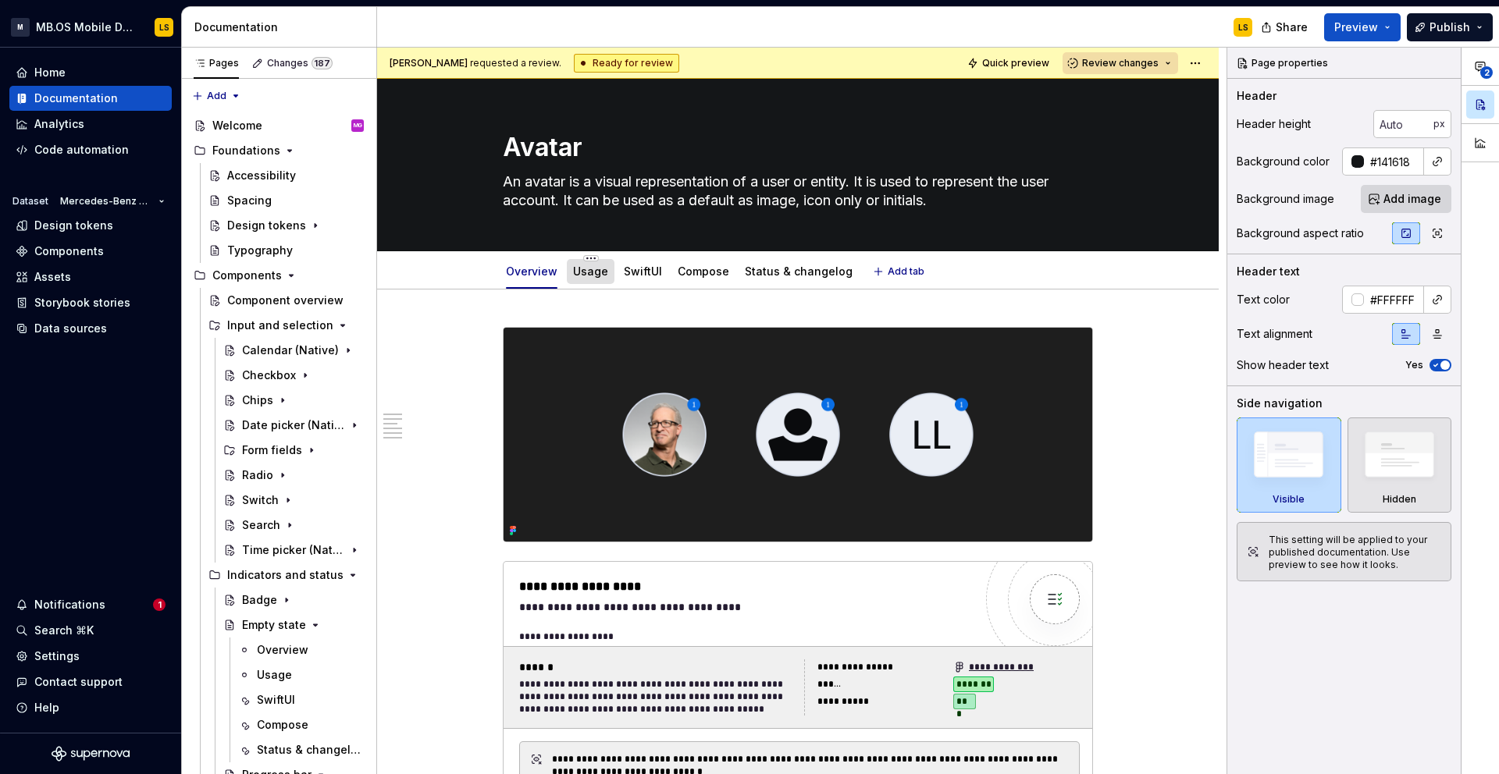
click at [596, 280] on div "Usage" at bounding box center [590, 271] width 35 height 19
click at [593, 278] on div "Usage" at bounding box center [590, 272] width 35 height 16
click at [596, 271] on link "Usage" at bounding box center [590, 271] width 35 height 13
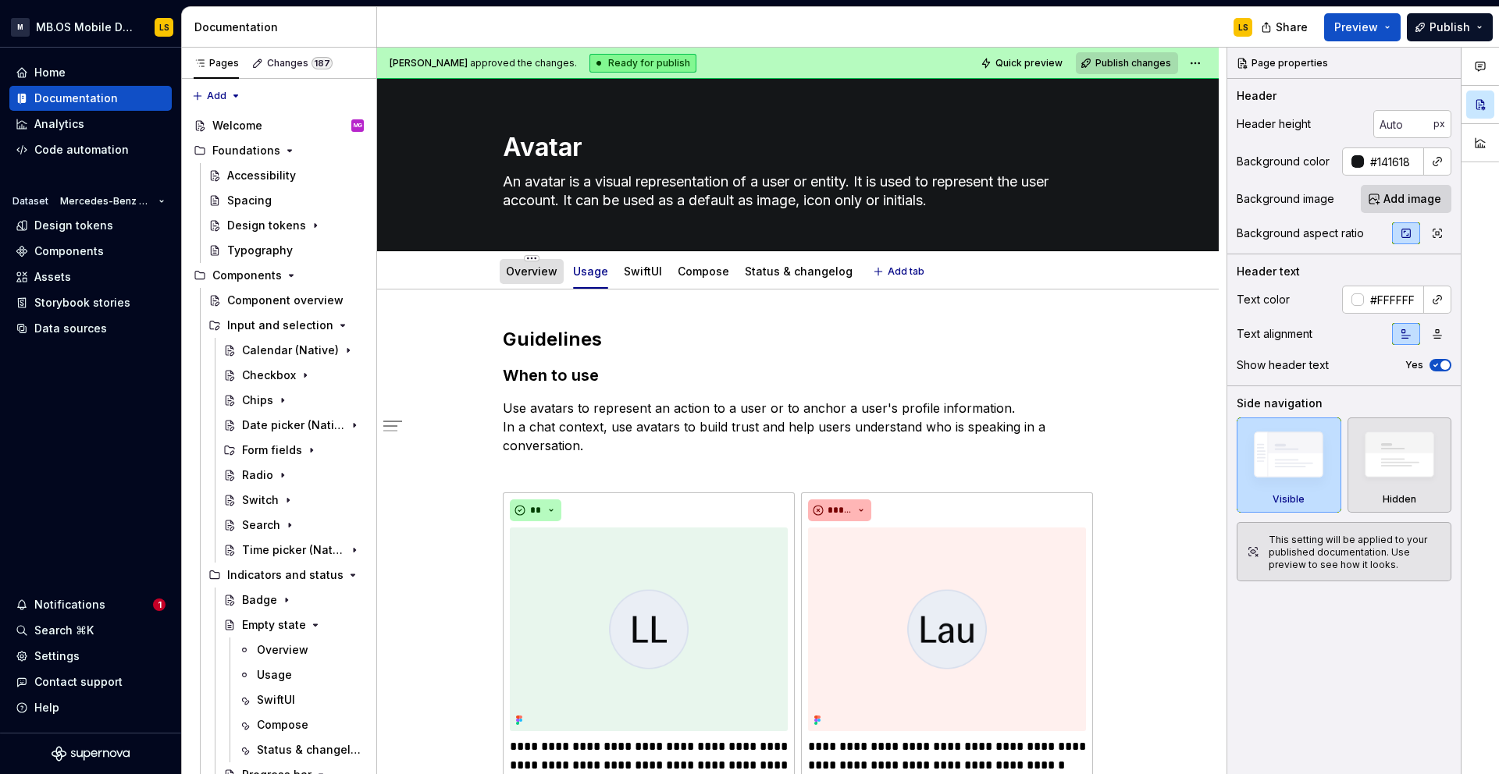
click at [530, 276] on link "Overview" at bounding box center [532, 271] width 52 height 13
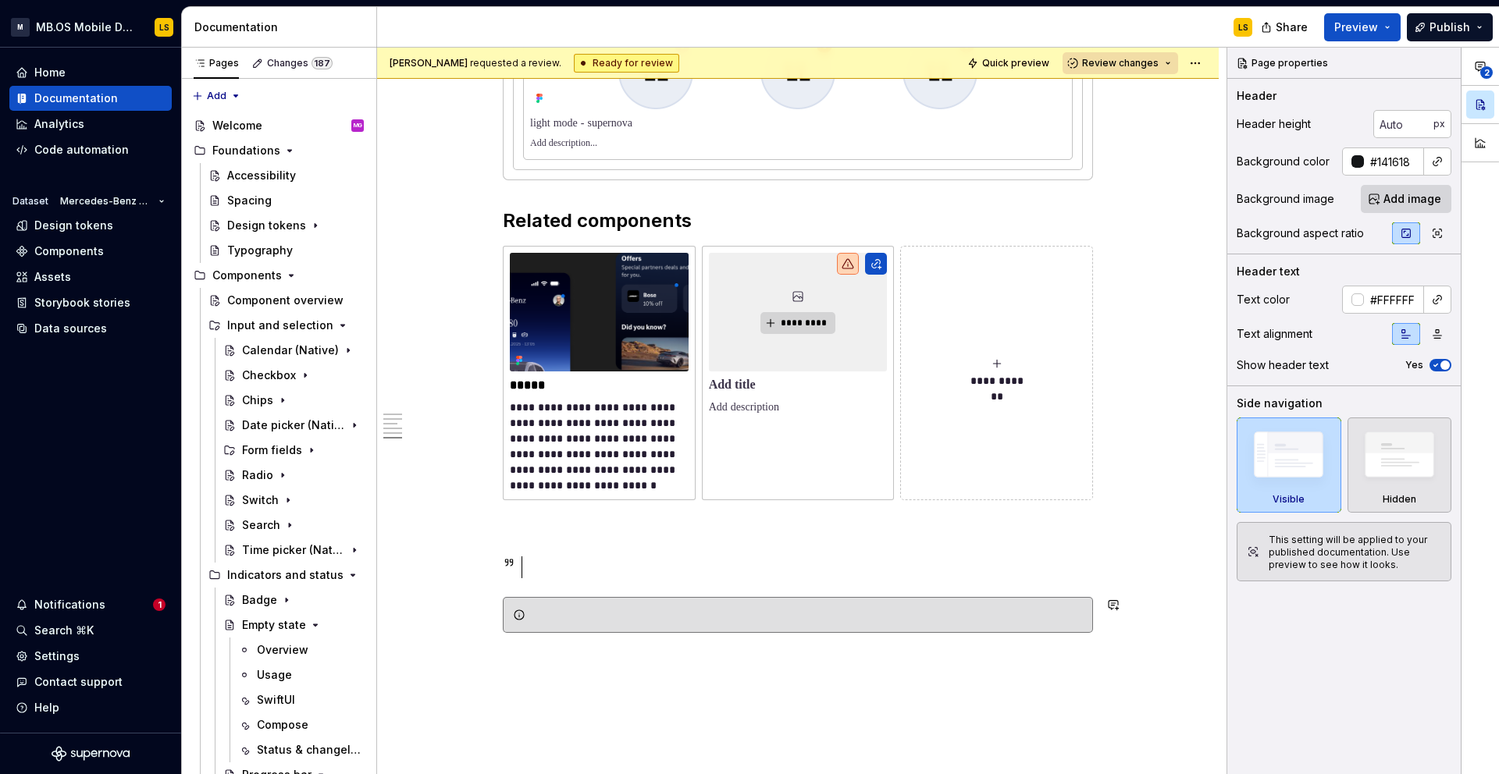
scroll to position [5479, 0]
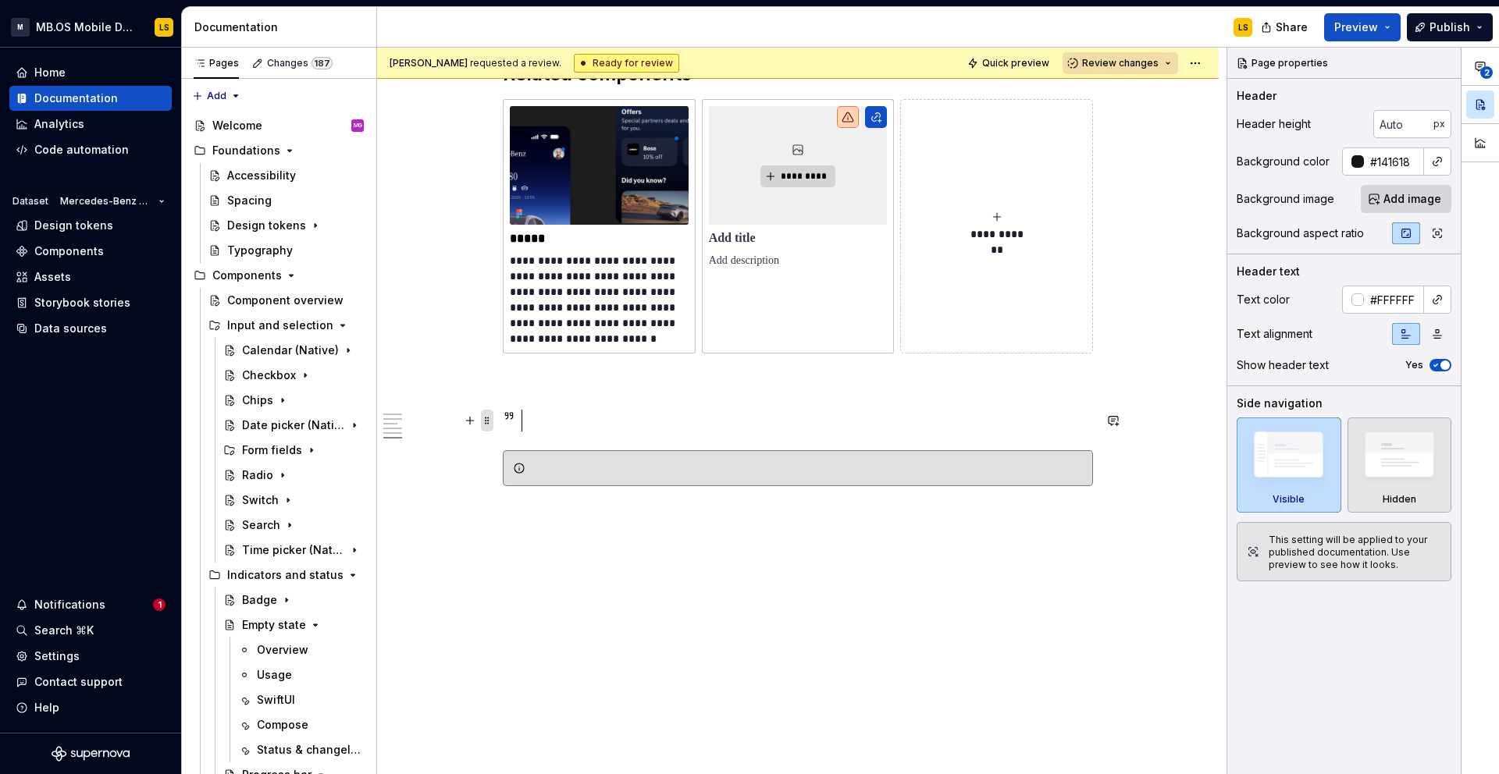
click at [486, 423] on span at bounding box center [487, 421] width 12 height 22
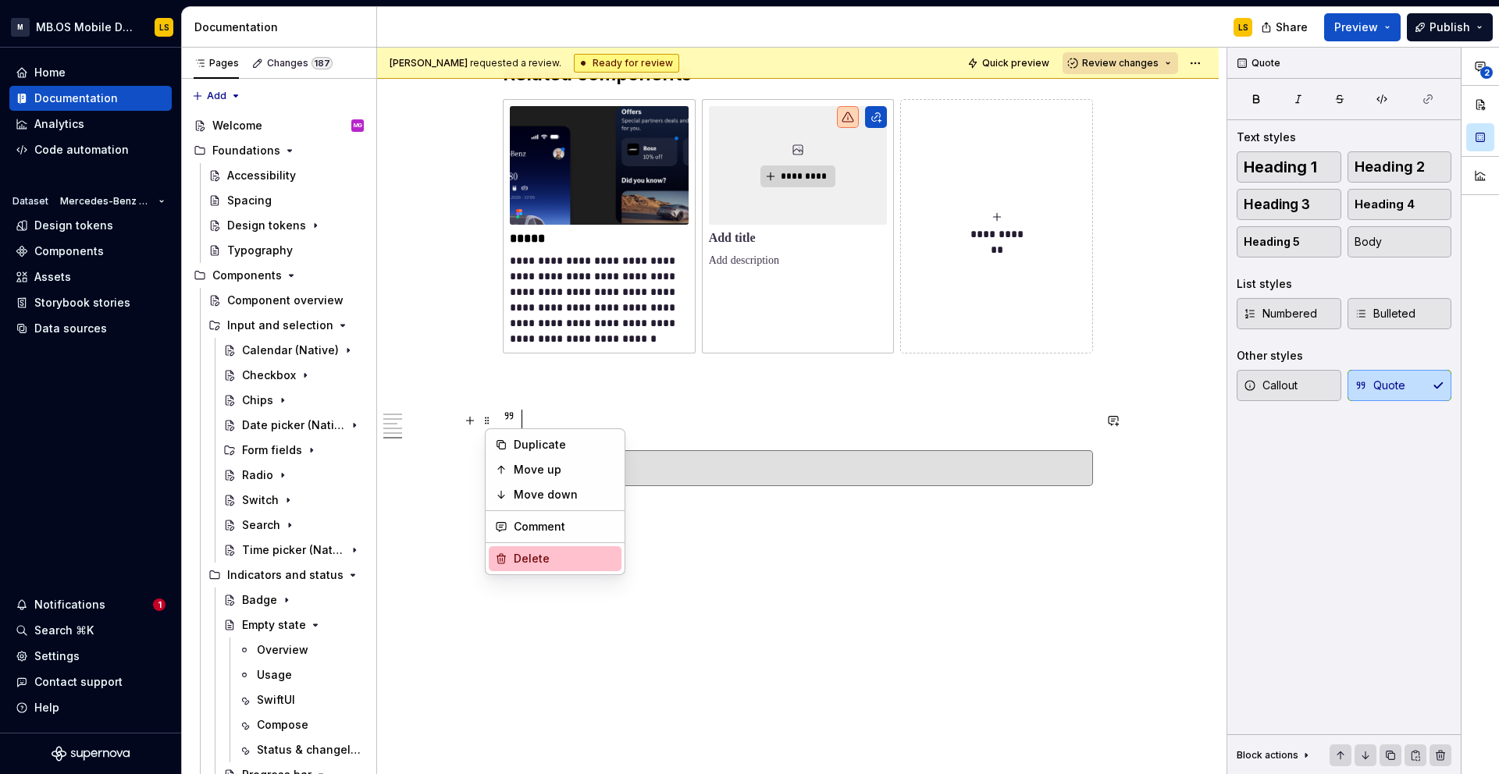
click at [550, 558] on div "Delete" at bounding box center [564, 559] width 101 height 16
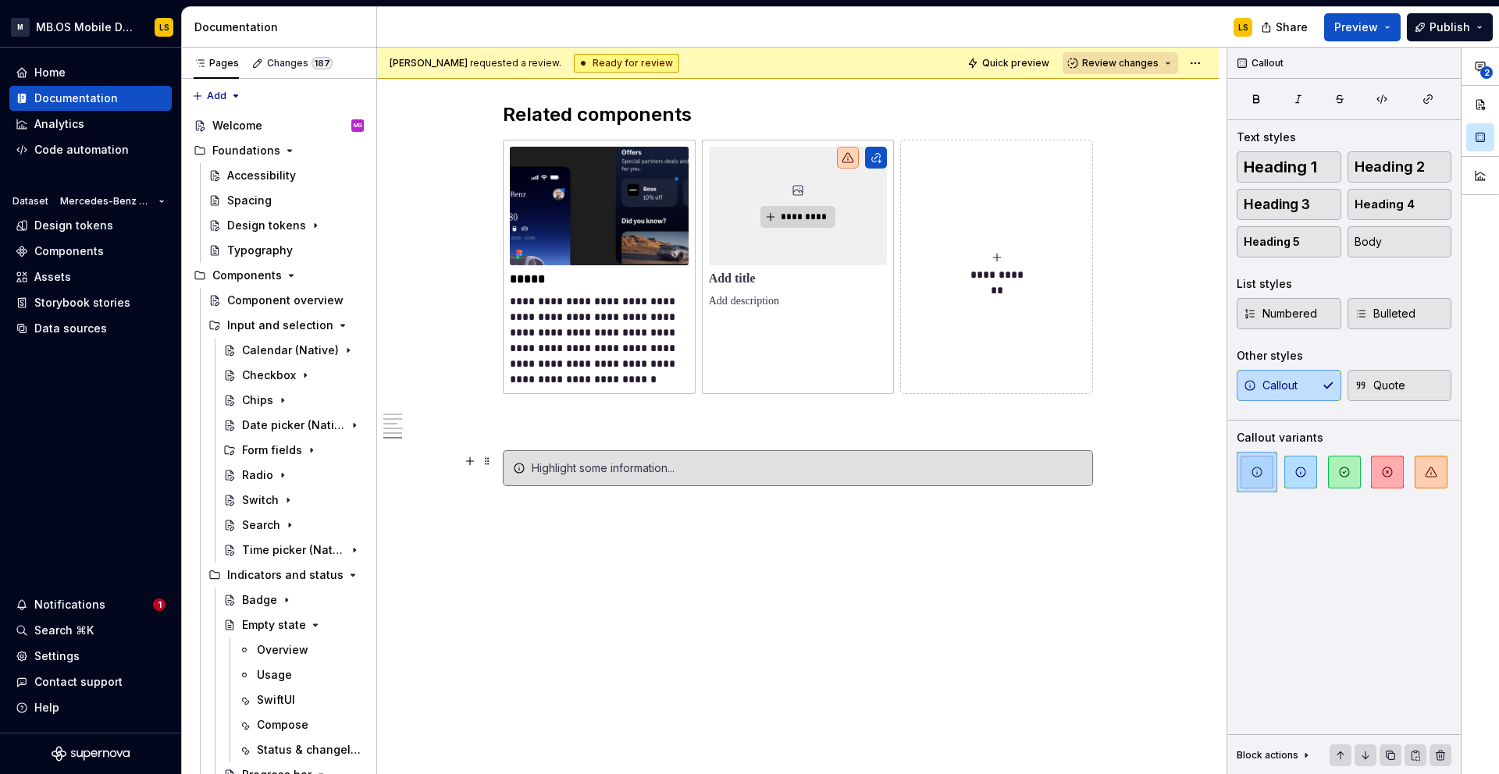
scroll to position [5438, 0]
click at [474, 472] on button "button" at bounding box center [470, 468] width 22 height 22
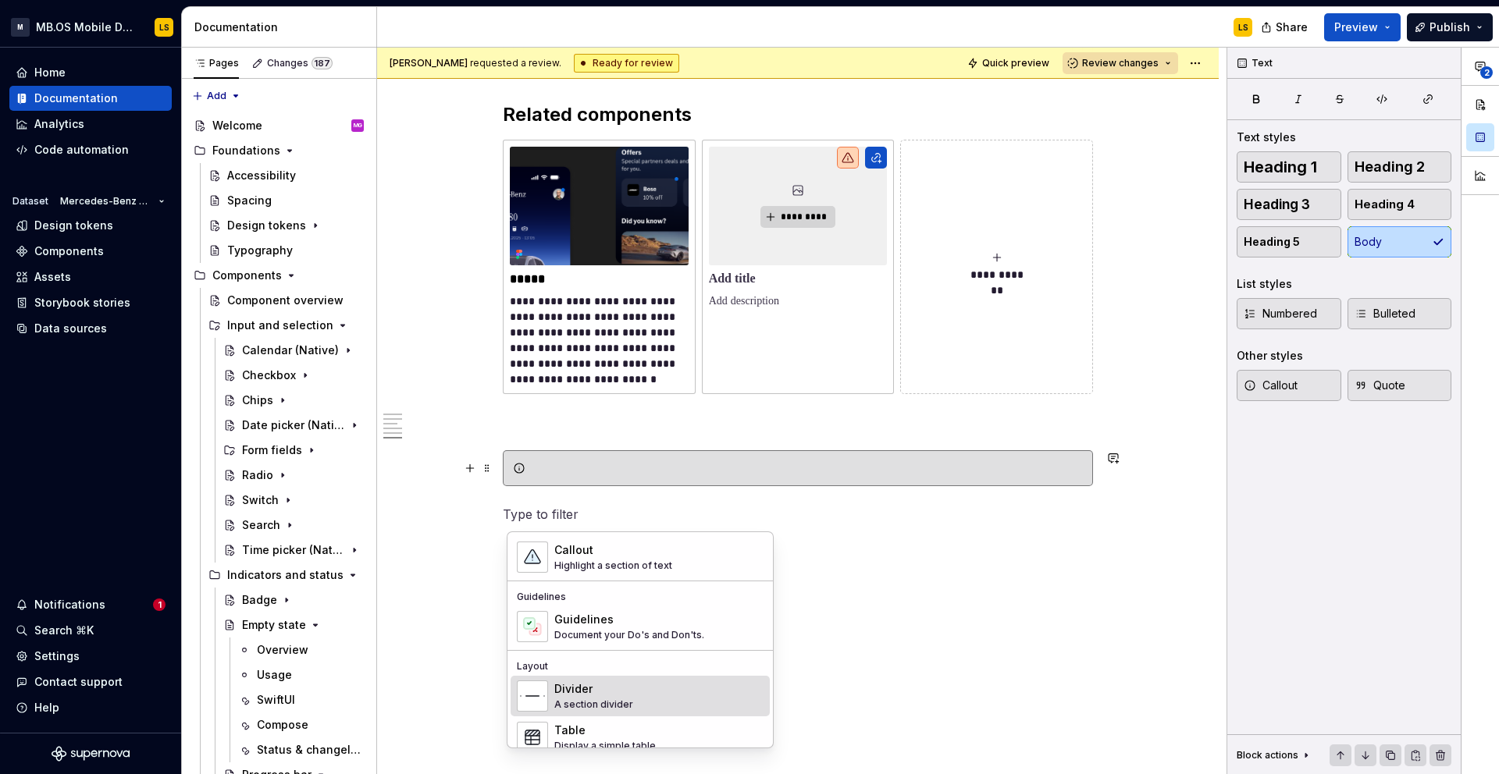
scroll to position [393, 0]
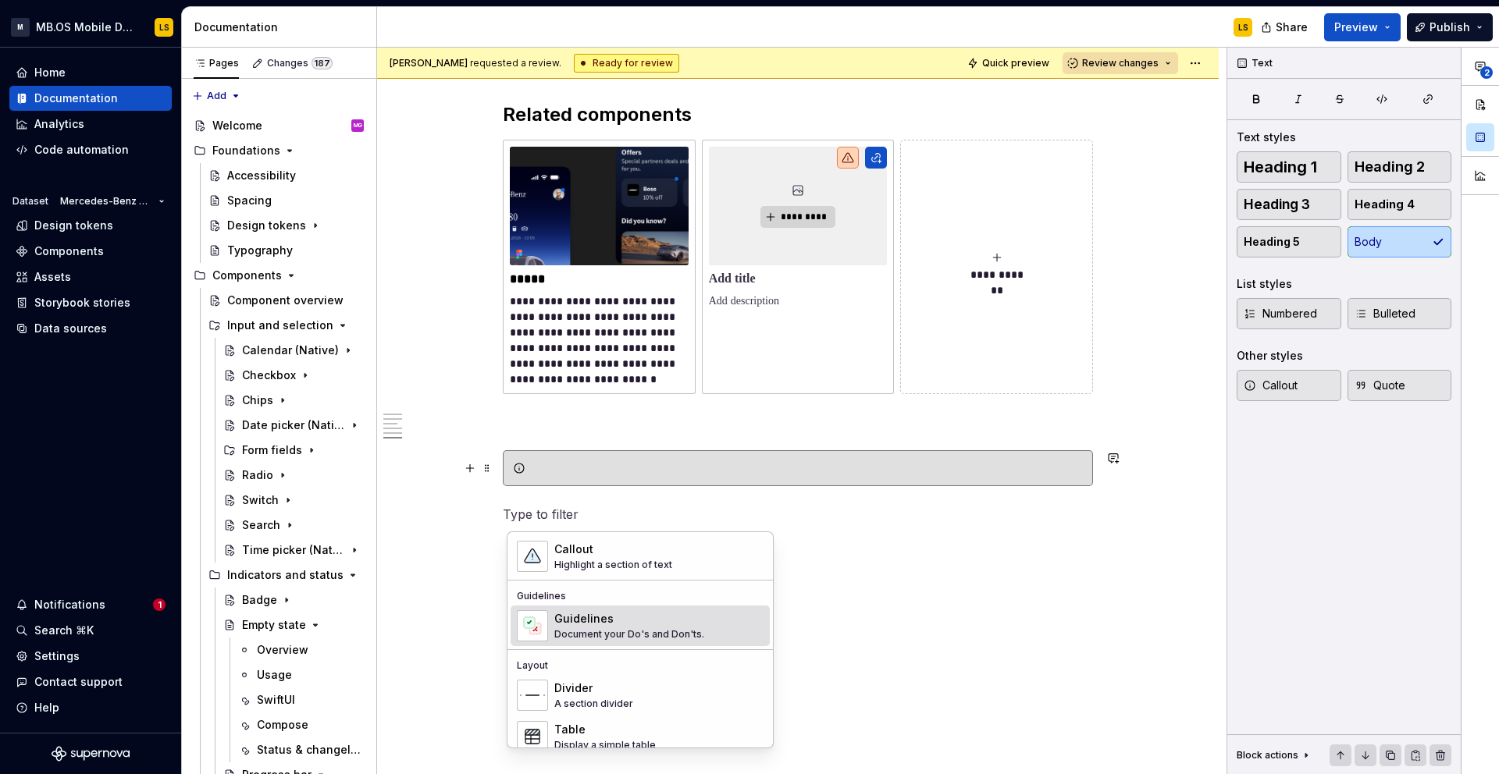
click at [592, 628] on div "Document your Do's and Don'ts." at bounding box center [629, 634] width 150 height 12
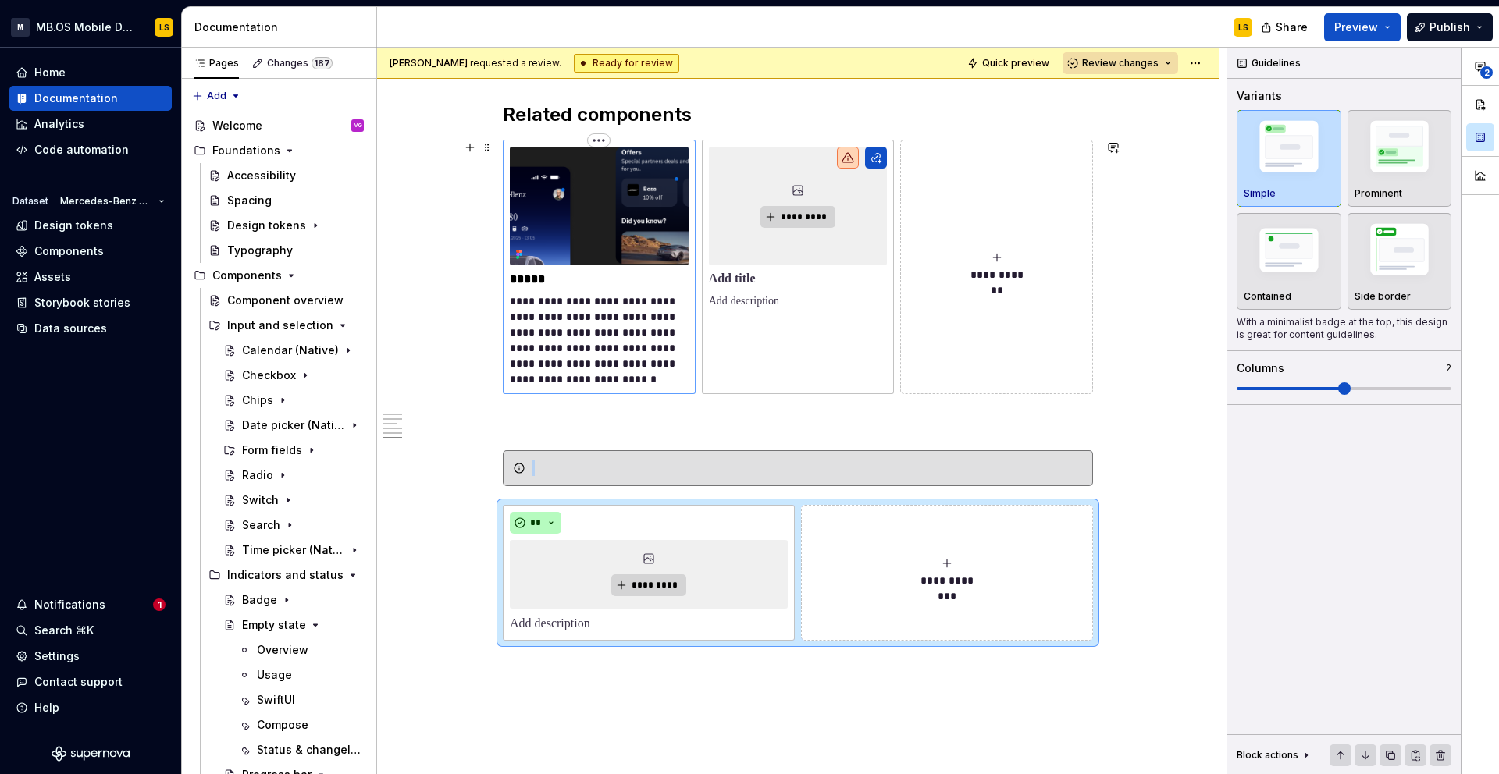
scroll to position [5509, 0]
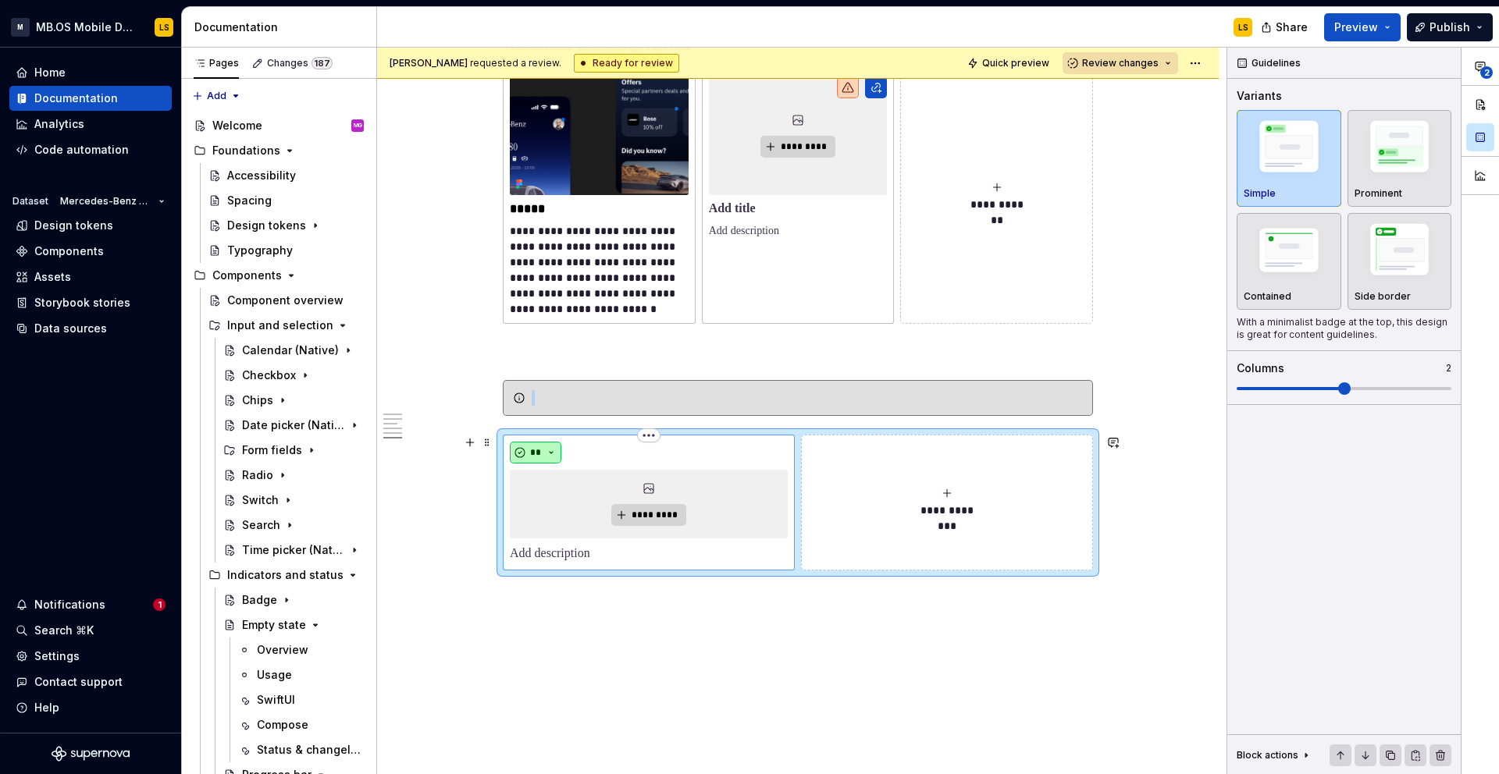
click at [555, 444] on button "**" at bounding box center [536, 453] width 52 height 22
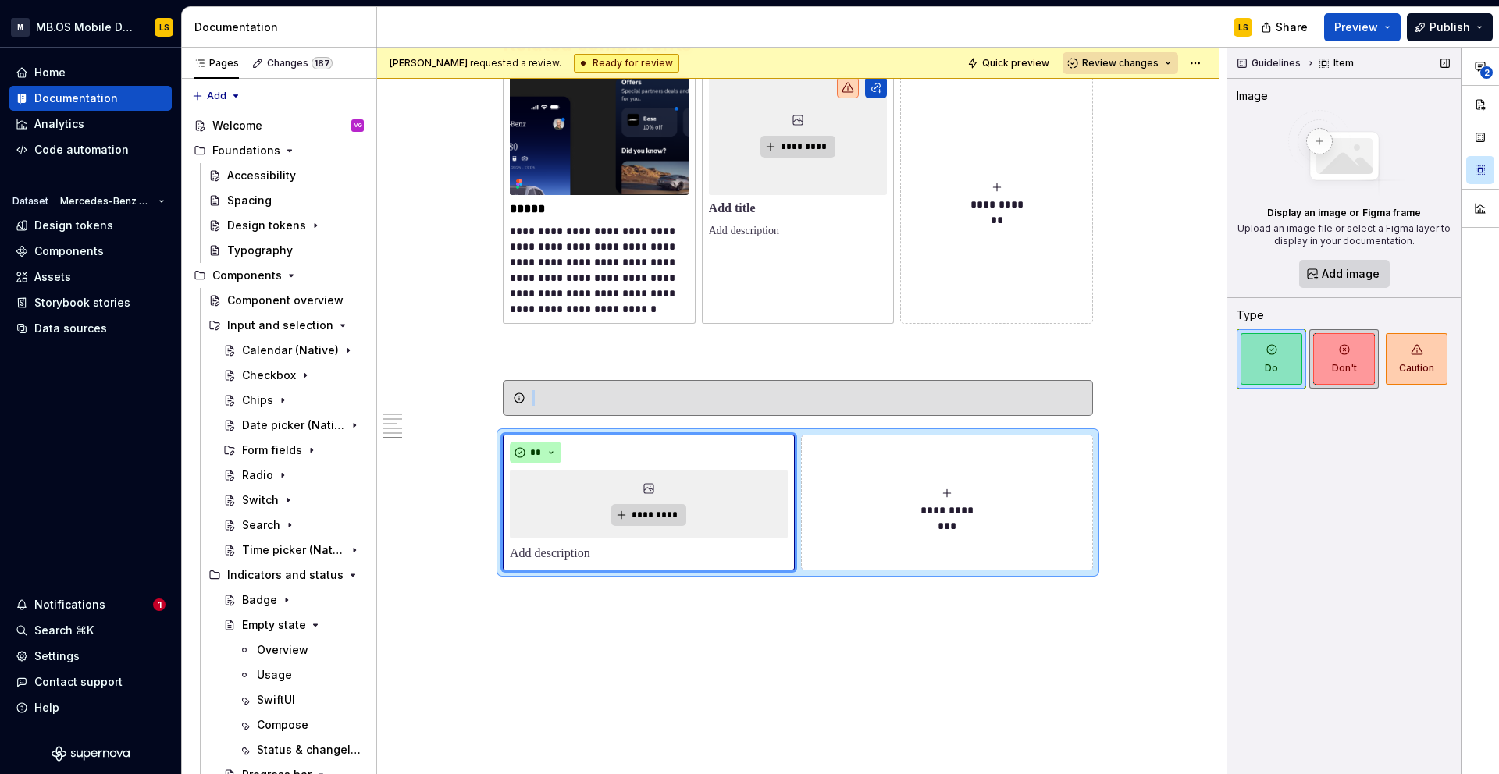
click at [1349, 357] on span "Don't" at bounding box center [1344, 359] width 62 height 52
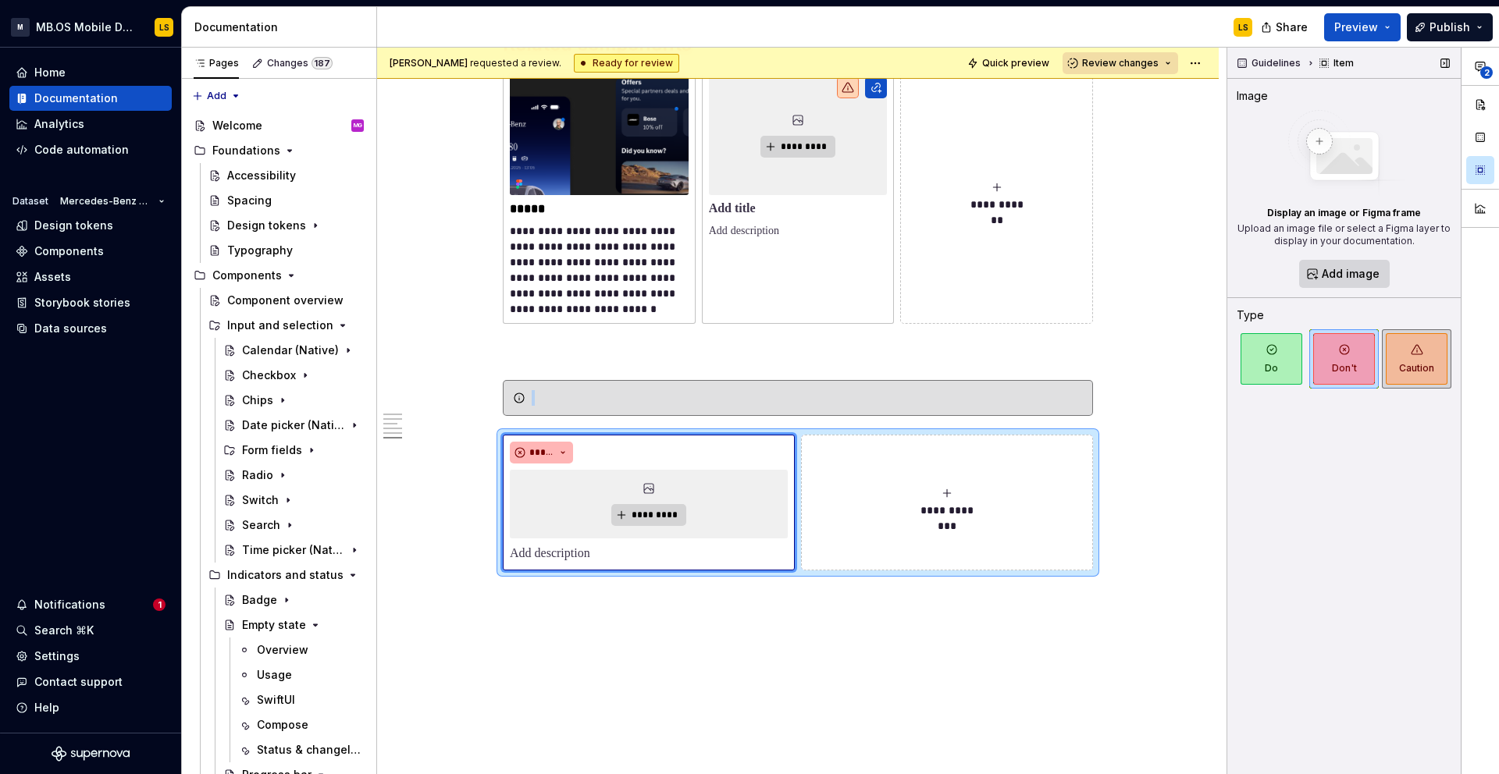
click at [1406, 359] on span "Caution" at bounding box center [1417, 359] width 62 height 52
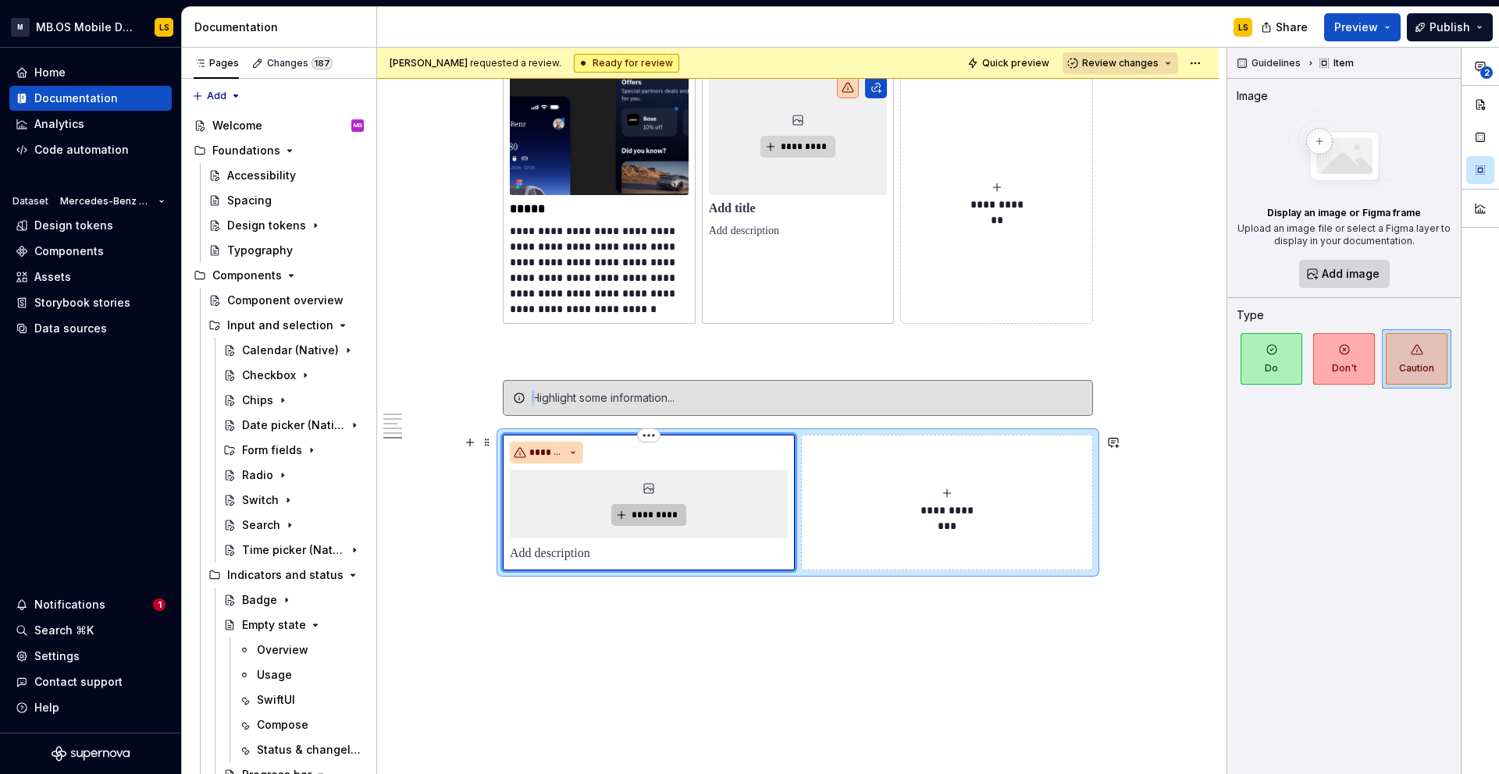
click at [657, 514] on span "*********" at bounding box center [655, 515] width 48 height 12
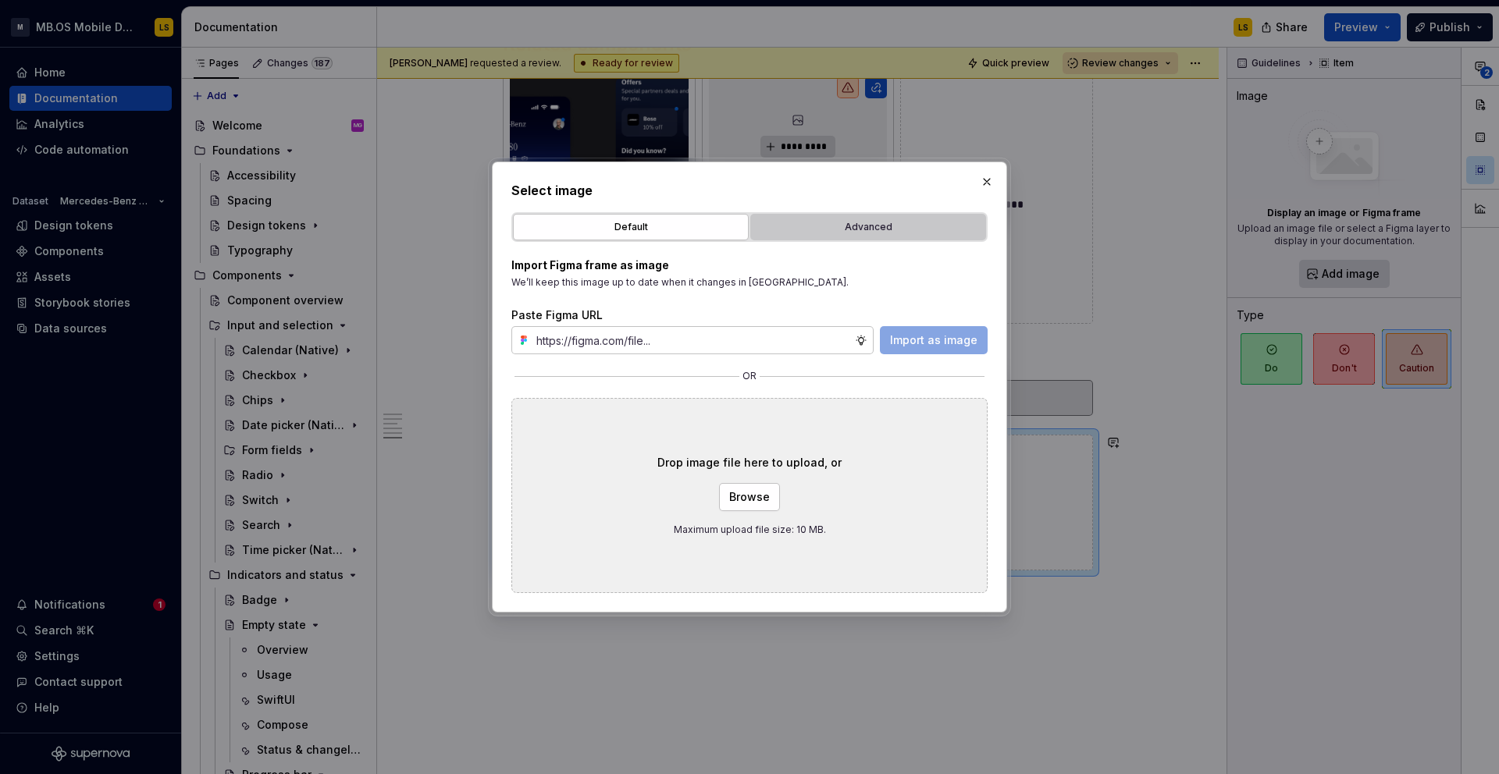
click at [838, 234] on div "Advanced" at bounding box center [868, 227] width 225 height 16
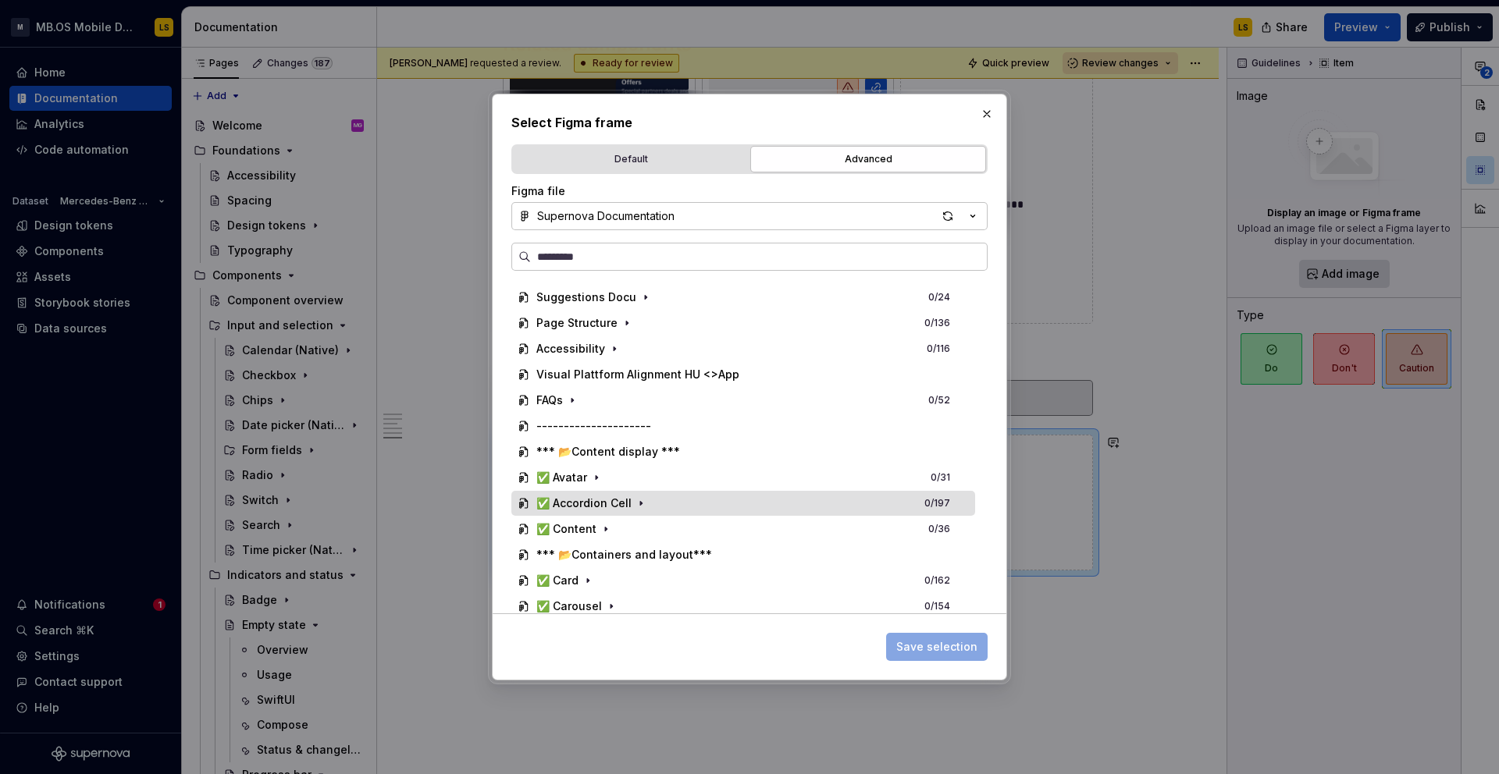
scroll to position [17, 0]
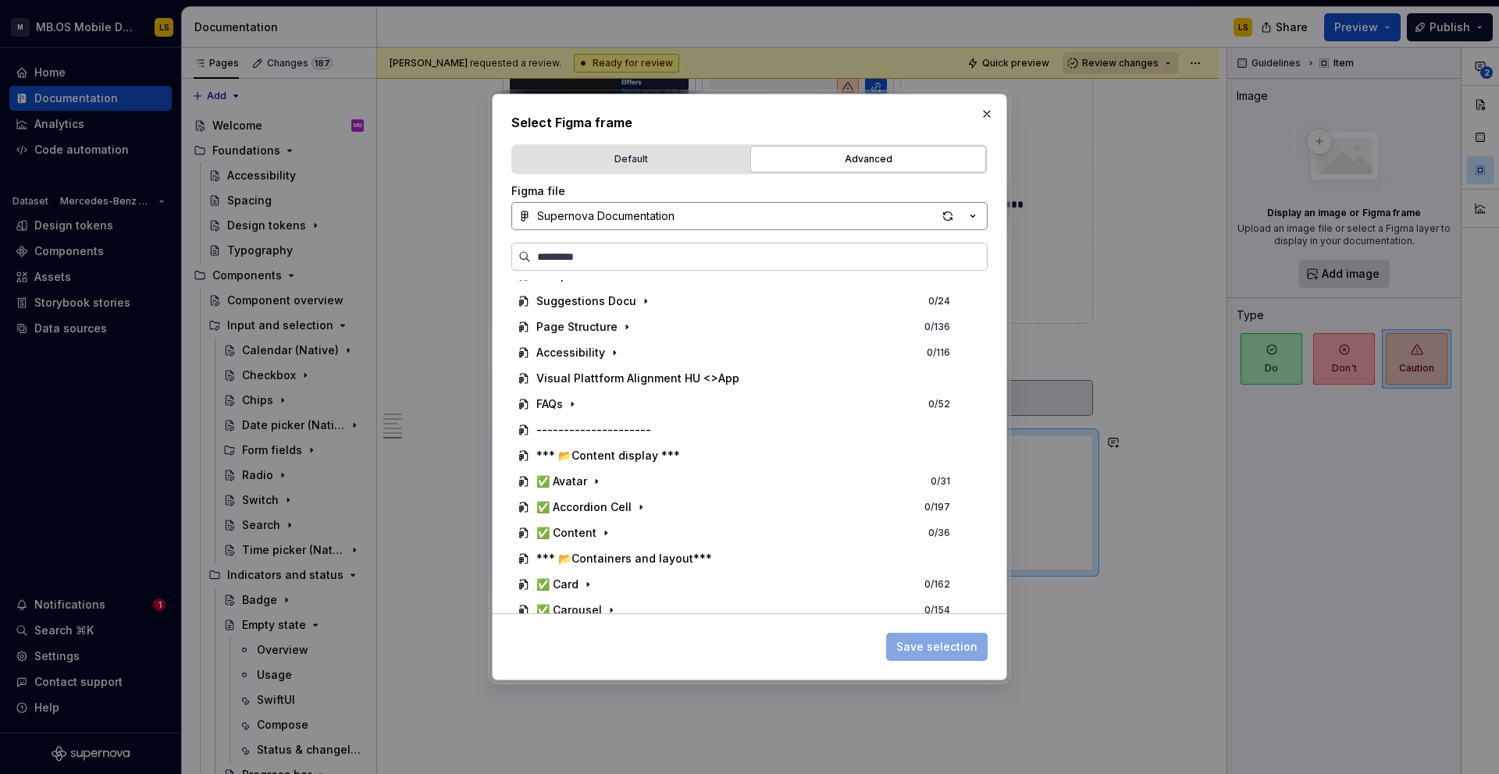
click at [742, 217] on button "Supernova Documentation" at bounding box center [749, 216] width 476 height 28
click at [864, 193] on div "Select Figma frame Default Advanced Import Figma frame as image We’ll keep this…" at bounding box center [749, 387] width 1499 height 774
click at [949, 219] on div "button" at bounding box center [948, 216] width 22 height 22
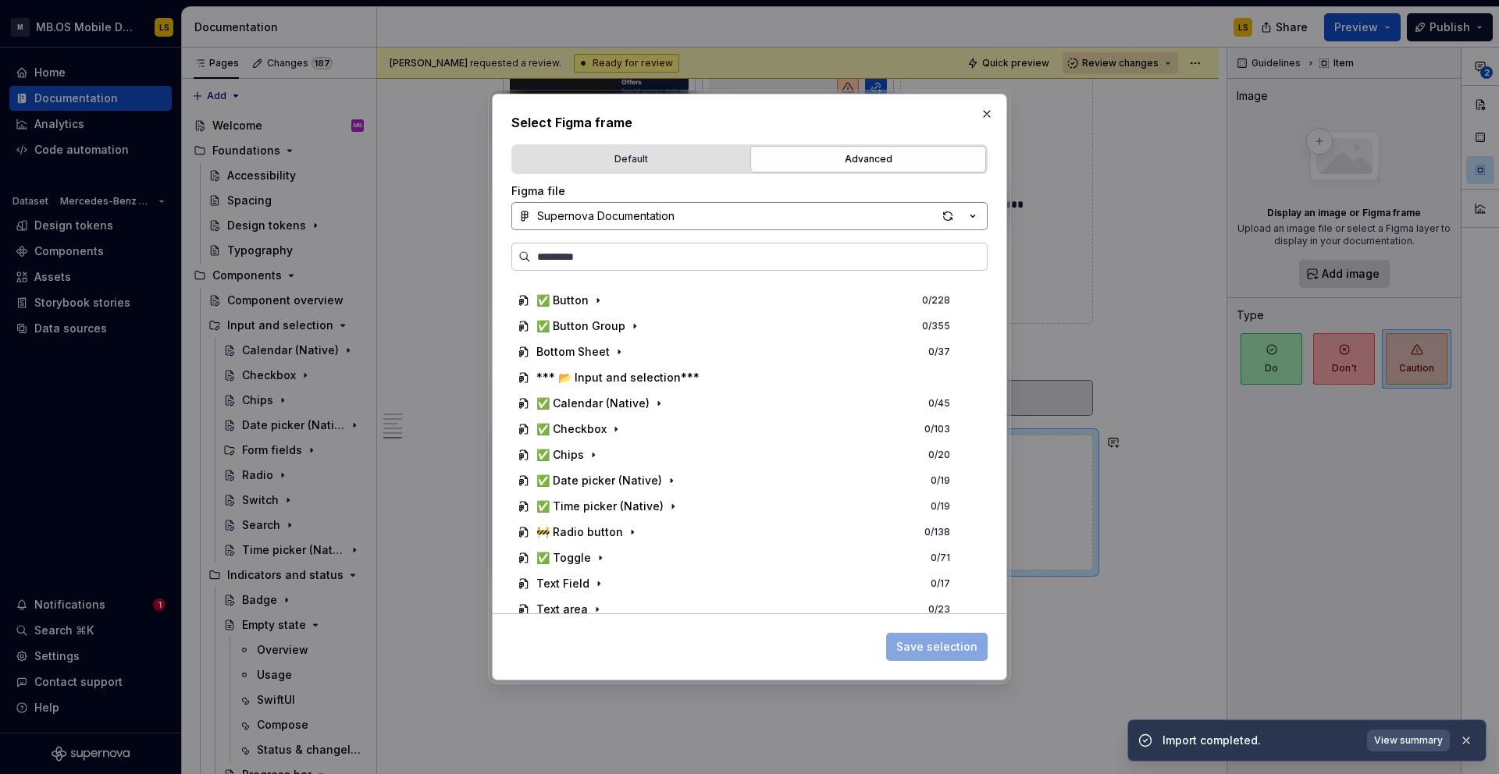
scroll to position [575, 0]
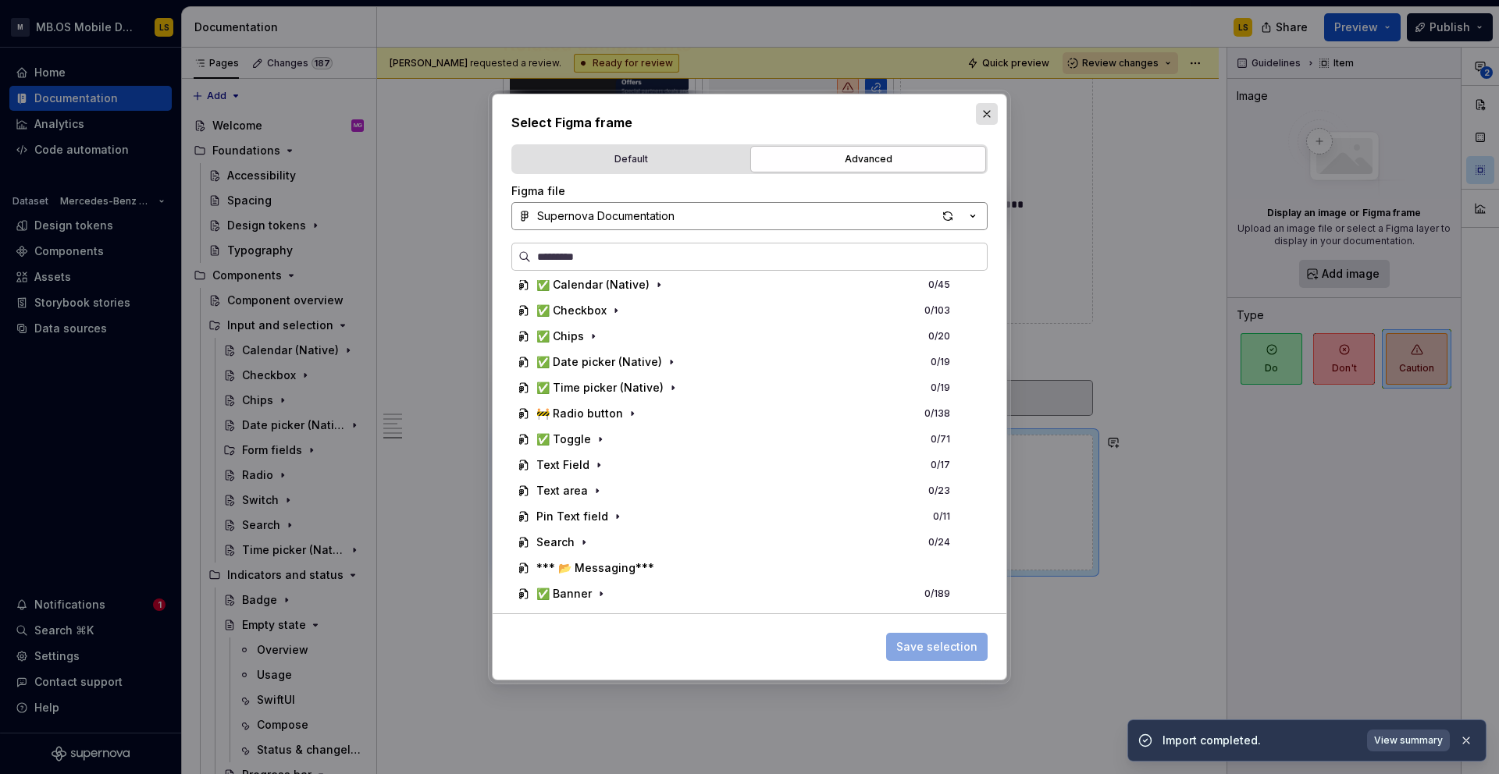
click at [987, 114] on button "button" at bounding box center [987, 114] width 22 height 22
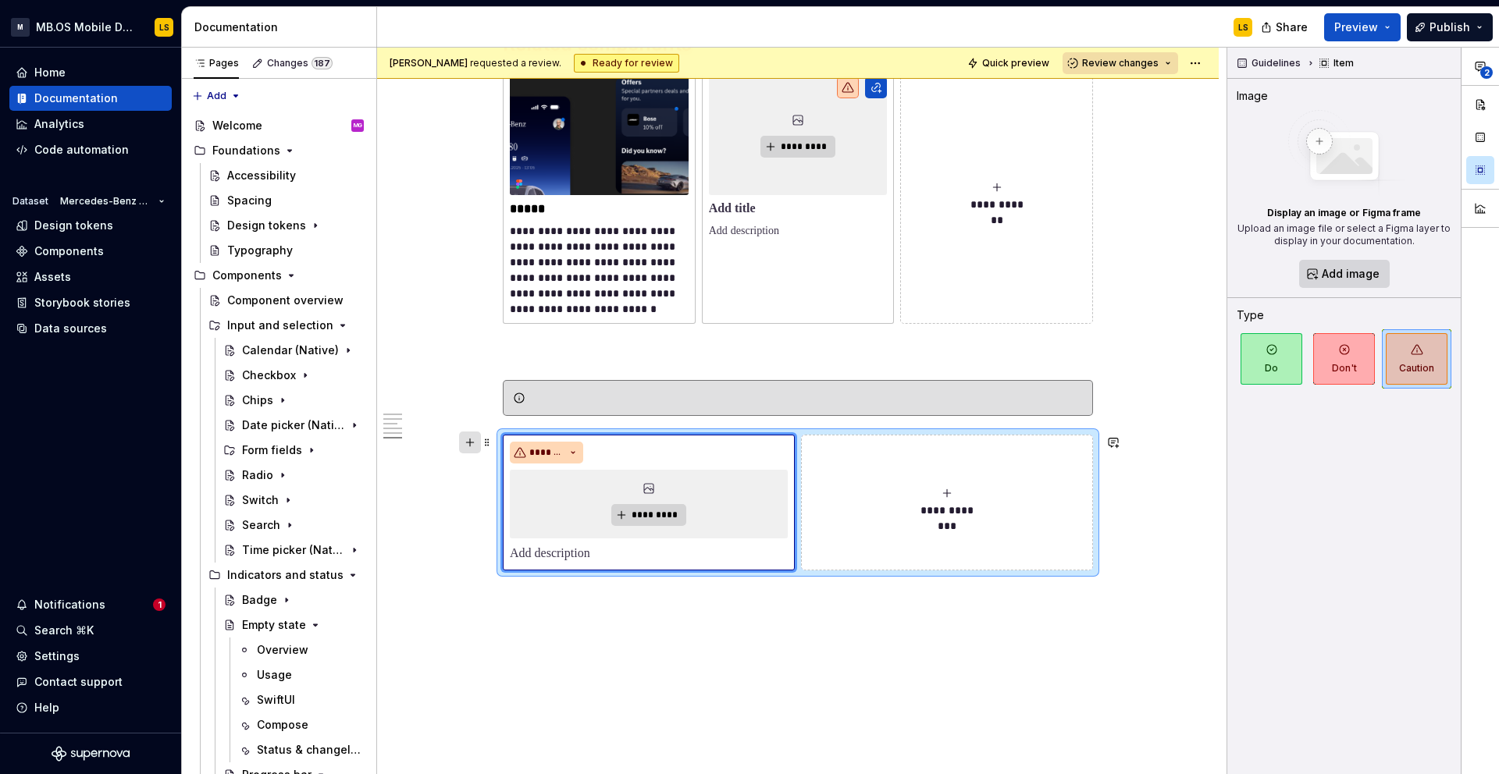
click at [475, 443] on button "button" at bounding box center [470, 443] width 22 height 22
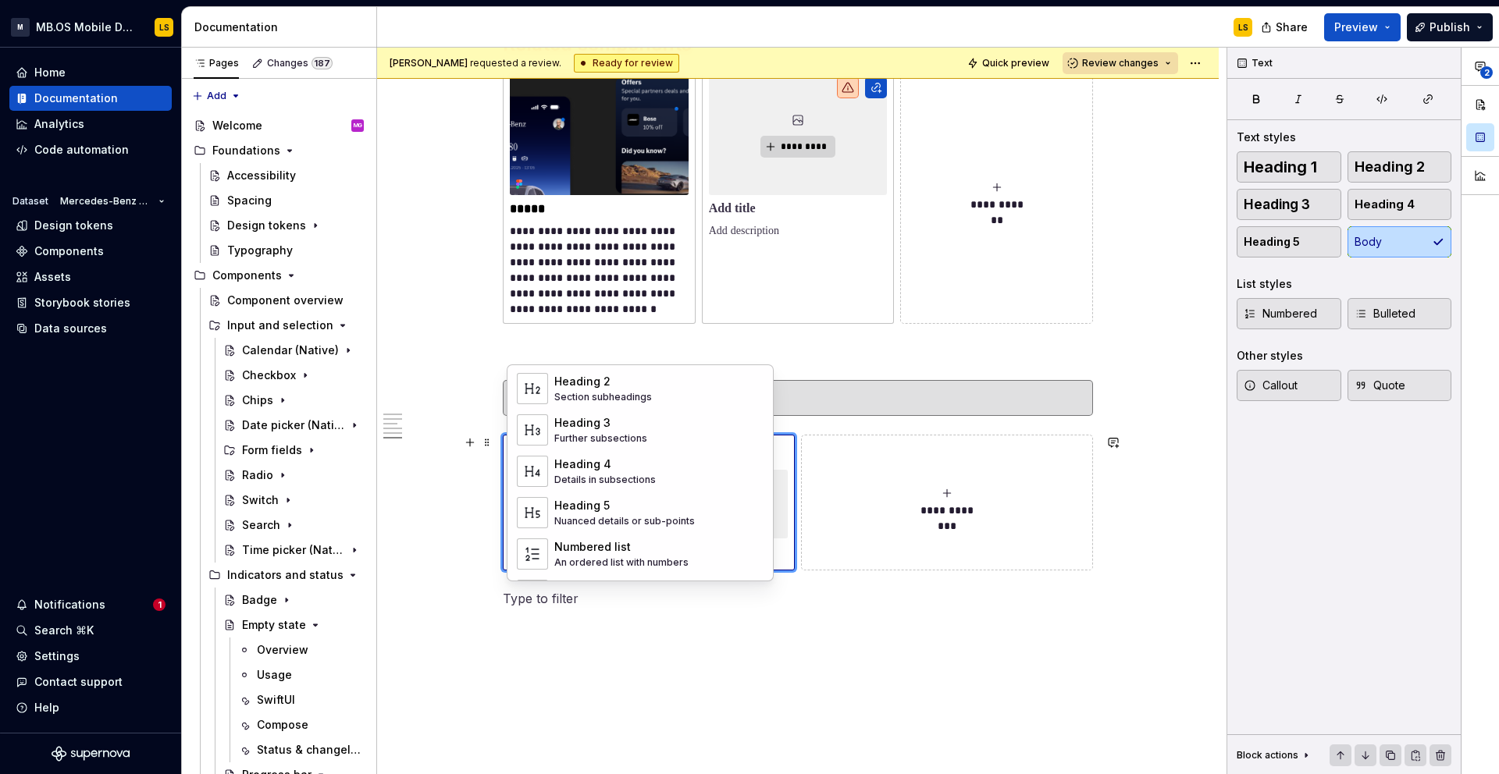
scroll to position [106, 0]
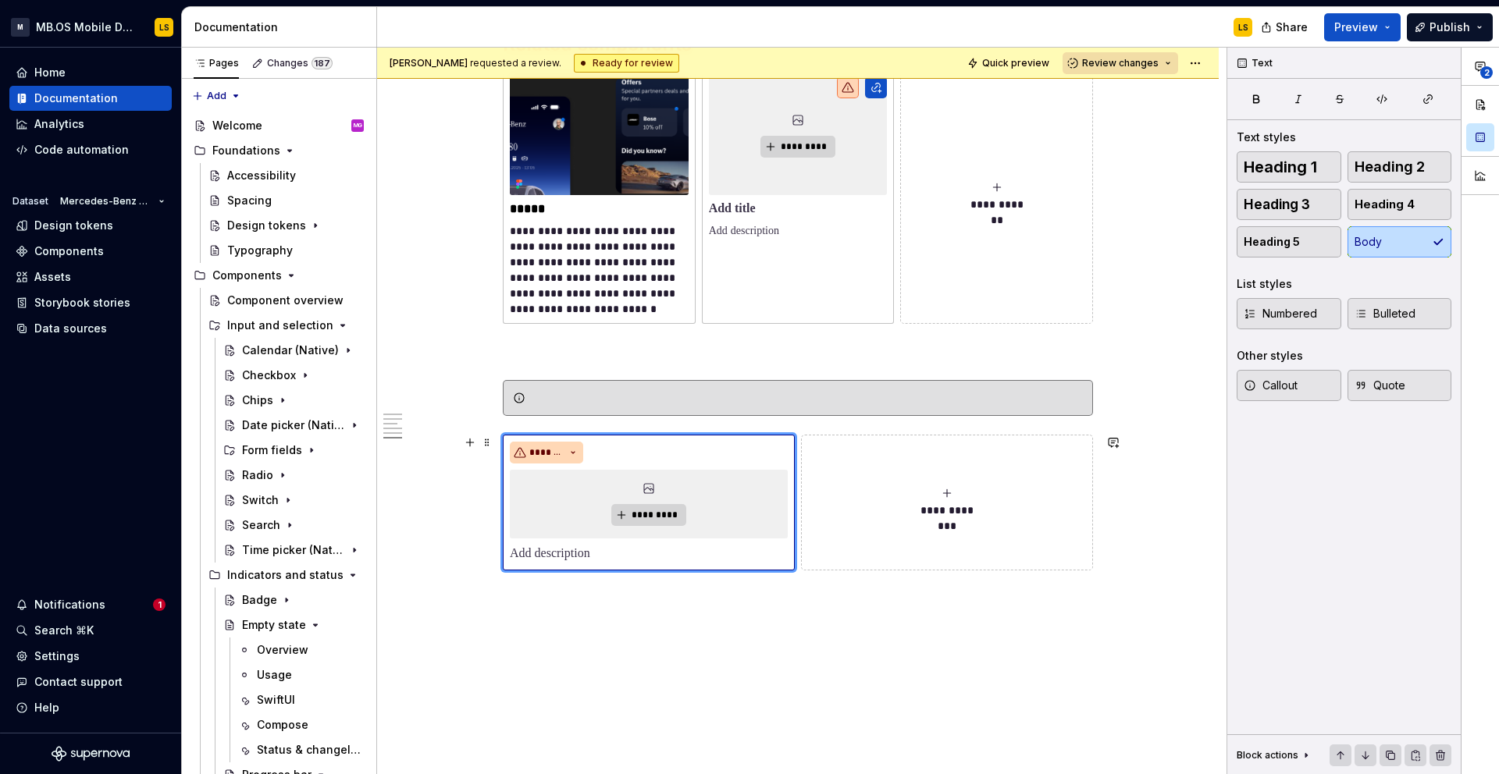
click at [491, 440] on span at bounding box center [487, 443] width 12 height 22
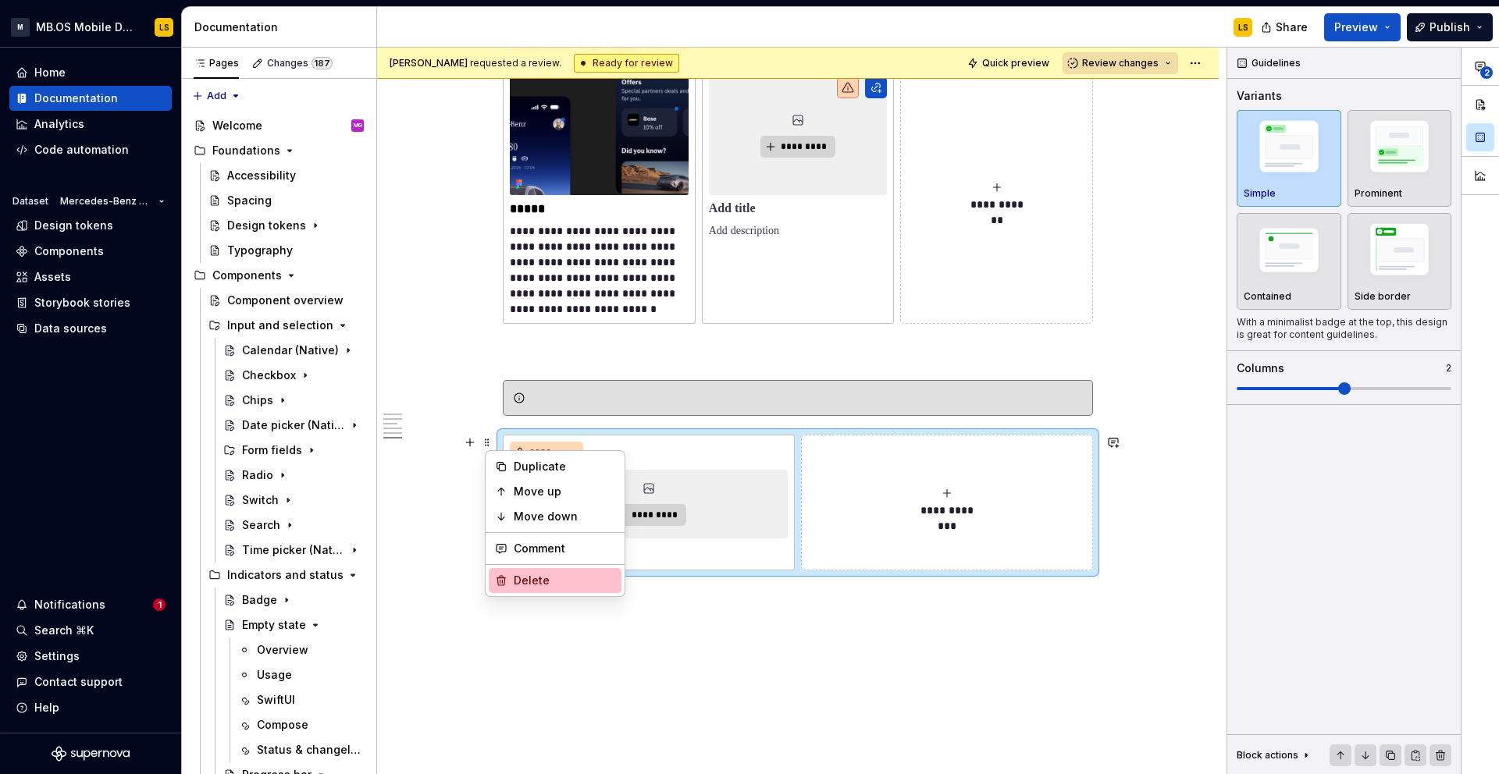
click at [549, 586] on div "Delete" at bounding box center [564, 581] width 101 height 16
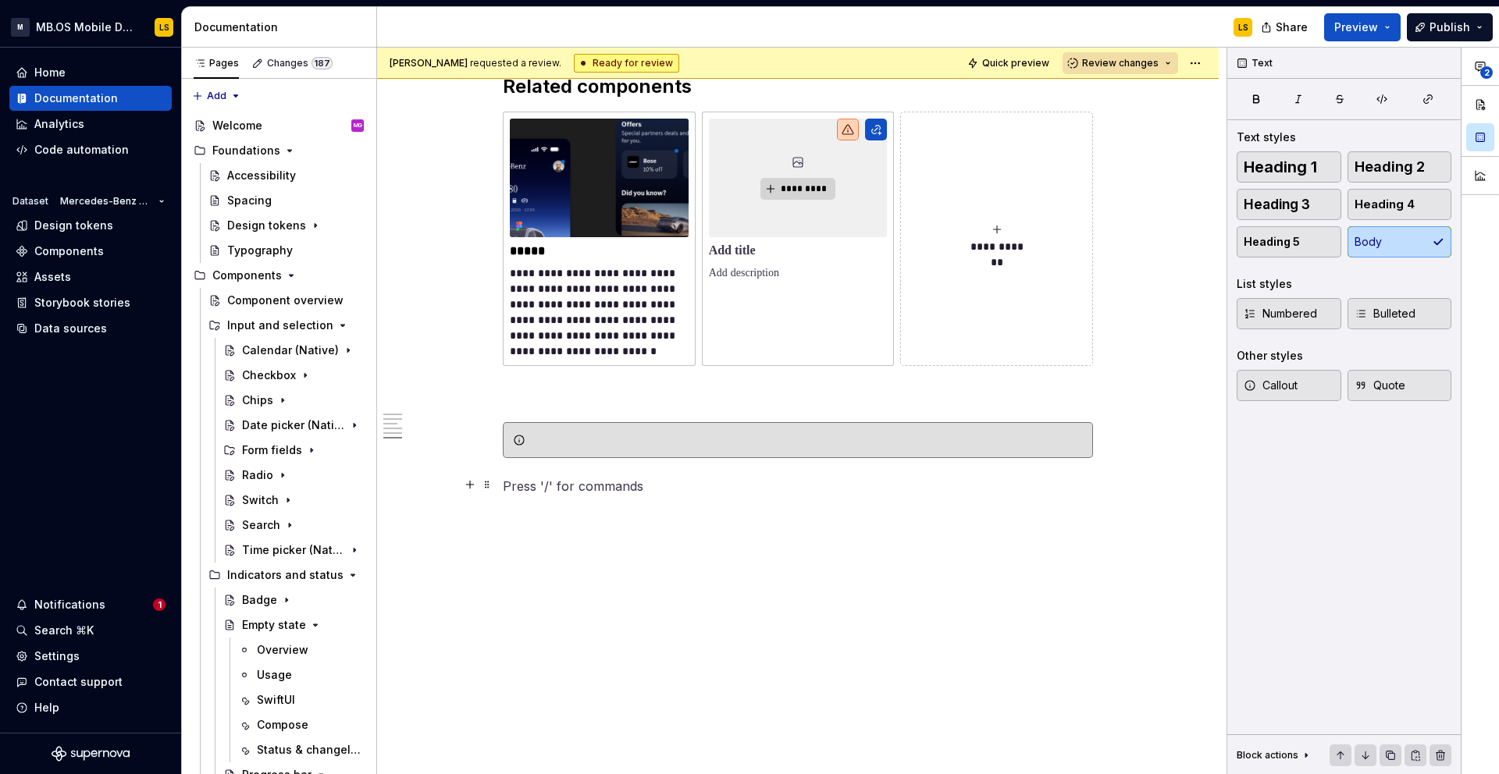
scroll to position [5467, 0]
click at [489, 439] on span at bounding box center [487, 440] width 12 height 22
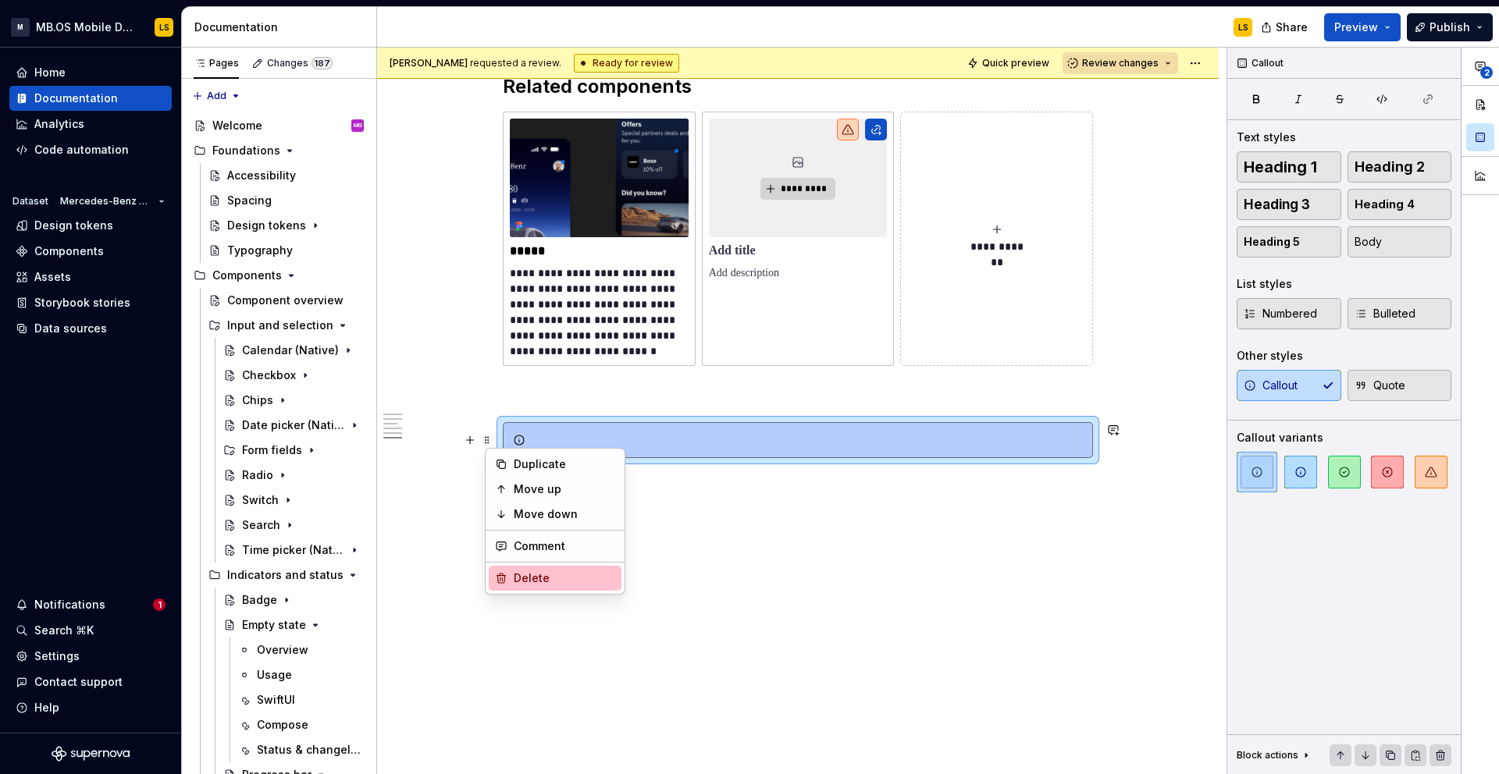
click at [545, 575] on div "Delete" at bounding box center [564, 579] width 101 height 16
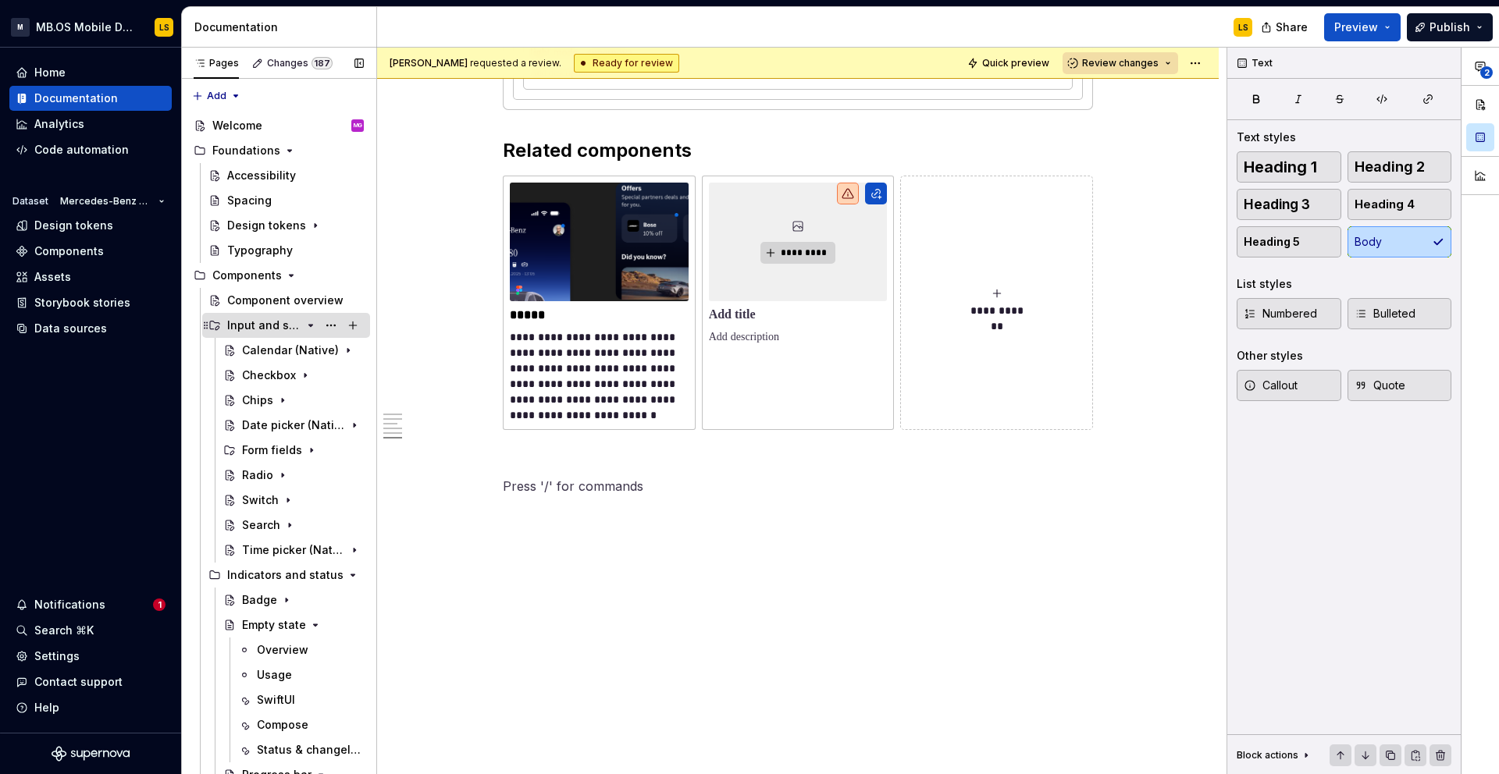
click at [307, 326] on icon "Page tree" at bounding box center [310, 325] width 12 height 12
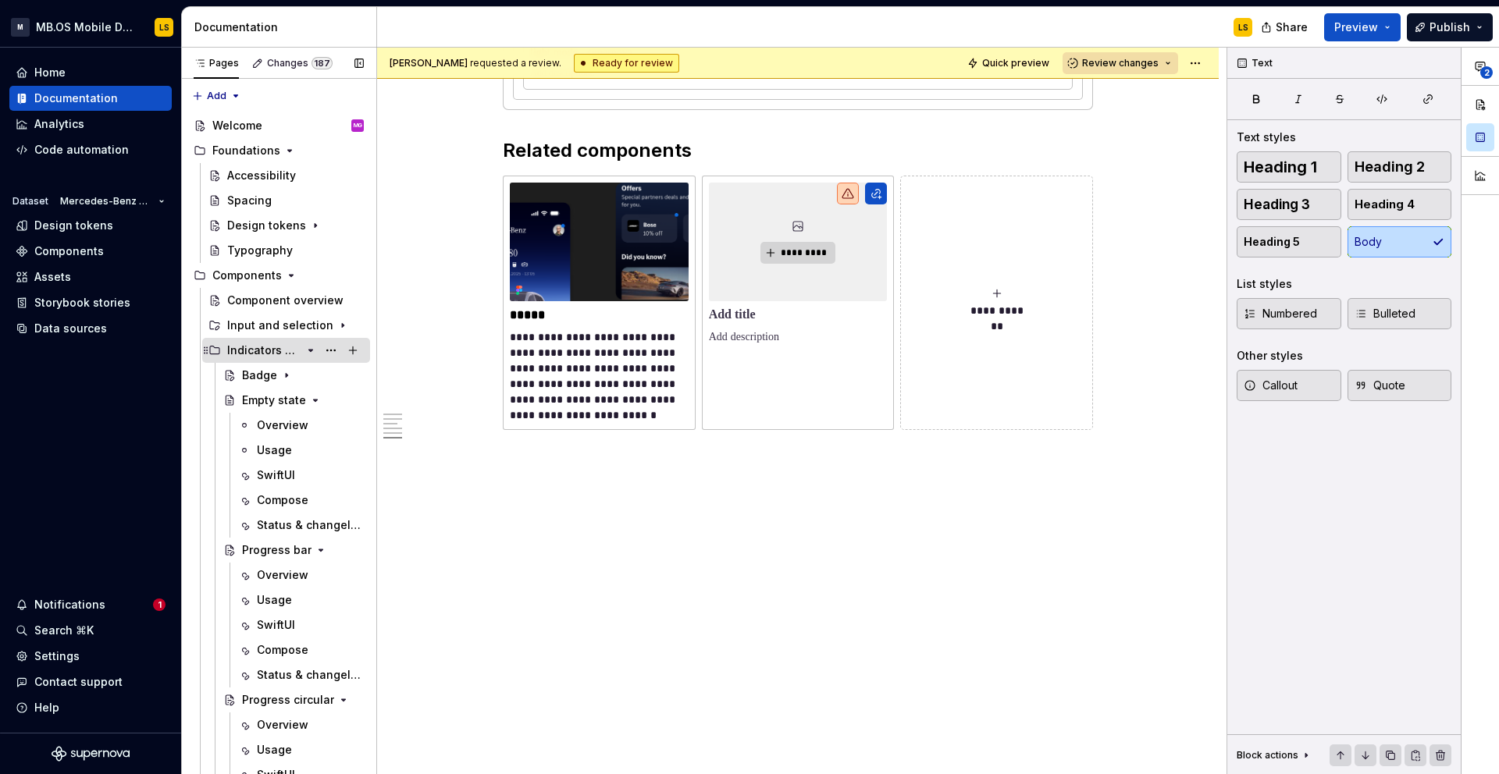
click at [309, 353] on icon "Page tree" at bounding box center [310, 350] width 12 height 12
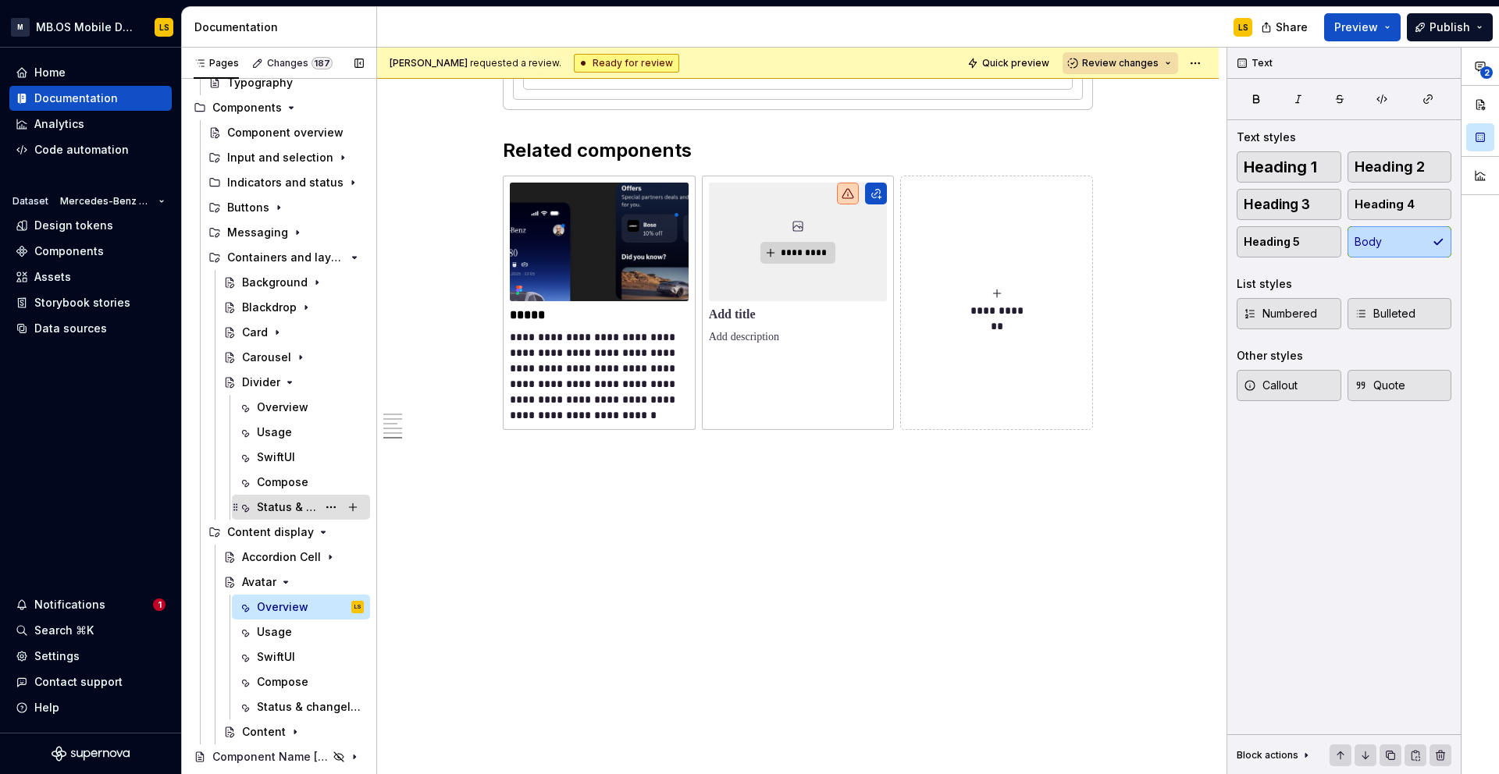
scroll to position [184, 0]
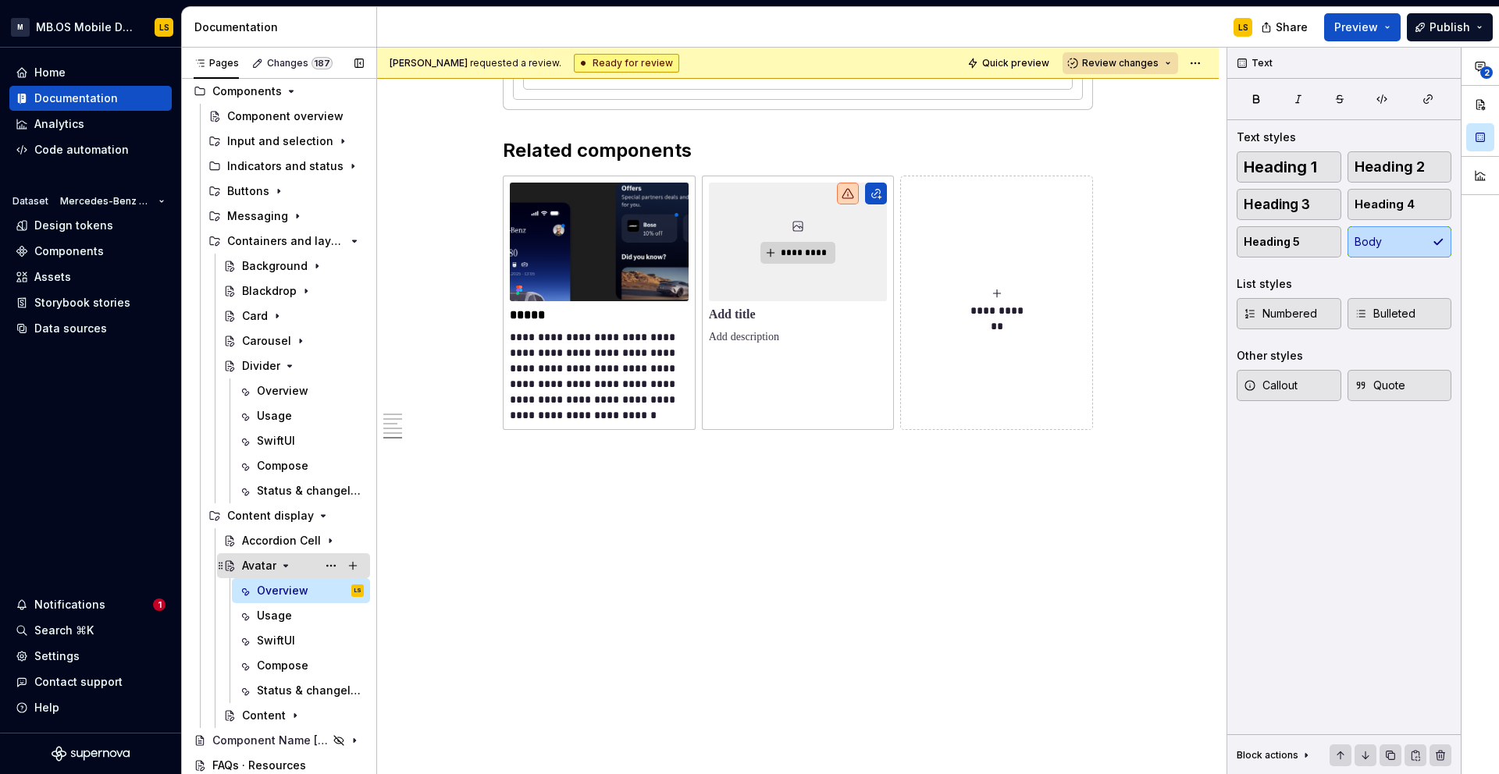
click at [285, 568] on icon "Page tree" at bounding box center [285, 566] width 12 height 12
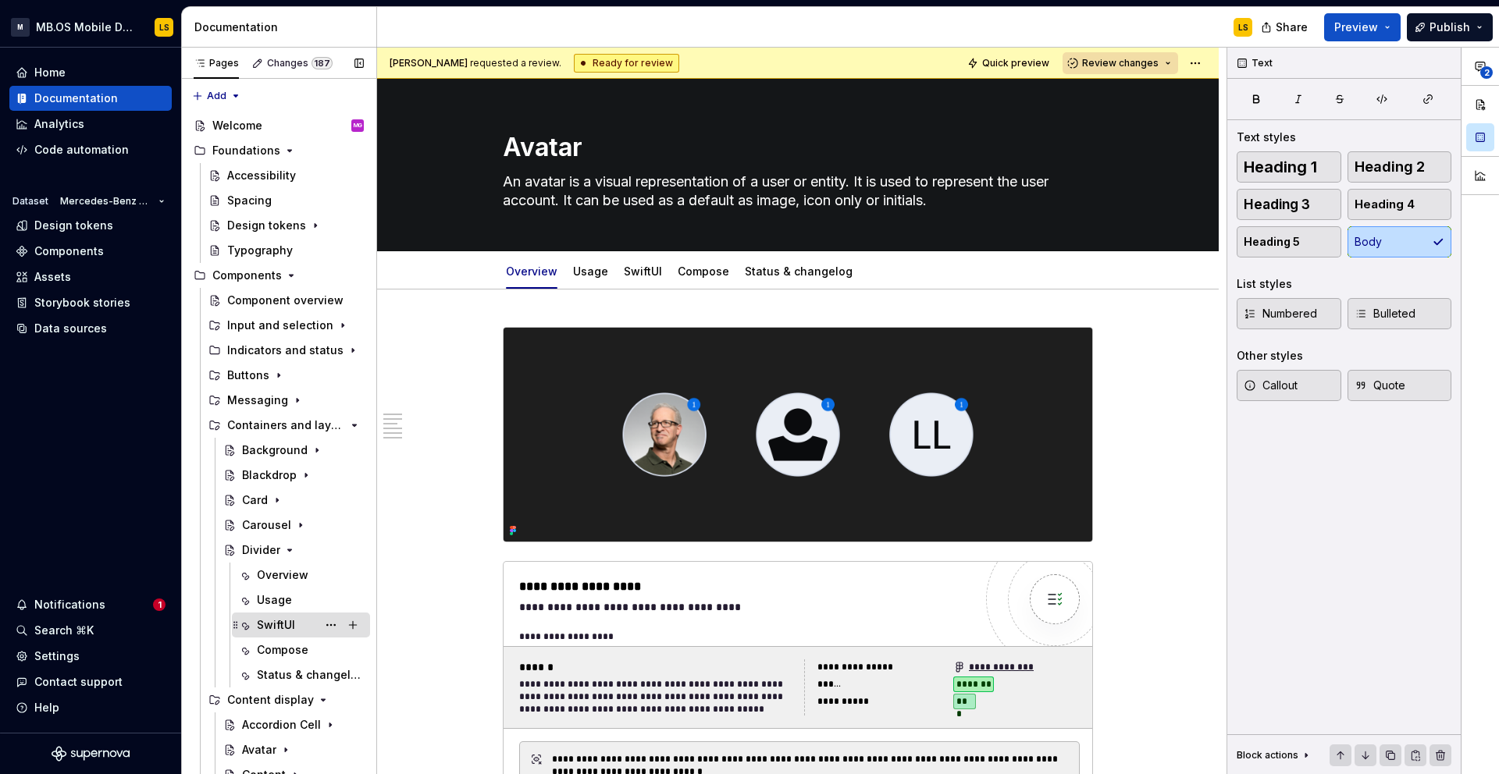
scroll to position [59, 0]
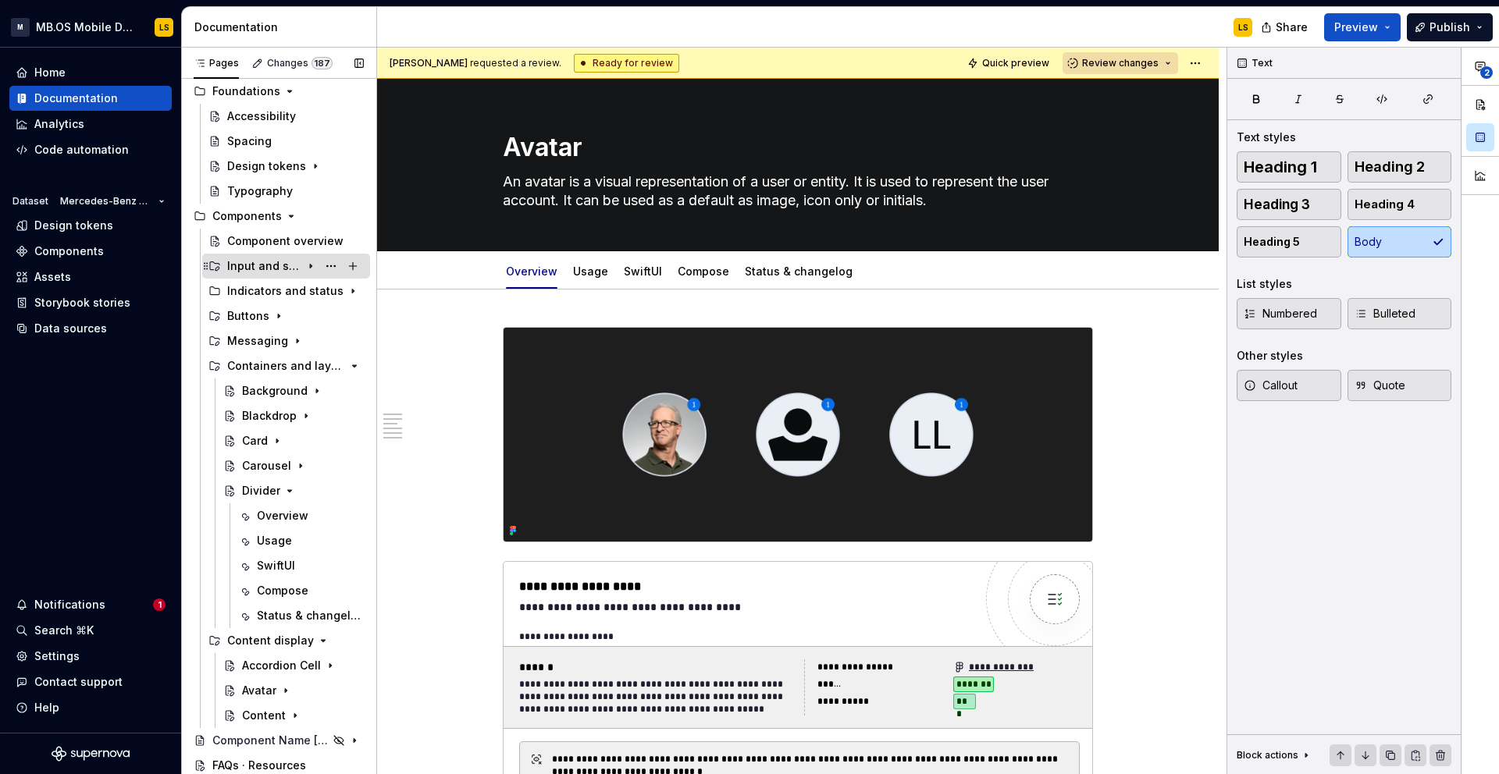
click at [311, 271] on icon "Page tree" at bounding box center [310, 266] width 12 height 12
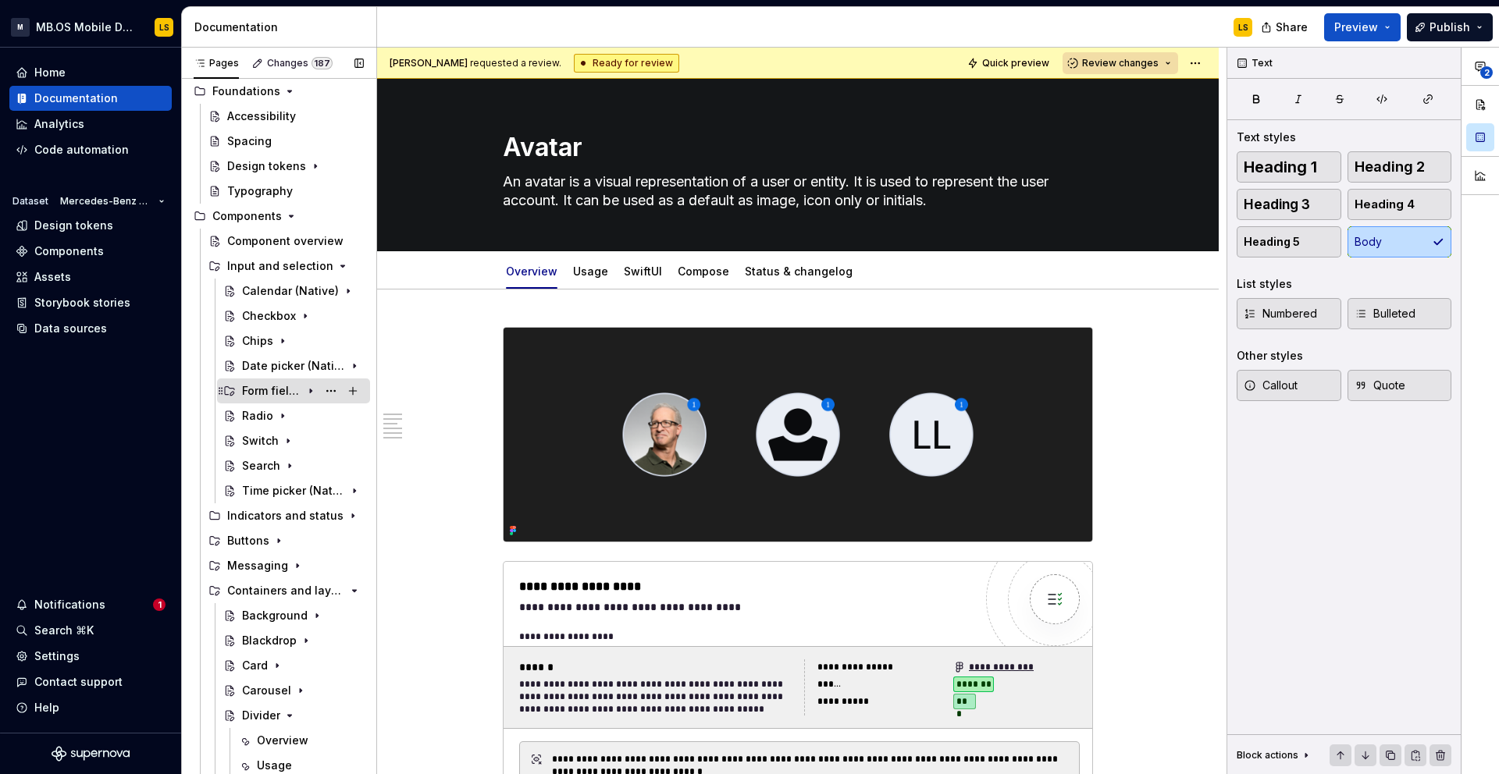
click at [310, 392] on icon "Page tree" at bounding box center [311, 392] width 2 height 4
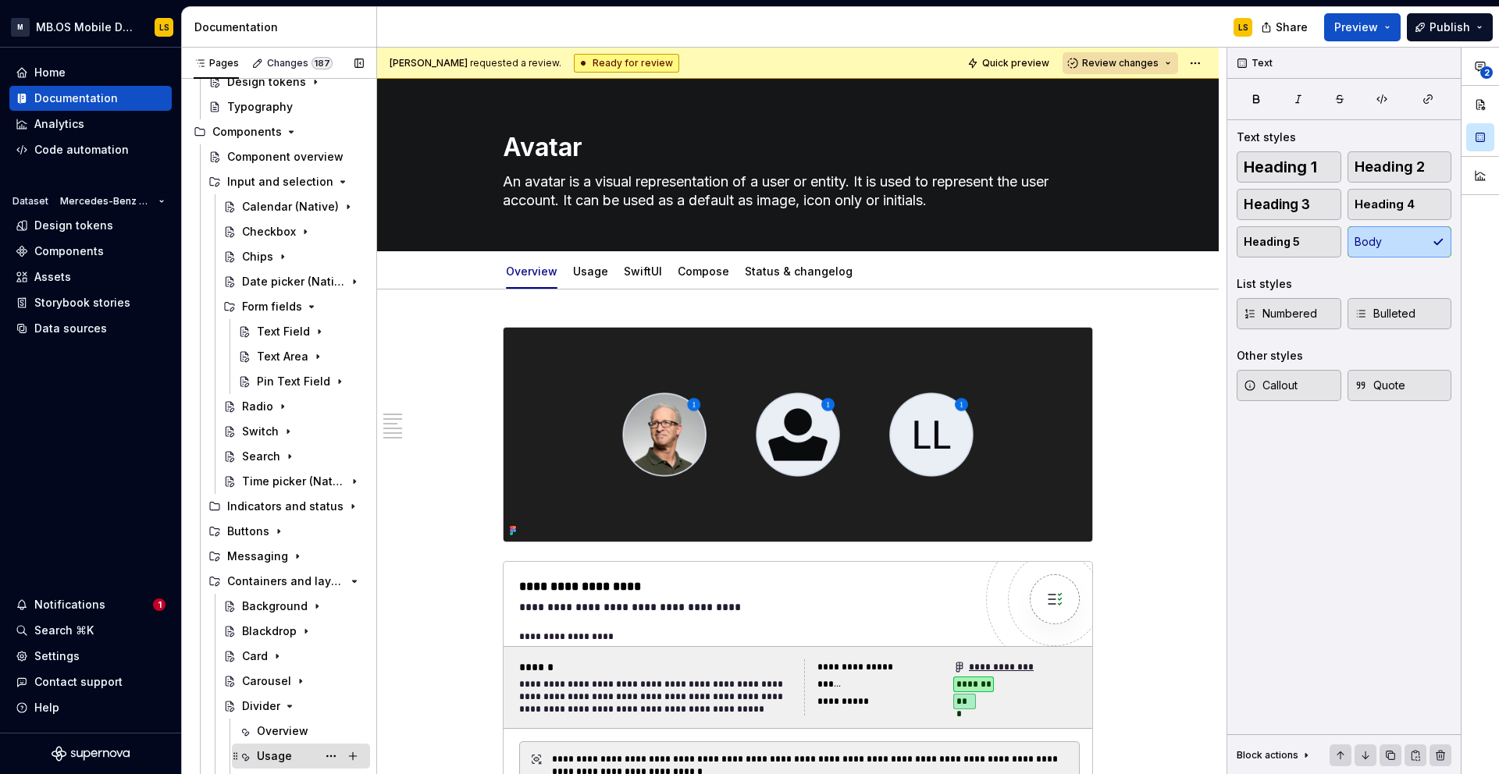
scroll to position [0, 0]
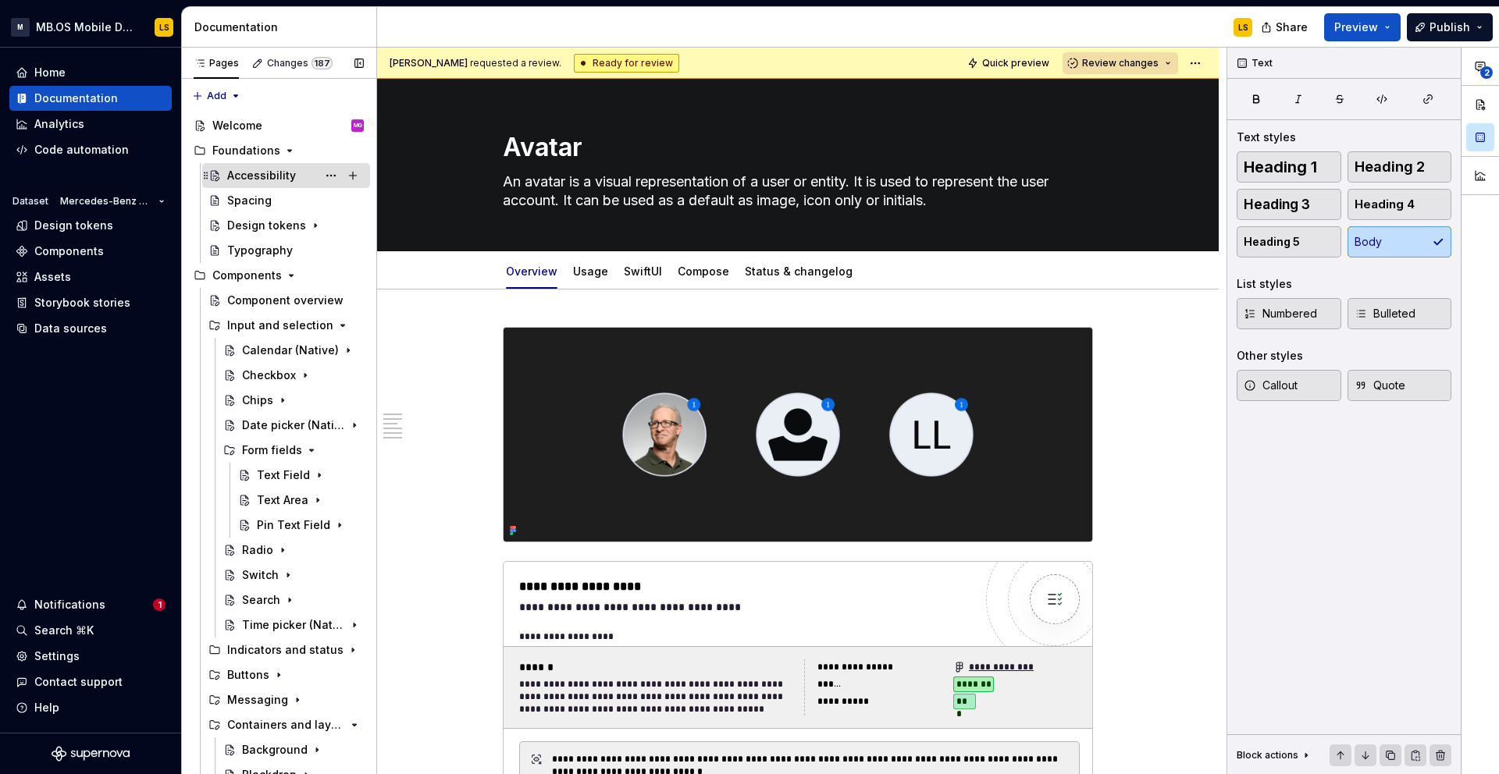
click at [256, 177] on div "Accessibility" at bounding box center [261, 176] width 69 height 16
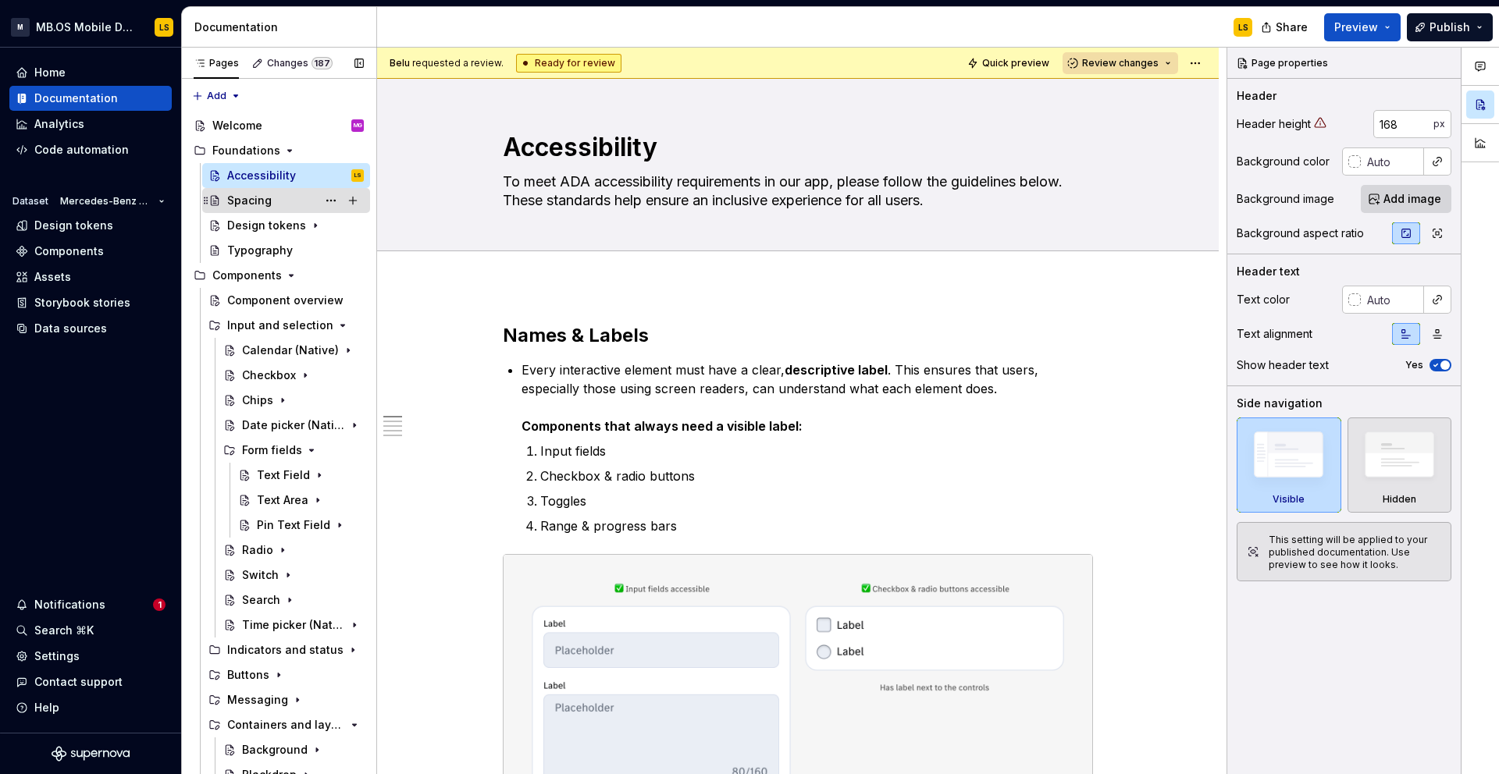
click at [255, 207] on div "Spacing" at bounding box center [249, 201] width 45 height 16
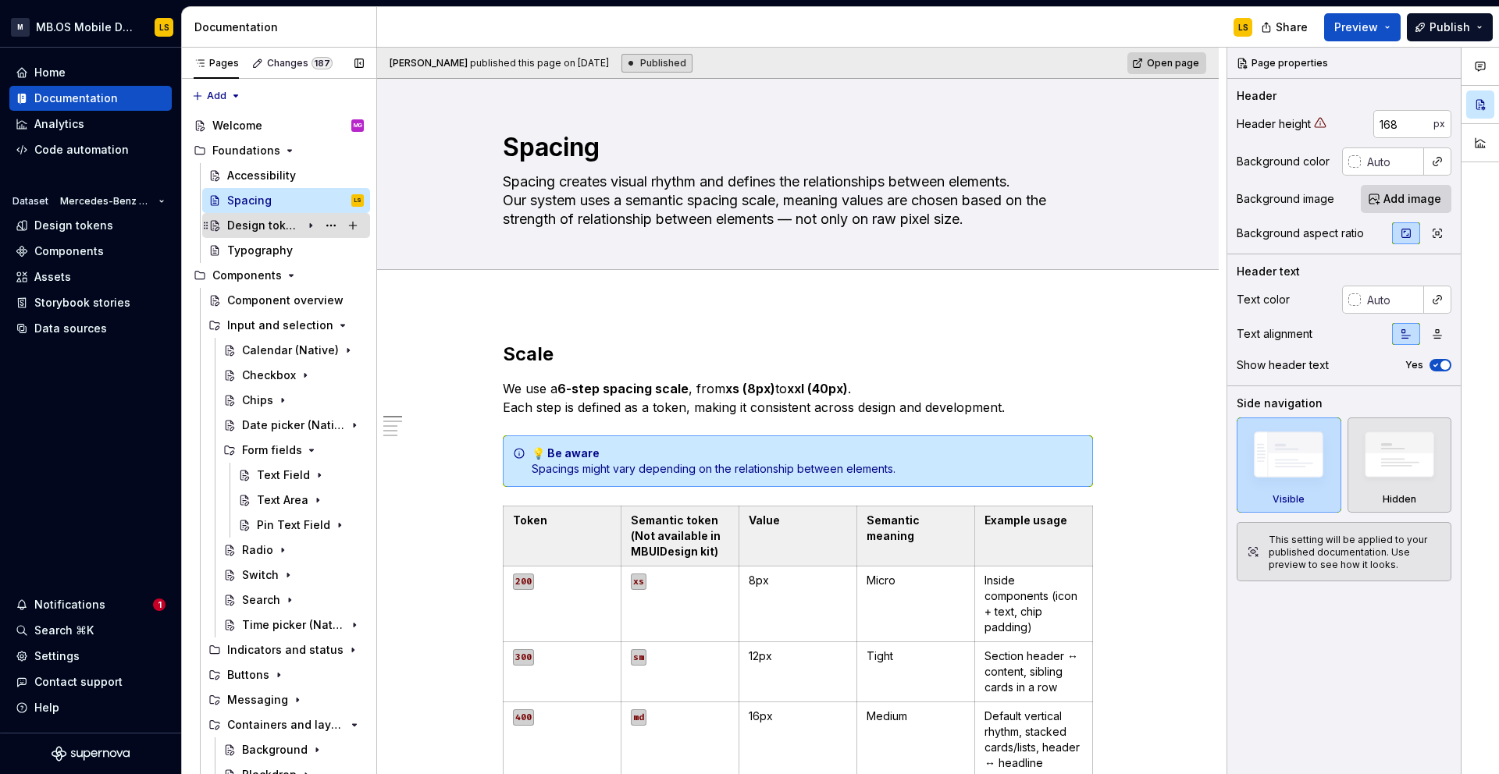
click at [275, 231] on div "Design tokens" at bounding box center [264, 226] width 74 height 16
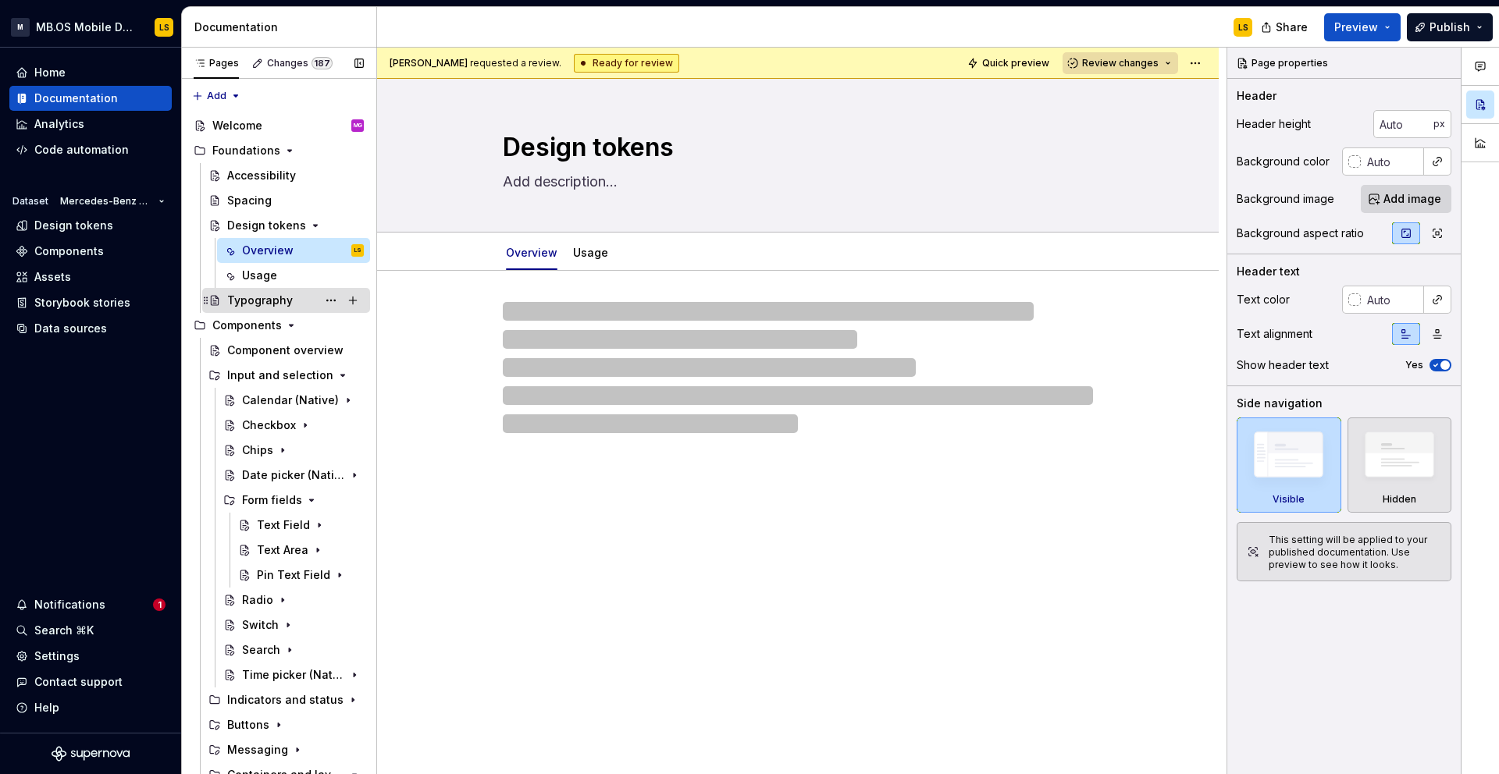
click at [269, 301] on div "Typography" at bounding box center [260, 301] width 66 height 16
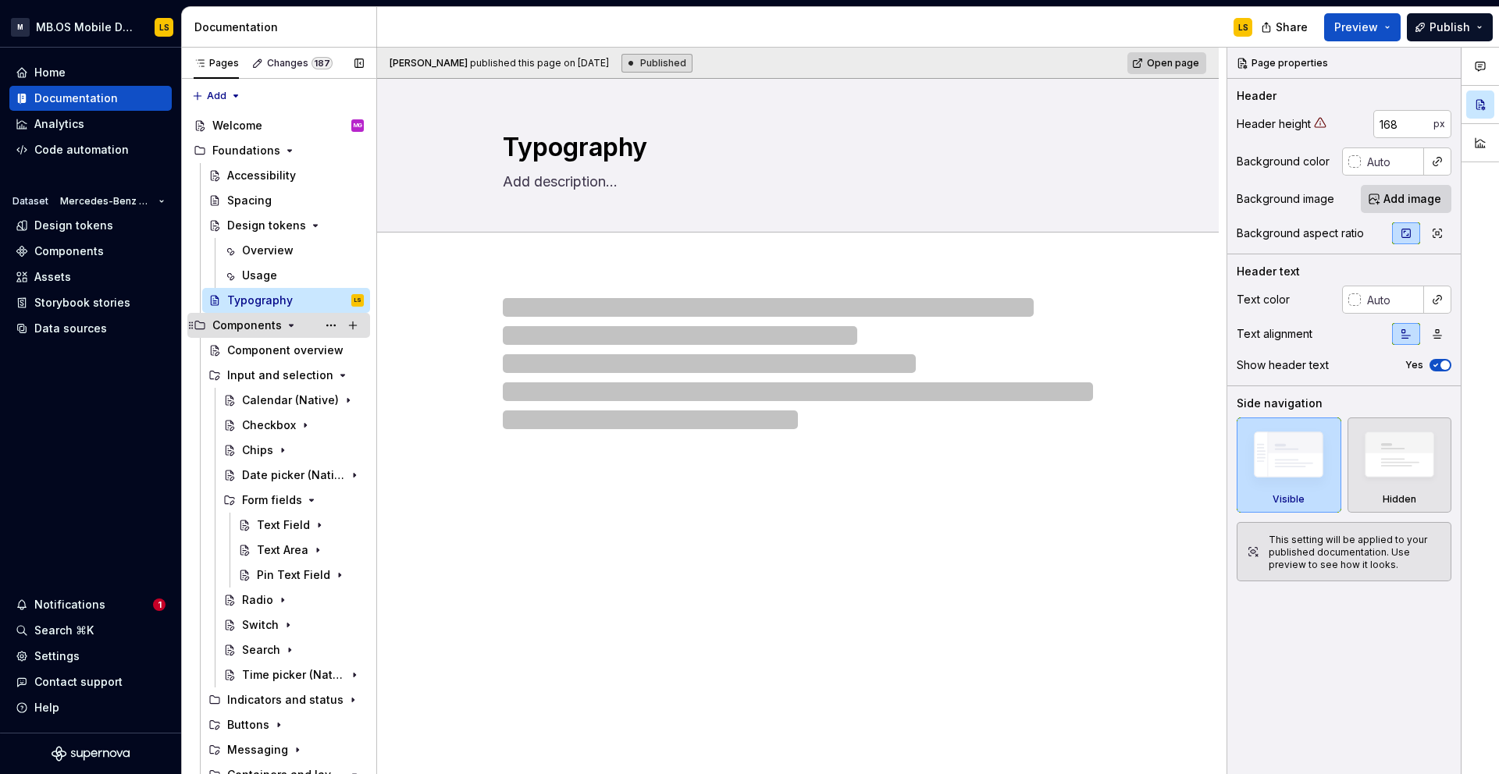
click at [285, 322] on icon "Page tree" at bounding box center [291, 325] width 12 height 12
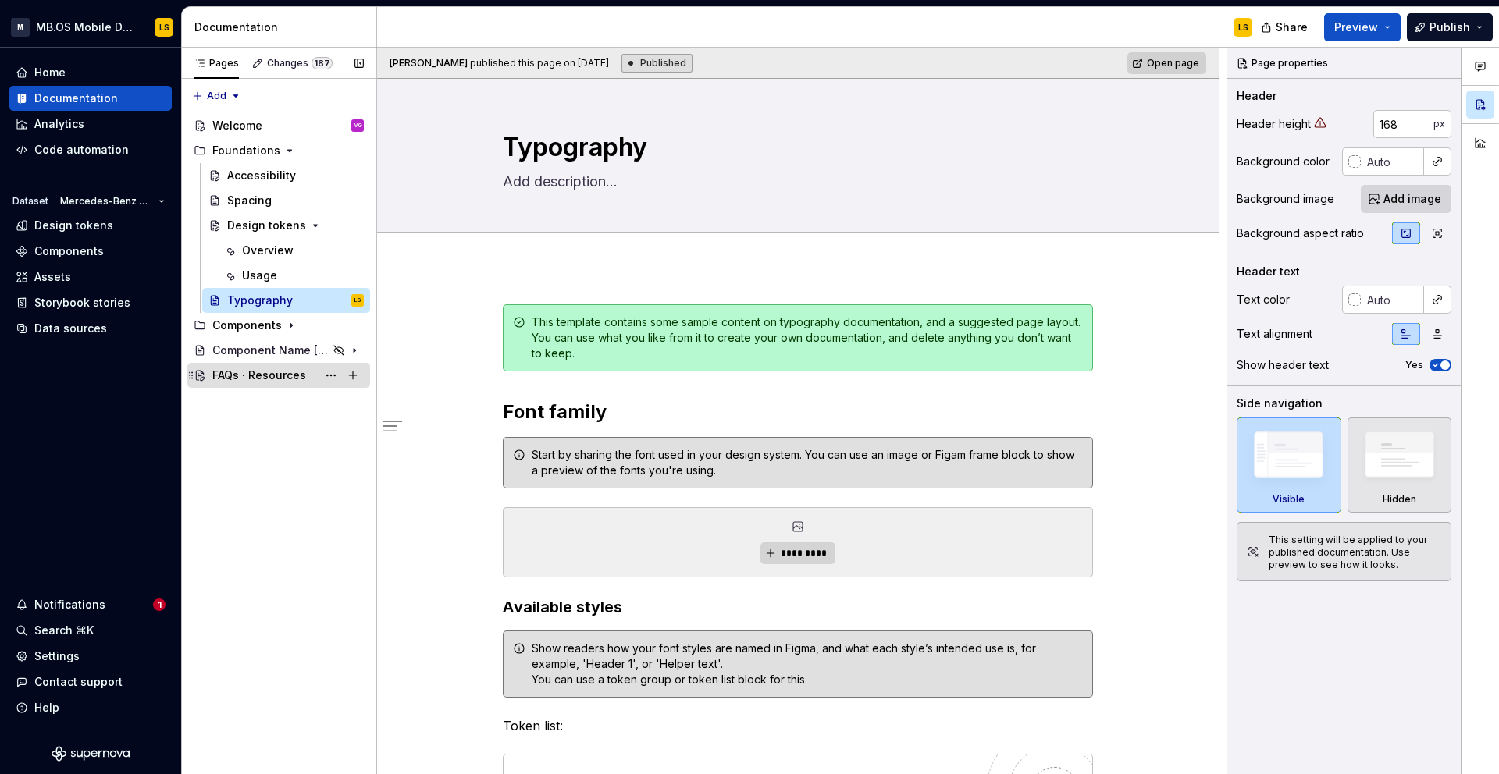
click at [257, 376] on div "FAQs · Resources" at bounding box center [259, 376] width 94 height 16
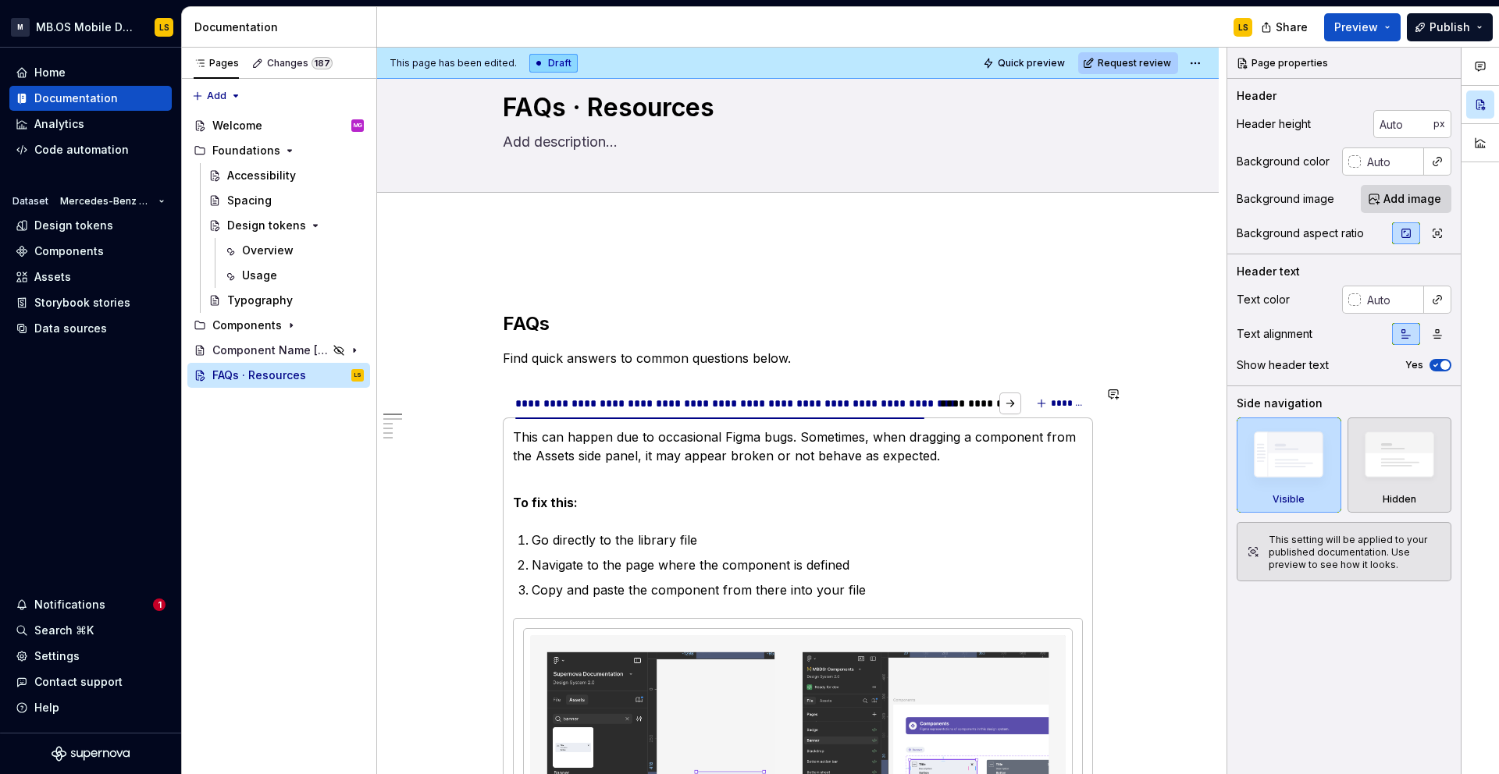
scroll to position [38, 0]
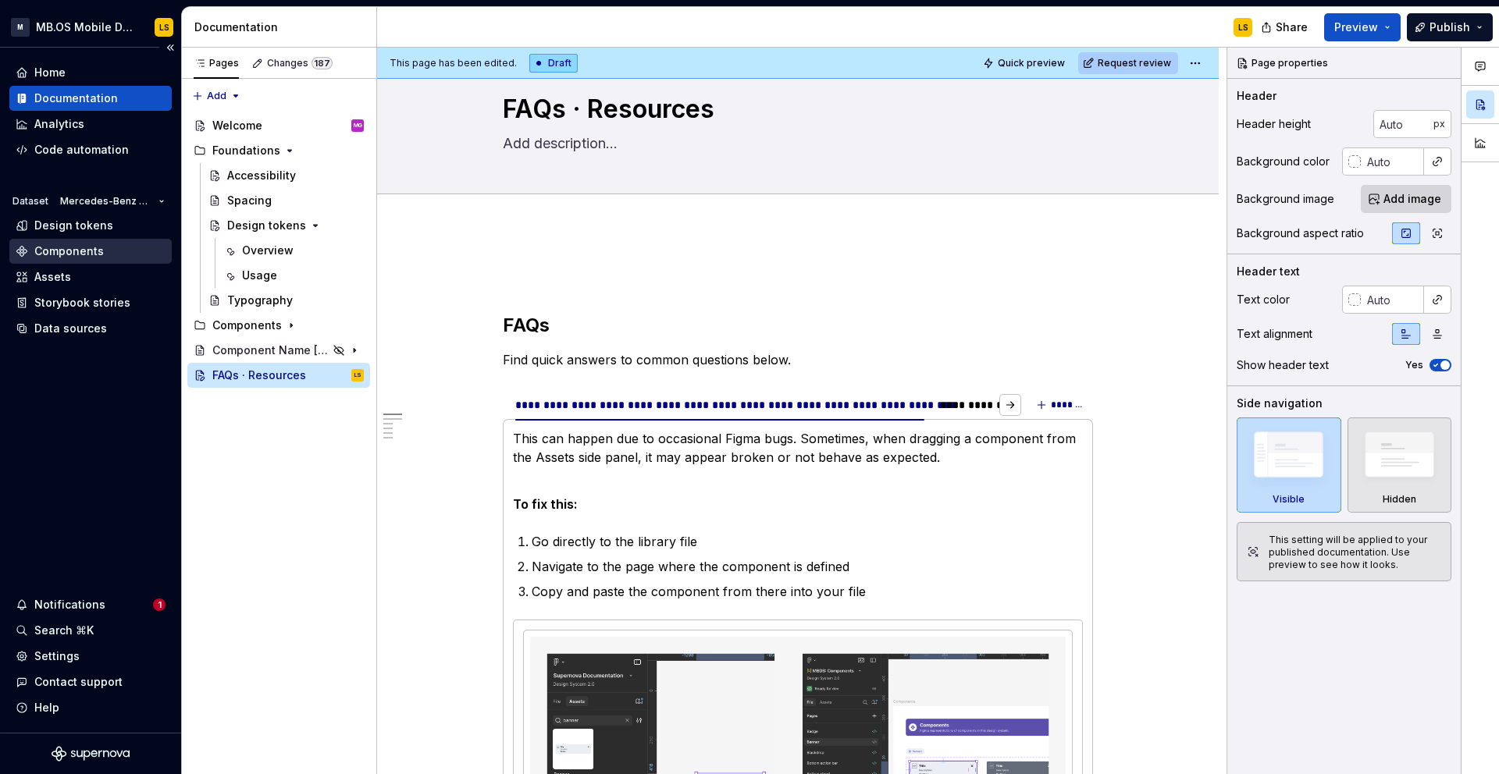
click at [61, 256] on div "Components" at bounding box center [68, 252] width 69 height 16
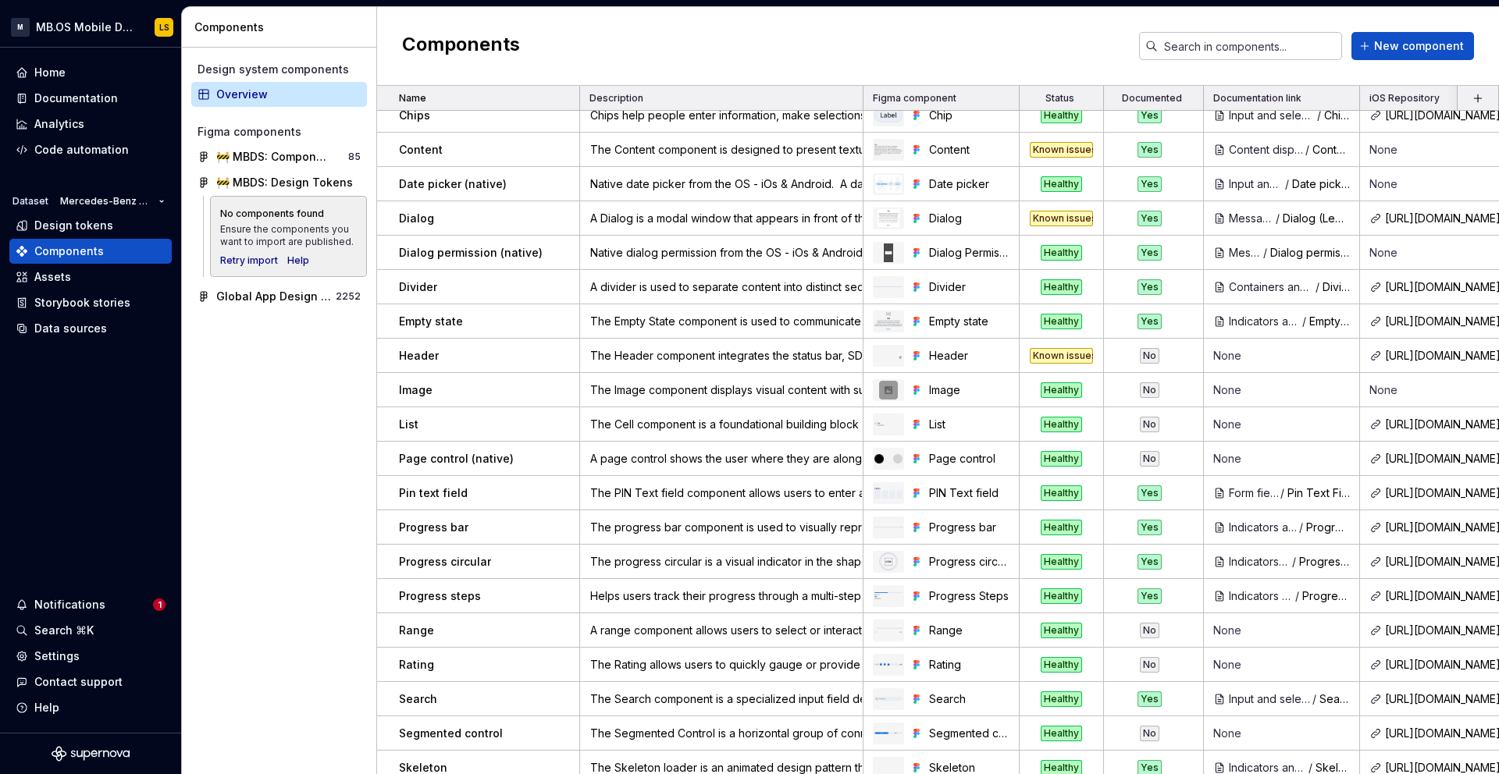
scroll to position [1020, 0]
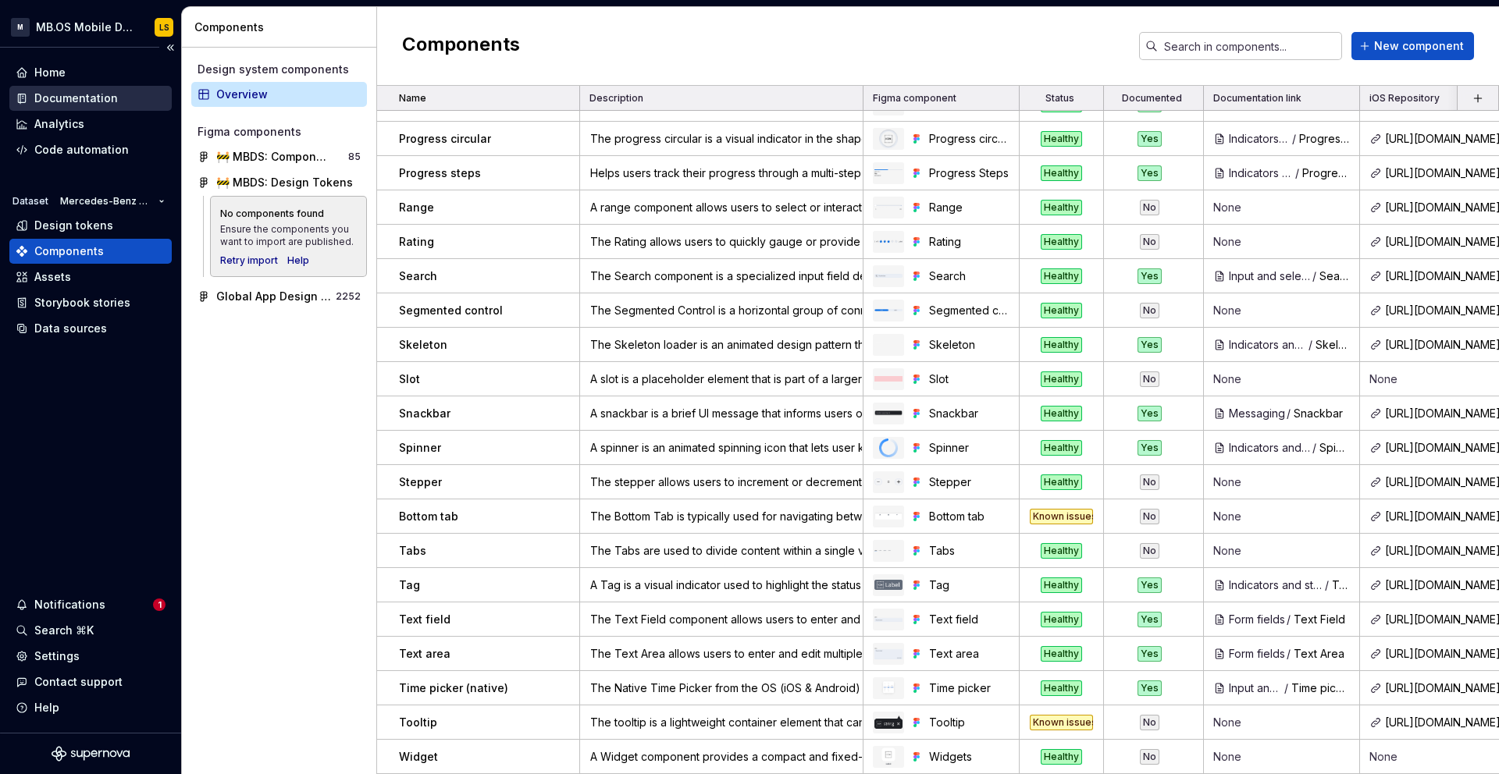
click at [62, 101] on div "Documentation" at bounding box center [76, 99] width 84 height 16
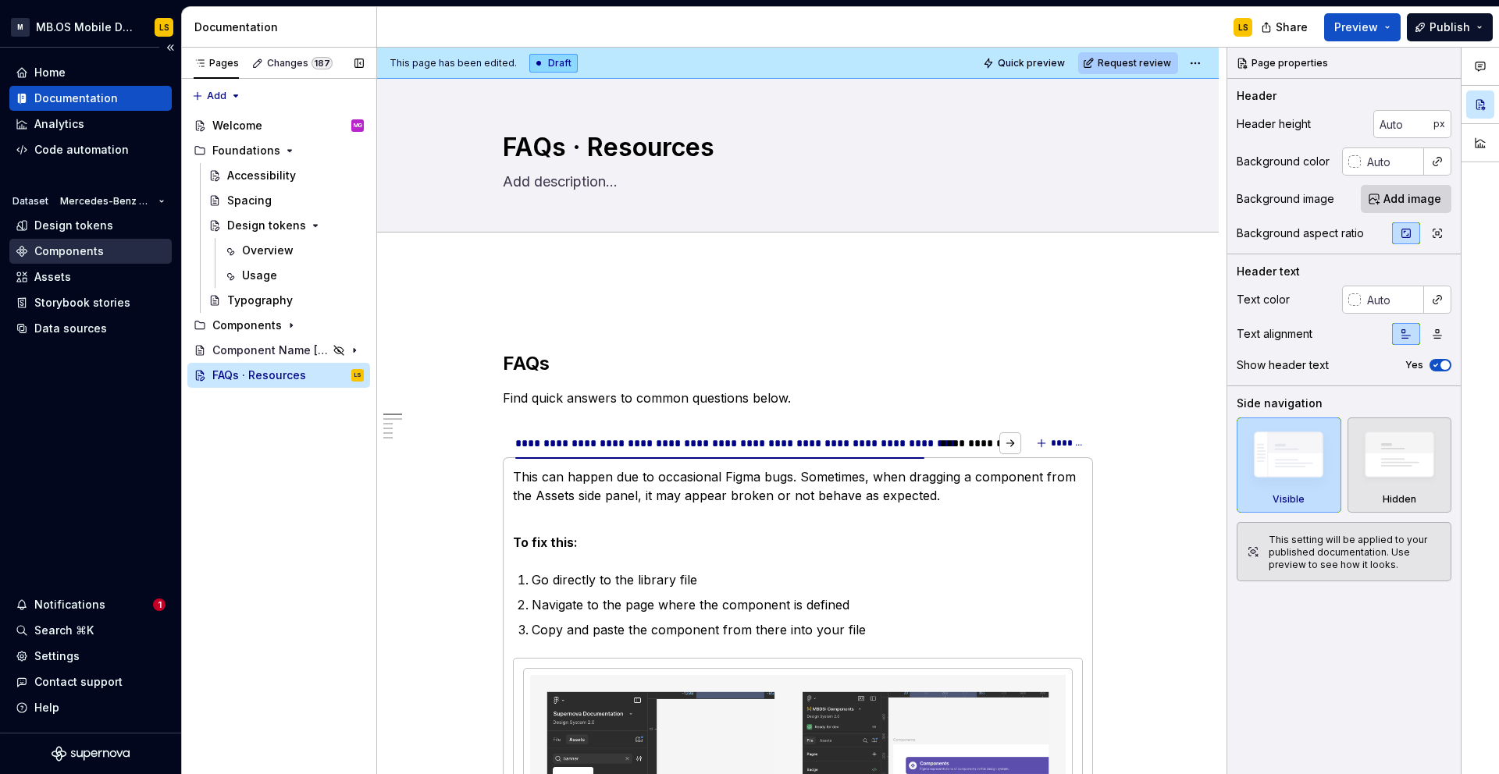
click at [69, 252] on div "Components" at bounding box center [68, 252] width 69 height 16
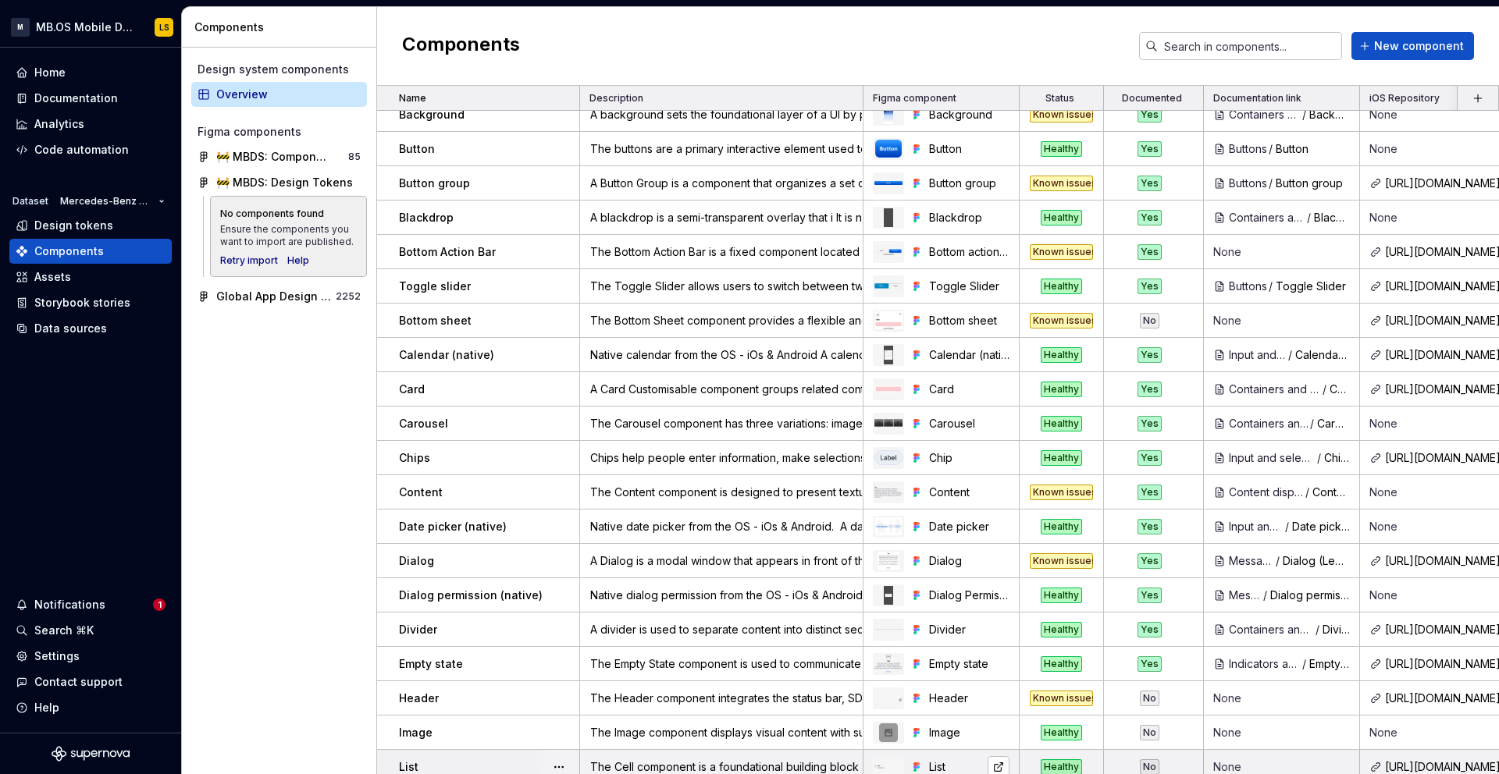
scroll to position [90, 0]
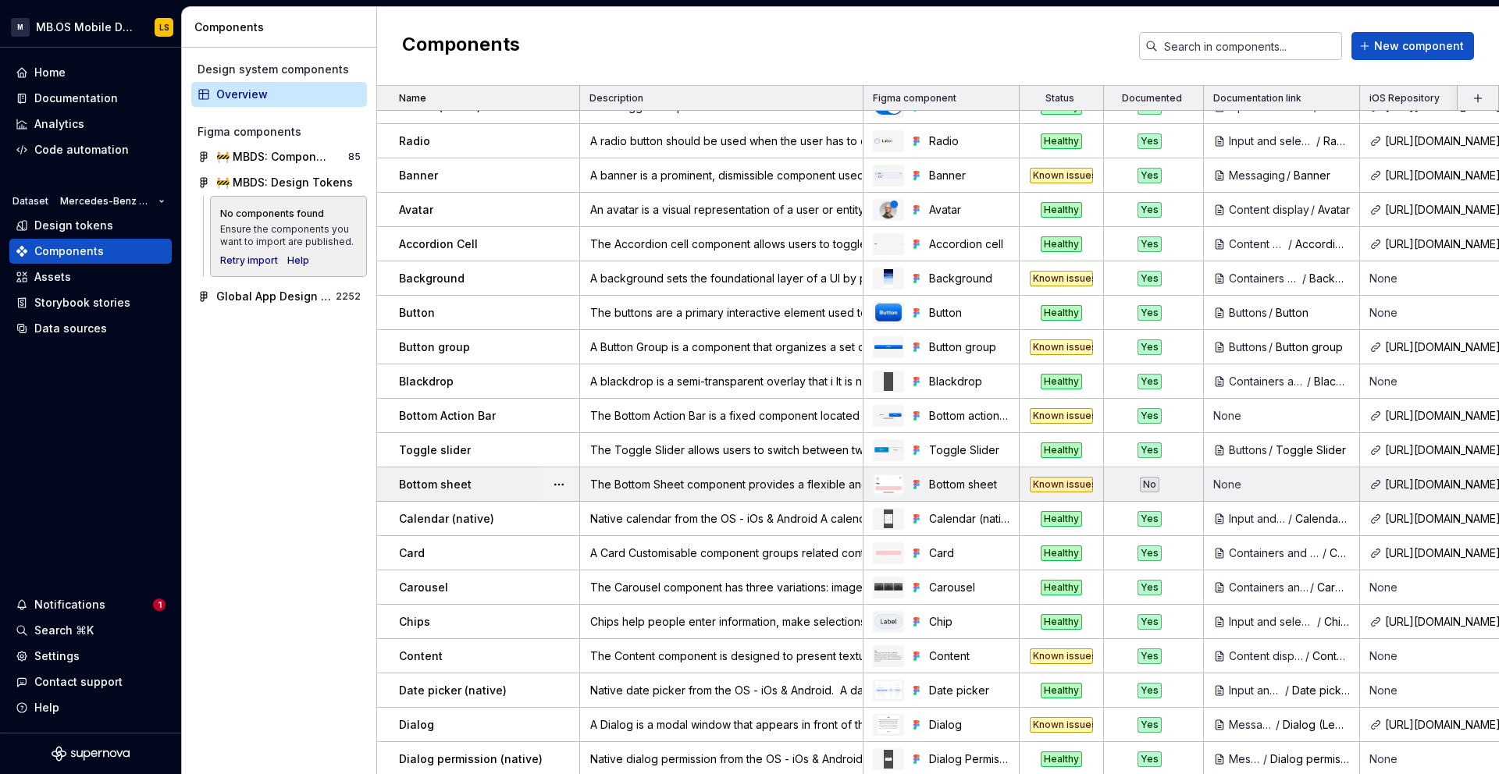
click at [1152, 485] on div "No" at bounding box center [1150, 485] width 20 height 16
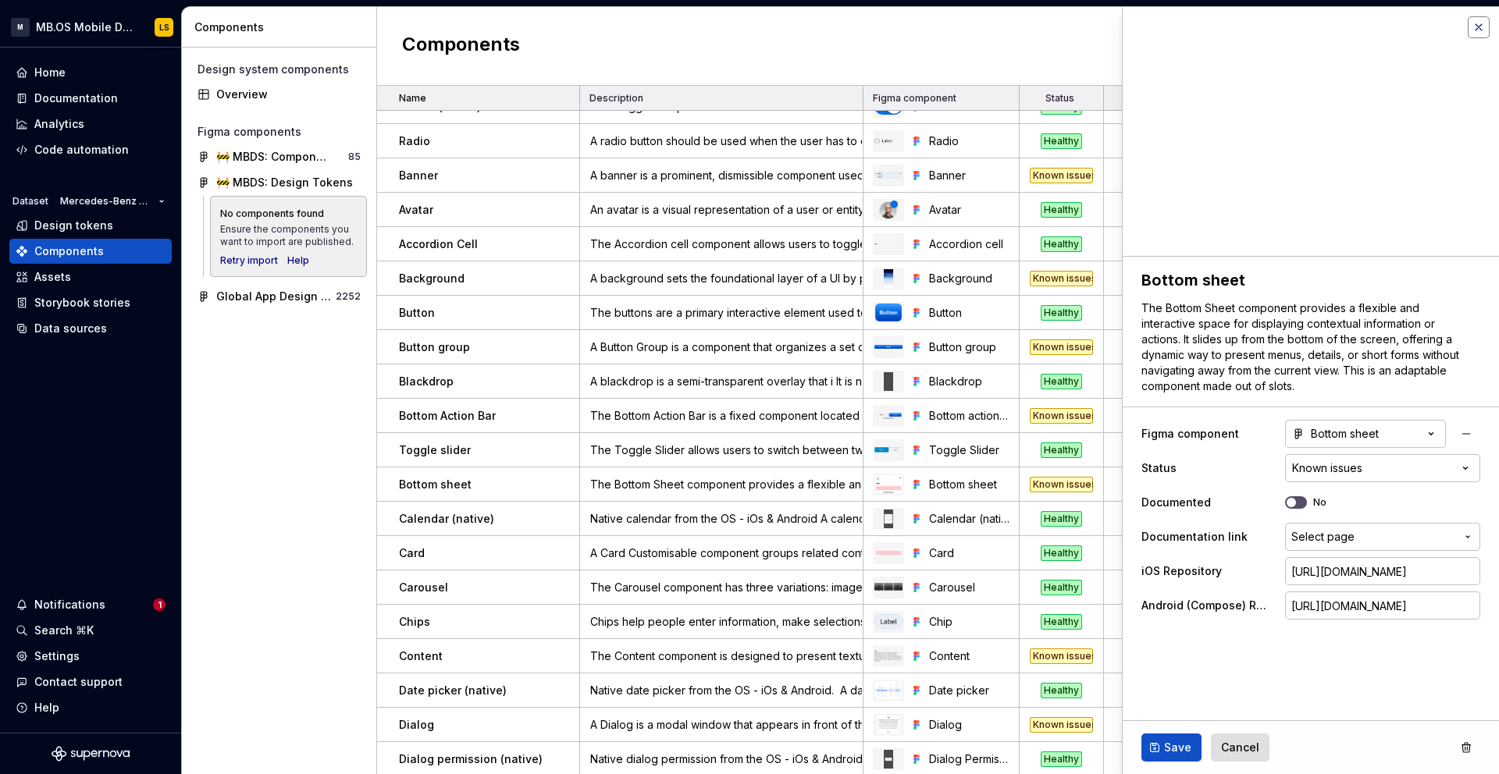
click at [1482, 35] on button "button" at bounding box center [1479, 27] width 22 height 22
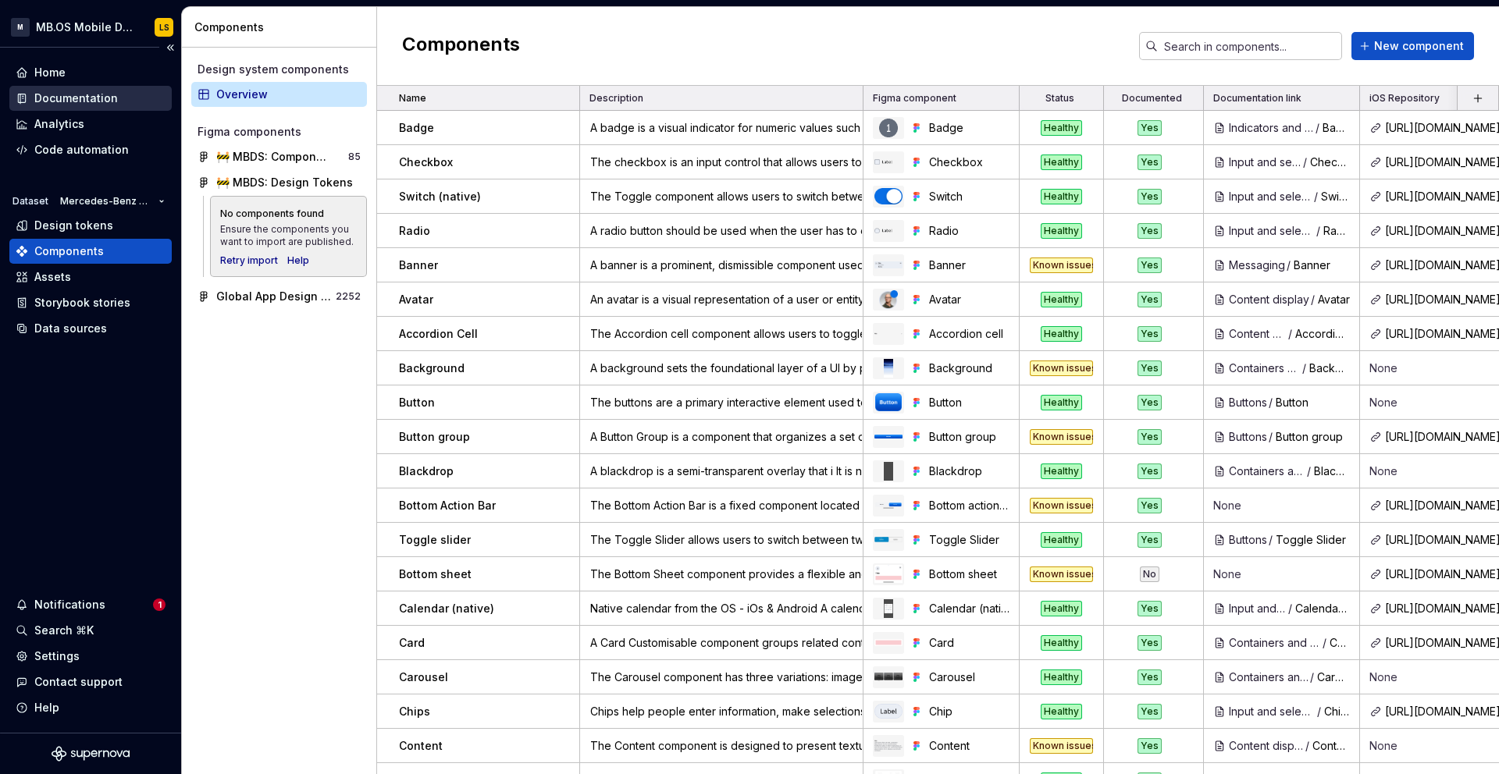
click at [68, 102] on div "Documentation" at bounding box center [76, 99] width 84 height 16
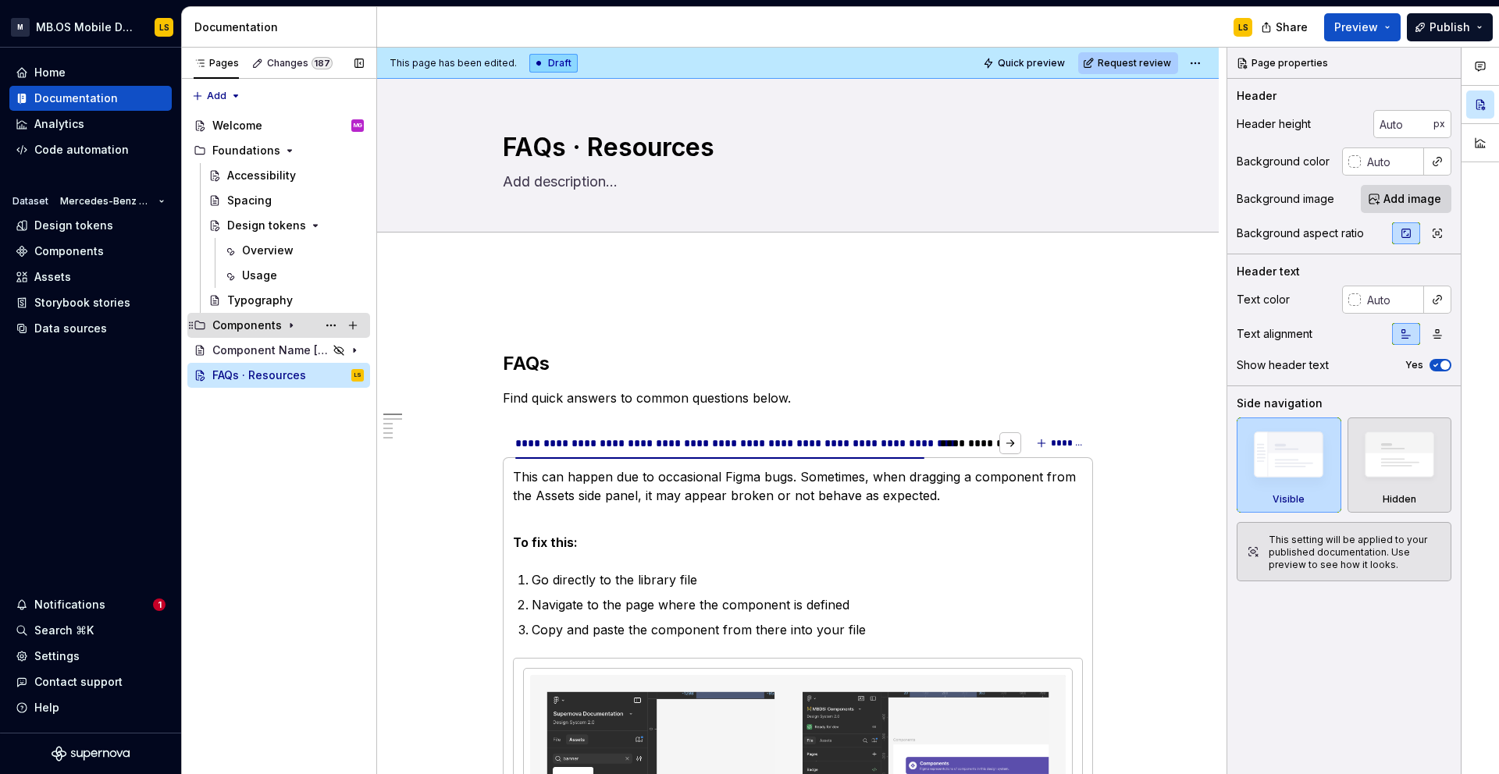
click at [266, 323] on div "Components" at bounding box center [246, 326] width 69 height 16
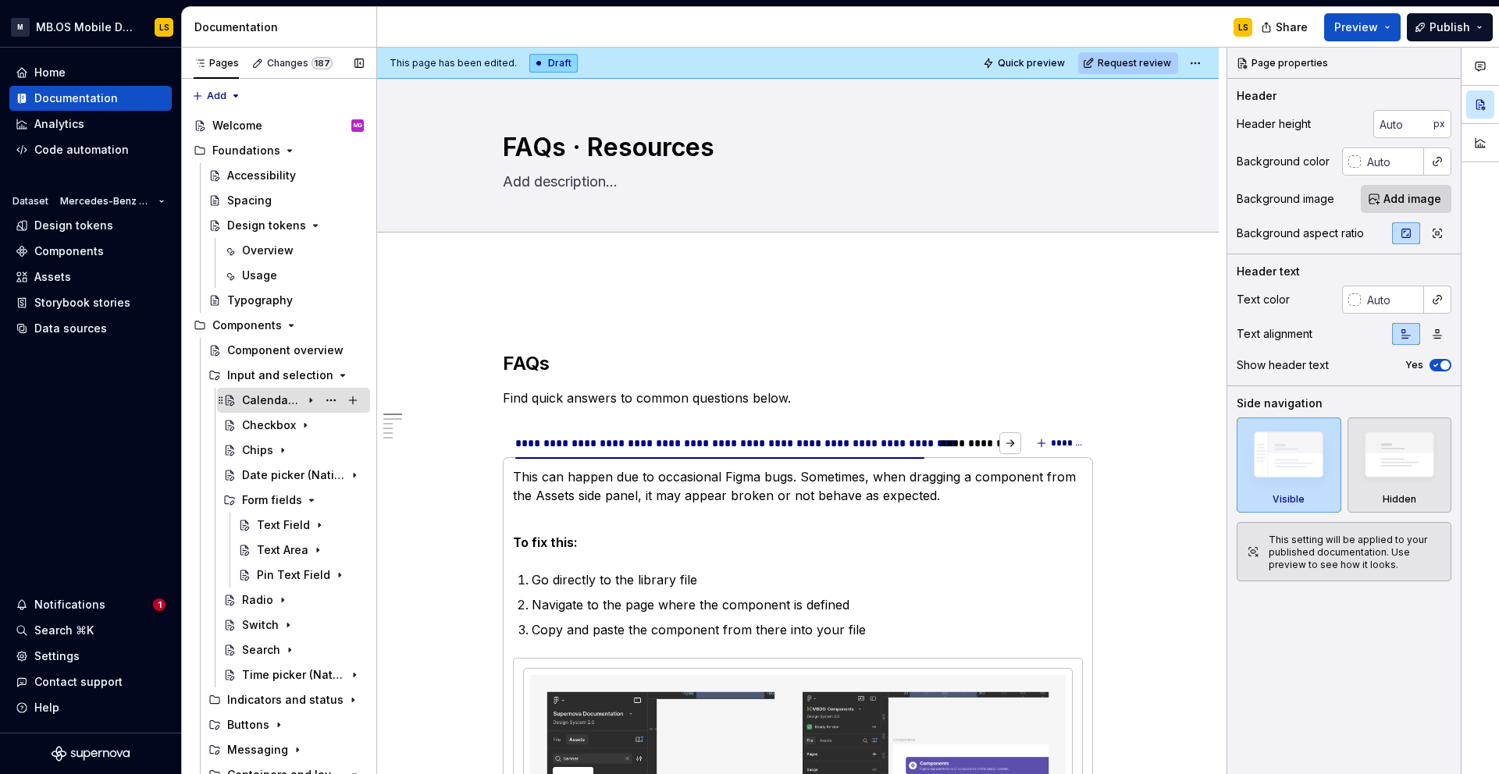
click at [258, 397] on div "Calendar (Native)" at bounding box center [271, 401] width 59 height 16
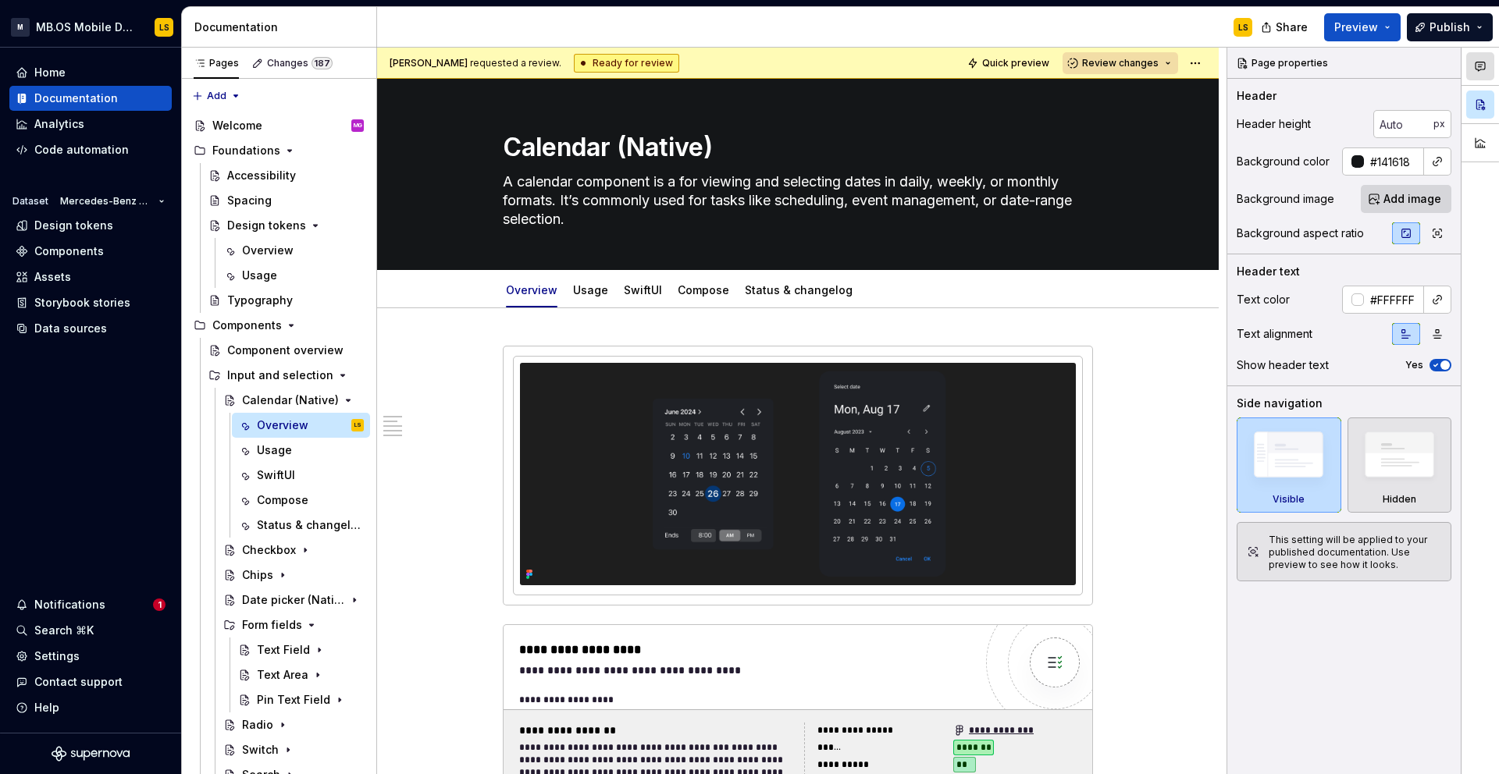
click at [1479, 73] on button "button" at bounding box center [1480, 66] width 28 height 28
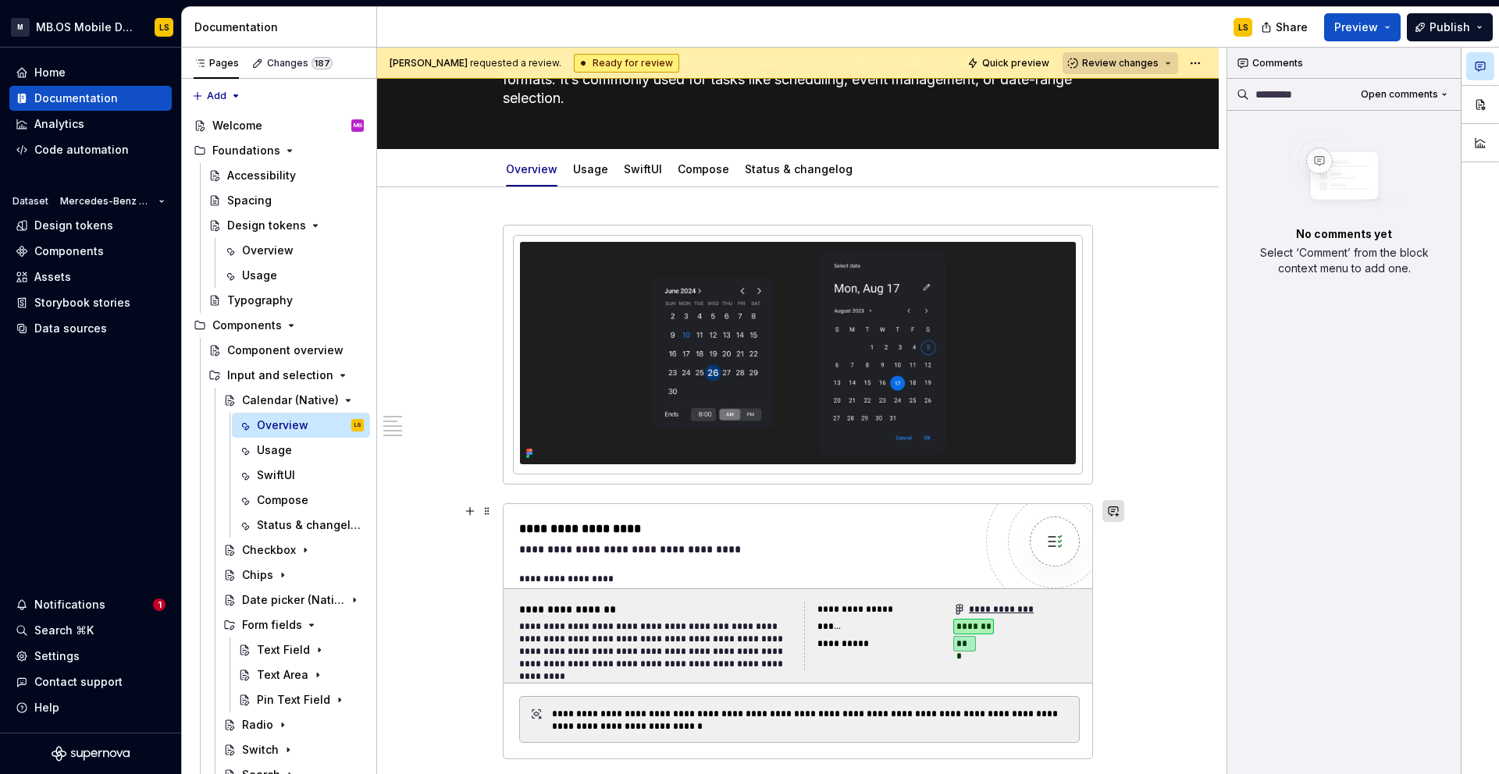
scroll to position [120, 0]
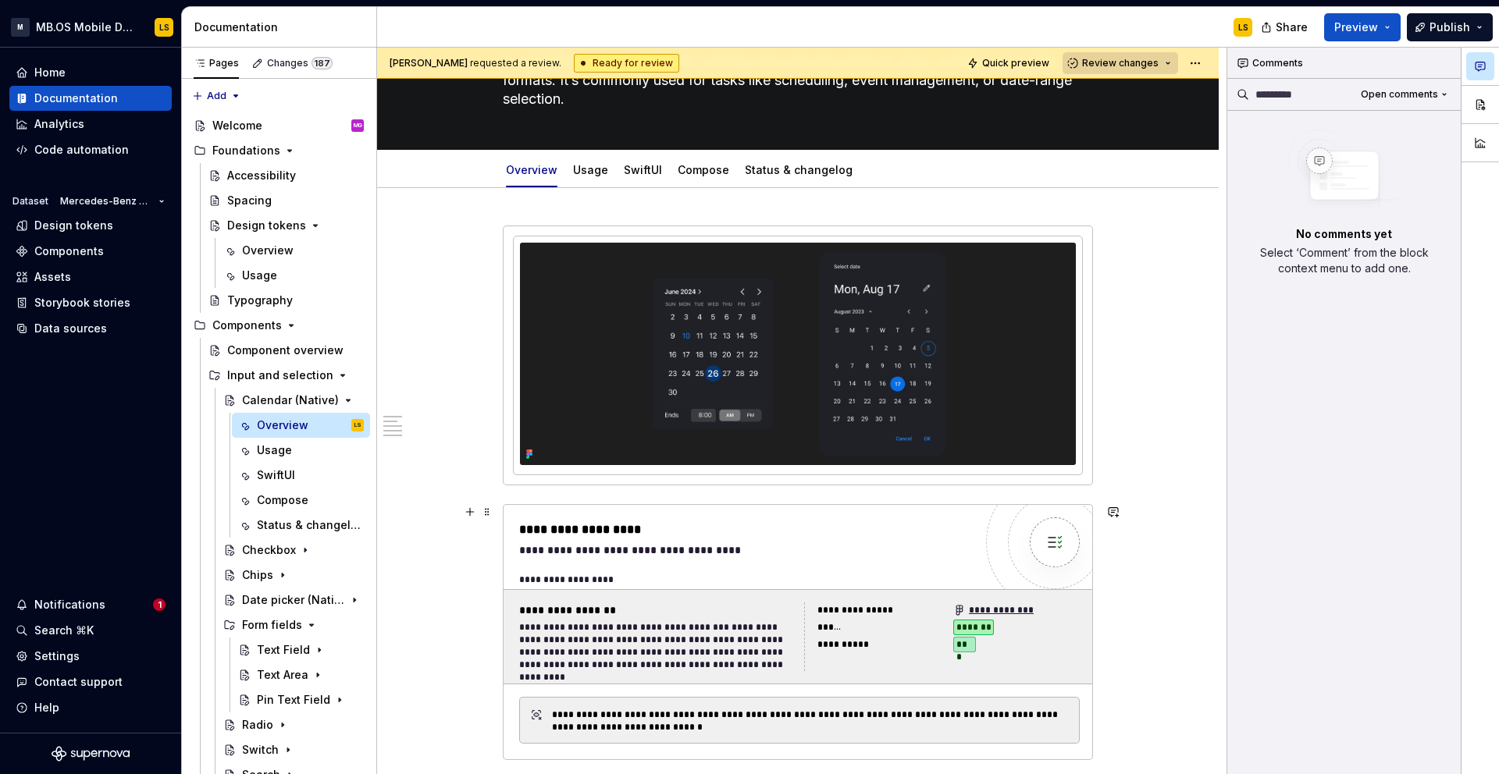
click at [943, 532] on div "**********" at bounding box center [746, 530] width 454 height 19
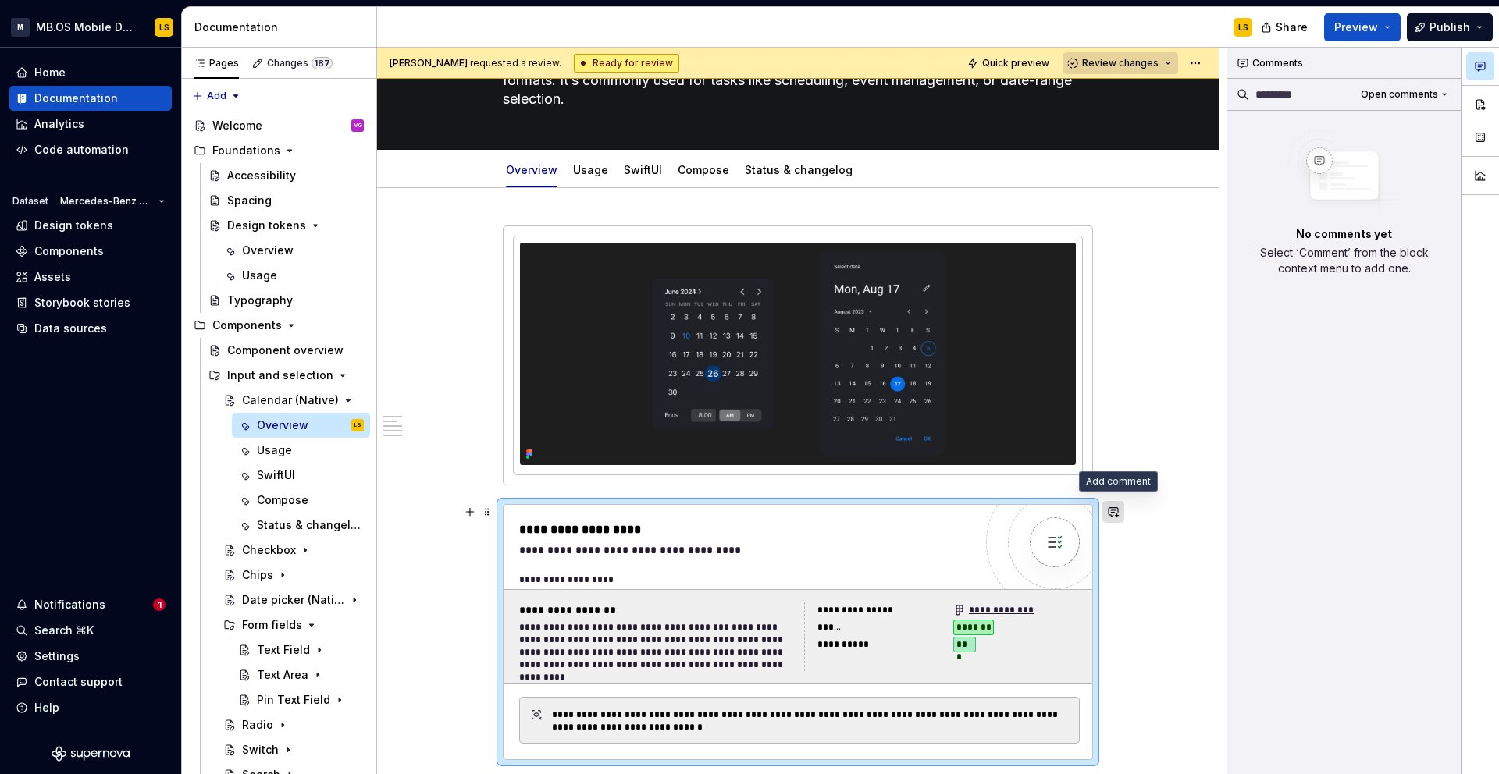
click at [1119, 512] on button "button" at bounding box center [1113, 512] width 22 height 22
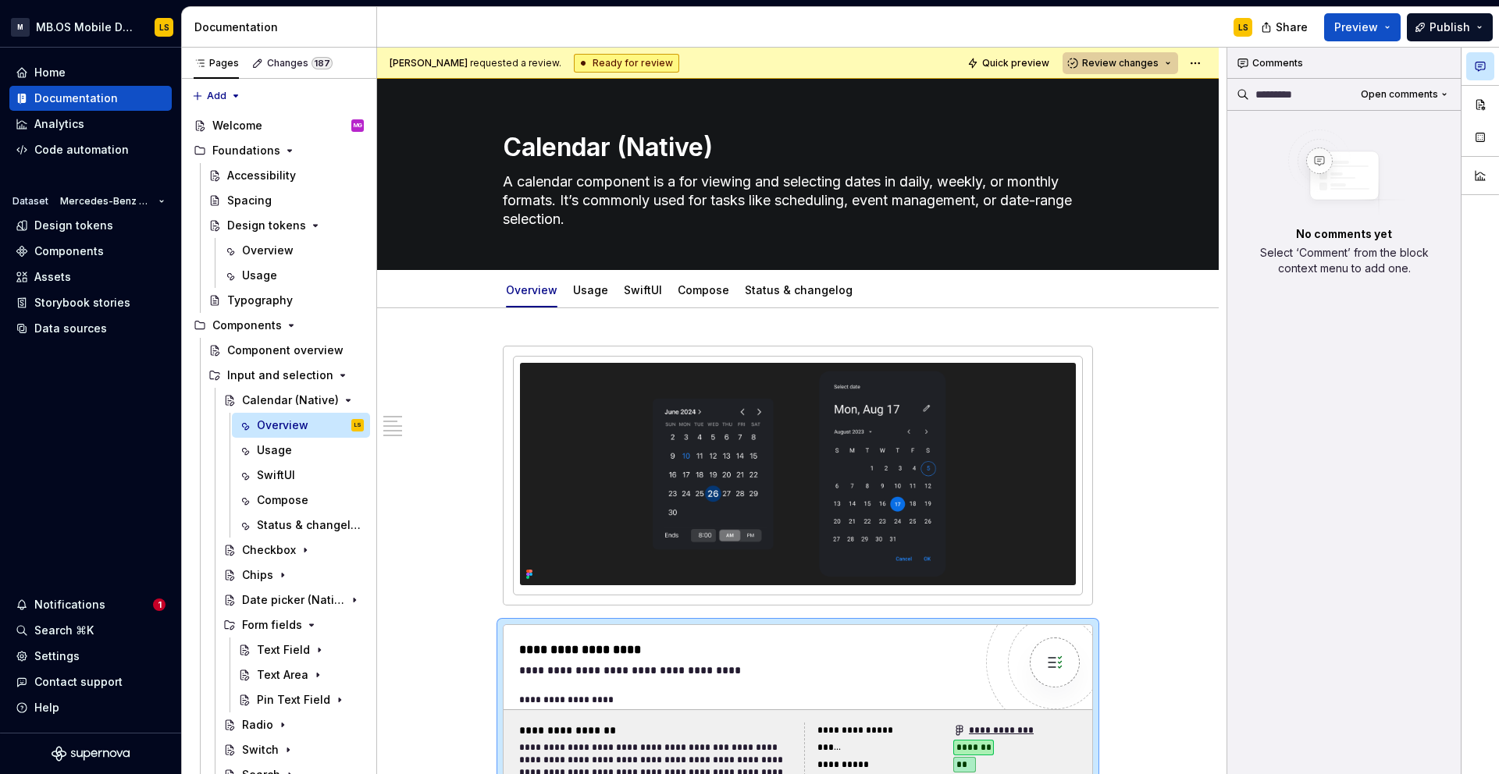
click at [1178, 66] on button "Review changes" at bounding box center [1121, 63] width 116 height 22
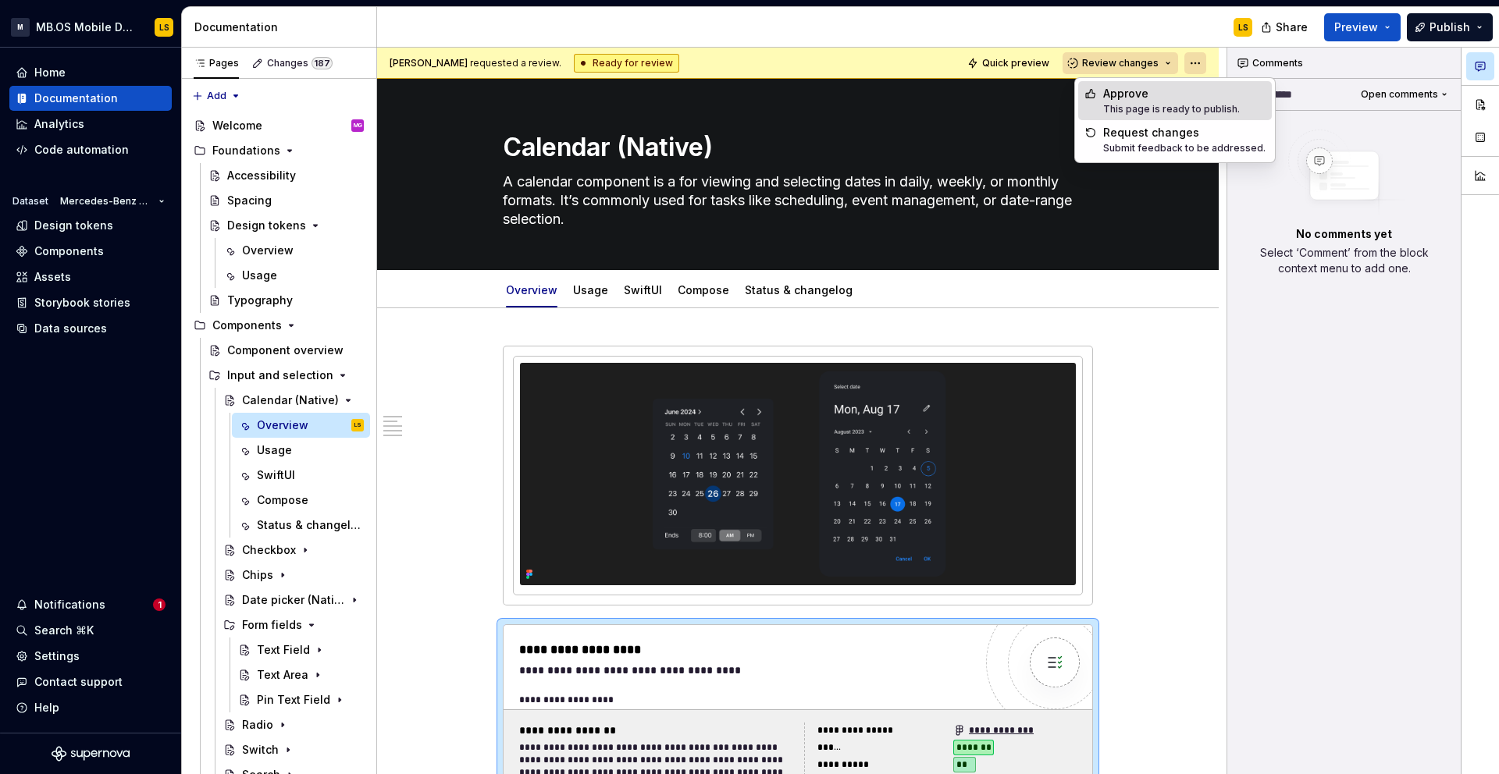
click at [1204, 60] on html "M MB.OS Mobile Design System LS Home Documentation Analytics Code automation Da…" at bounding box center [749, 387] width 1499 height 774
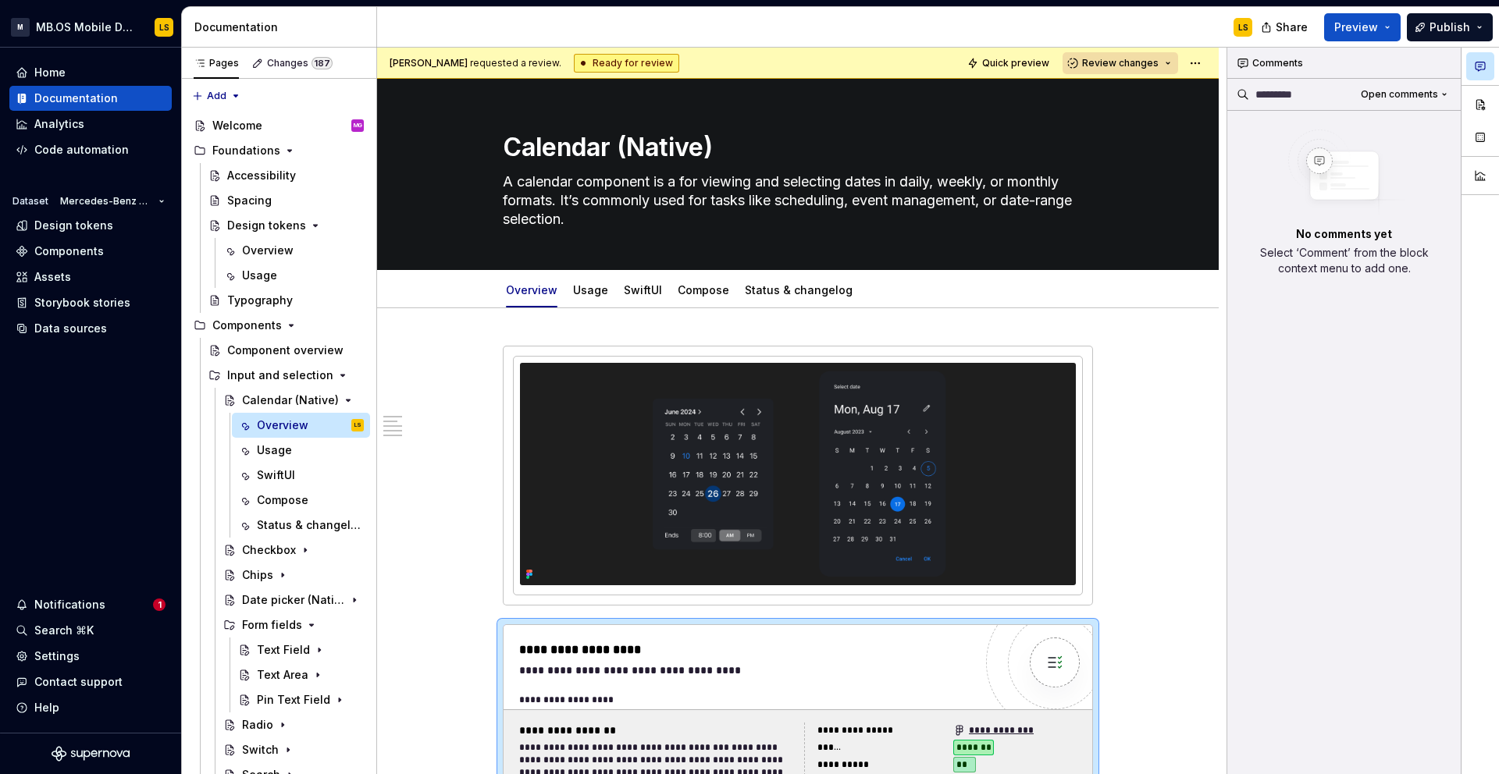
click at [1120, 430] on html "M MB.OS Mobile Design System LS Home Documentation Analytics Code automation Da…" at bounding box center [749, 387] width 1499 height 774
click at [250, 569] on div "Chips" at bounding box center [257, 576] width 31 height 16
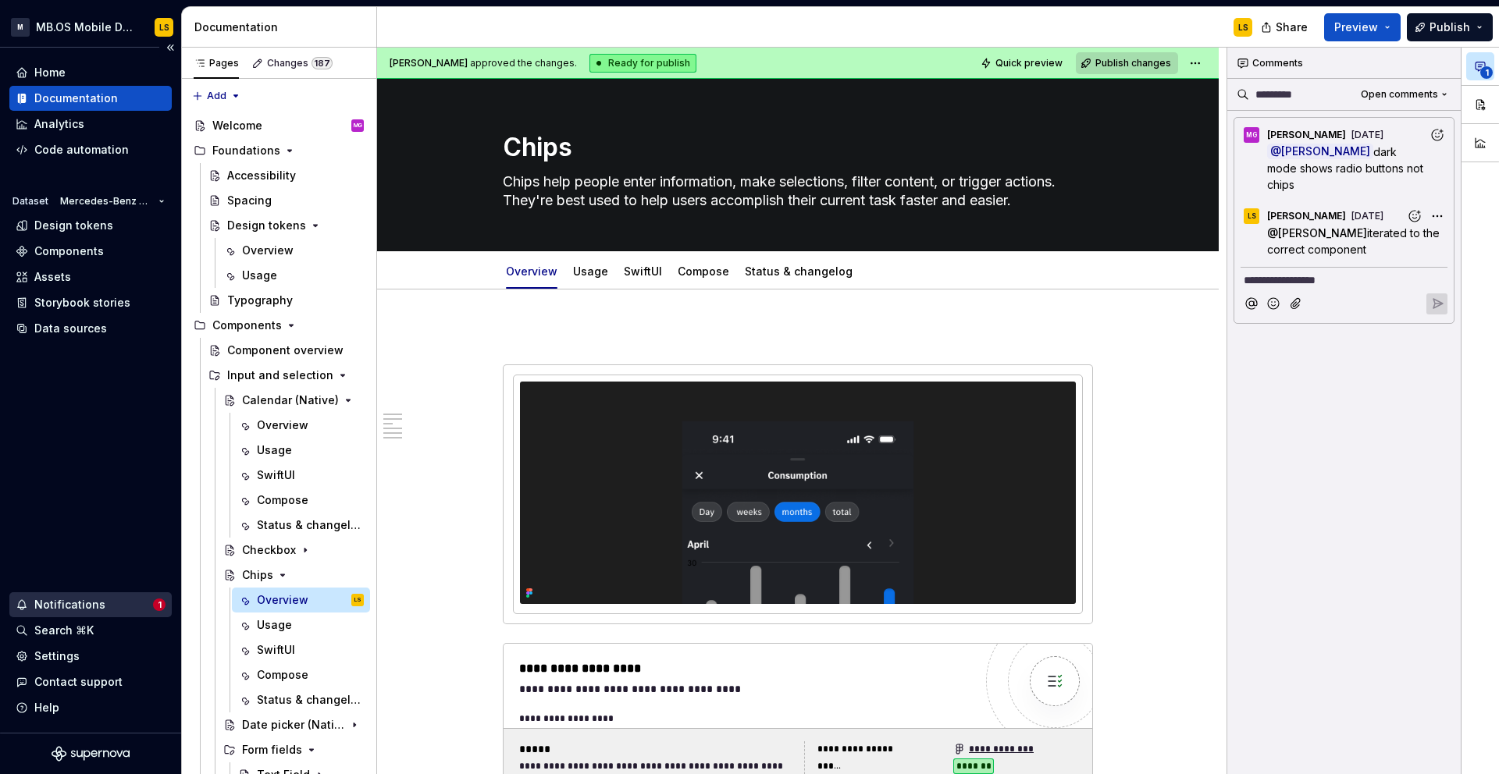
click at [56, 598] on div "Notifications" at bounding box center [69, 605] width 71 height 16
click at [109, 495] on html "M MB.OS Mobile Design System LS Home Documentation Analytics Code automation Da…" at bounding box center [749, 387] width 1499 height 774
type textarea "*"
